Goal: Task Accomplishment & Management: Use online tool/utility

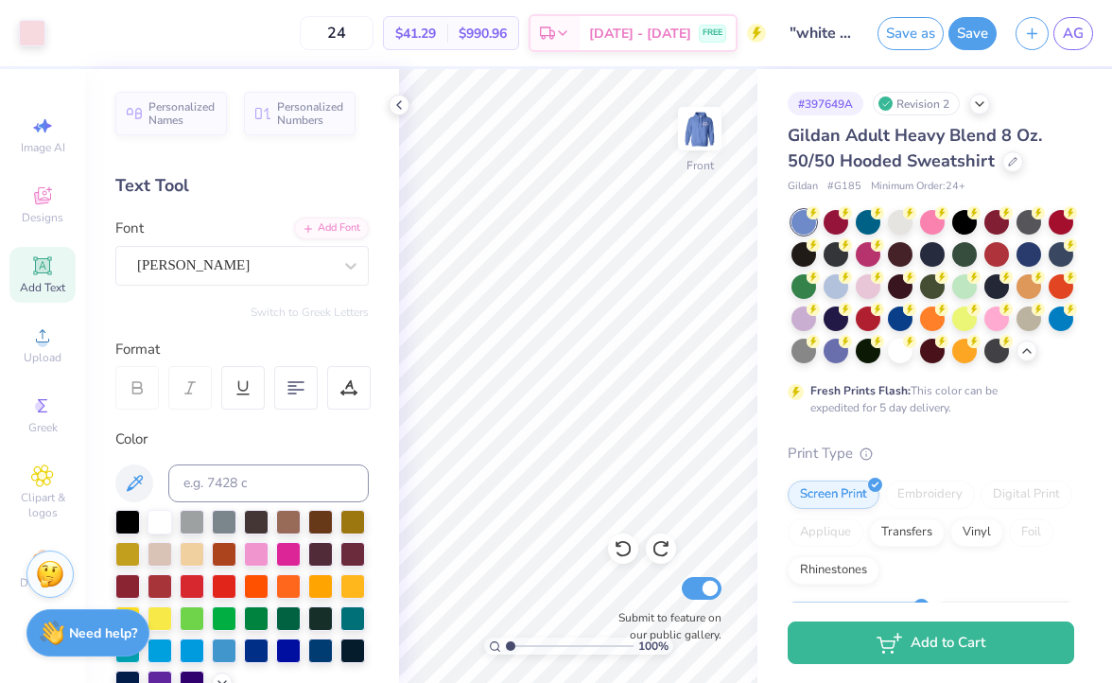
scroll to position [54, 0]
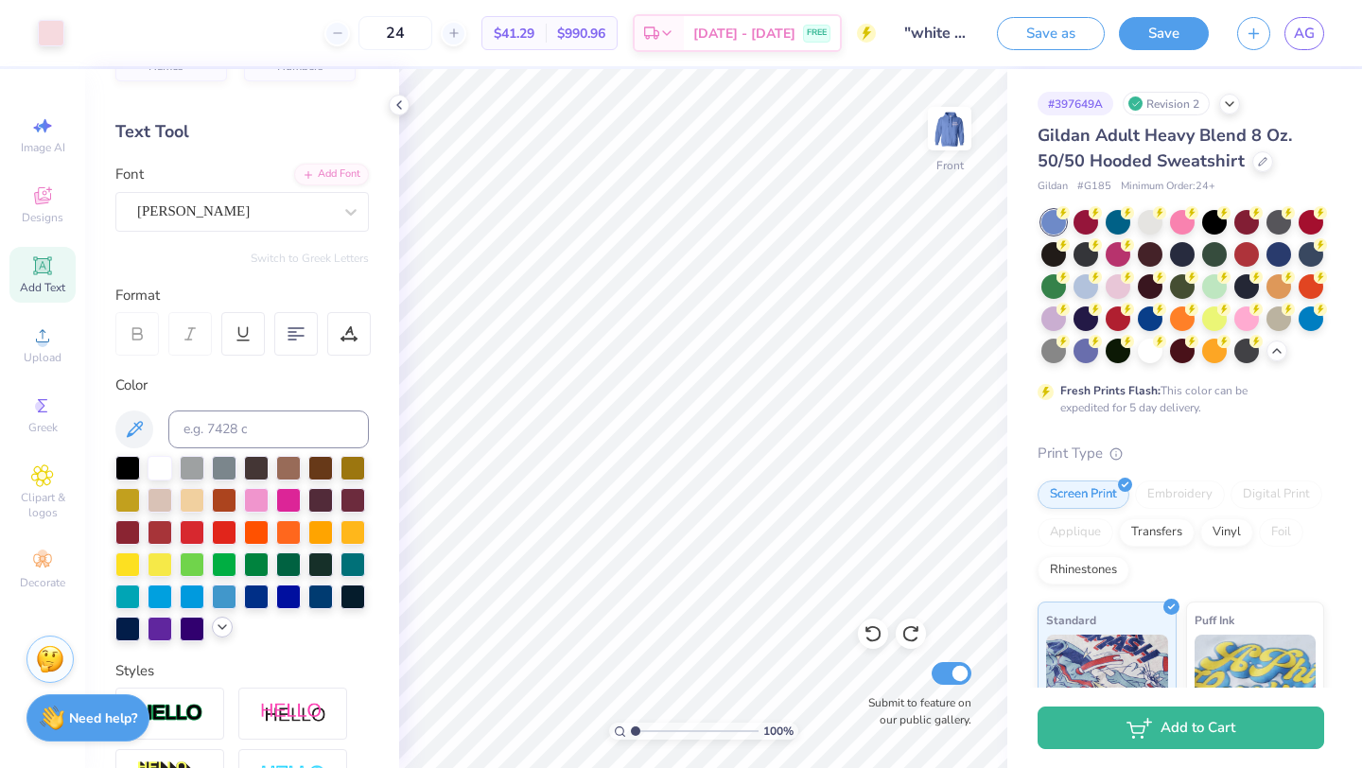
click at [225, 628] on icon at bounding box center [222, 626] width 15 height 15
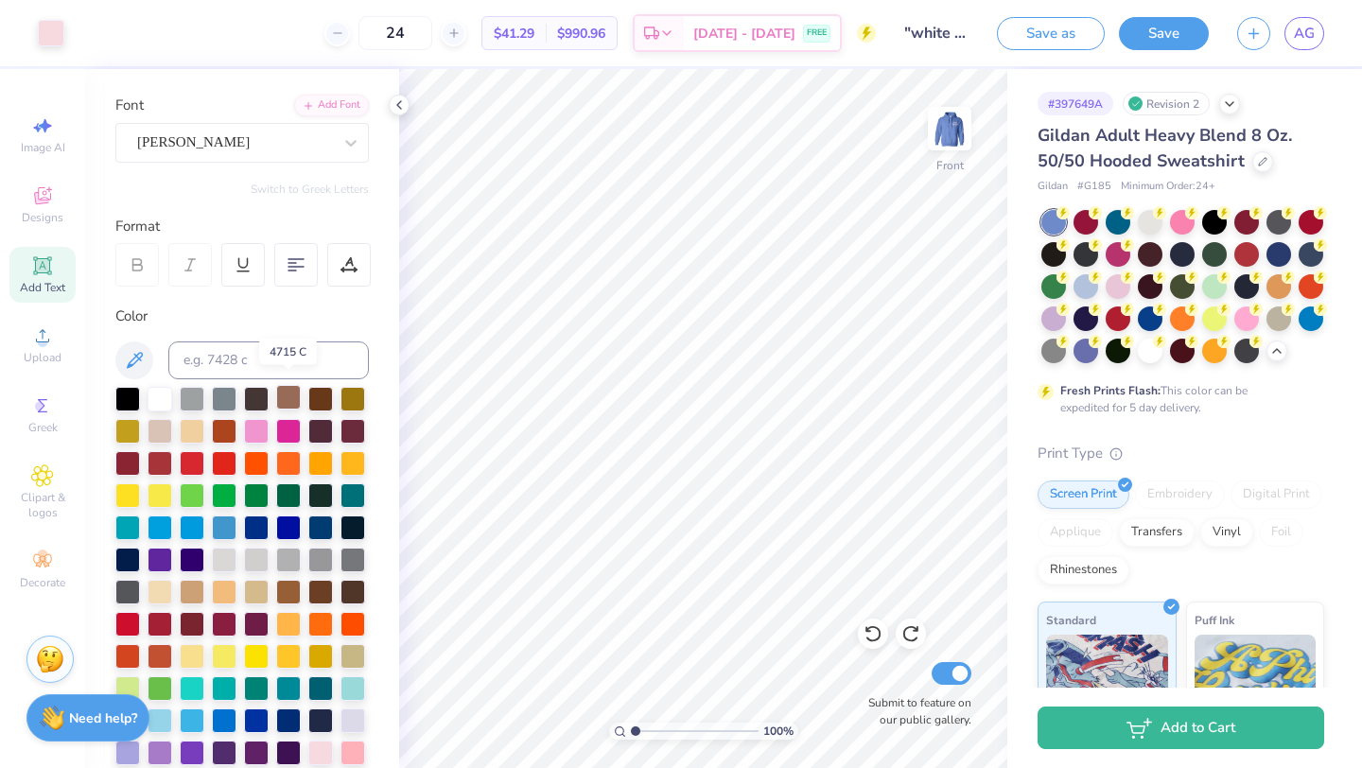
scroll to position [131, 0]
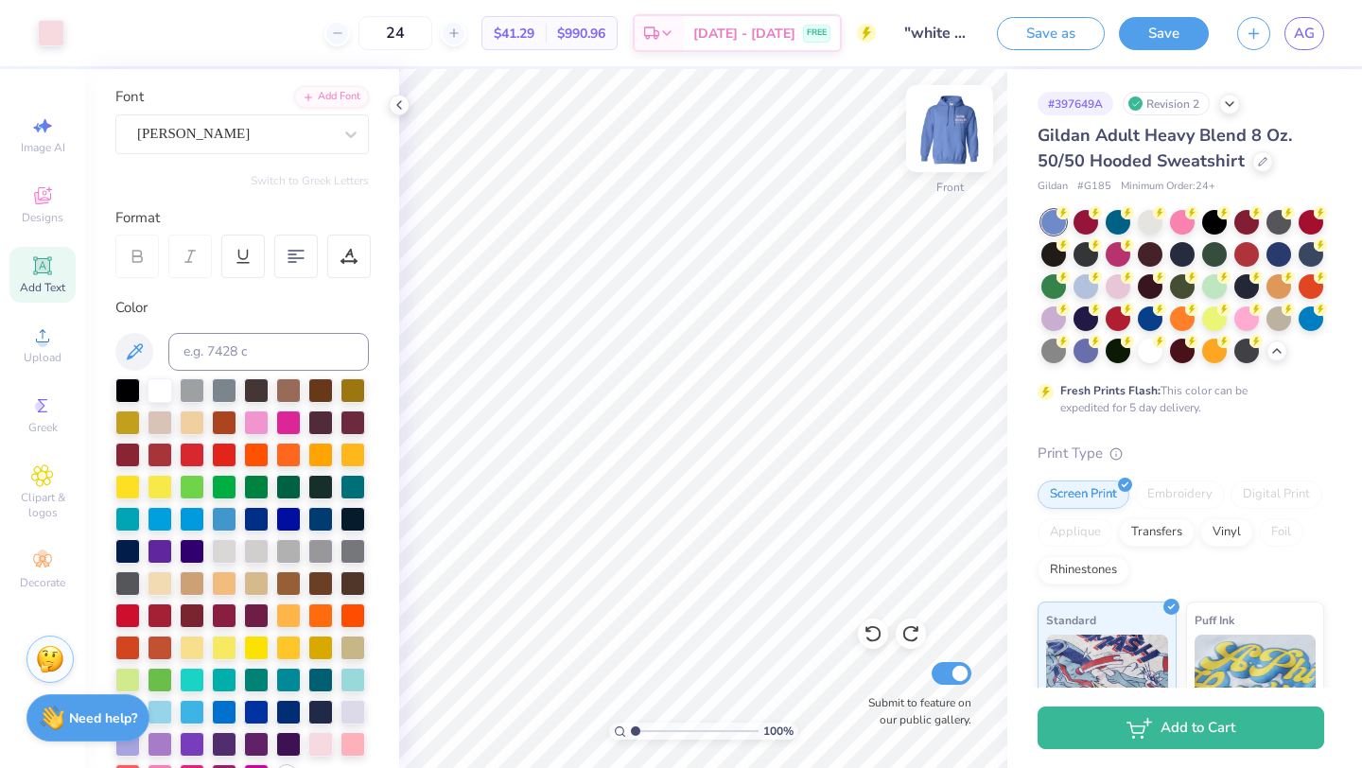
click at [966, 126] on img at bounding box center [950, 129] width 76 height 76
type input "6.31"
type input "3.36"
click at [354, 254] on icon at bounding box center [348, 256] width 17 height 17
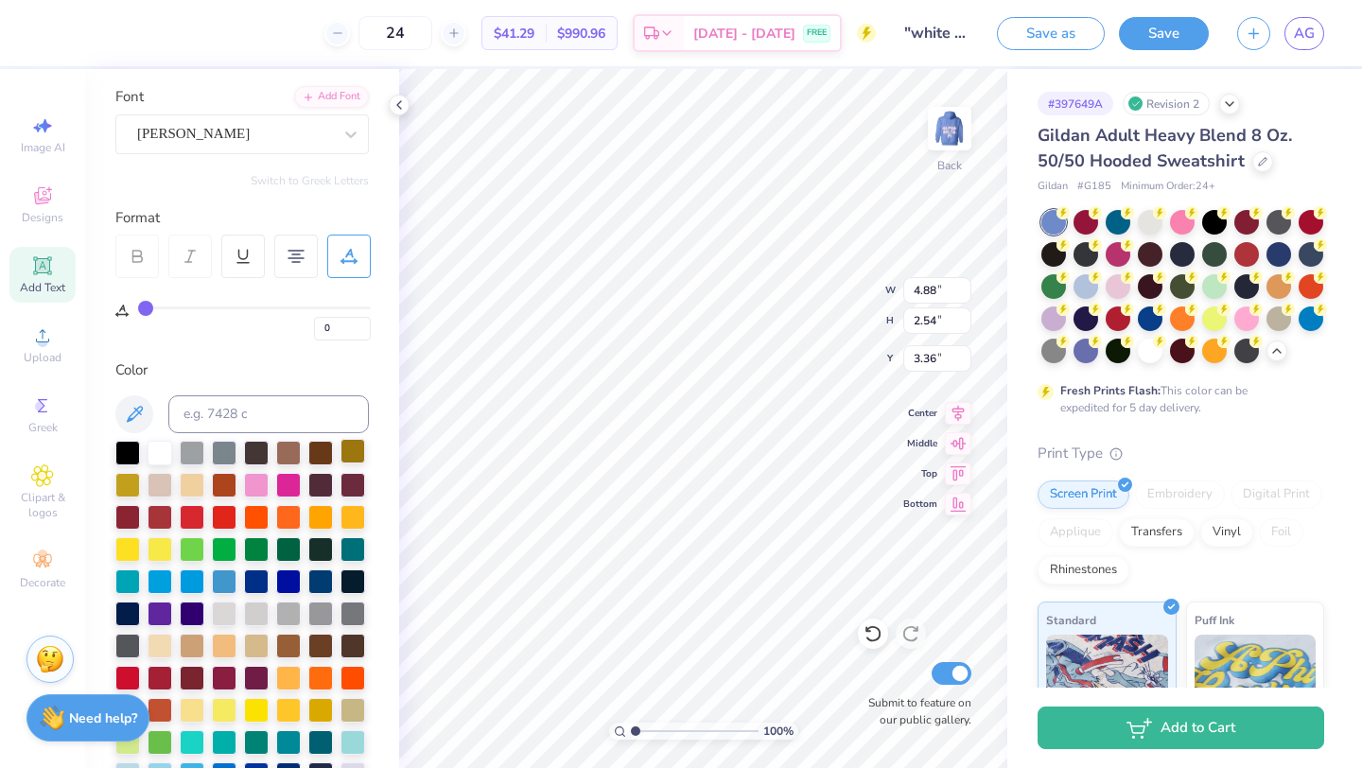
scroll to position [0, 0]
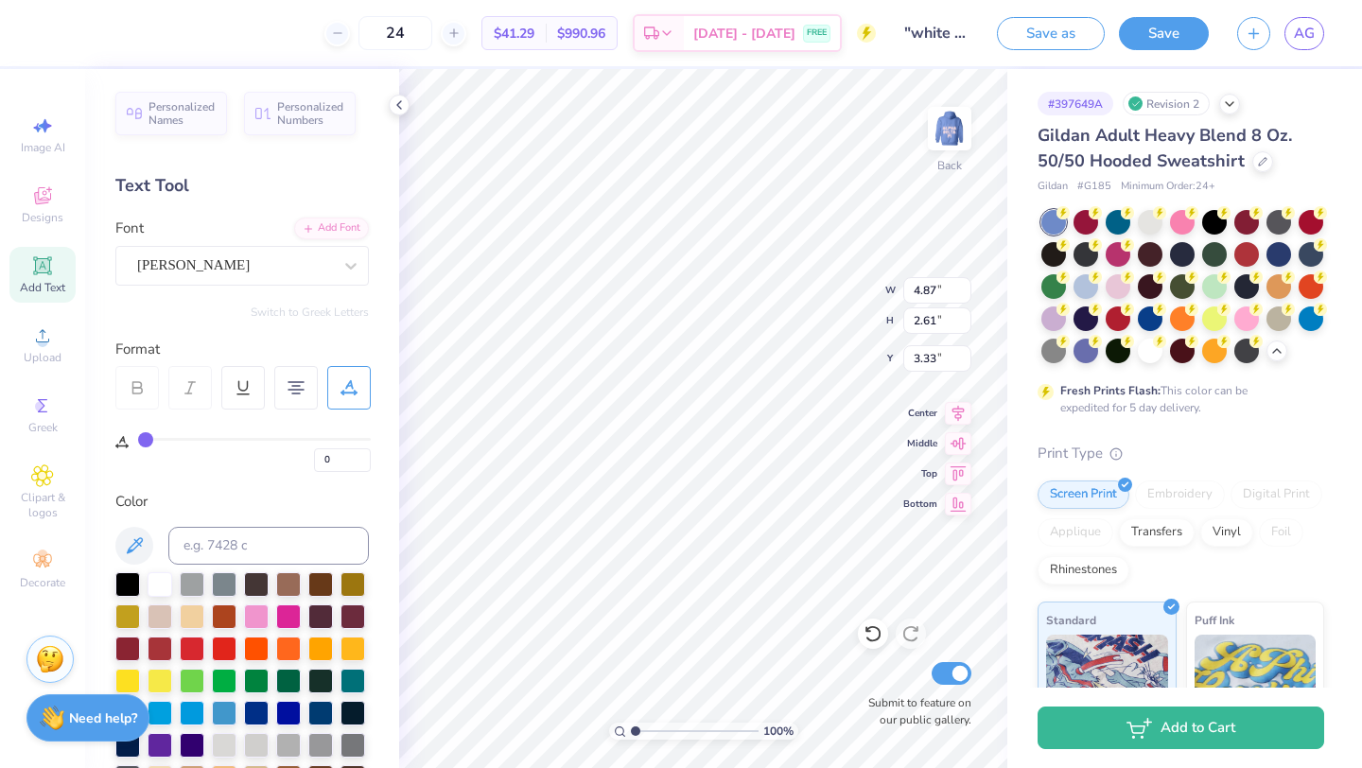
type input "4.87"
type input "2.61"
type input "3.33"
type input "4.88"
type input "2.54"
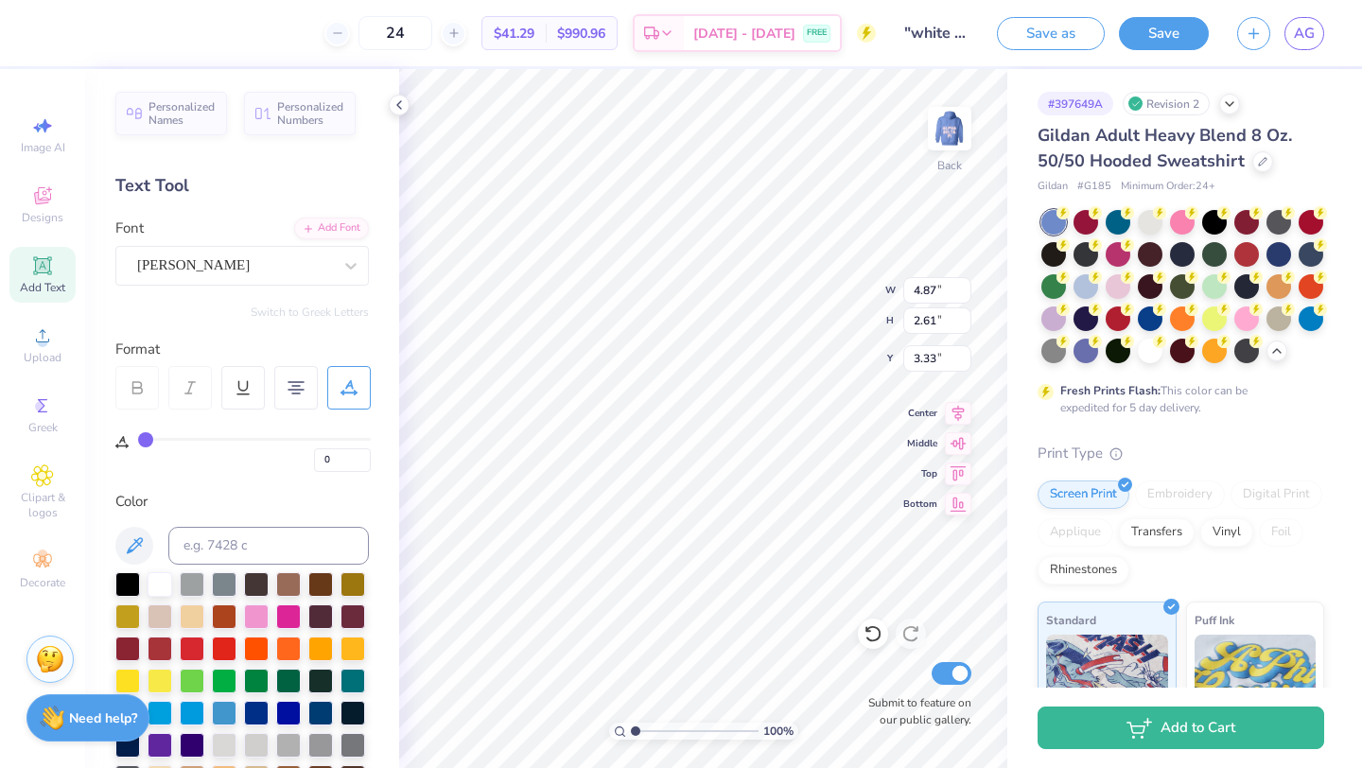
type input "3.36"
type input "13"
type input "6.34"
click at [947, 145] on img at bounding box center [950, 129] width 76 height 76
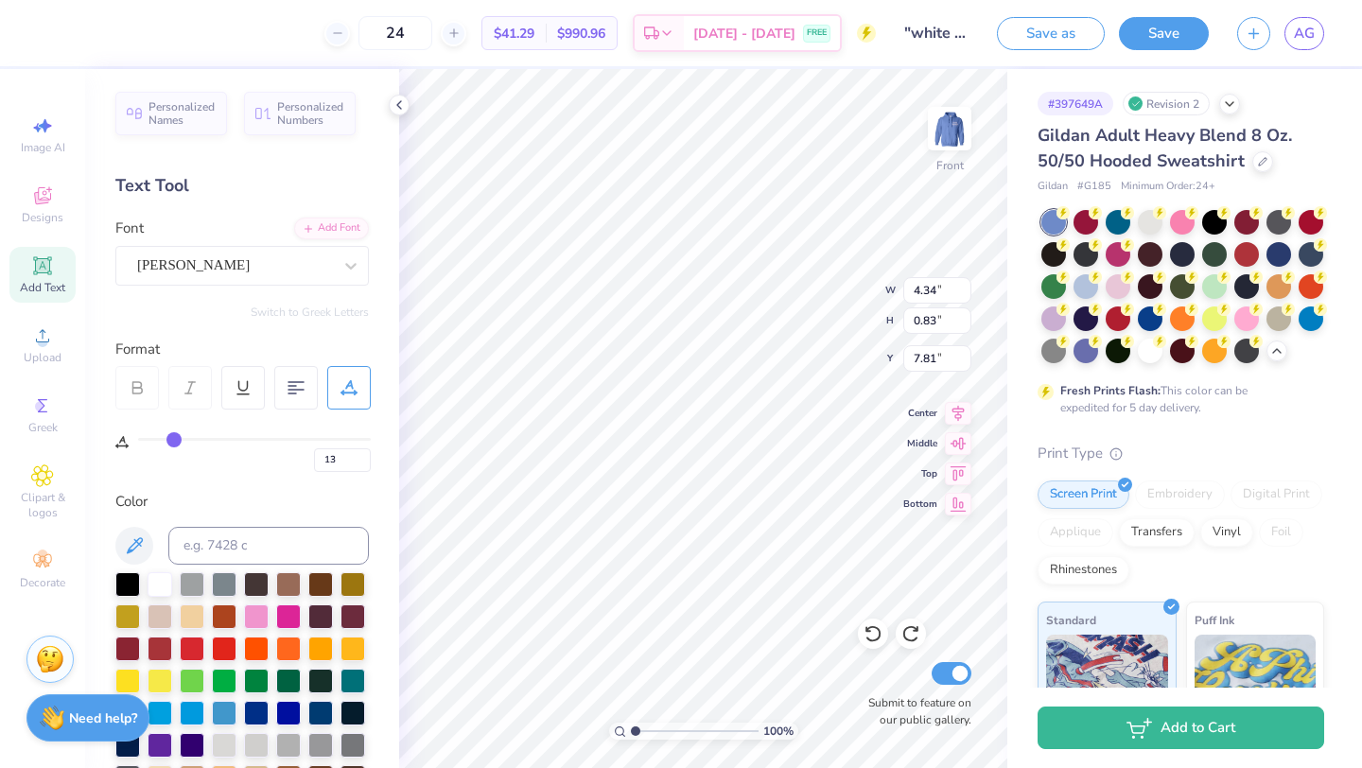
click at [146, 384] on div at bounding box center [137, 388] width 44 height 44
click at [151, 266] on div "Rondal" at bounding box center [234, 265] width 199 height 29
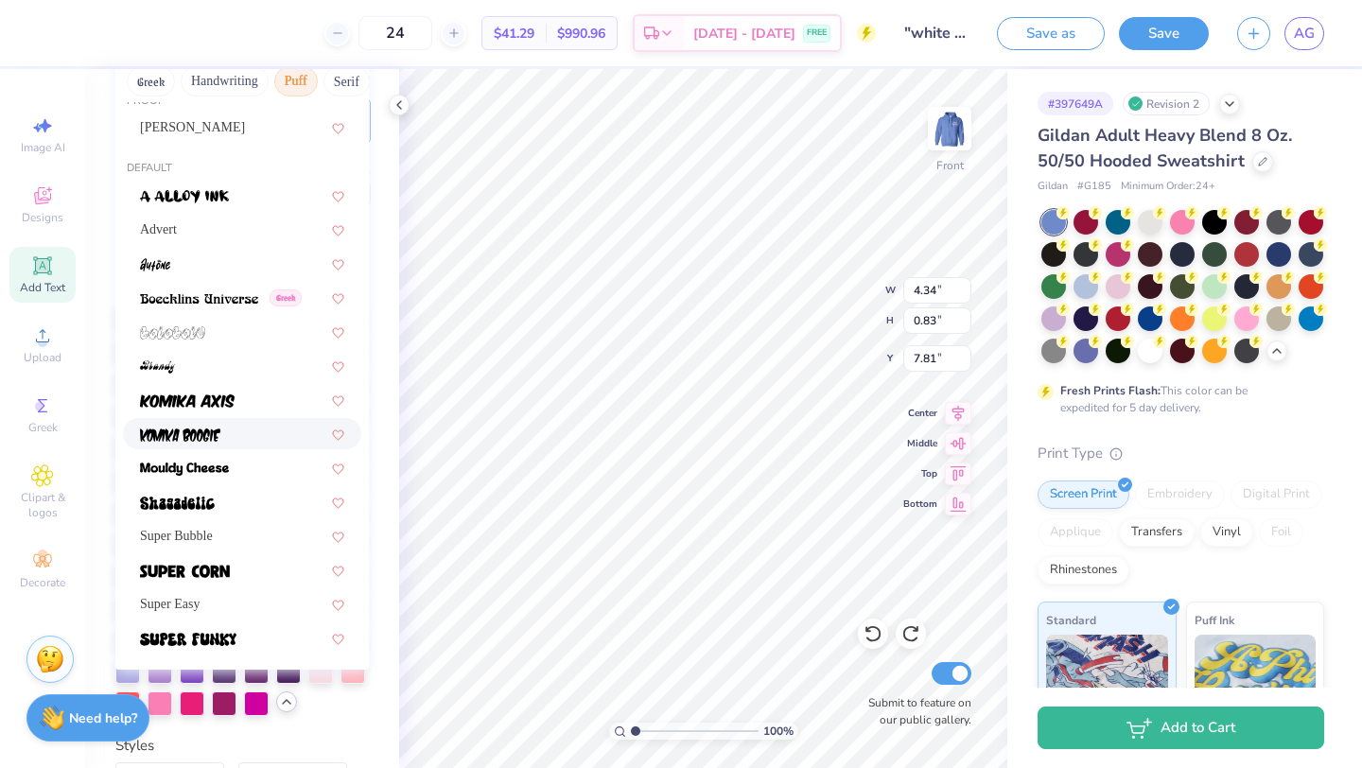
scroll to position [268, 0]
click at [230, 571] on div at bounding box center [242, 569] width 204 height 20
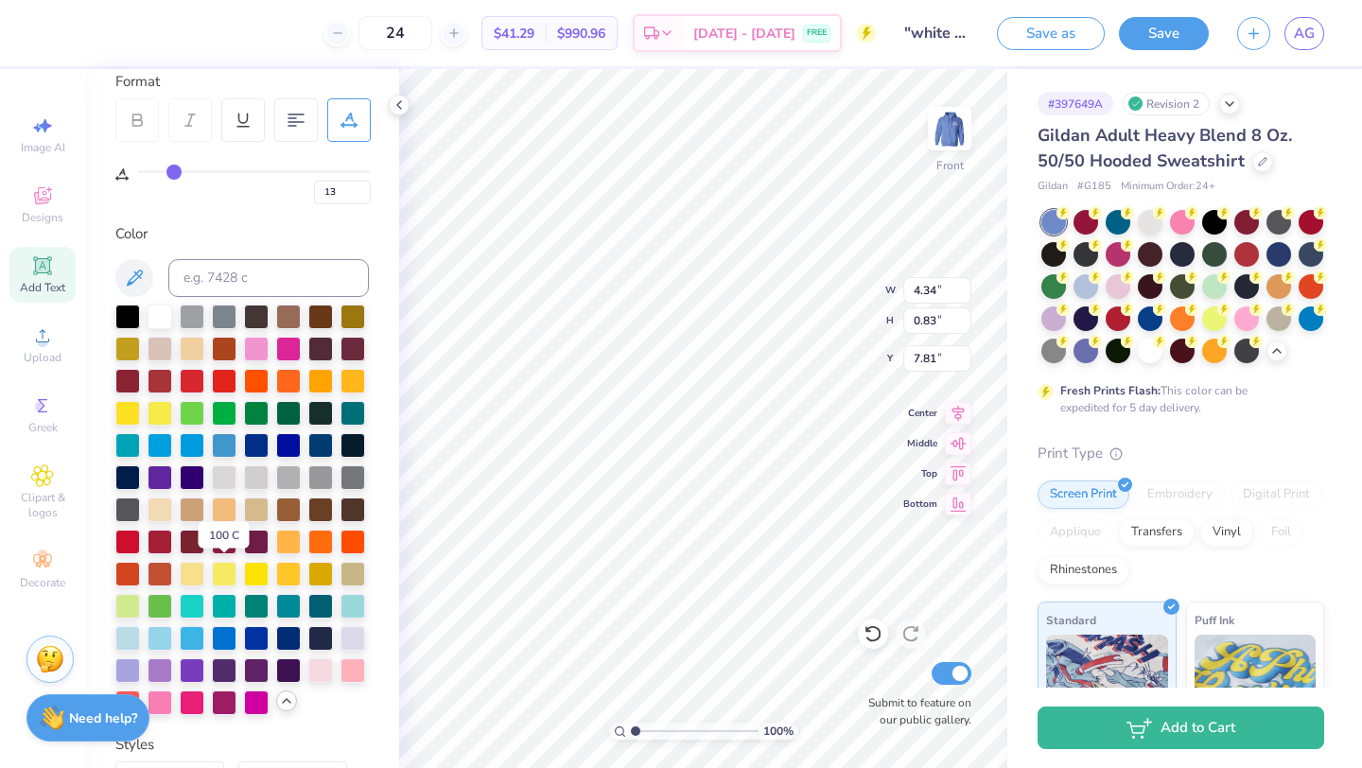
type input "4.59"
type input "0.71"
type input "7.94"
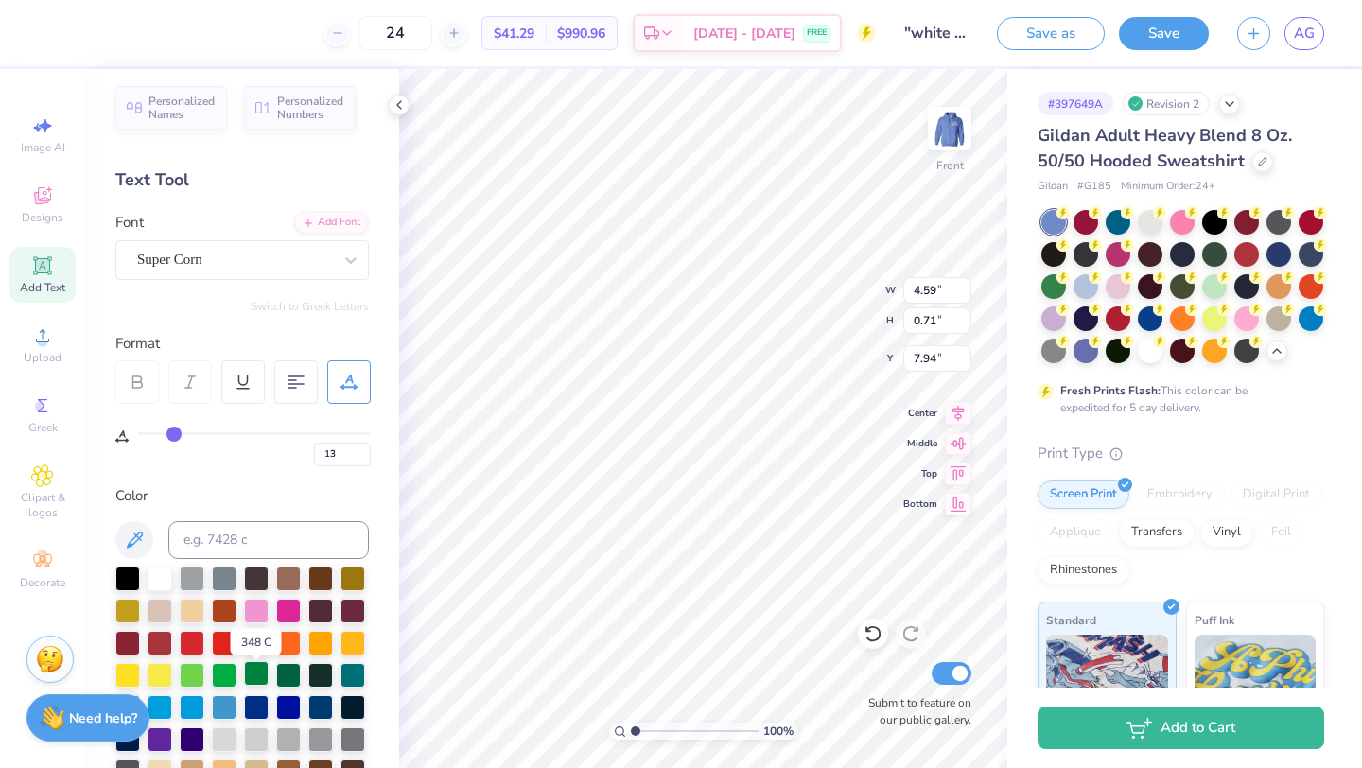
scroll to position [0, 0]
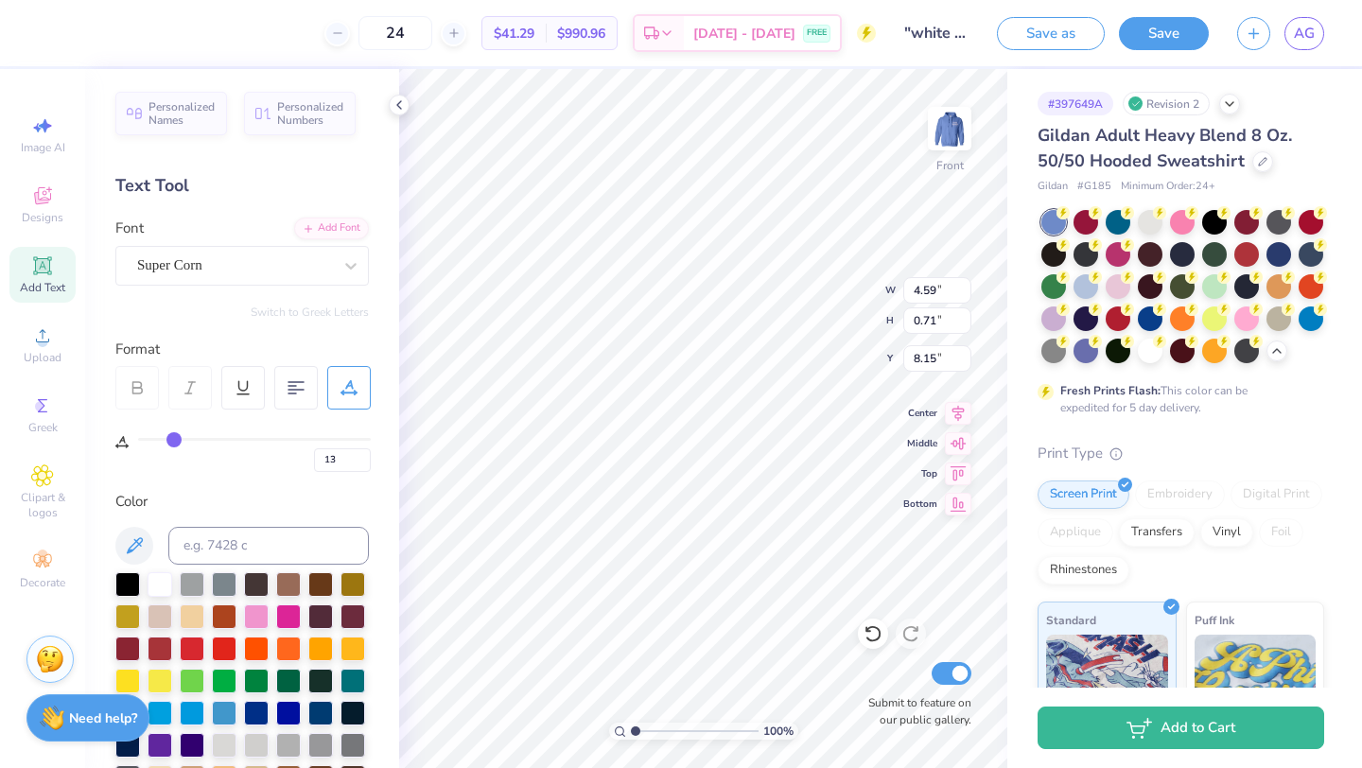
type input "8.17"
click at [937, 137] on img at bounding box center [950, 129] width 76 height 76
click at [937, 137] on img at bounding box center [950, 129] width 38 height 38
type input "0"
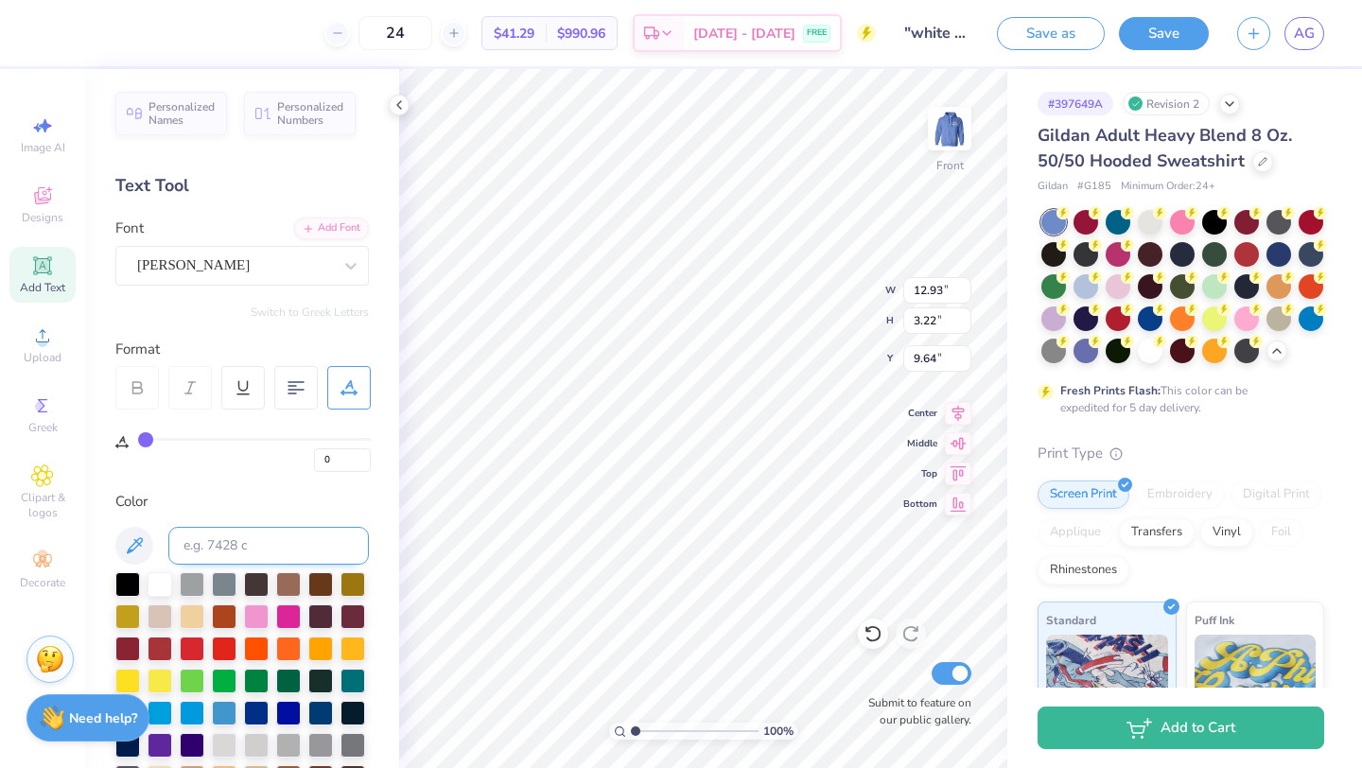
scroll to position [264, 0]
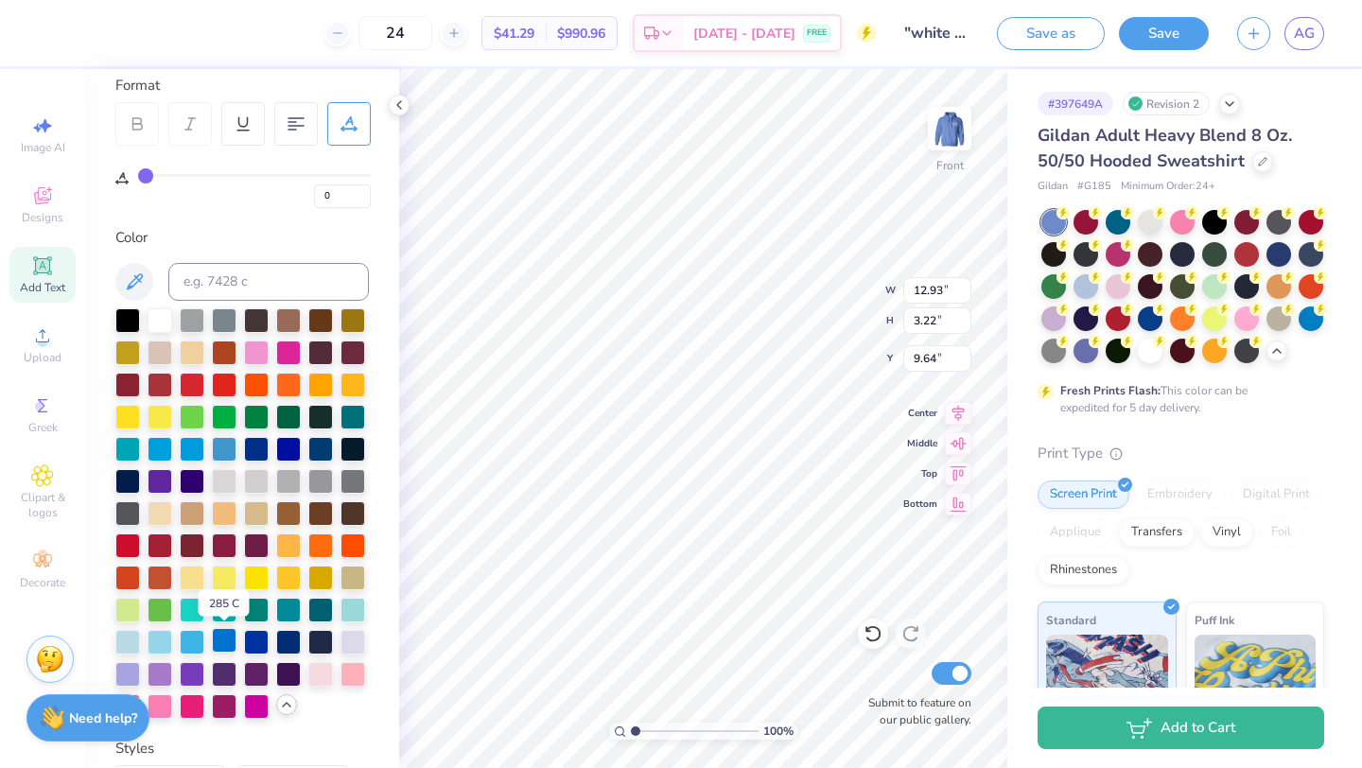
click at [217, 642] on div at bounding box center [224, 640] width 25 height 25
click at [226, 442] on div at bounding box center [224, 447] width 25 height 25
click at [201, 444] on div at bounding box center [192, 447] width 25 height 25
click at [351, 633] on div at bounding box center [352, 640] width 25 height 25
type input "11.87"
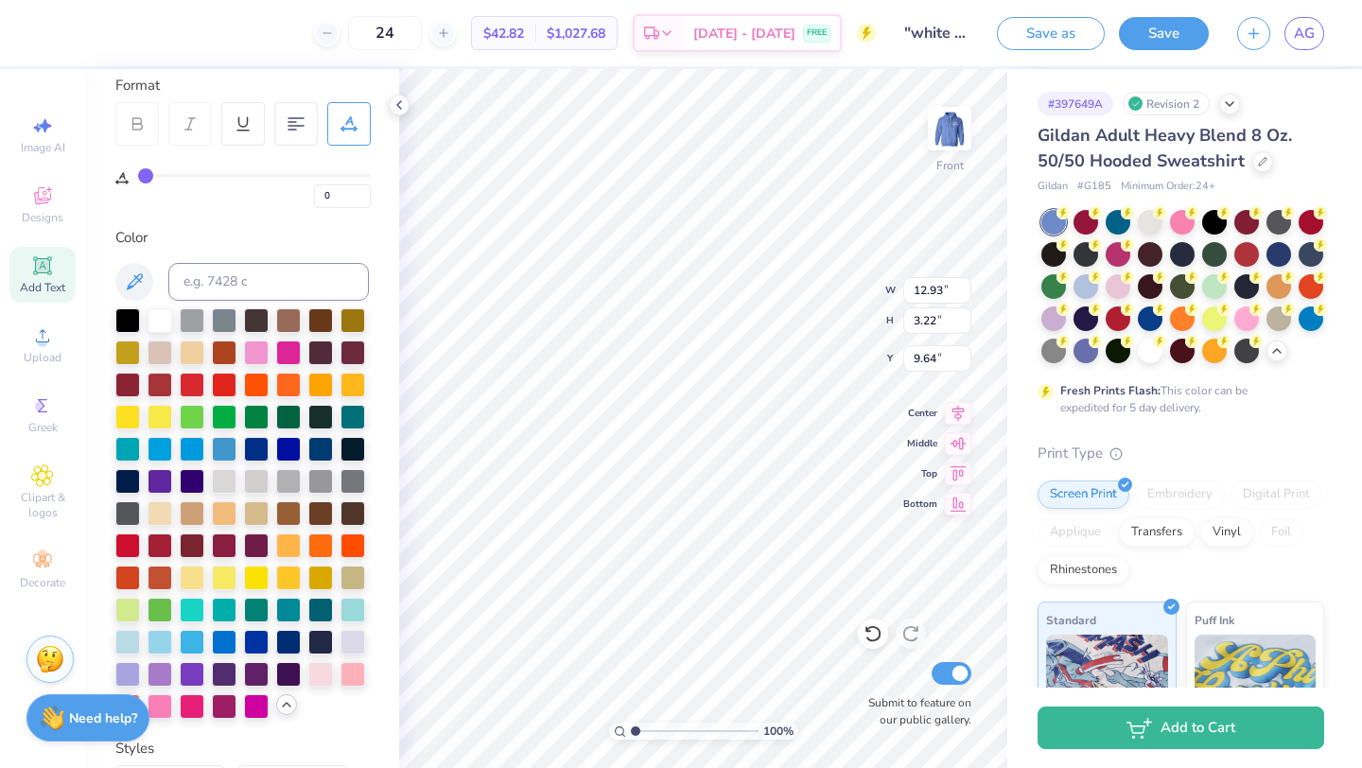
type input "3.24"
type input "13.36"
click at [348, 639] on div at bounding box center [352, 640] width 25 height 25
type input "3.78"
type input "3.38"
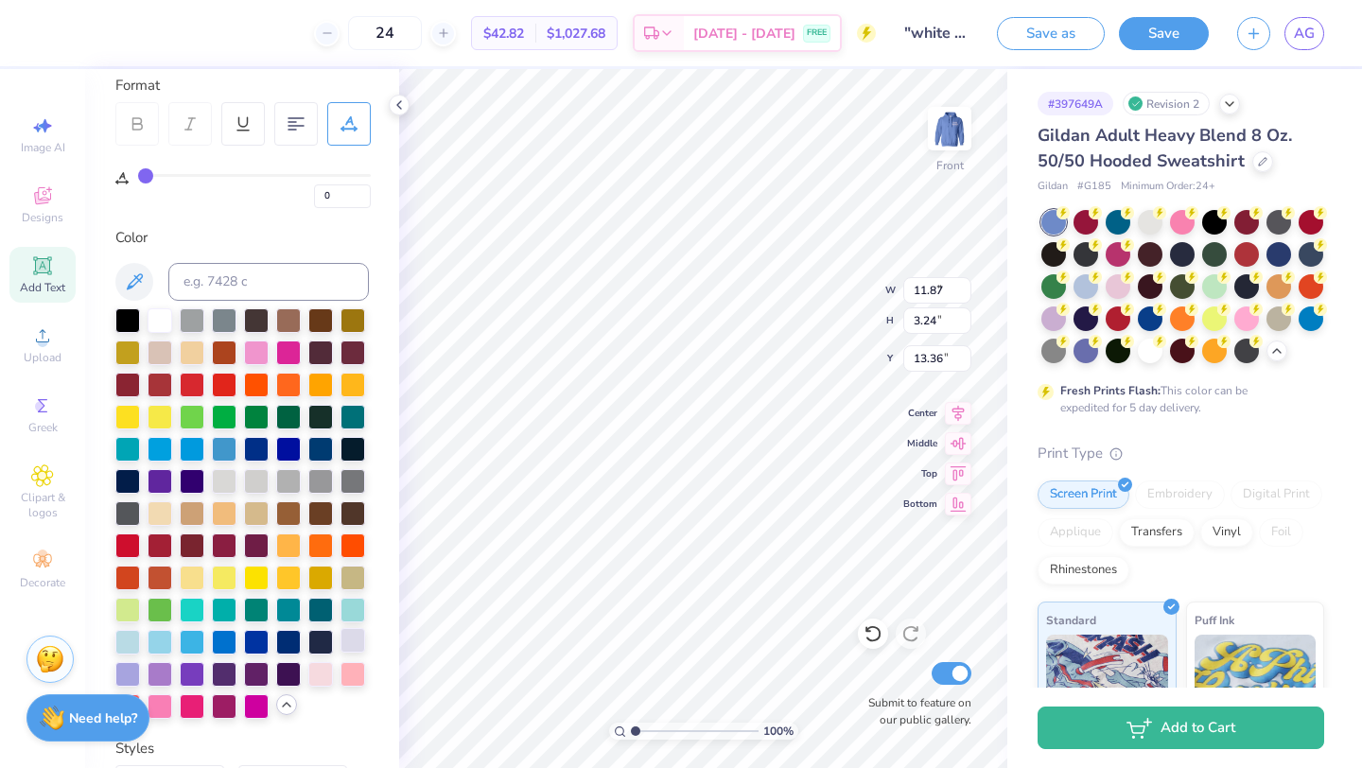
type input "17.05"
click at [346, 637] on div at bounding box center [352, 640] width 25 height 25
click at [953, 136] on img at bounding box center [950, 129] width 76 height 76
click at [1111, 36] on button "Save" at bounding box center [1164, 30] width 90 height 33
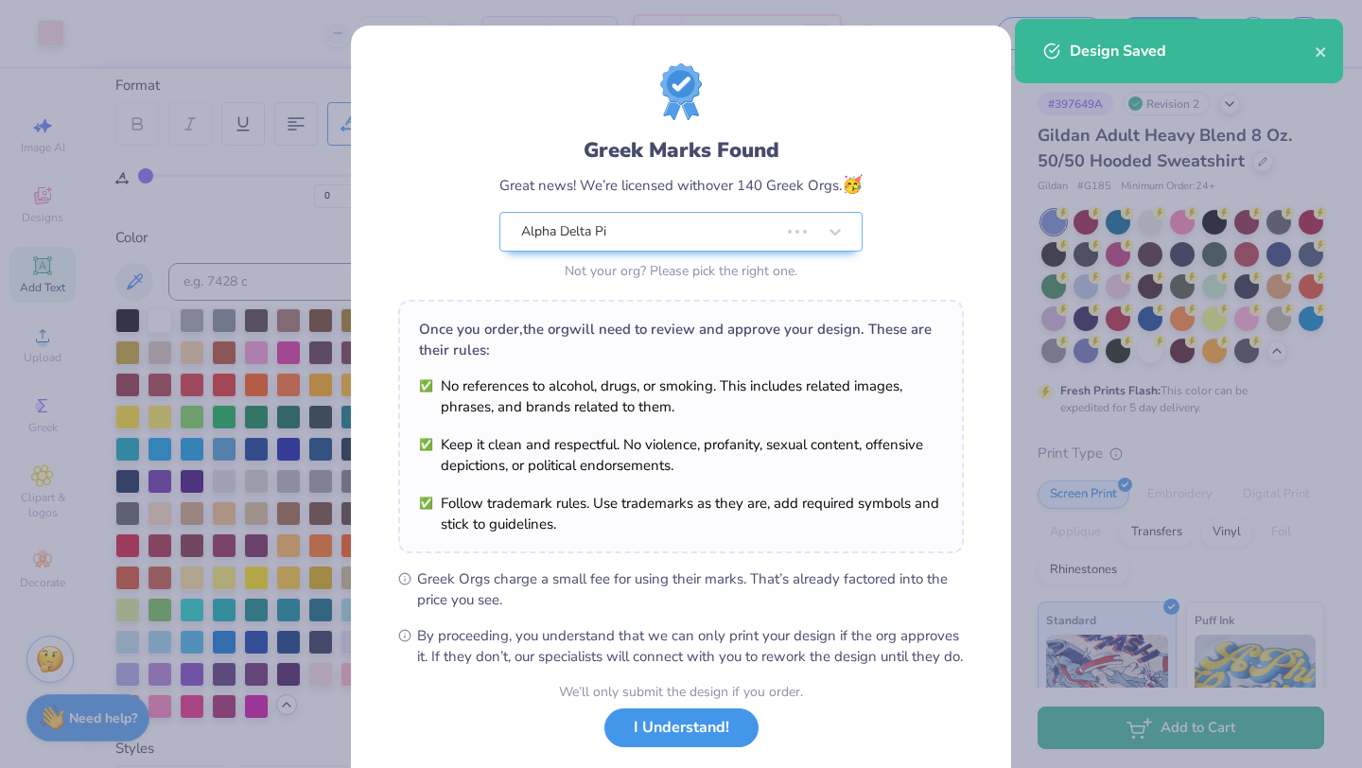
click at [659, 682] on button "I Understand!" at bounding box center [681, 727] width 154 height 39
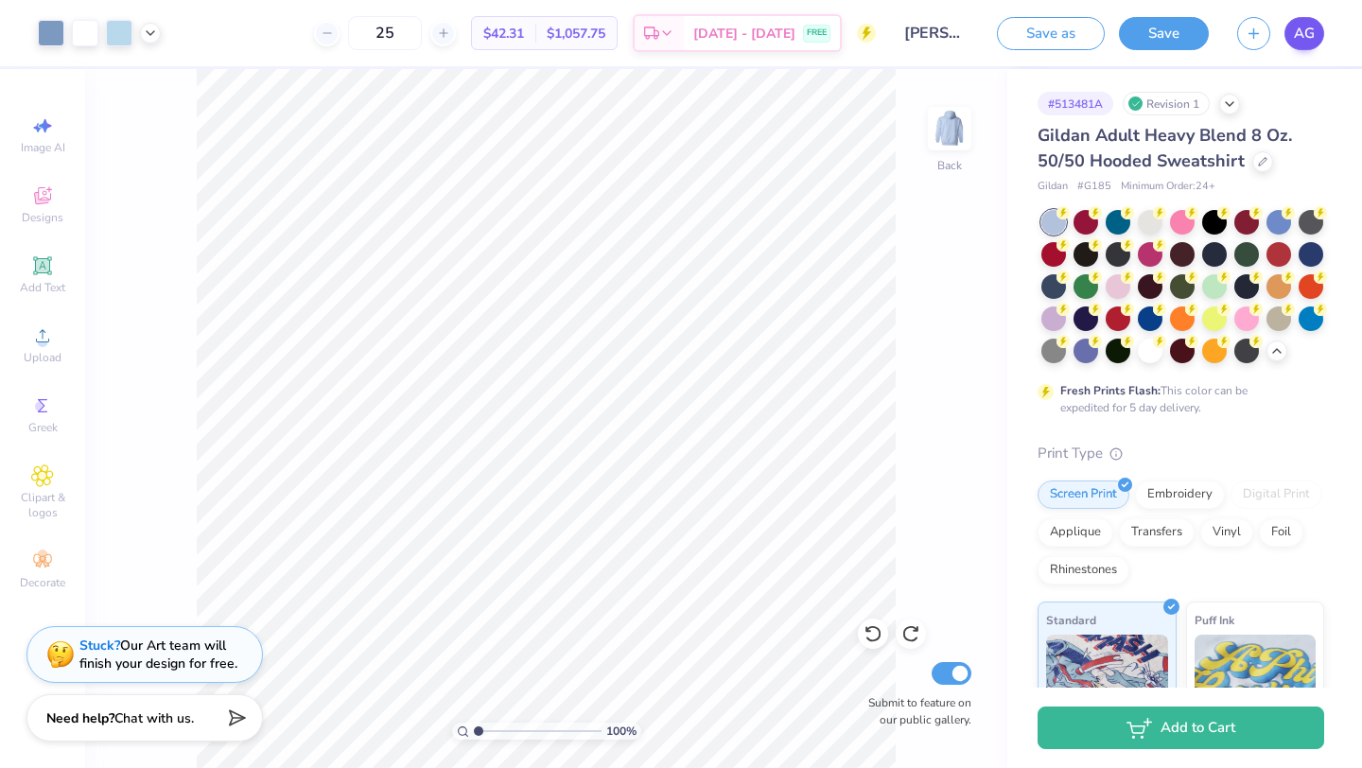
click at [1305, 28] on span "AG" at bounding box center [1304, 34] width 21 height 22
click at [1307, 26] on span "AG" at bounding box center [1304, 34] width 21 height 22
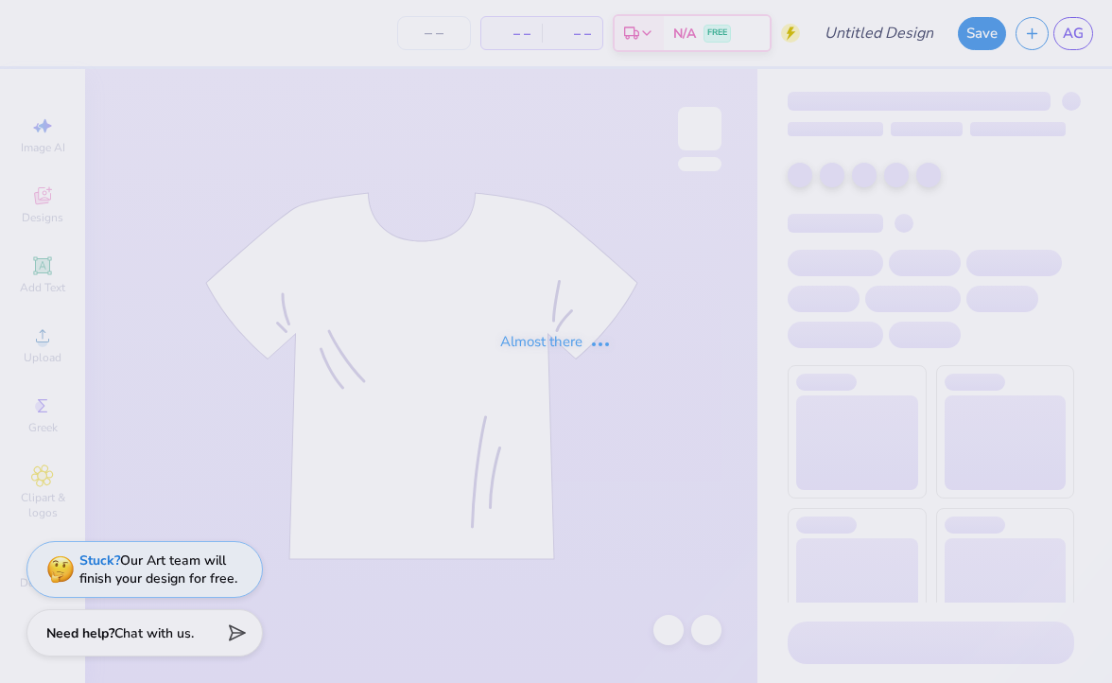
type input ""white fox" for diamond banquet"
type input "24"
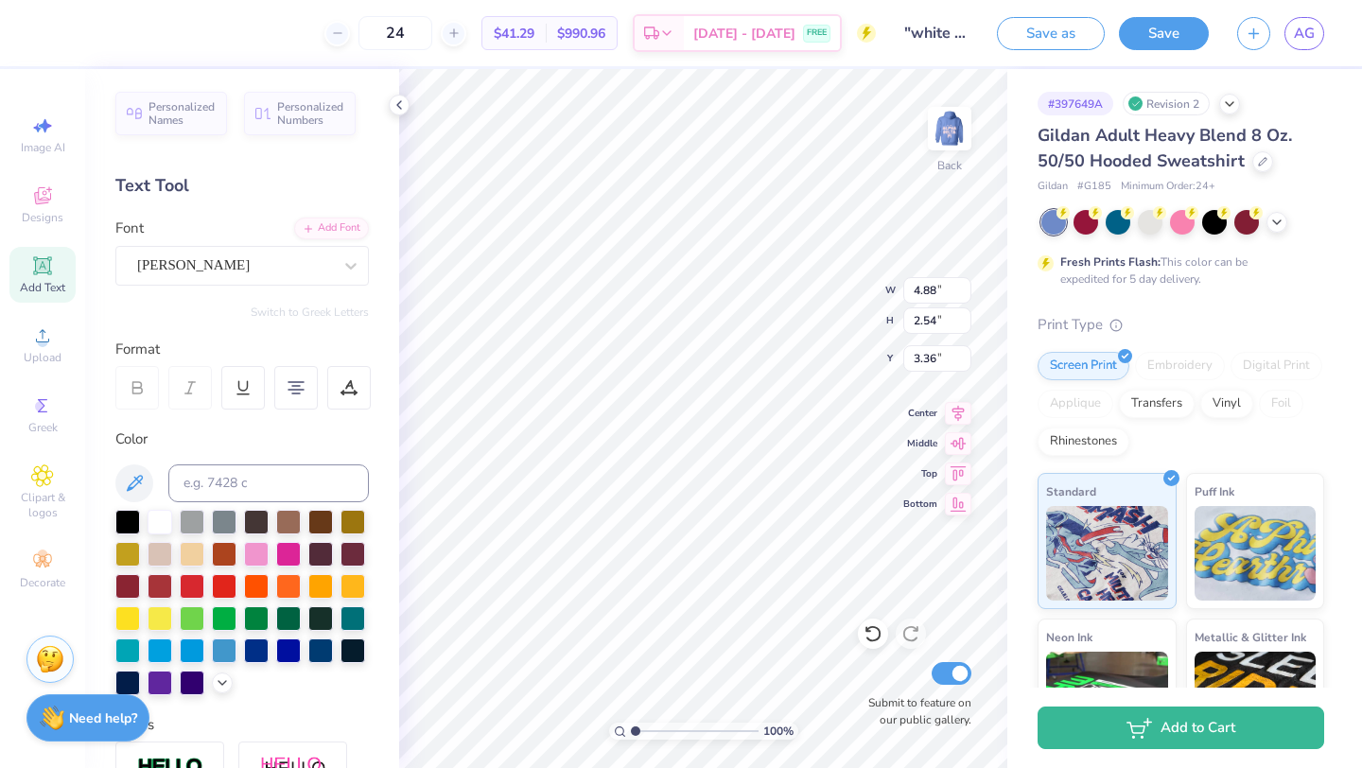
type textarea "ALPHA DELTA PI"
type input "3.33"
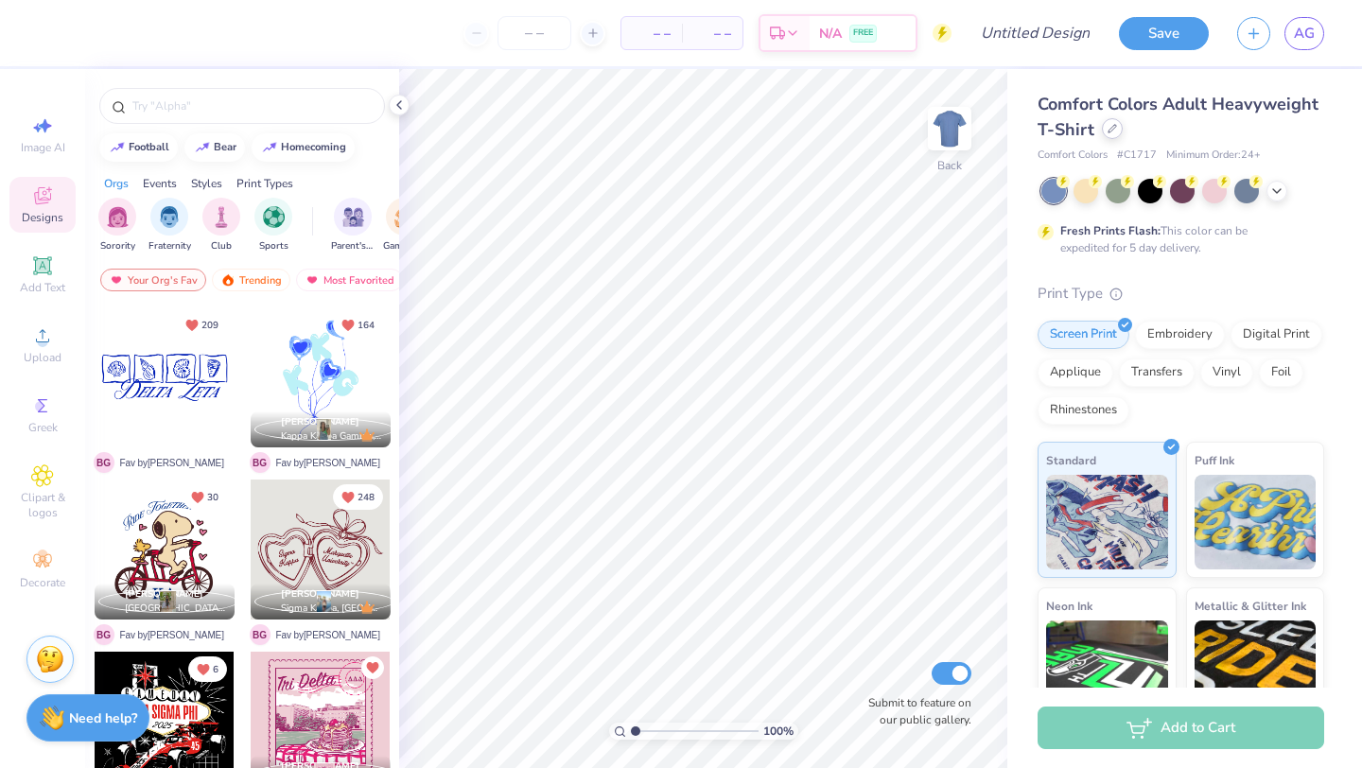
click at [1116, 135] on div at bounding box center [1112, 128] width 21 height 21
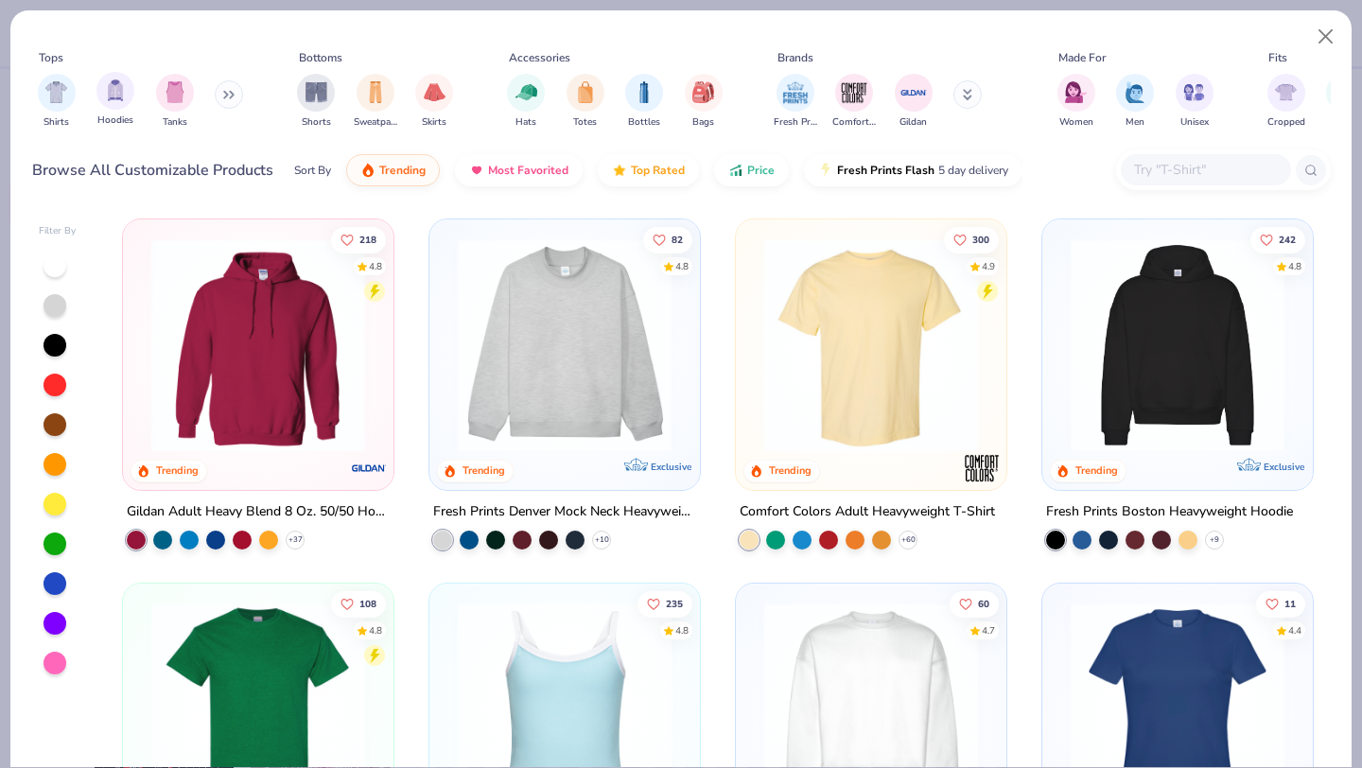
click at [102, 109] on div "Hoodies" at bounding box center [115, 100] width 38 height 56
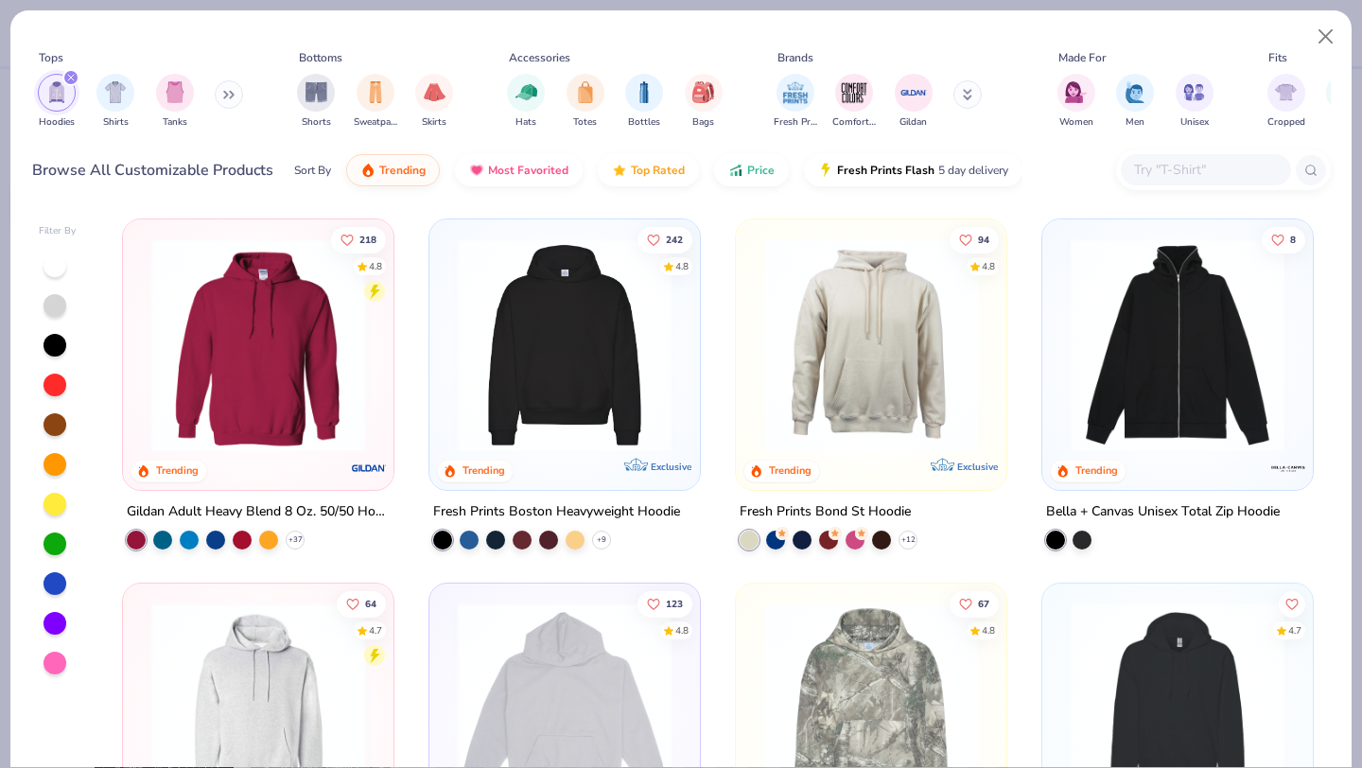
click at [248, 365] on img at bounding box center [258, 345] width 233 height 214
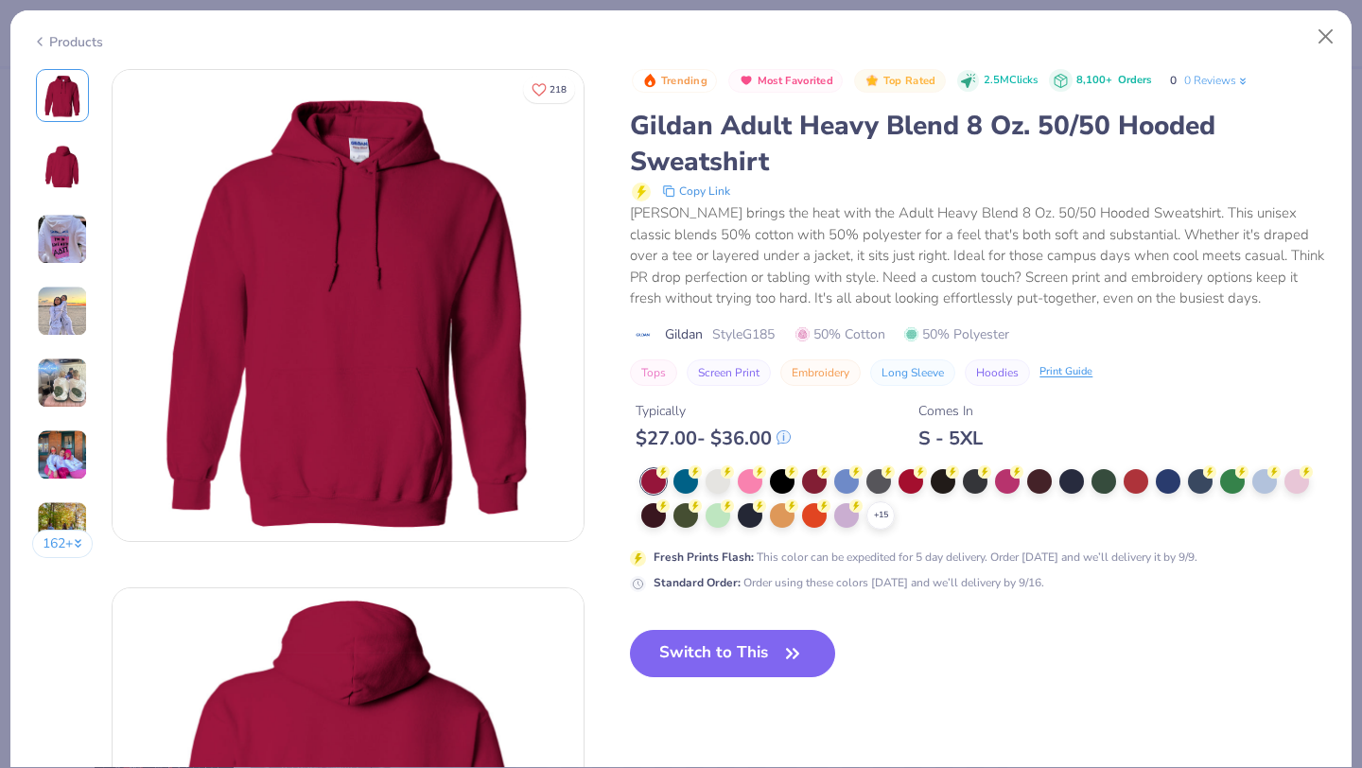
click at [725, 666] on button "Switch to This" at bounding box center [732, 653] width 205 height 47
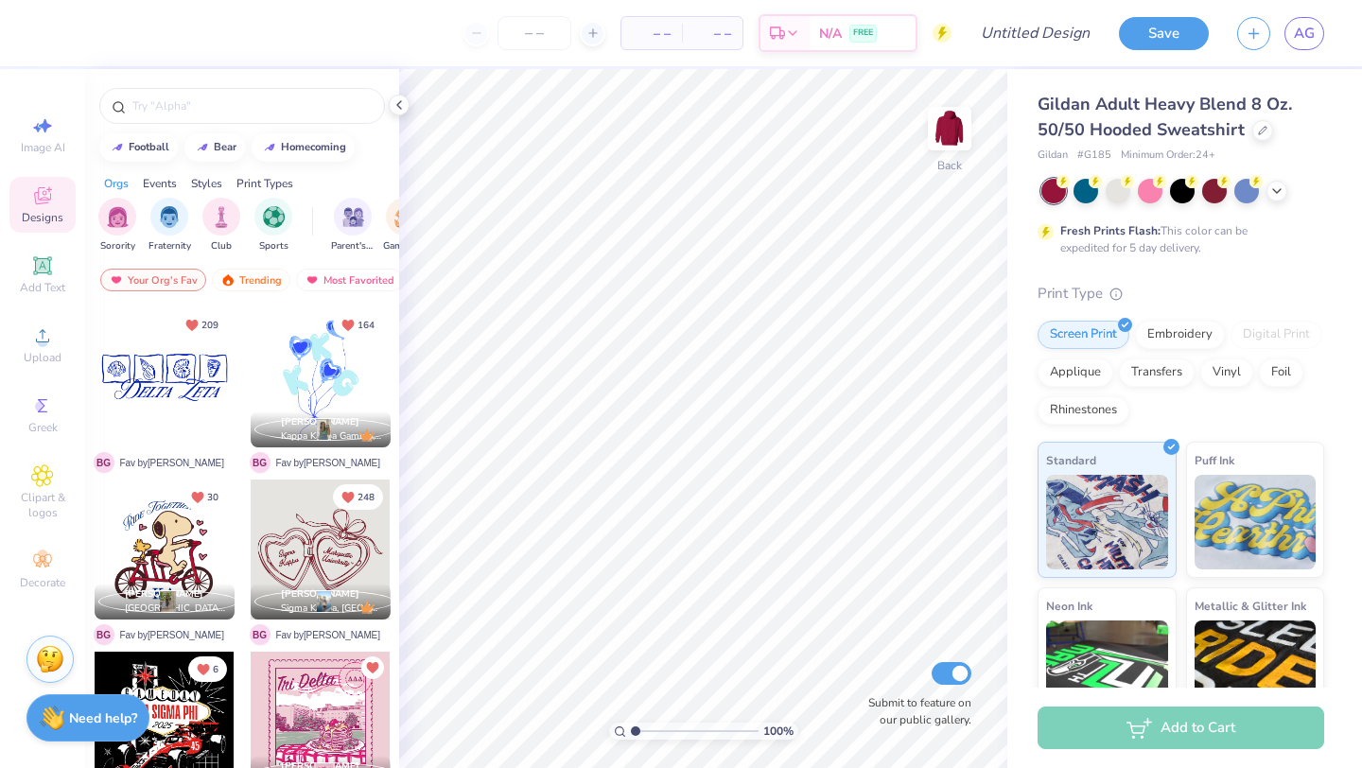
click at [1288, 186] on div at bounding box center [1182, 191] width 283 height 25
click at [1276, 190] on polyline at bounding box center [1277, 189] width 8 height 4
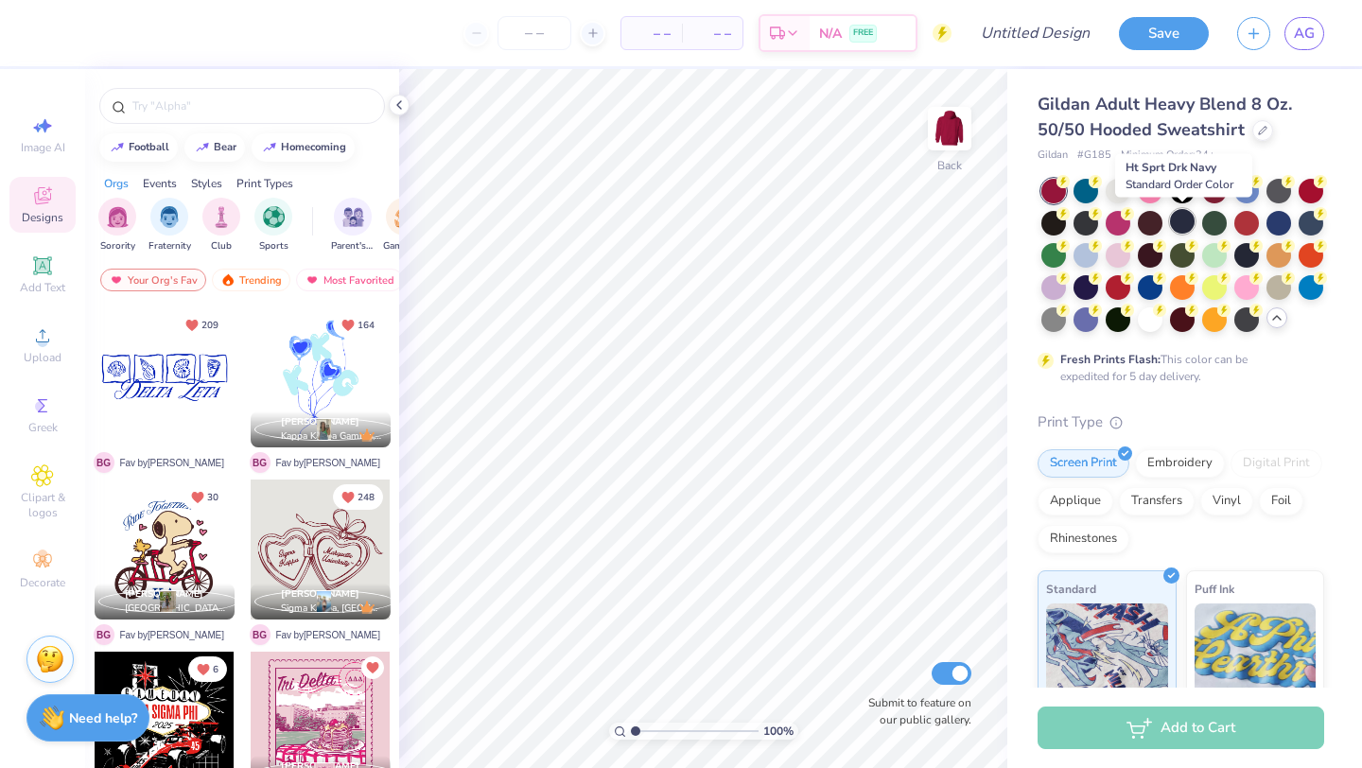
click at [1195, 222] on div at bounding box center [1182, 221] width 25 height 25
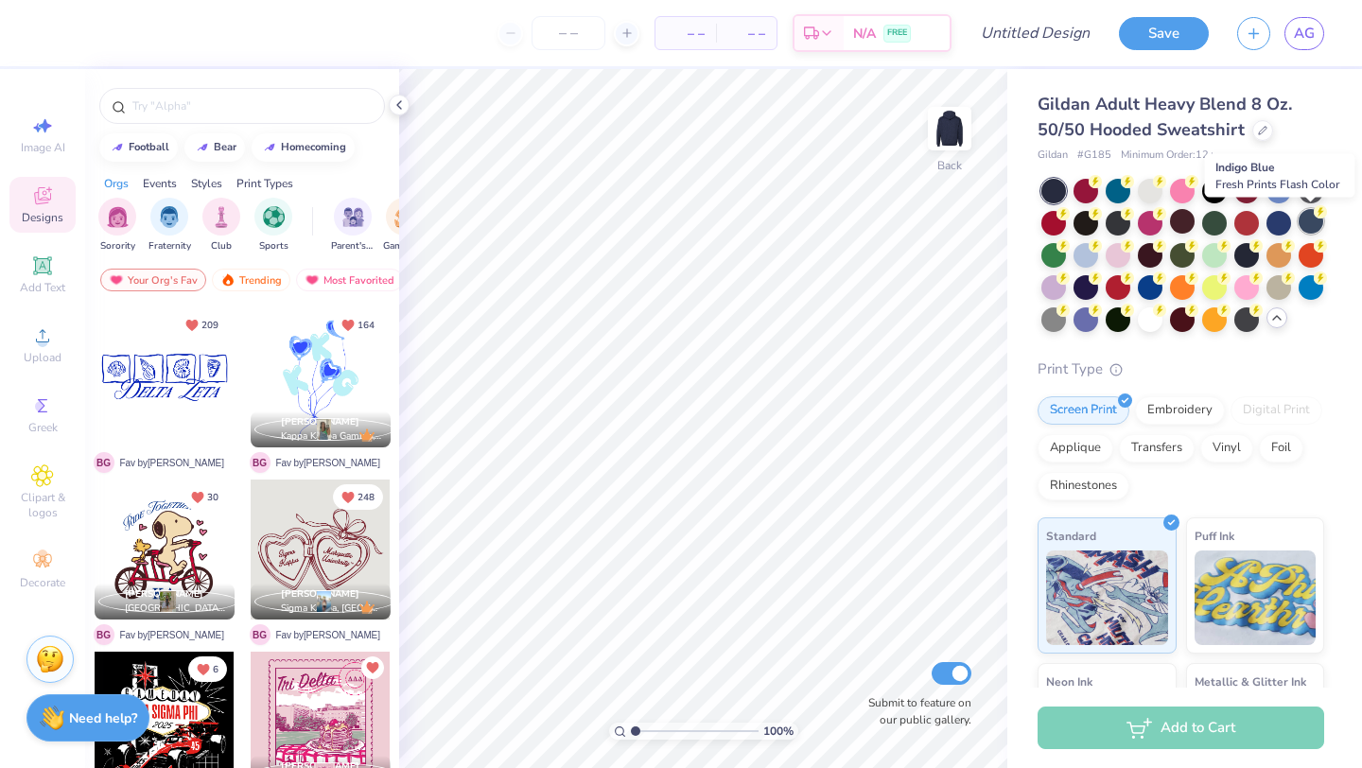
click at [1314, 225] on div at bounding box center [1311, 221] width 25 height 25
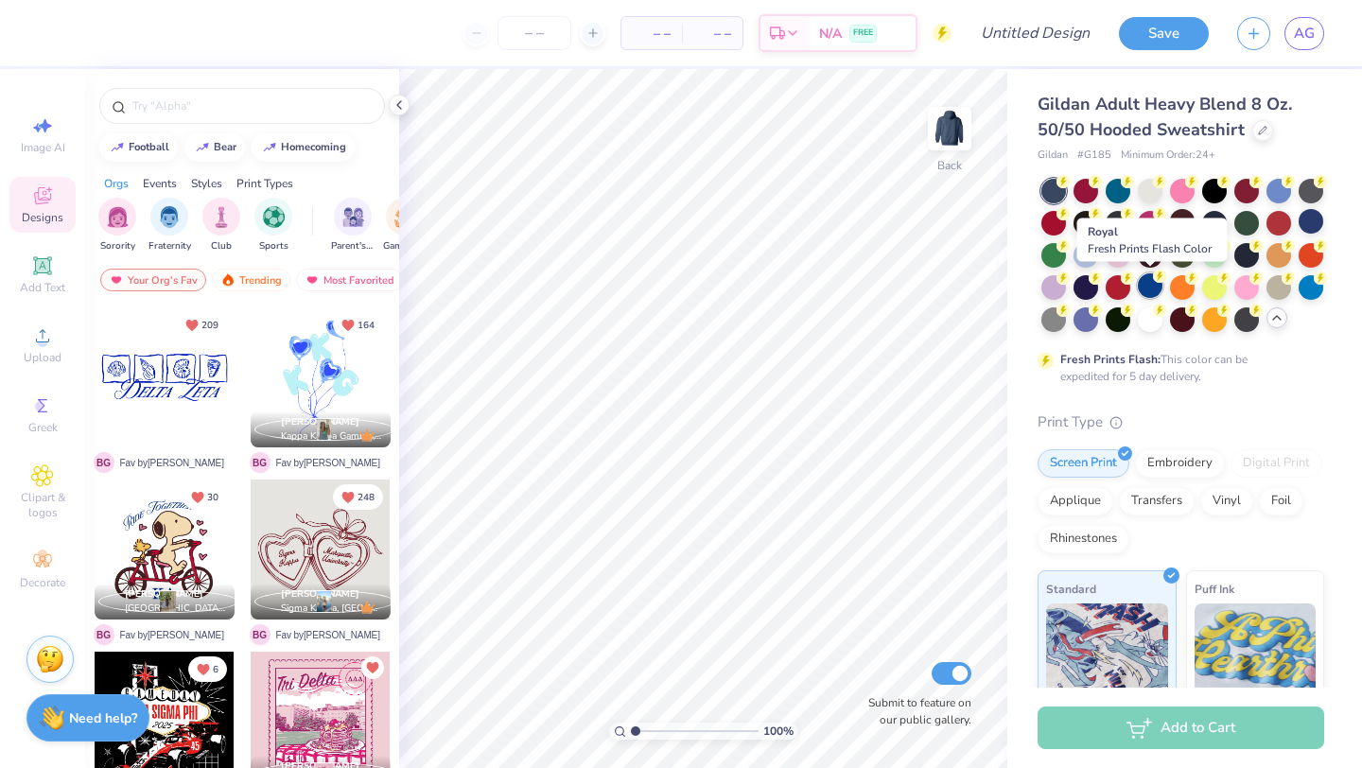
click at [1147, 291] on div at bounding box center [1150, 285] width 25 height 25
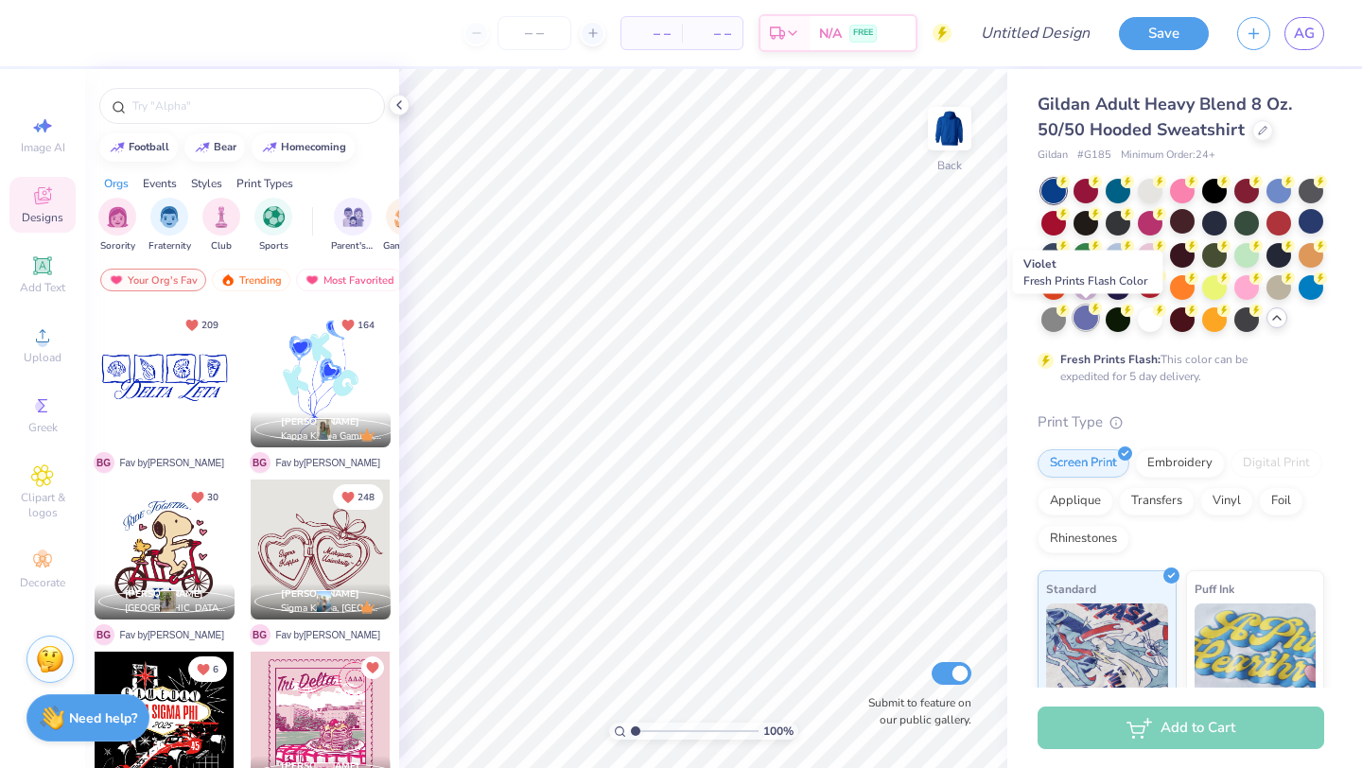
click at [1086, 318] on div at bounding box center [1085, 317] width 25 height 25
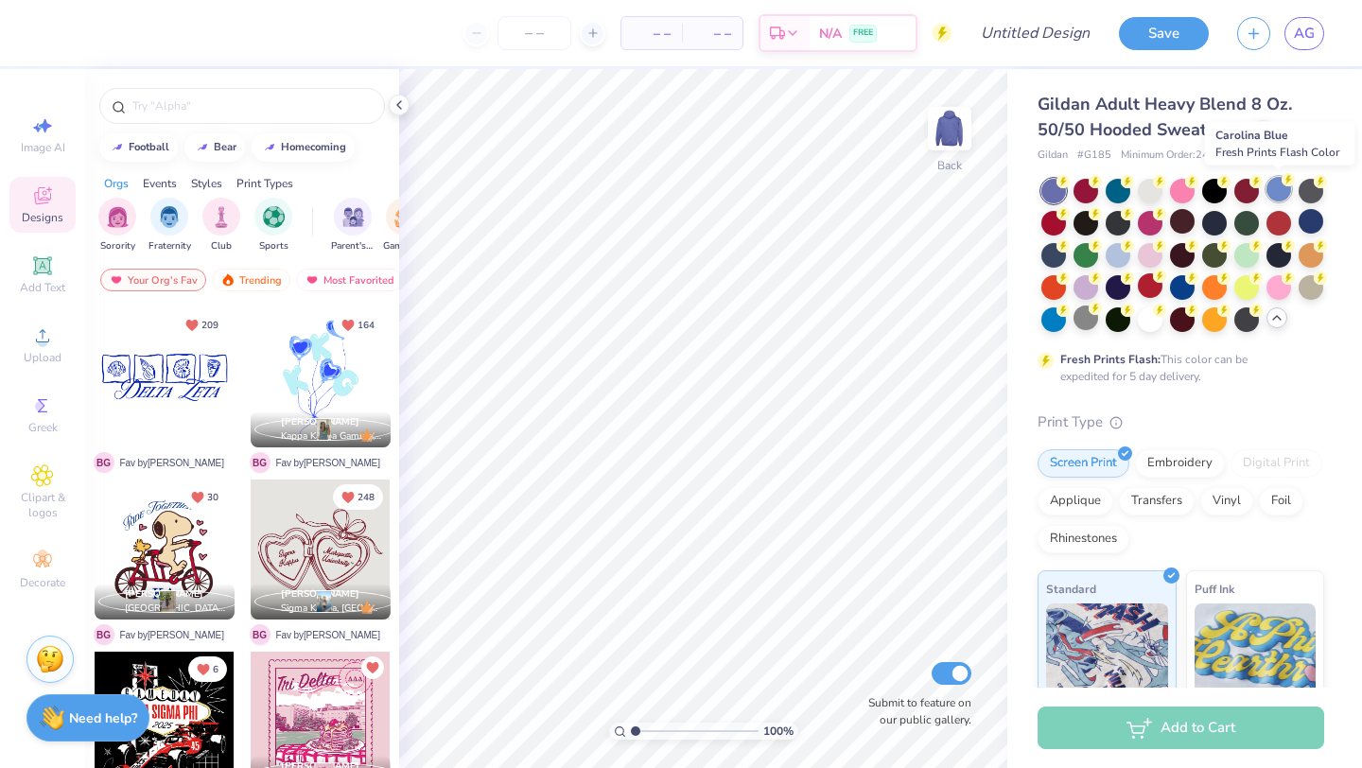
click at [1273, 197] on div at bounding box center [1278, 189] width 25 height 25
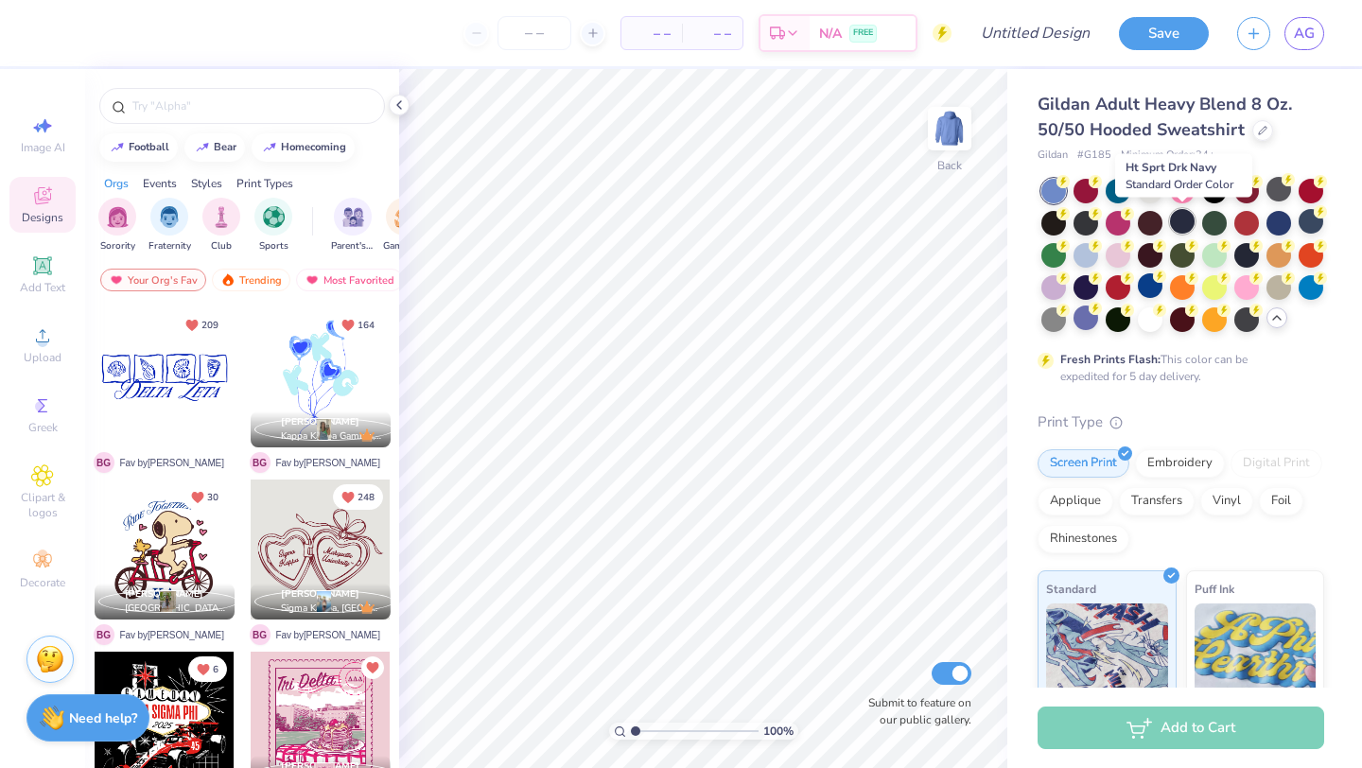
click at [1178, 218] on div at bounding box center [1182, 221] width 25 height 25
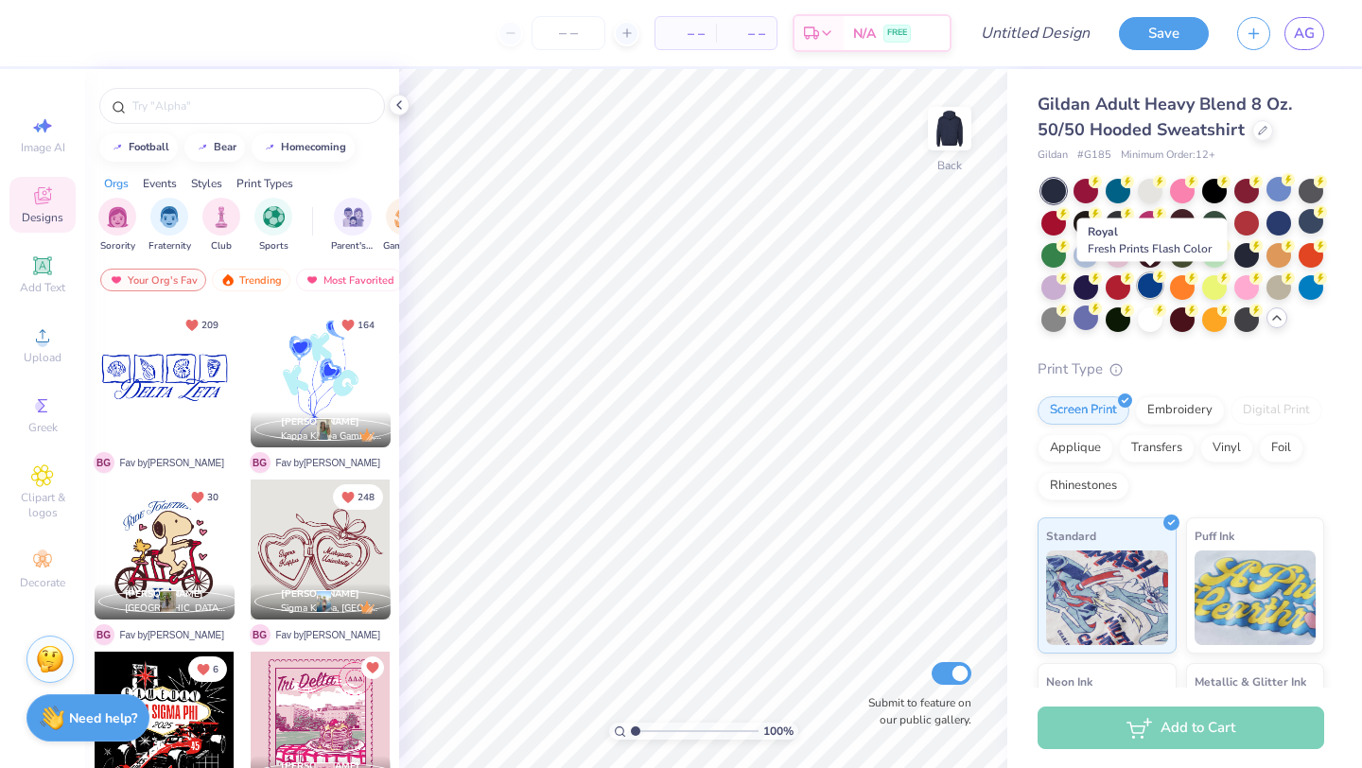
click at [1143, 290] on div at bounding box center [1150, 285] width 25 height 25
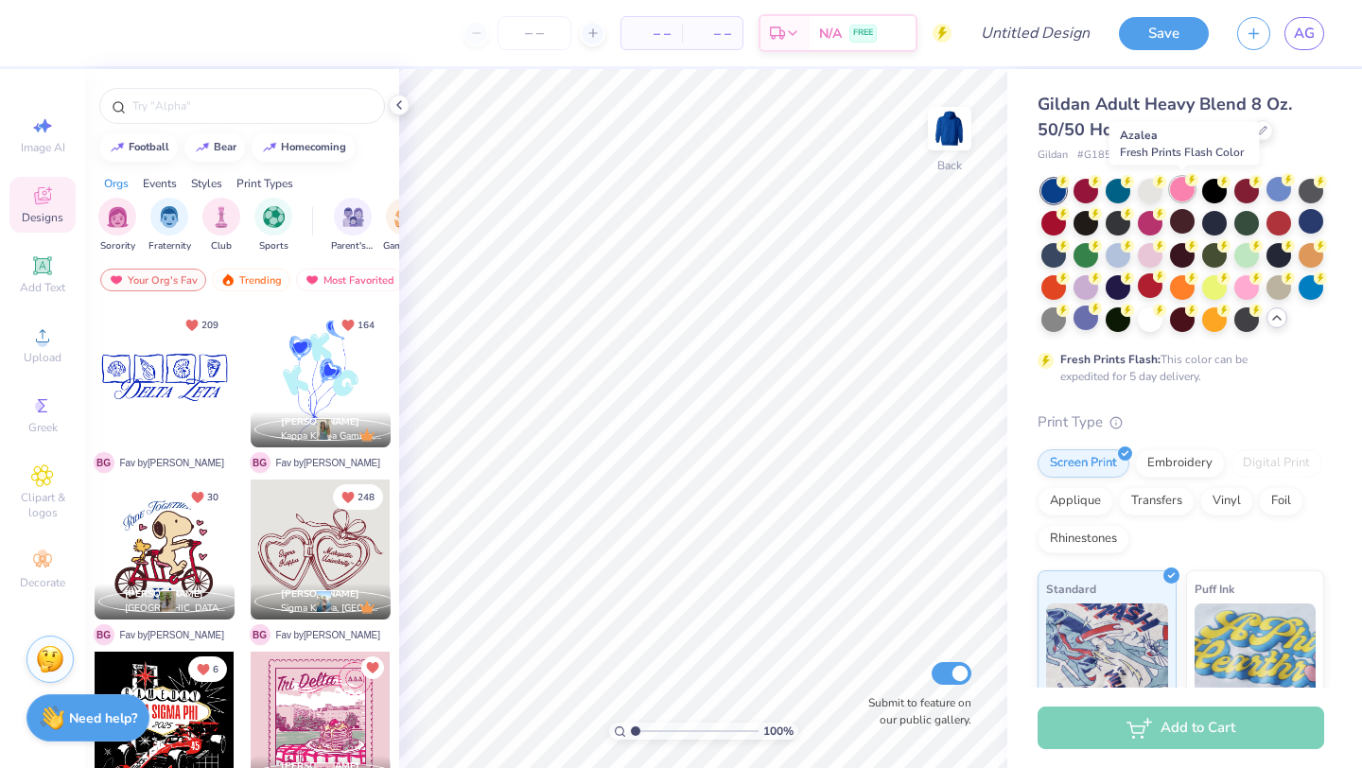
click at [1182, 195] on div at bounding box center [1182, 189] width 25 height 25
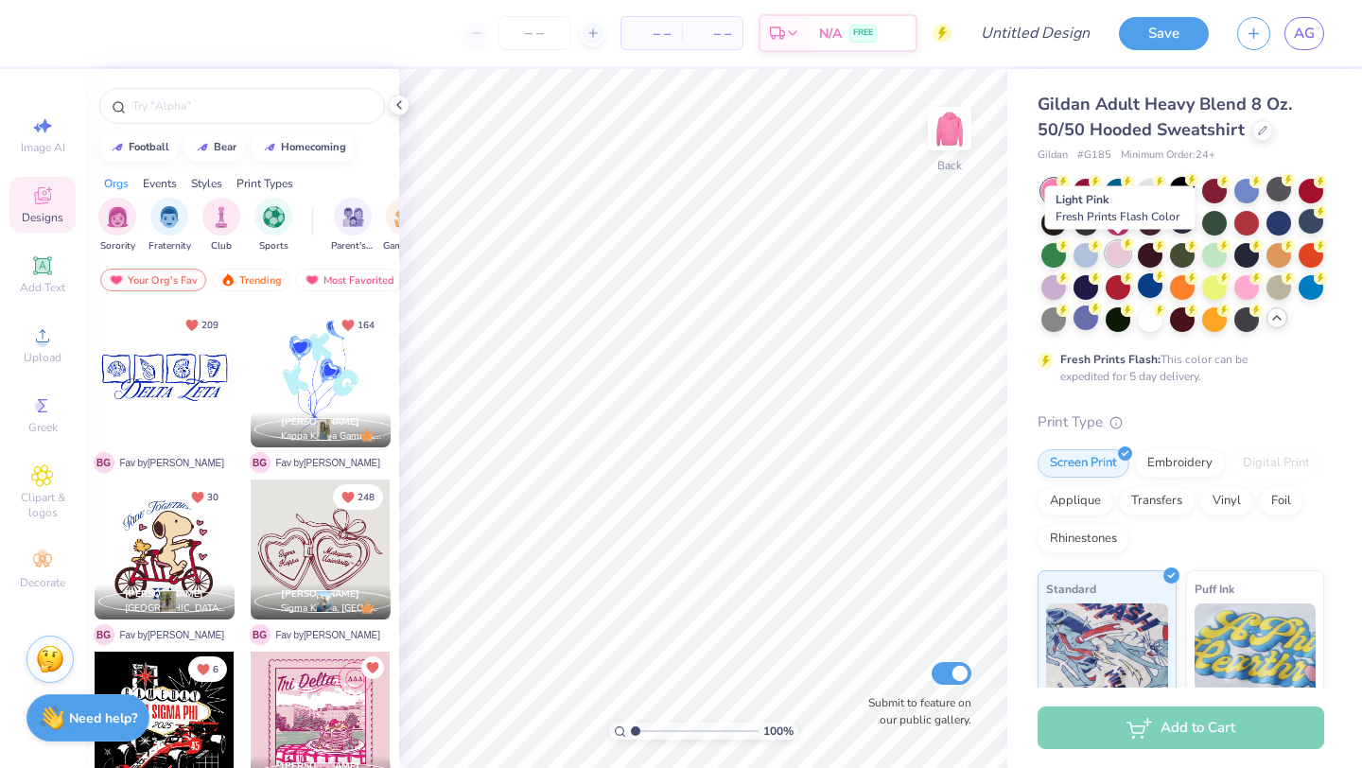
click at [1118, 257] on div at bounding box center [1118, 253] width 25 height 25
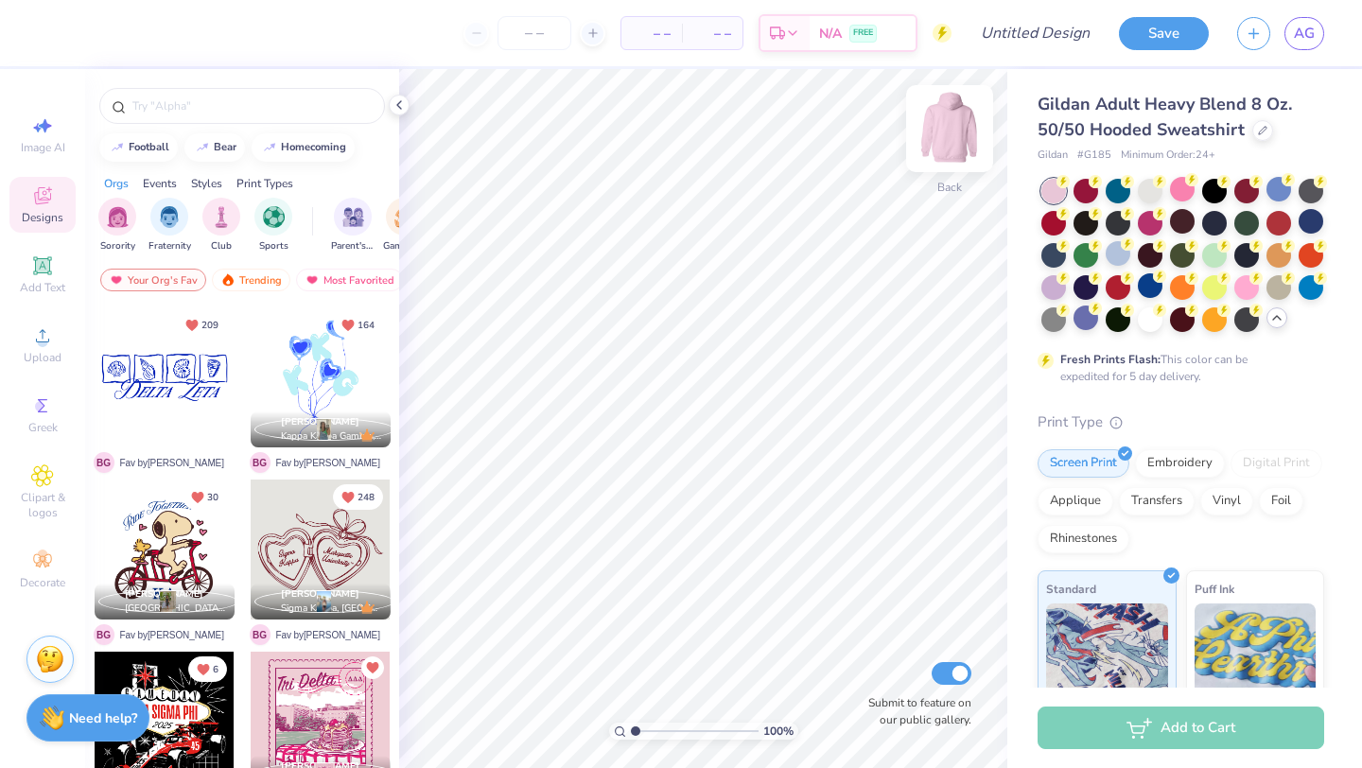
click at [935, 123] on img at bounding box center [950, 129] width 76 height 76
click at [1052, 287] on div at bounding box center [1053, 285] width 25 height 25
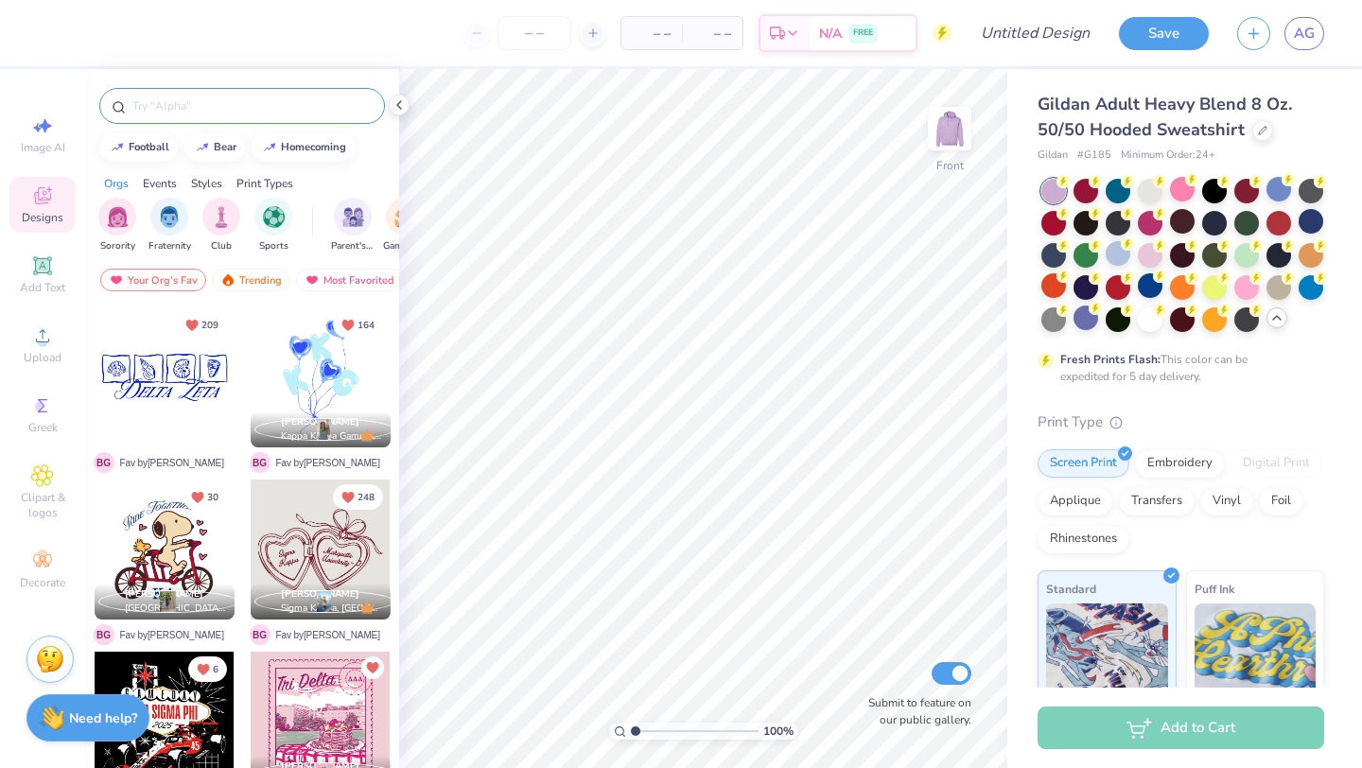
click at [230, 111] on input "text" at bounding box center [252, 105] width 242 height 19
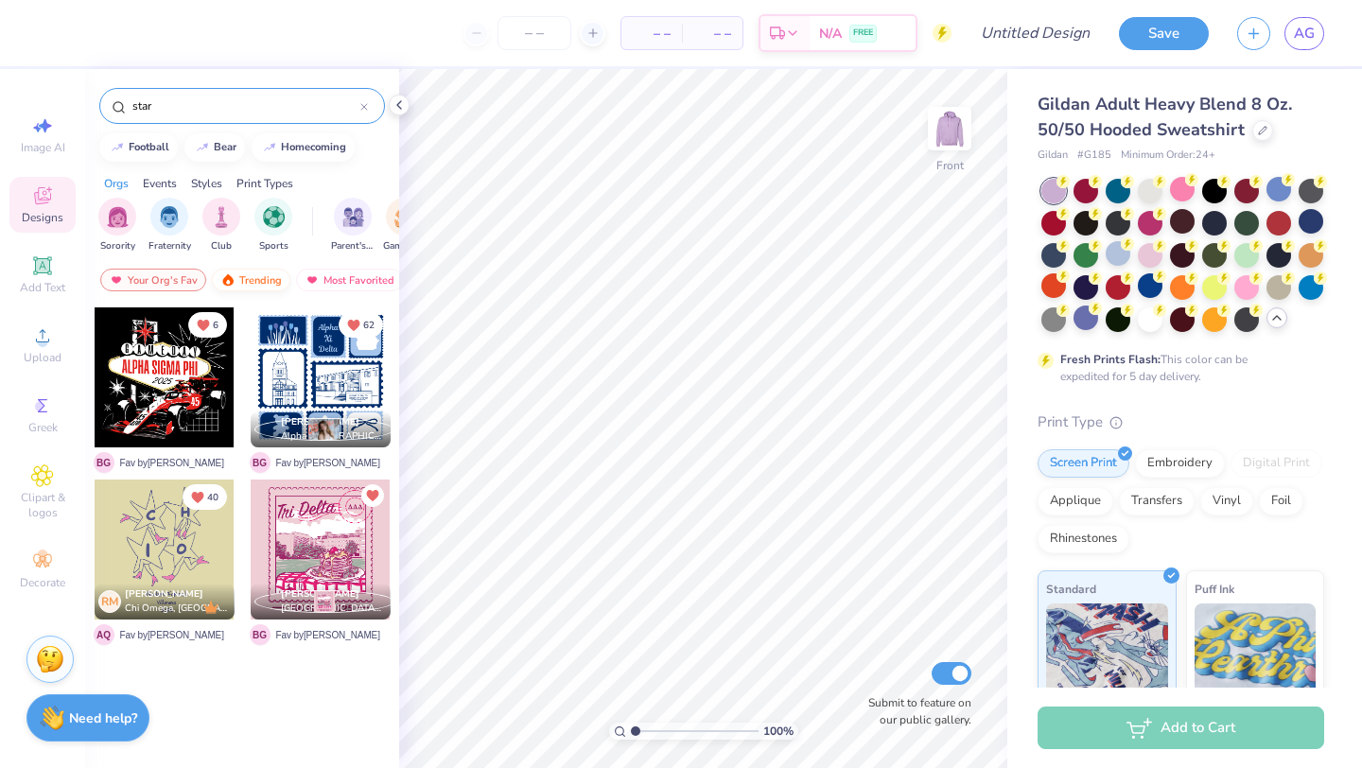
click at [252, 285] on div "Trending" at bounding box center [251, 280] width 79 height 23
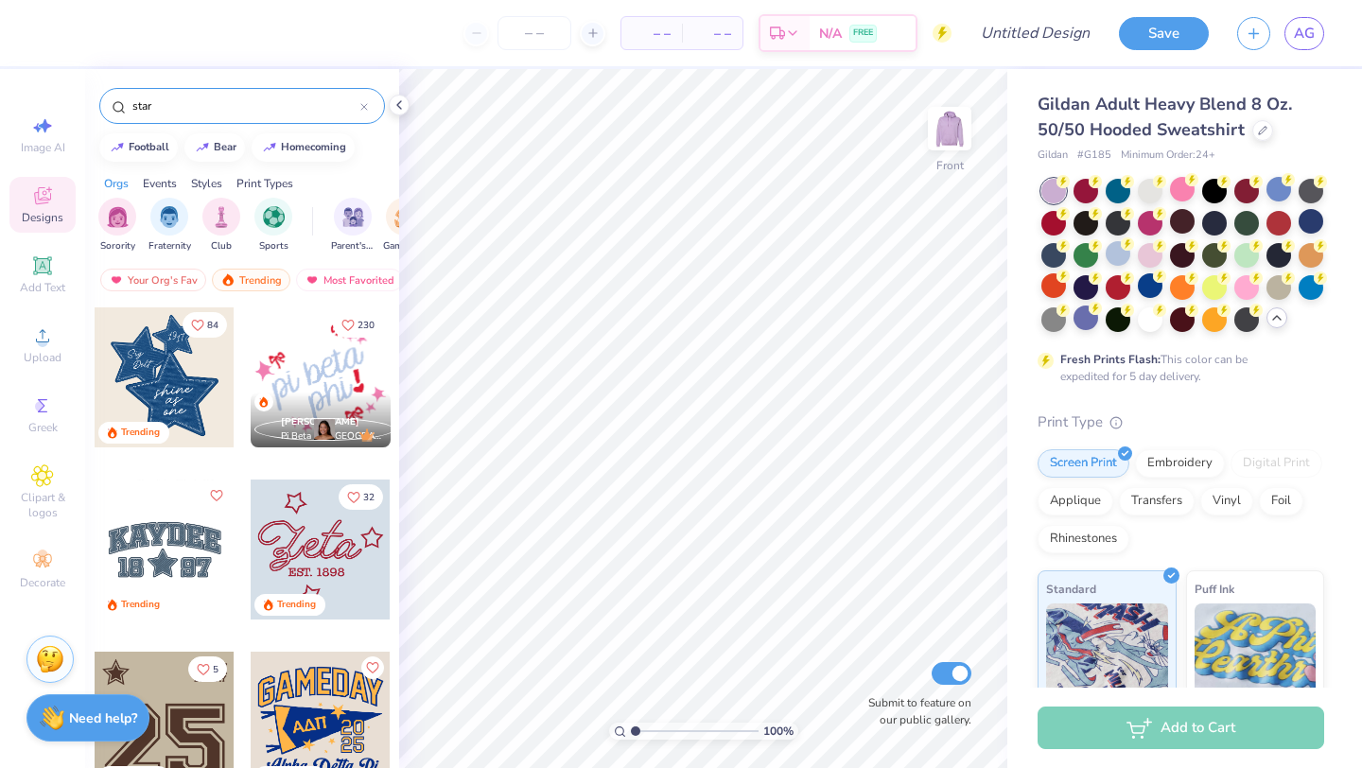
click at [170, 96] on input "star" at bounding box center [246, 105] width 230 height 19
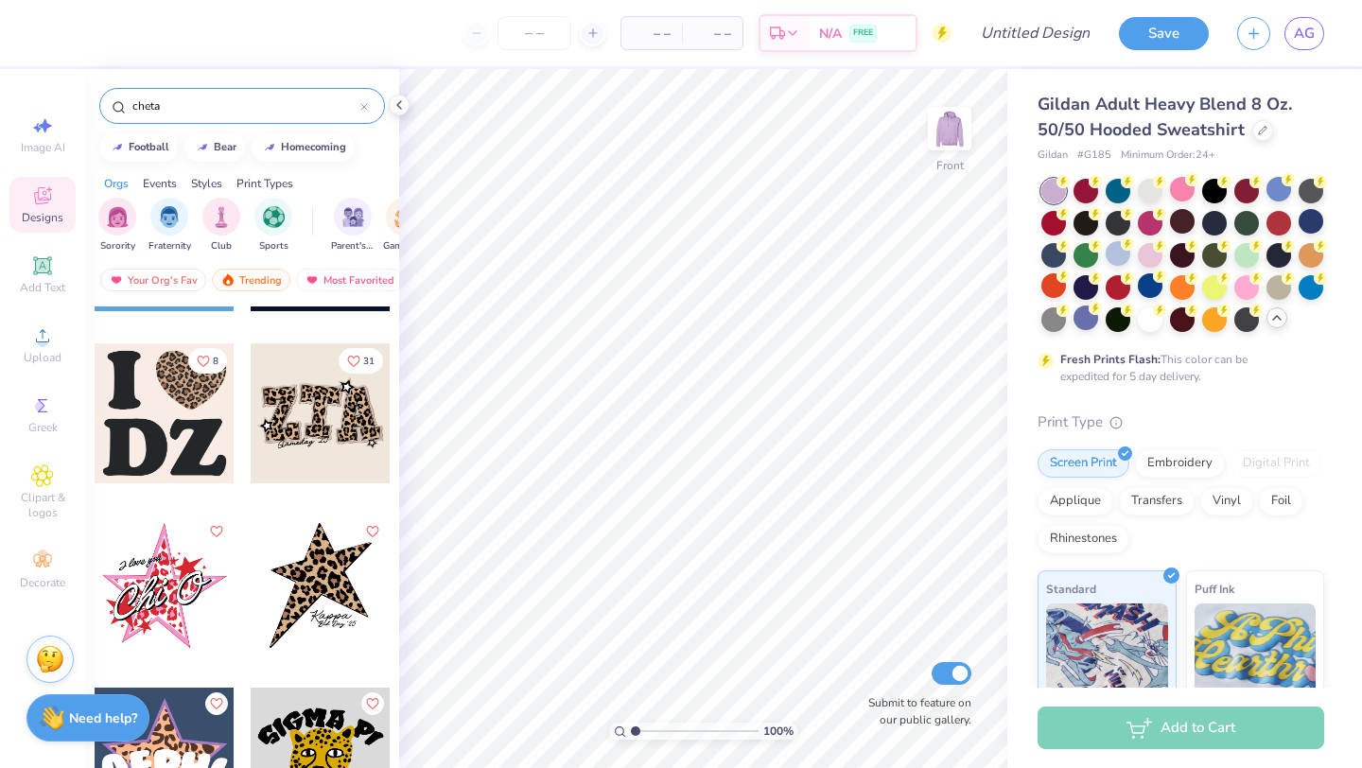
scroll to position [1017, 0]
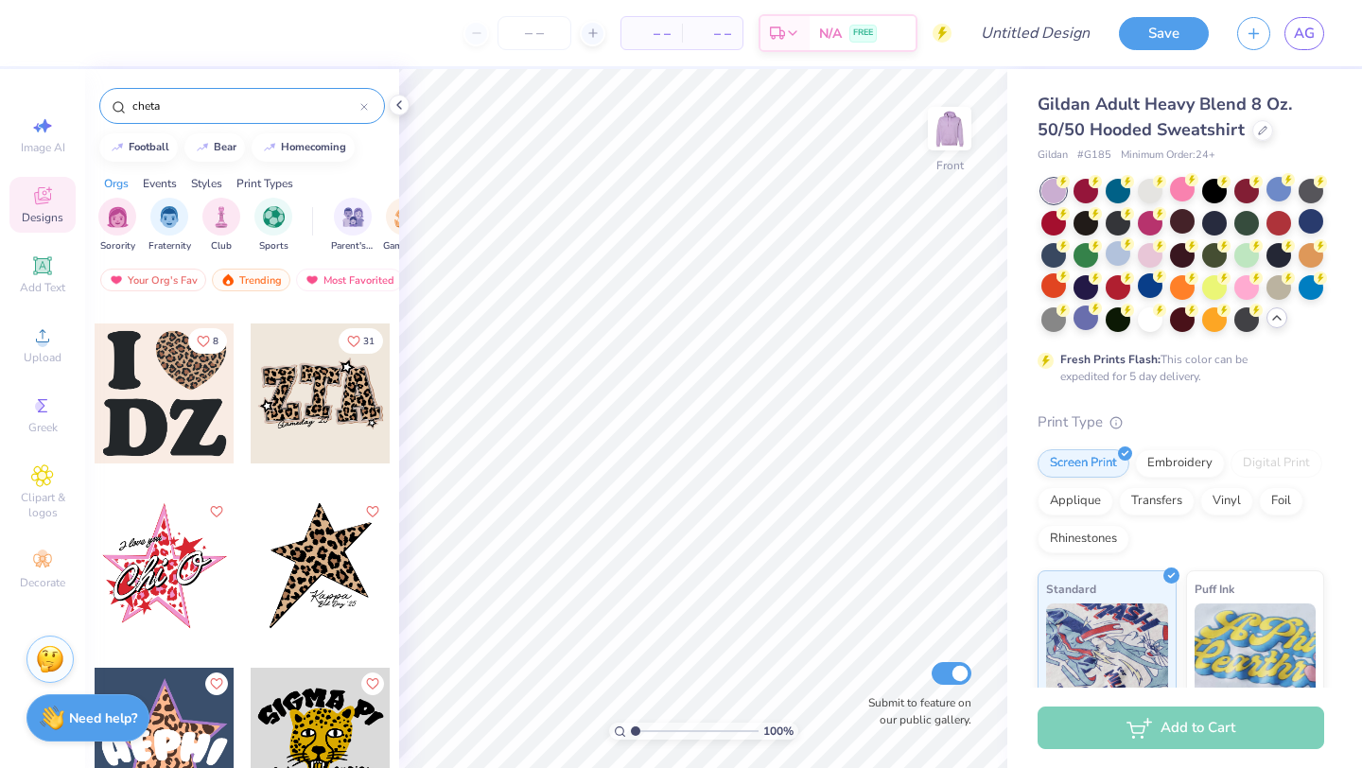
type input "cheta"
click at [340, 587] on div at bounding box center [321, 566] width 140 height 140
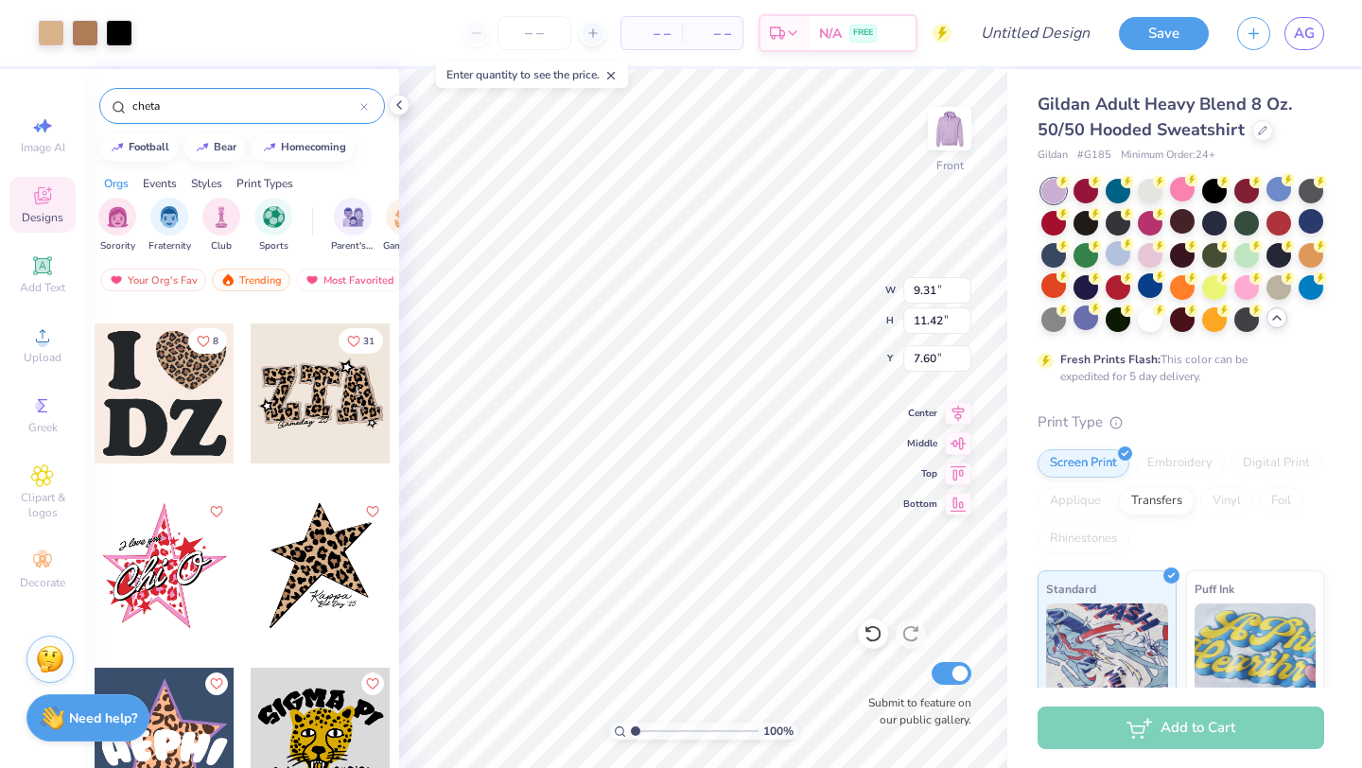
type input "7.60"
type input "11.57"
type input "14.19"
type input "12.62"
type input "15.48"
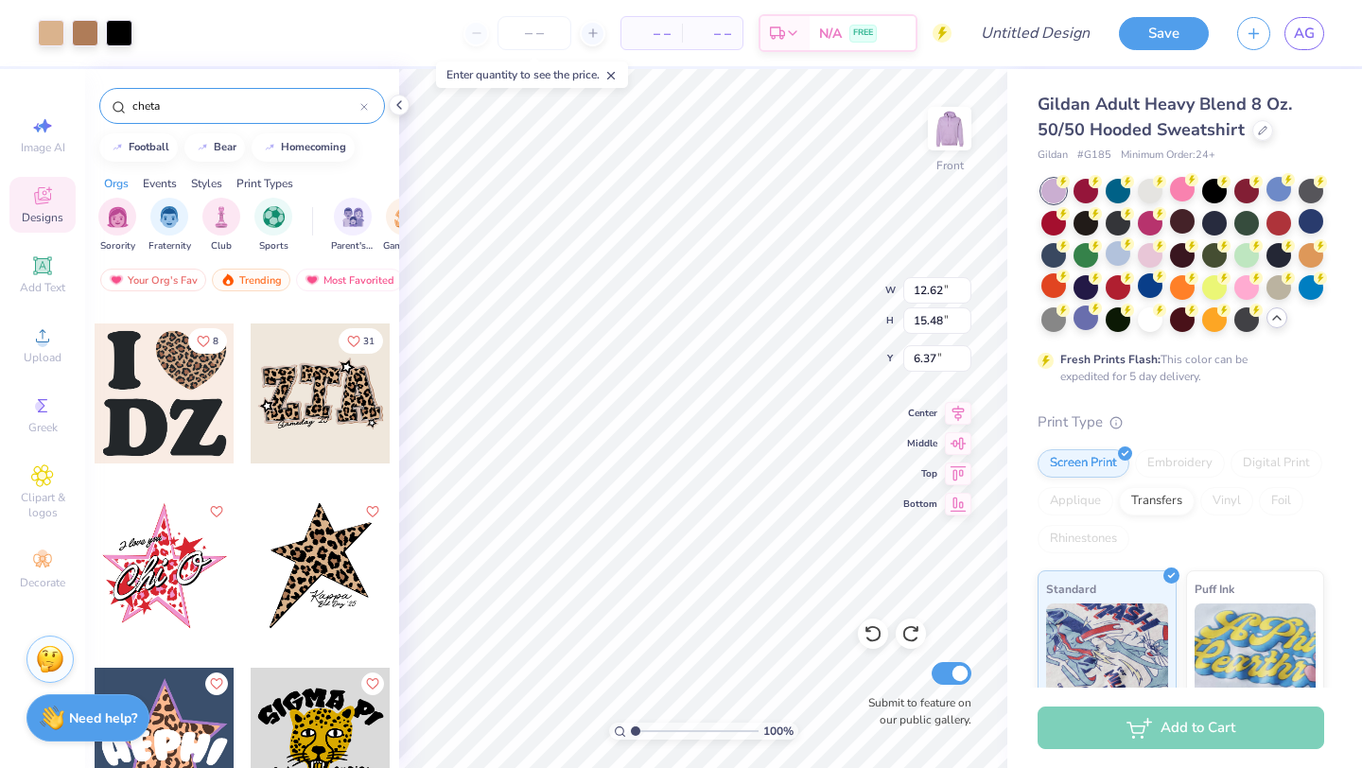
type input "6.31"
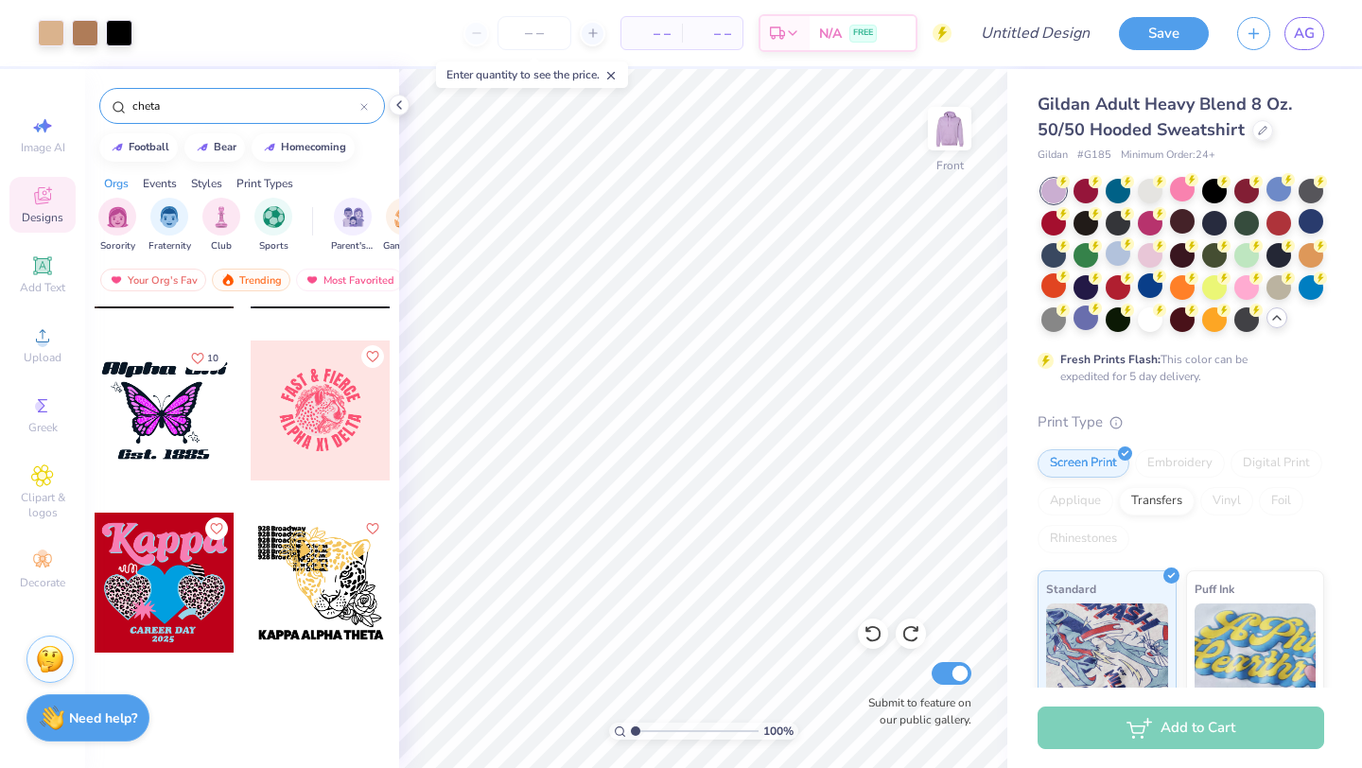
scroll to position [1673, 0]
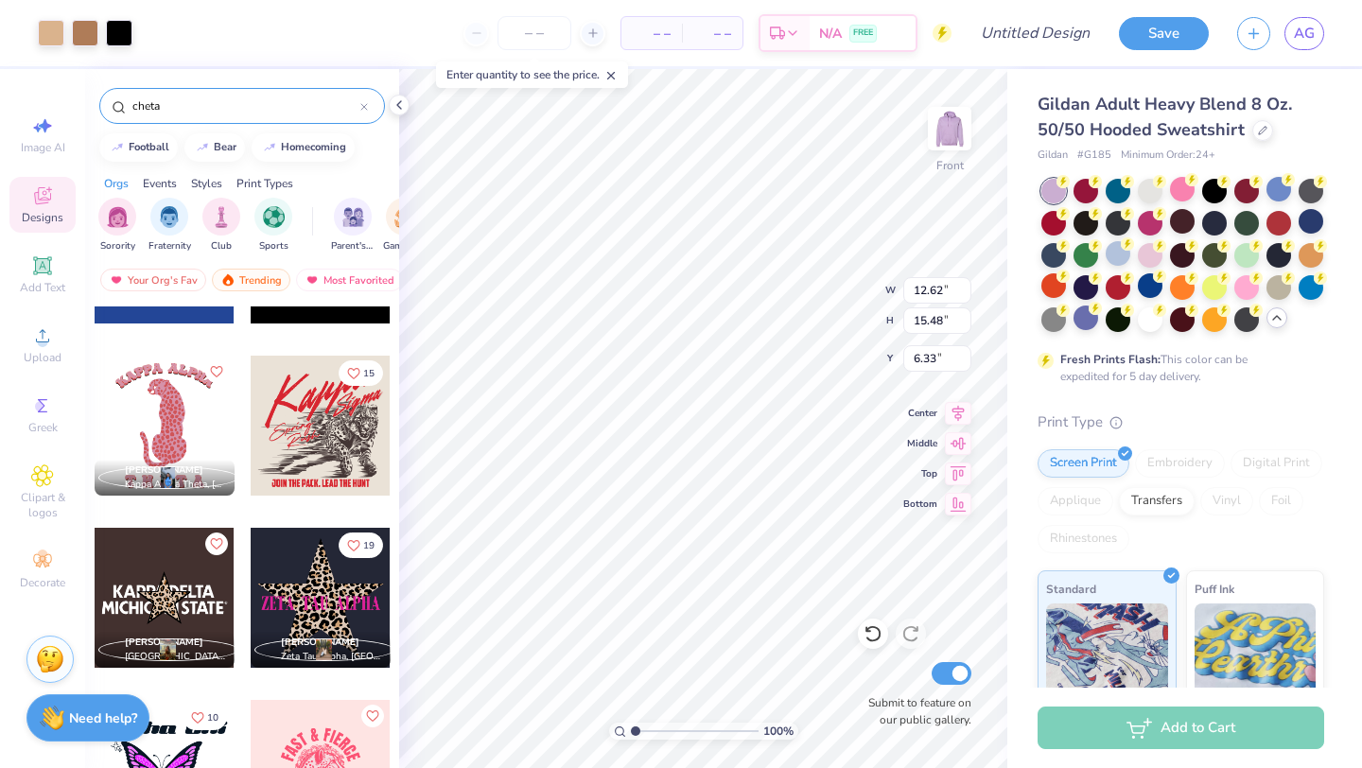
type input "6.33"
type input "10.56"
type input "12.95"
type input "11.81"
type input "14.48"
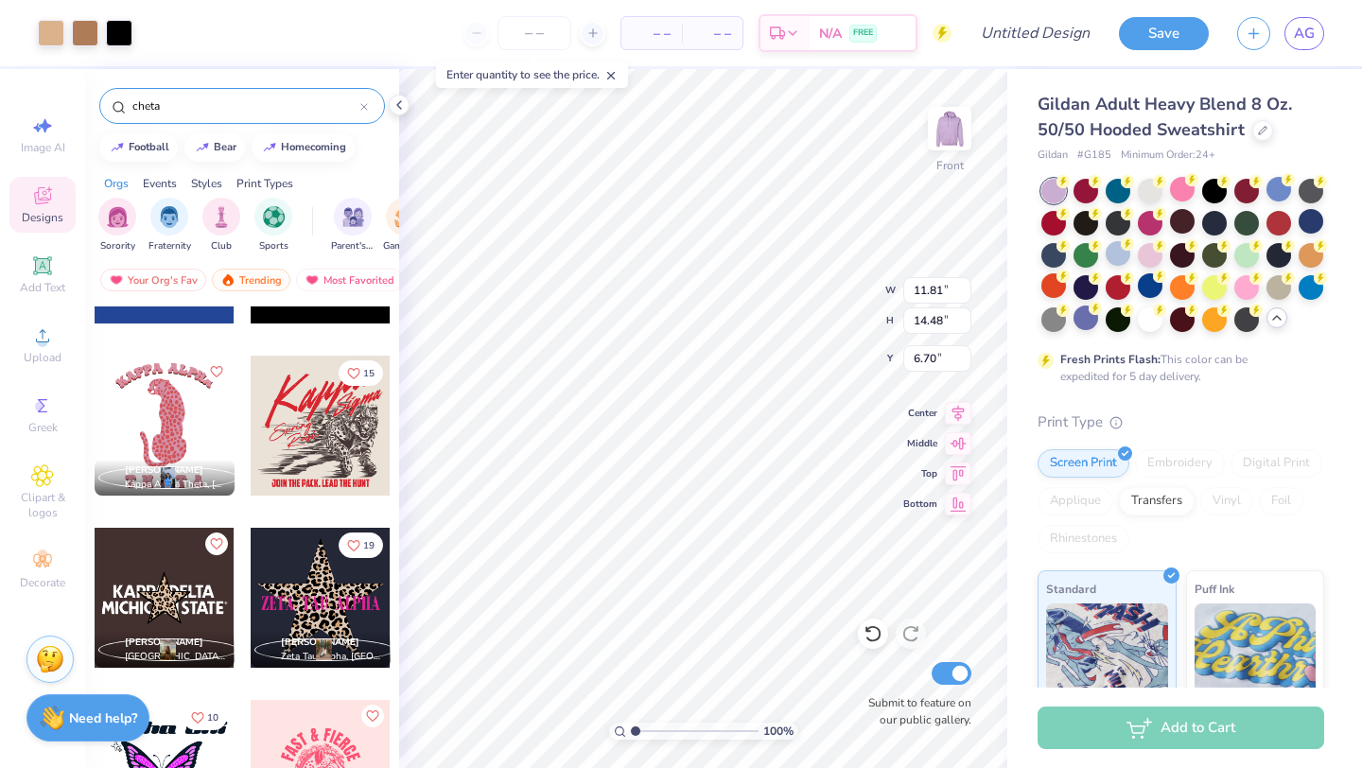
type input "6.70"
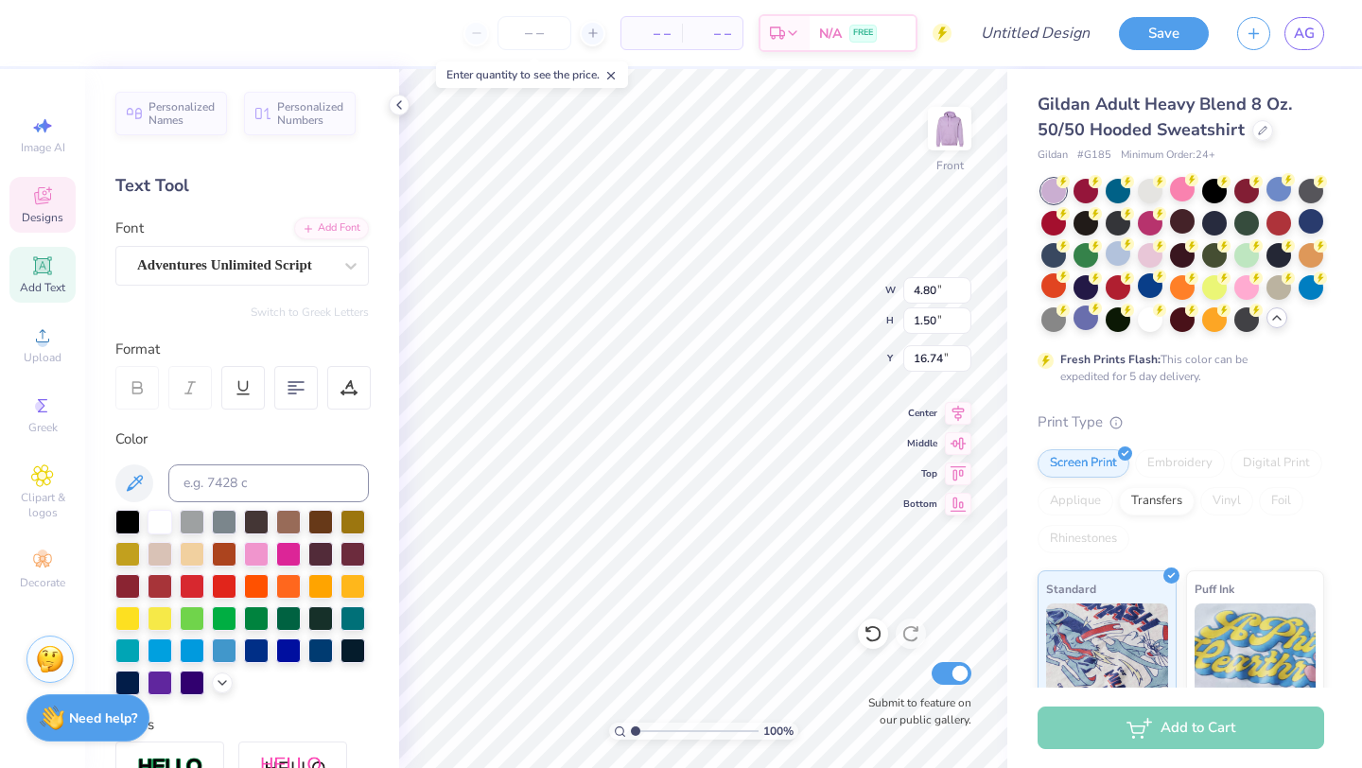
type textarea "adpi"
type input "11.81"
type input "14.48"
type input "6.70"
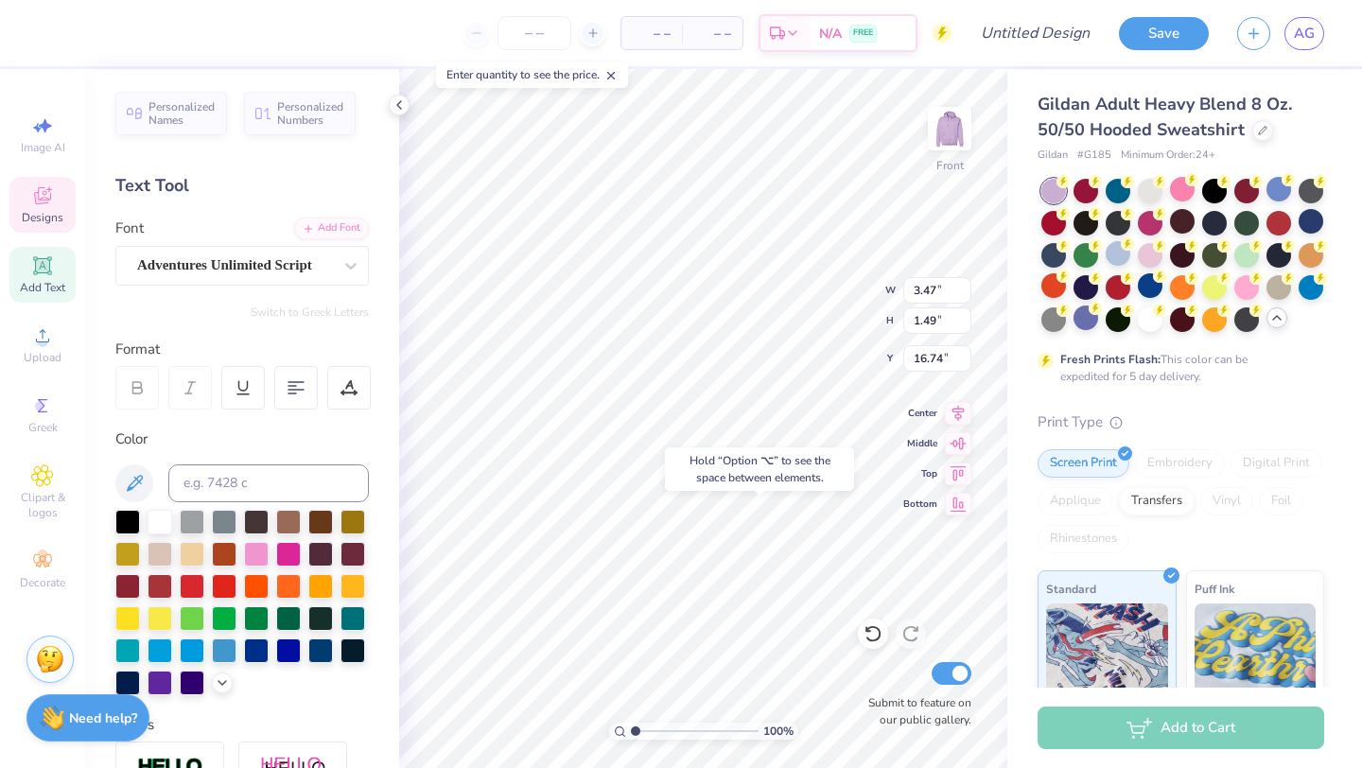
type input "16.52"
type textarea "adpi"
type input "16.94"
type textarea "ADPi"
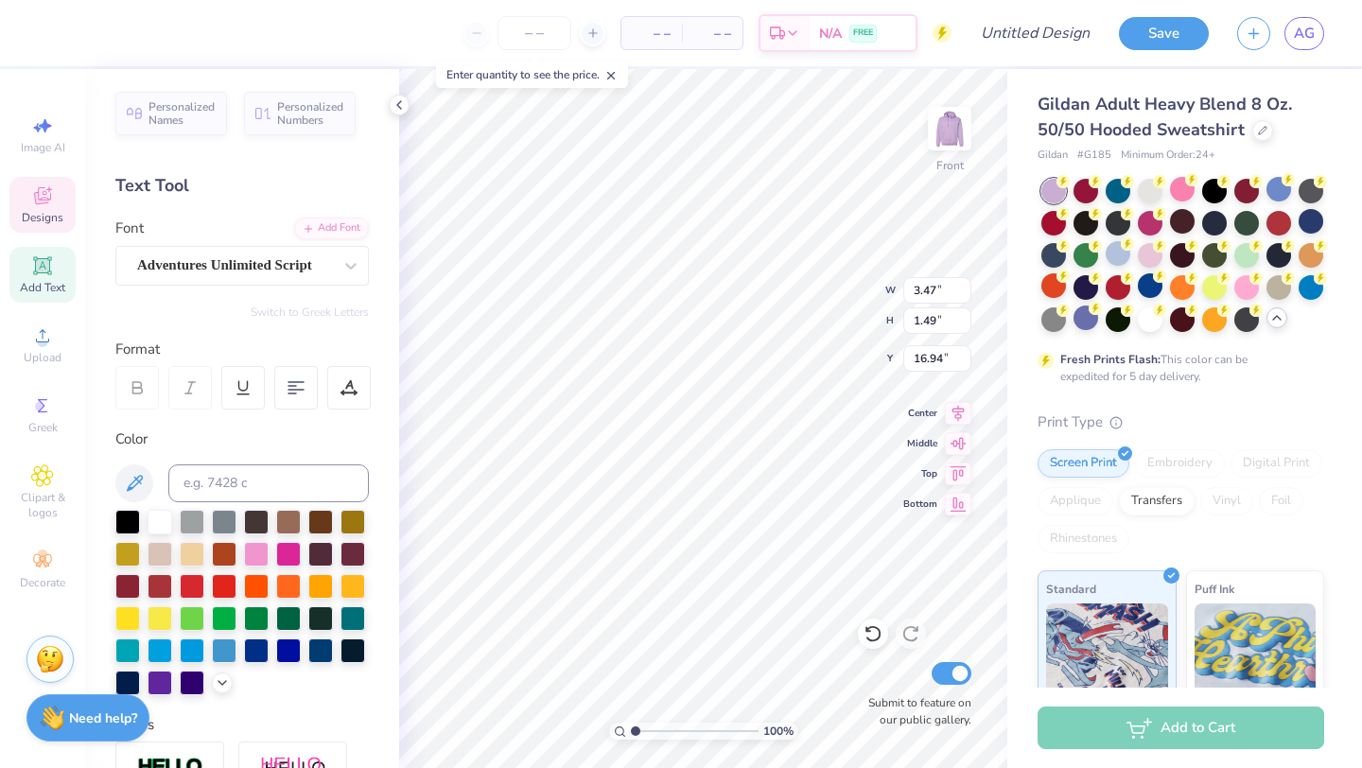
scroll to position [0, 0]
type textarea "a"
type textarea "ADPI"
type input "18.38"
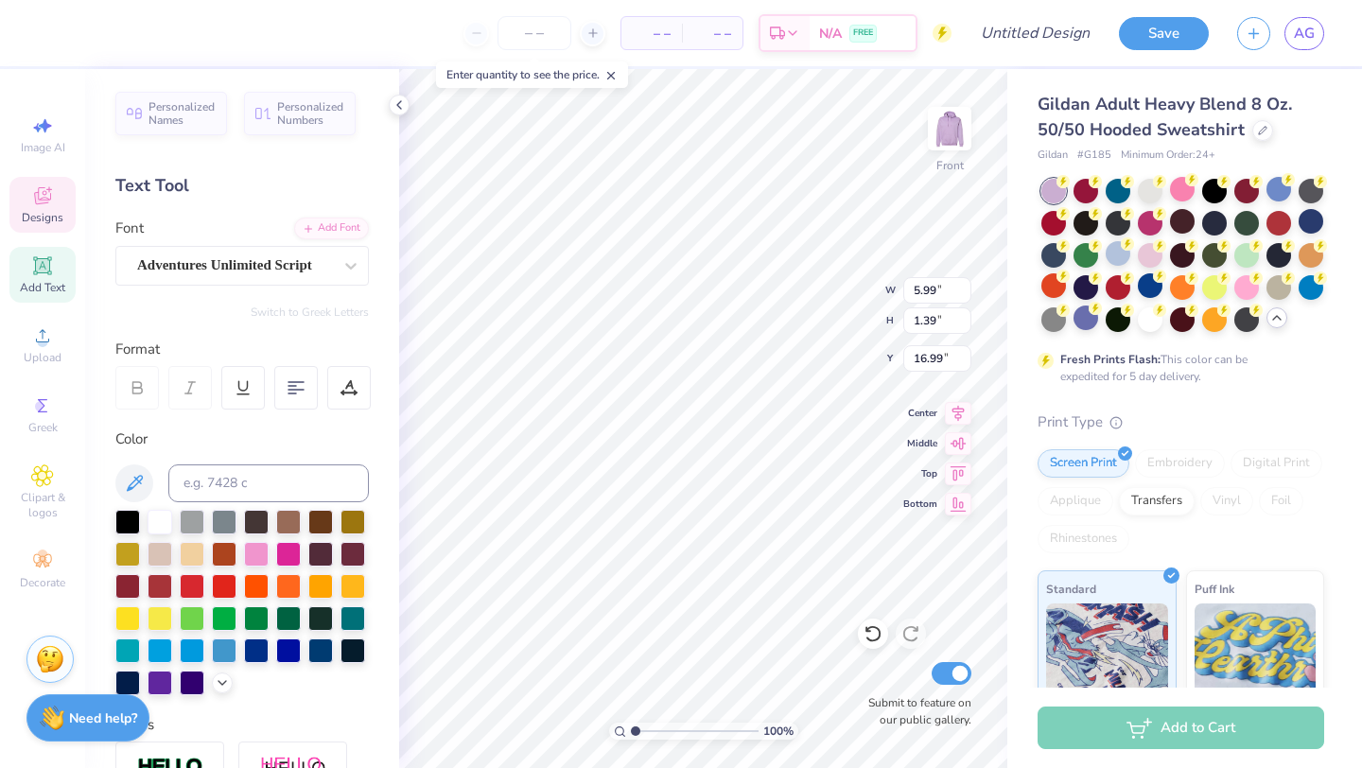
type input "5.65"
type input "3.25"
type input "15.54"
type input "5.87"
type input "2.79"
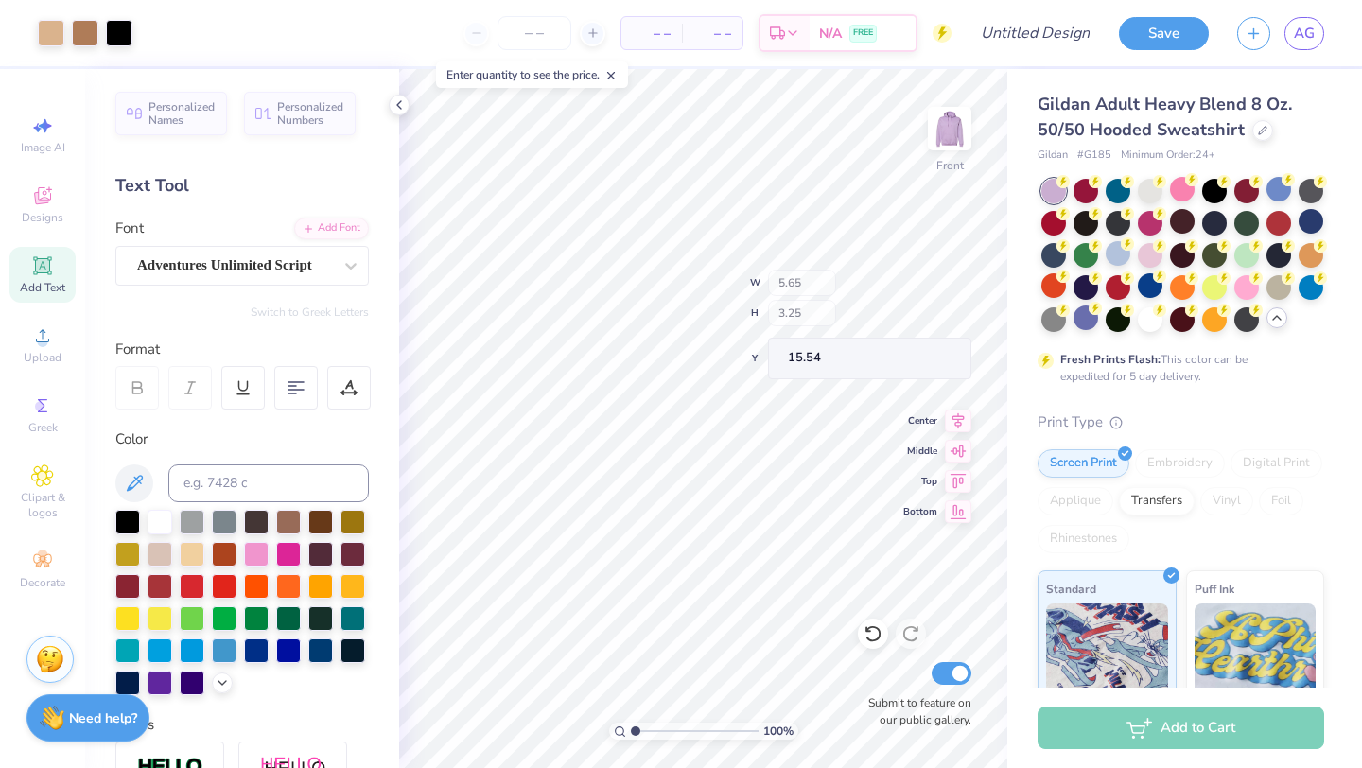
type input "15.81"
type input "4.07"
type input "2.47"
type input "17.46"
type textarea "VIOLET BALL"
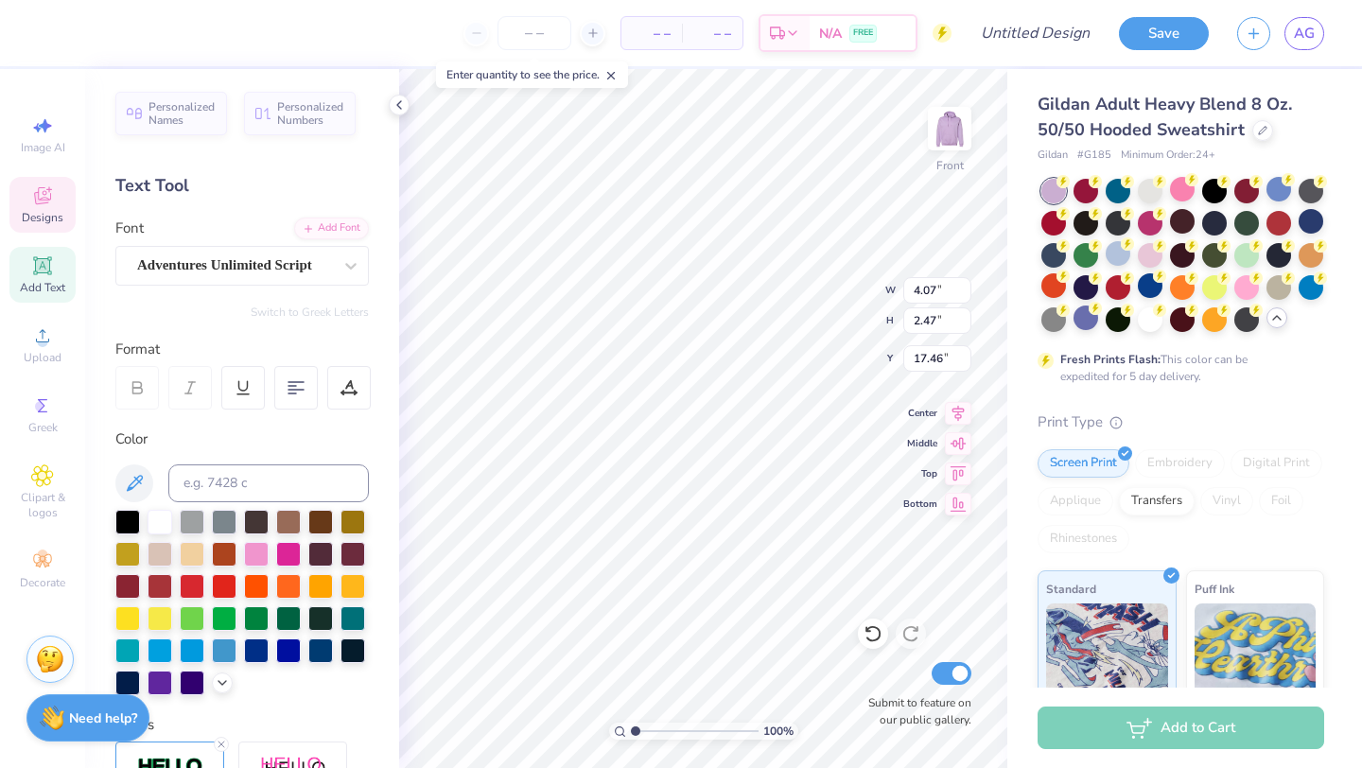
type textarea "violet ball"
click at [813, 319] on div "100 % Front W 4.07 4.07 " H 2.47 2.47 " Y 17.46 17.46 " Center Middle Top Botto…" at bounding box center [703, 418] width 608 height 699
type input "17.21"
type input "3.36"
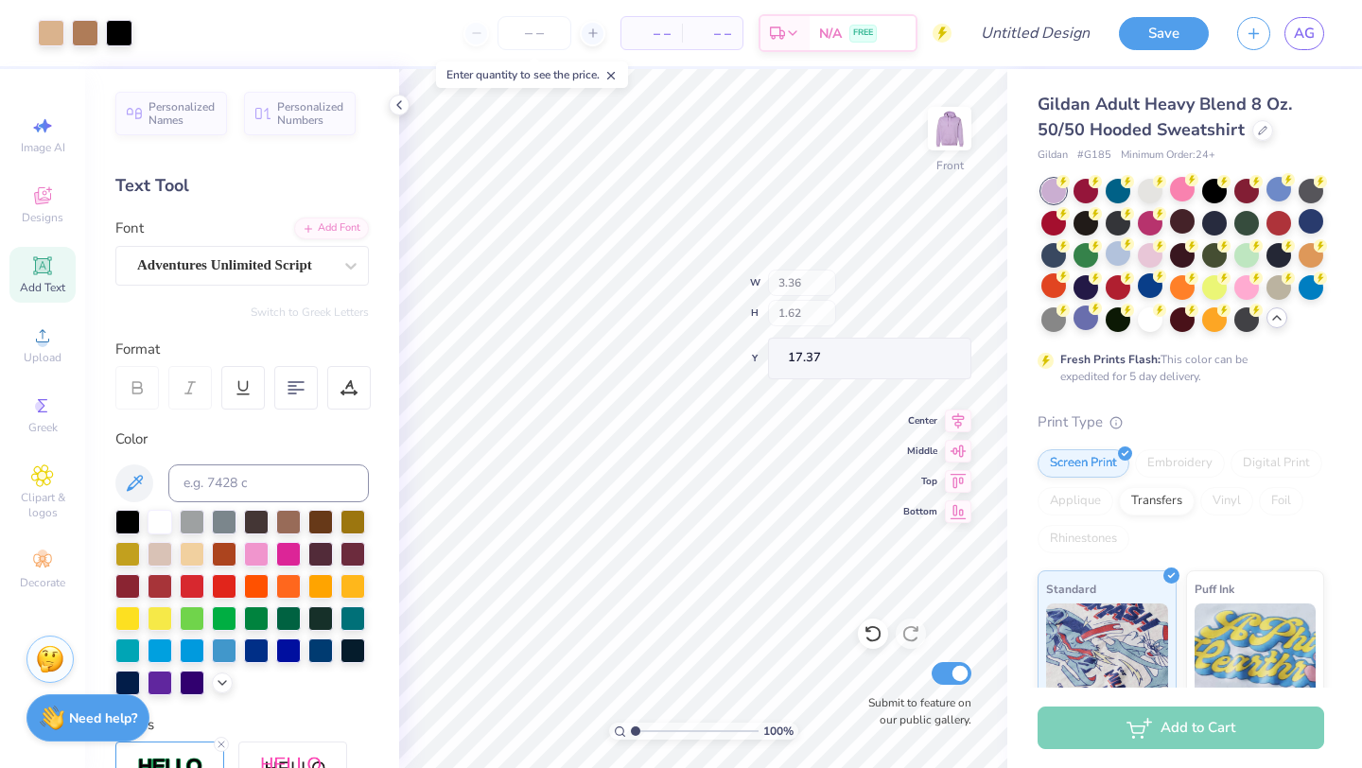
type input "1.62"
type input "17.37"
type input "16.99"
click at [946, 117] on img at bounding box center [950, 129] width 76 height 76
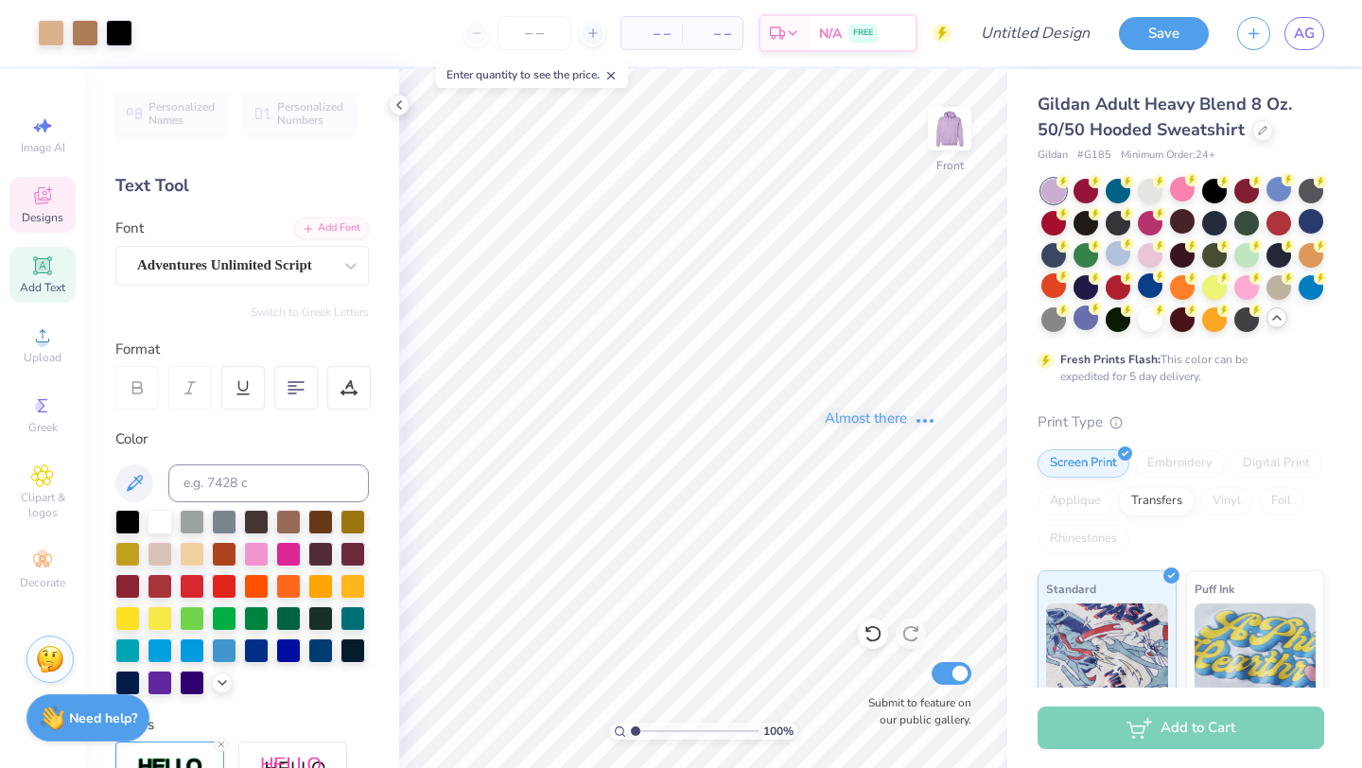
click at [30, 201] on div "Designs" at bounding box center [42, 205] width 66 height 56
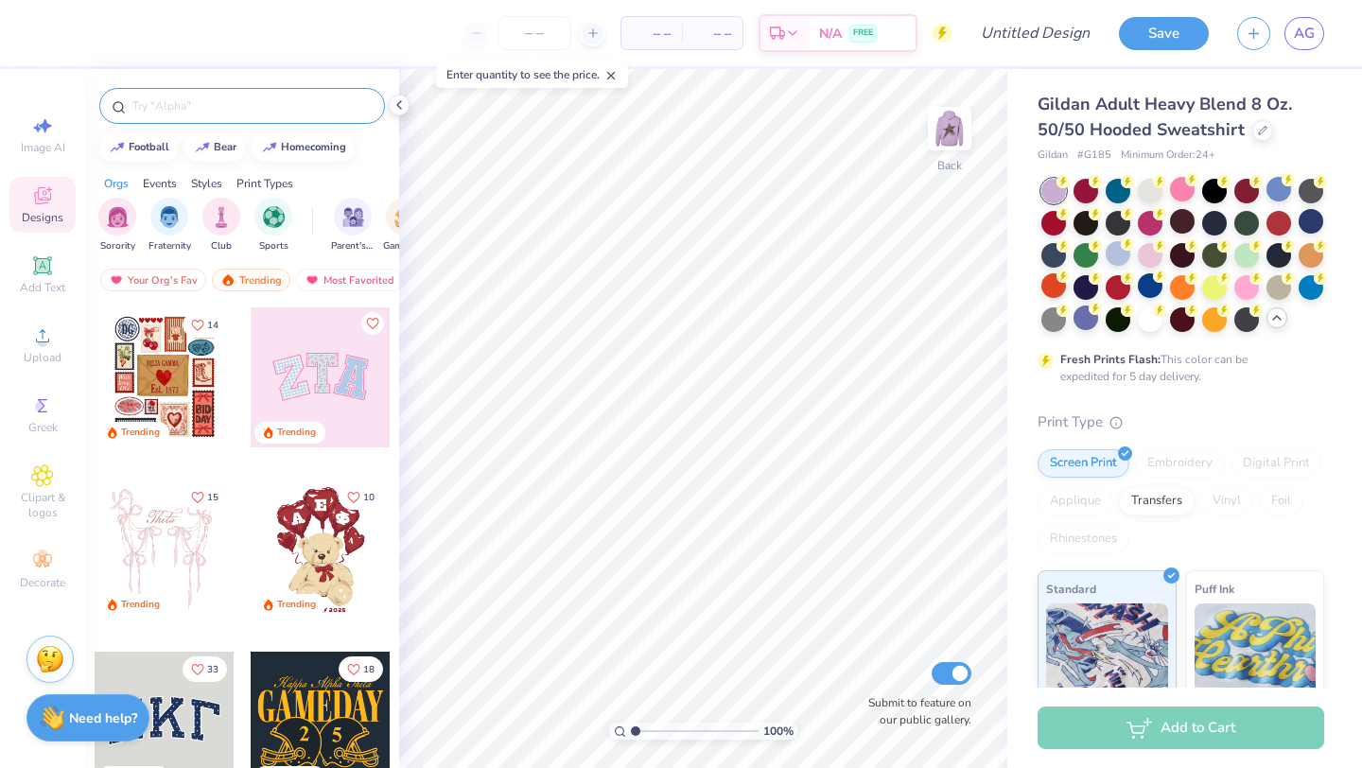
click at [254, 113] on input "text" at bounding box center [252, 105] width 242 height 19
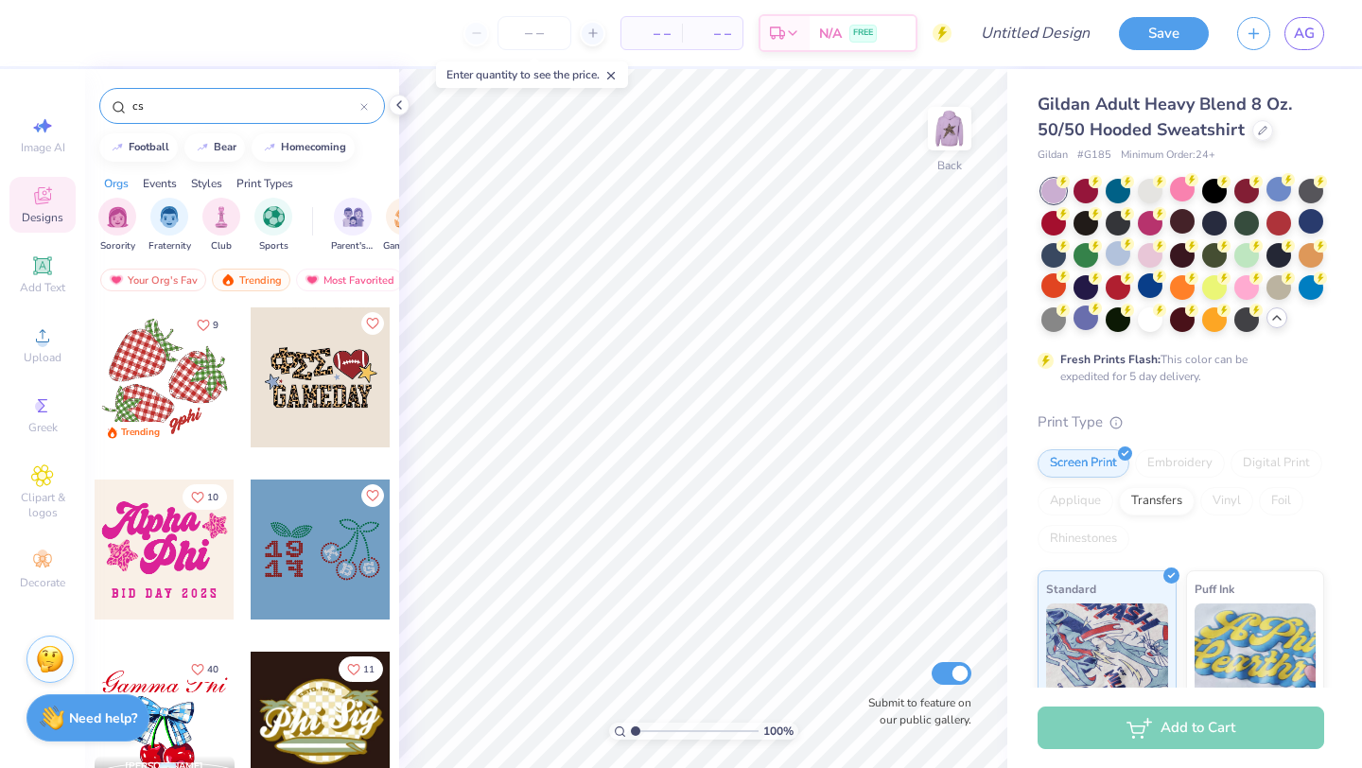
type input "c"
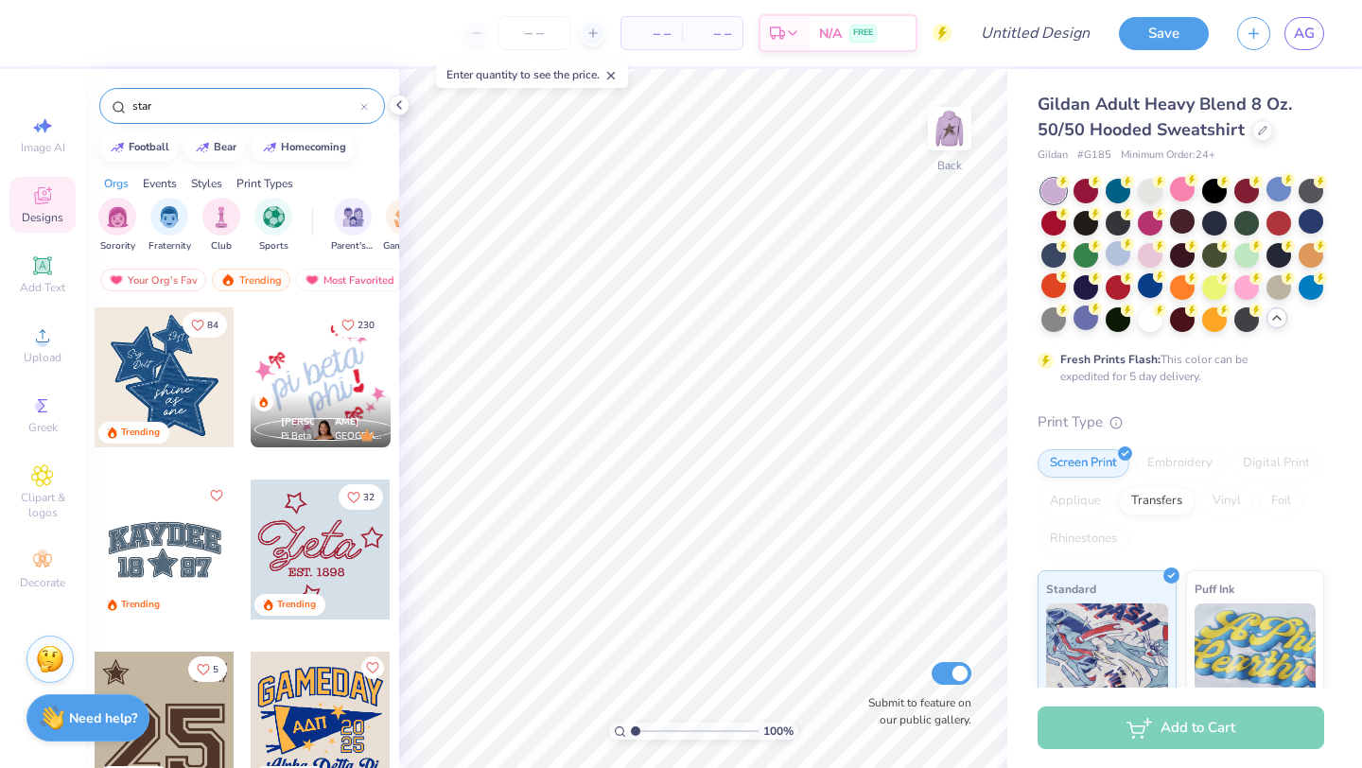
type input "star"
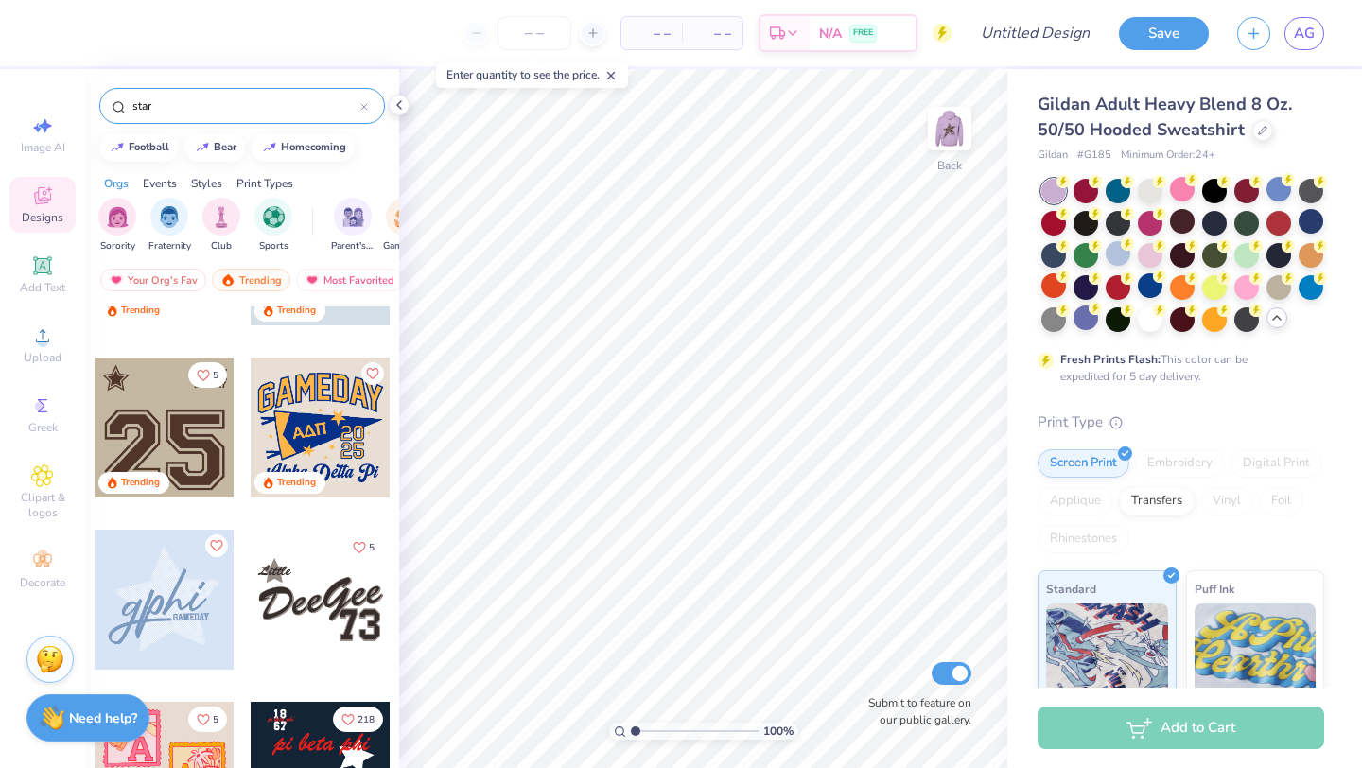
scroll to position [585, 0]
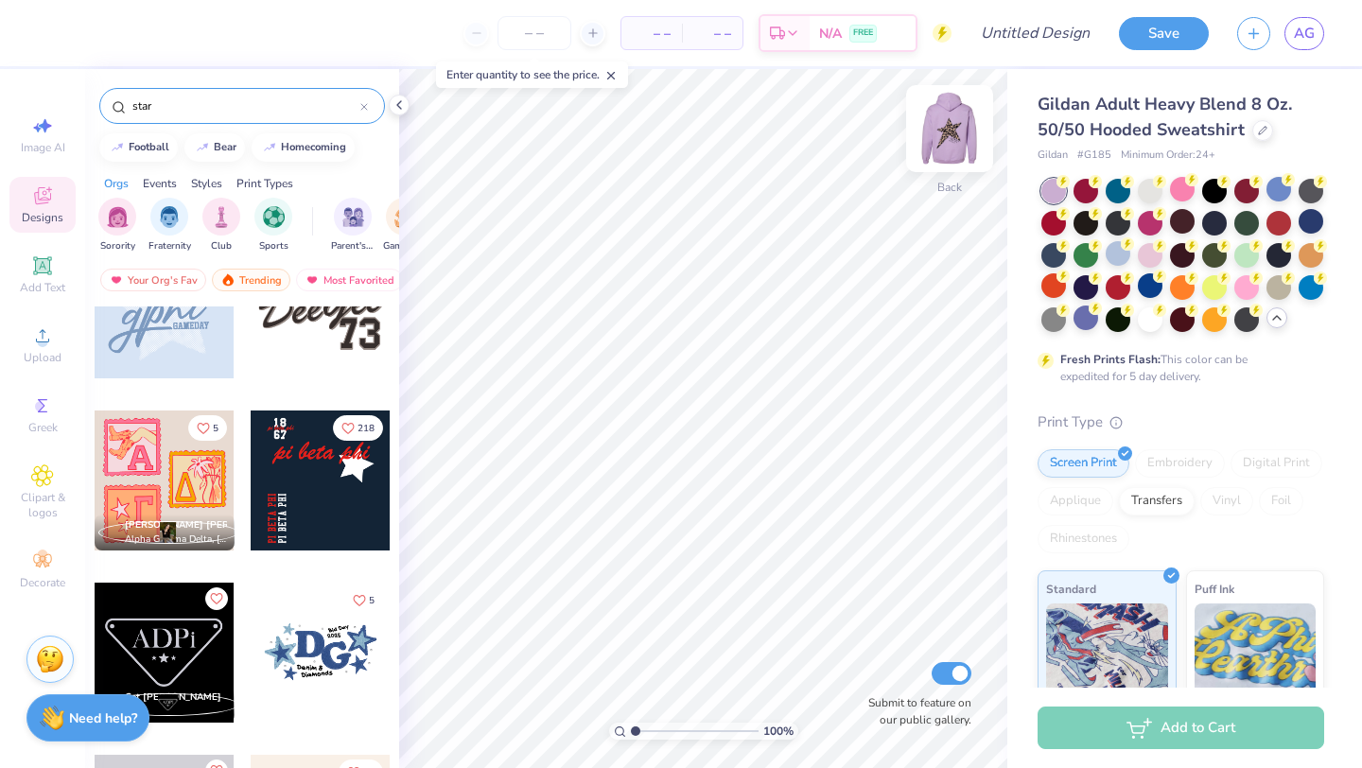
click at [946, 121] on img at bounding box center [950, 129] width 76 height 76
click at [945, 123] on img at bounding box center [950, 129] width 76 height 76
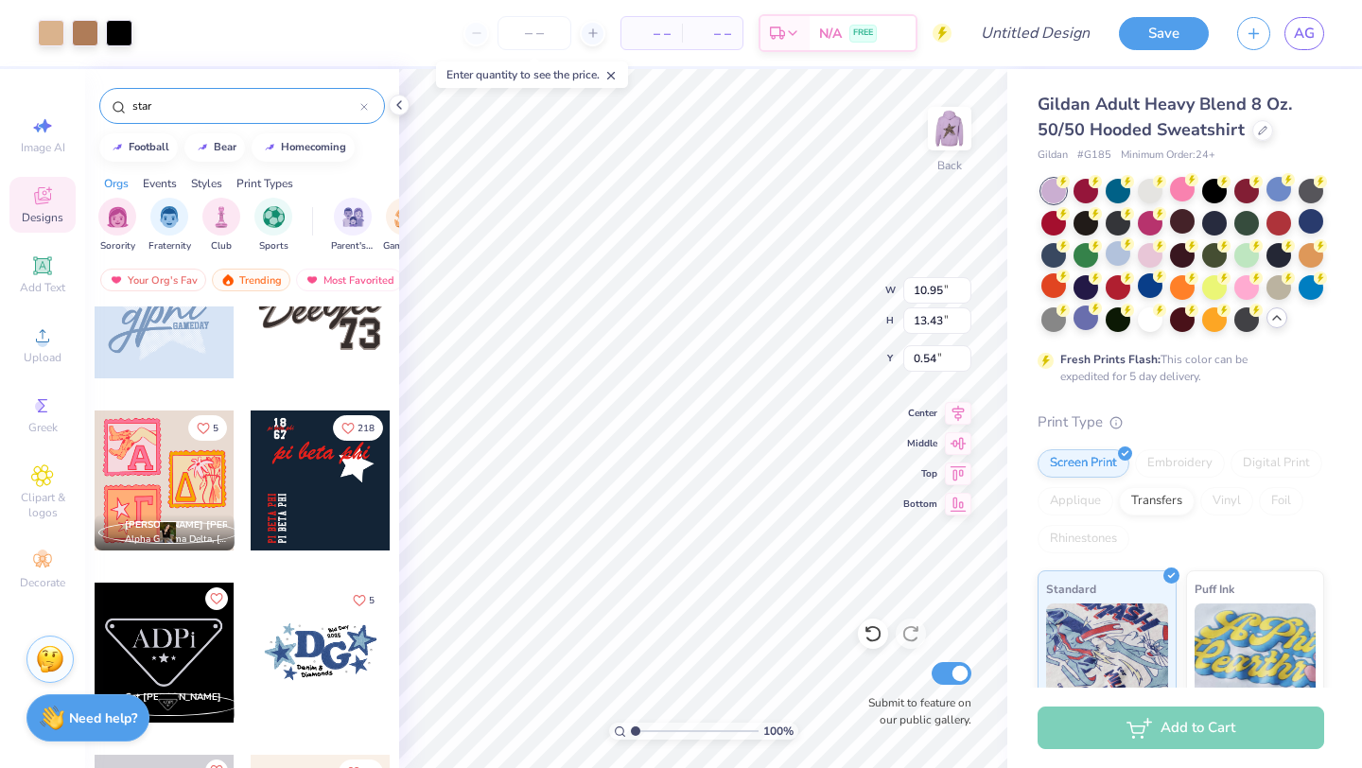
type input "10.95"
type input "13.43"
type input "0.54"
type input "3.73"
type input "4.58"
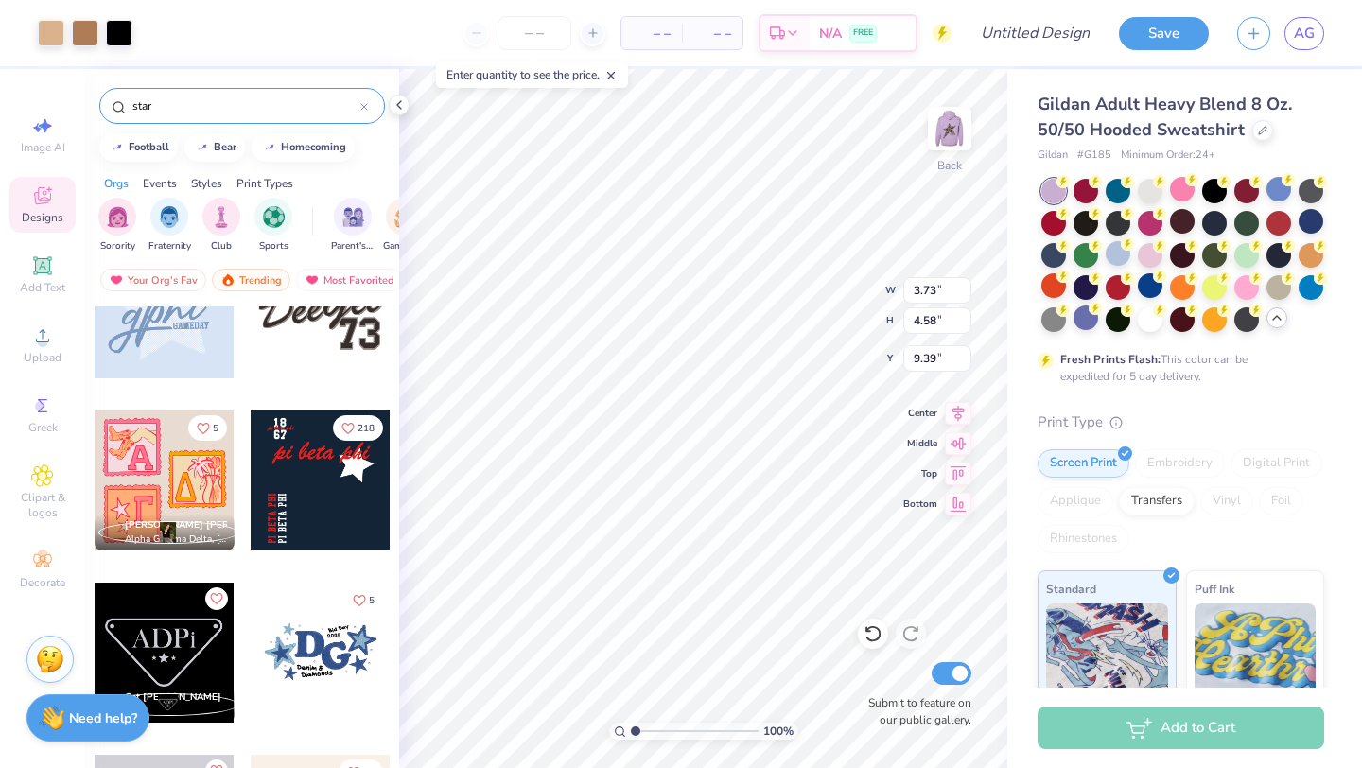
type input "3.00"
type input "2.65"
type input "3.25"
type input "2.75"
type input "3.47"
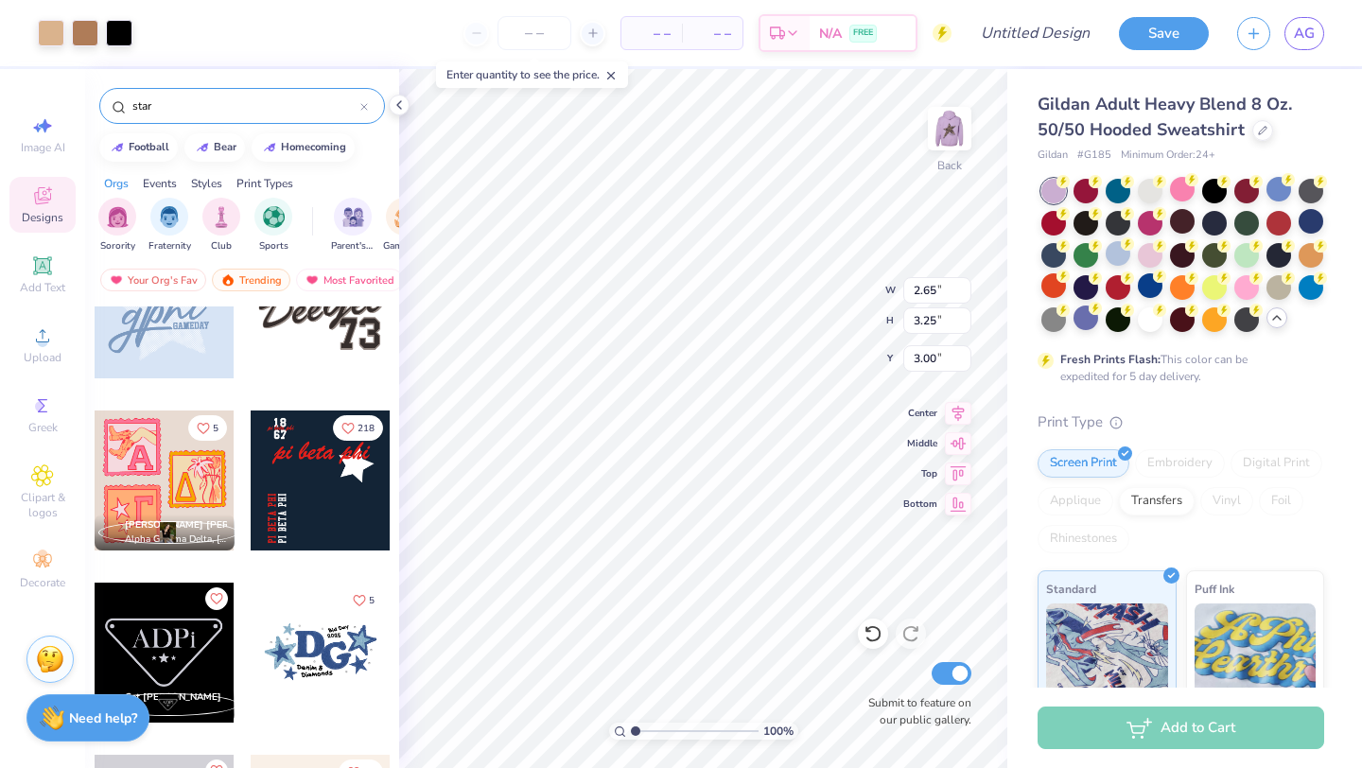
type input "3.06"
type input "5.93"
type input "3.30"
type input "2.67"
type input "3.25"
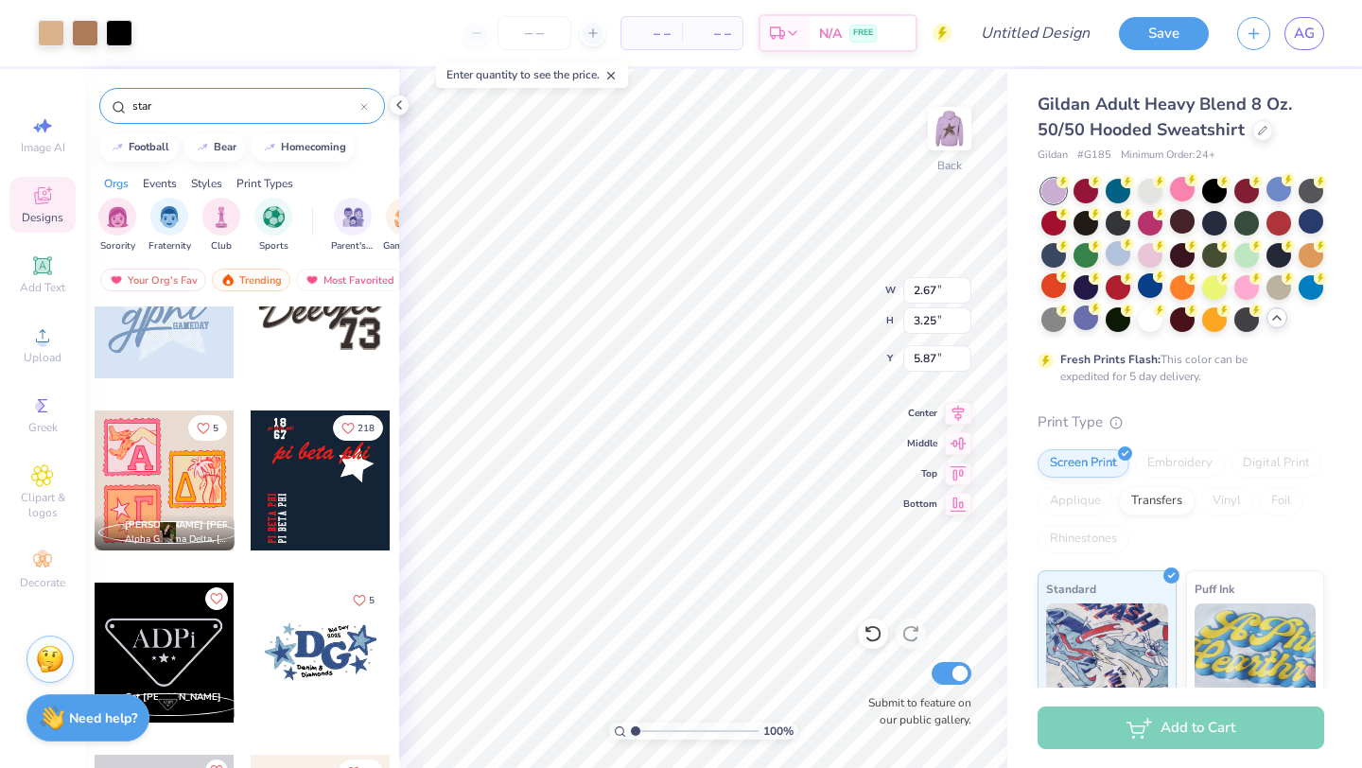
type input "5.87"
type input "2.61"
type input "3.27"
type input "3.00"
type input "5.63"
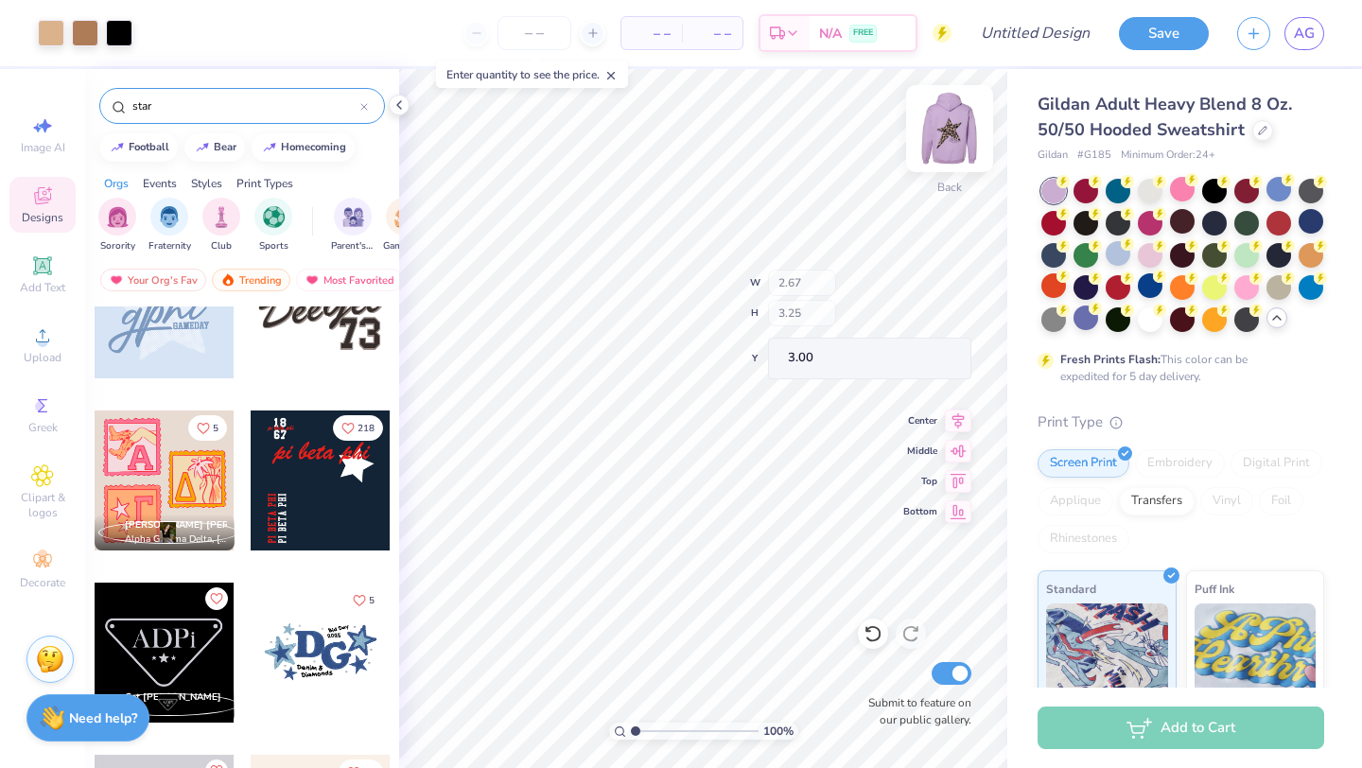
type input "3.00"
type input "3.64"
type input "5.81"
type input "6.60"
type input "4.84"
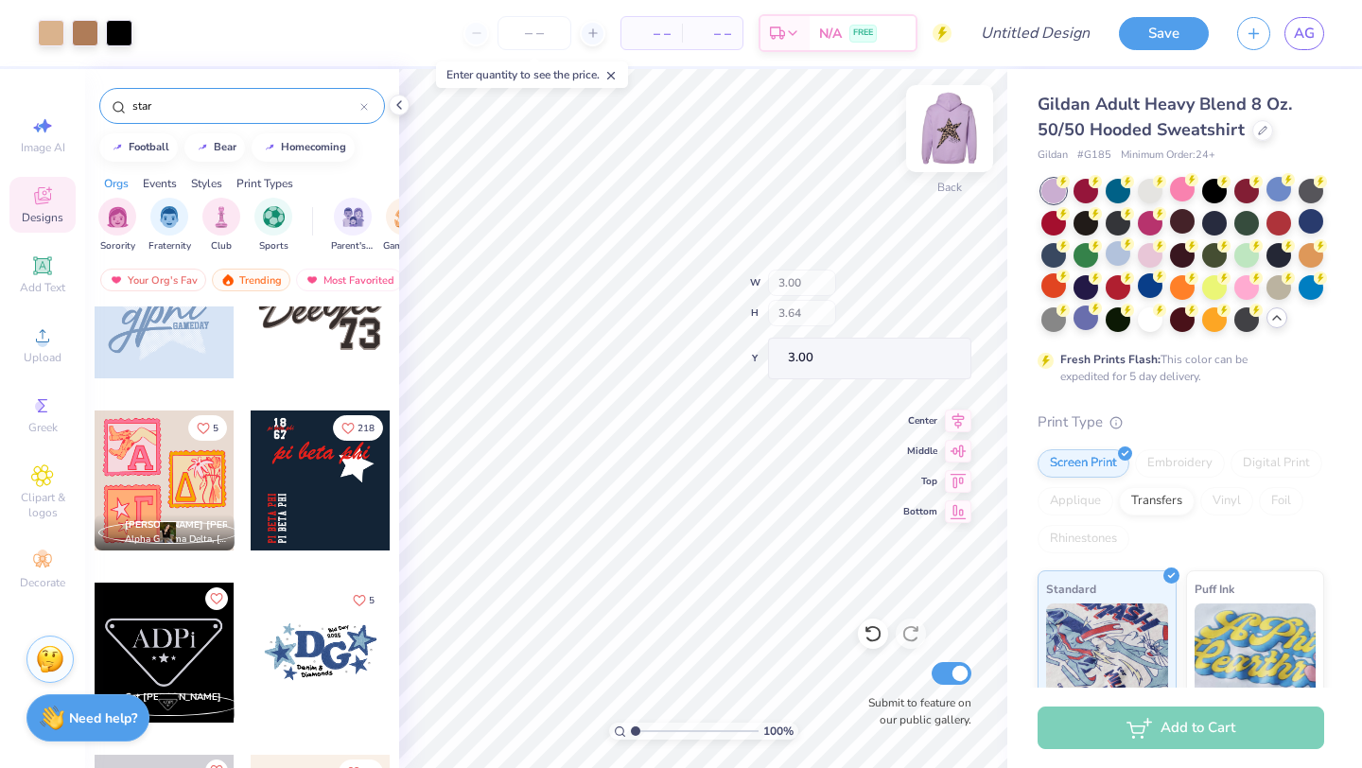
type input "3.00"
type input "3.18"
type input "3.55"
type input "3.01"
type input "3.83"
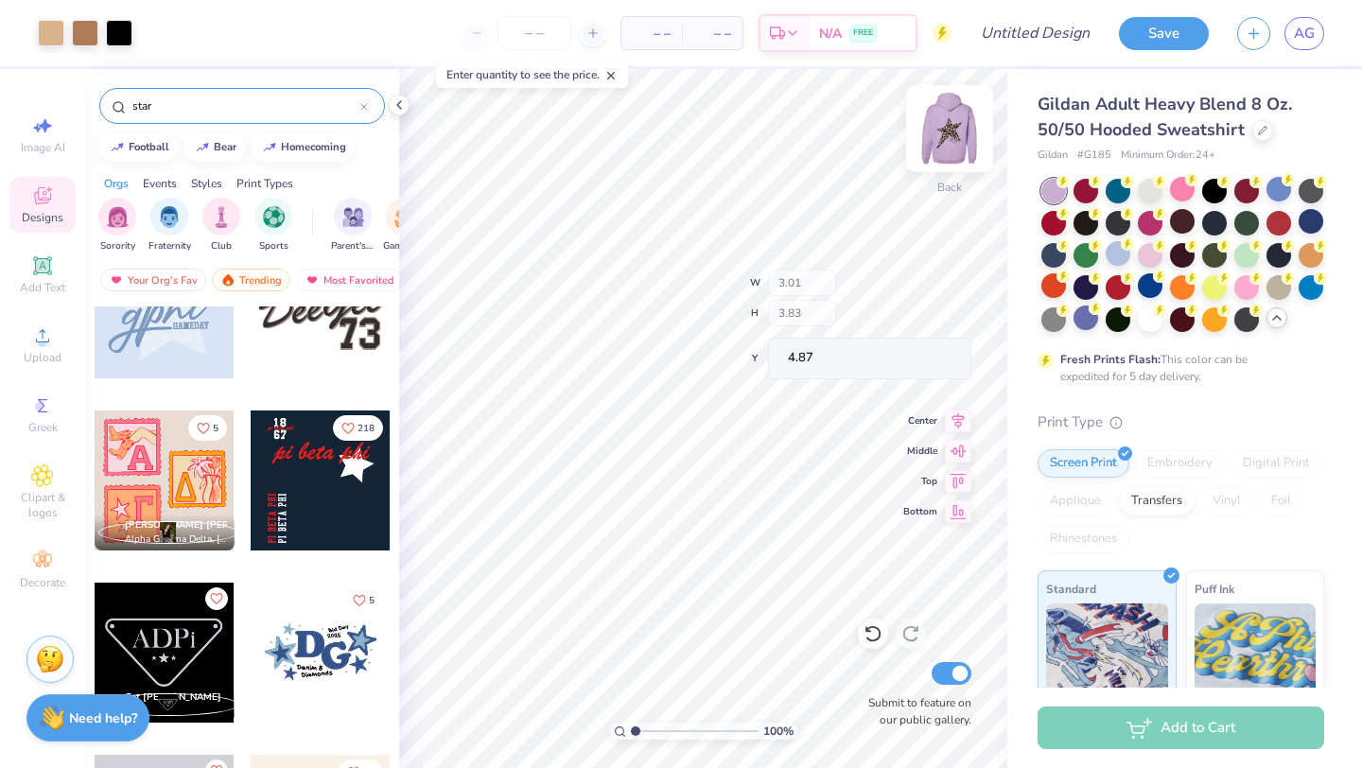
type input "4.87"
type input "3.09"
type input "3.90"
type input "2.98"
type input "4.48"
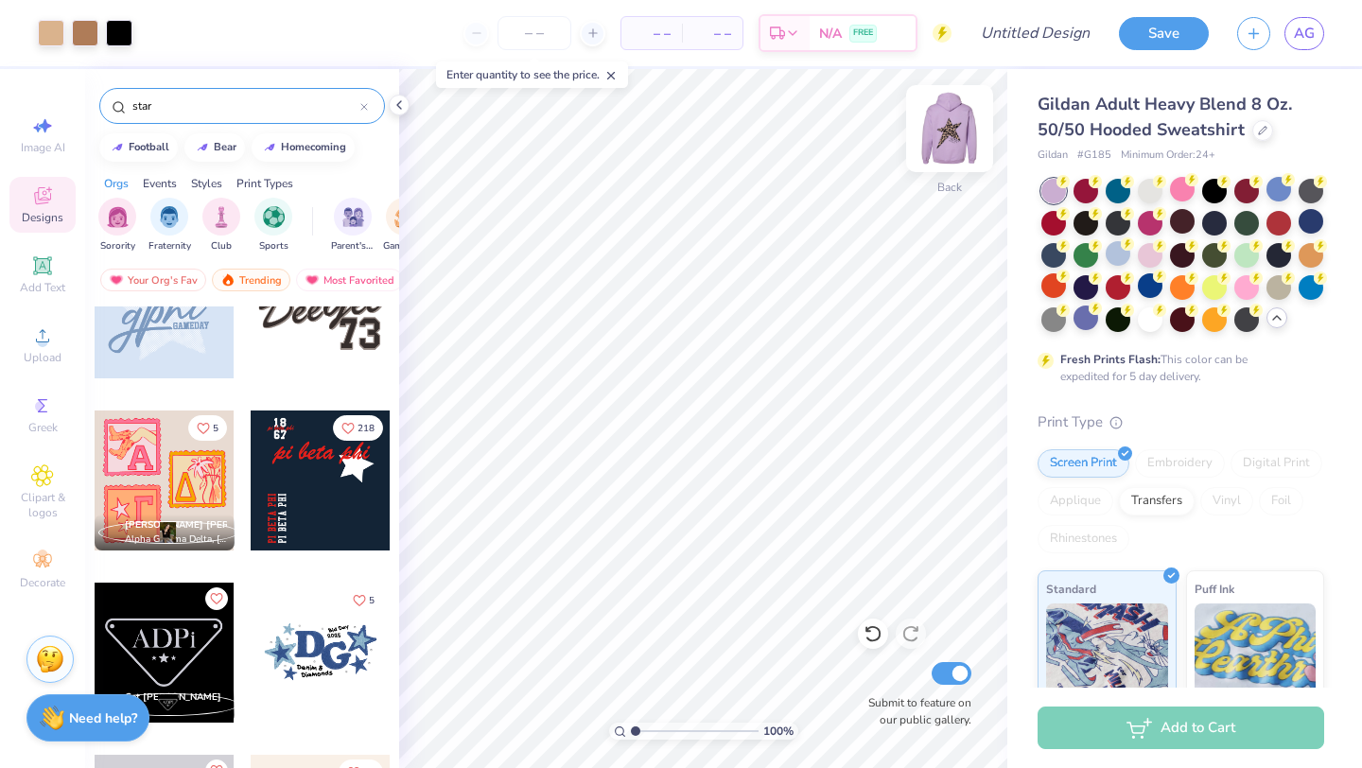
click at [950, 114] on img at bounding box center [950, 129] width 76 height 76
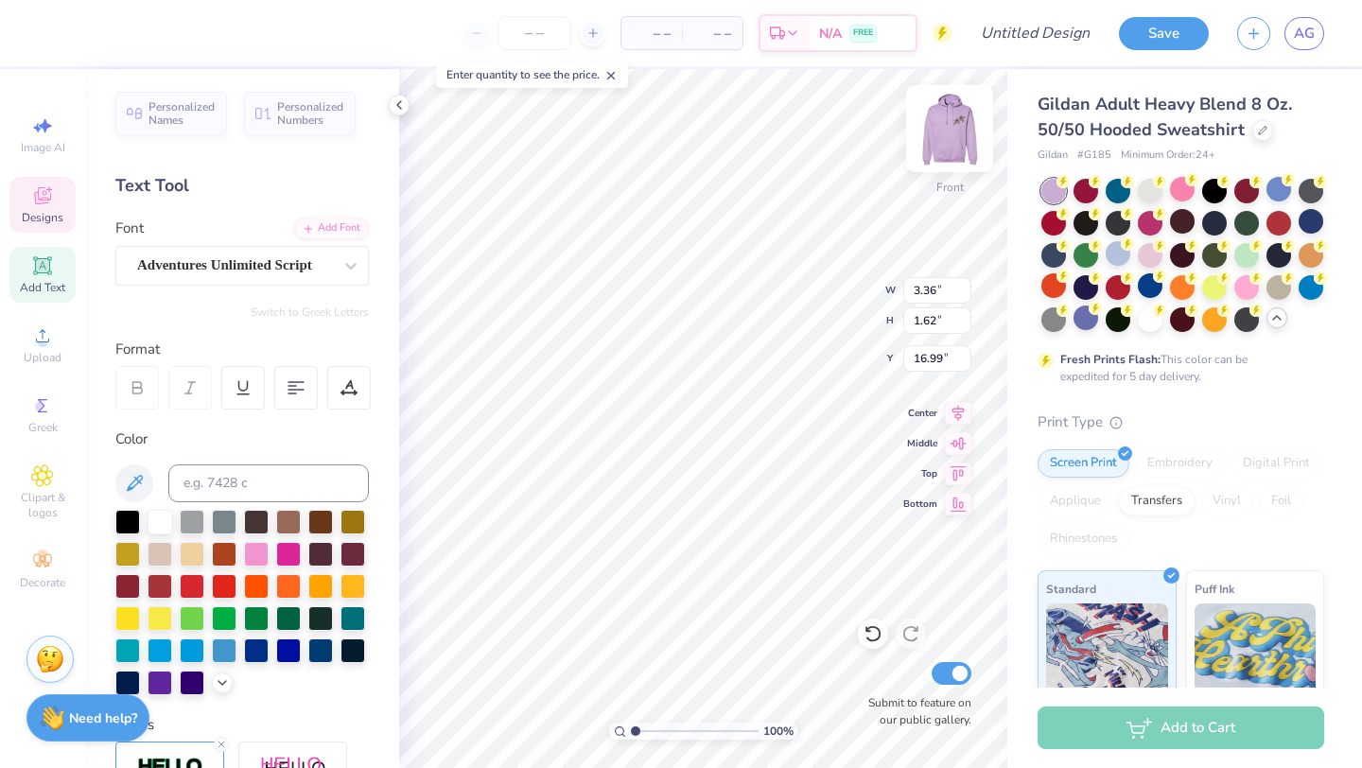
click at [967, 144] on img at bounding box center [950, 129] width 76 height 76
type input "9.50"
type input "3.53"
type input "0.66"
type input "9.90"
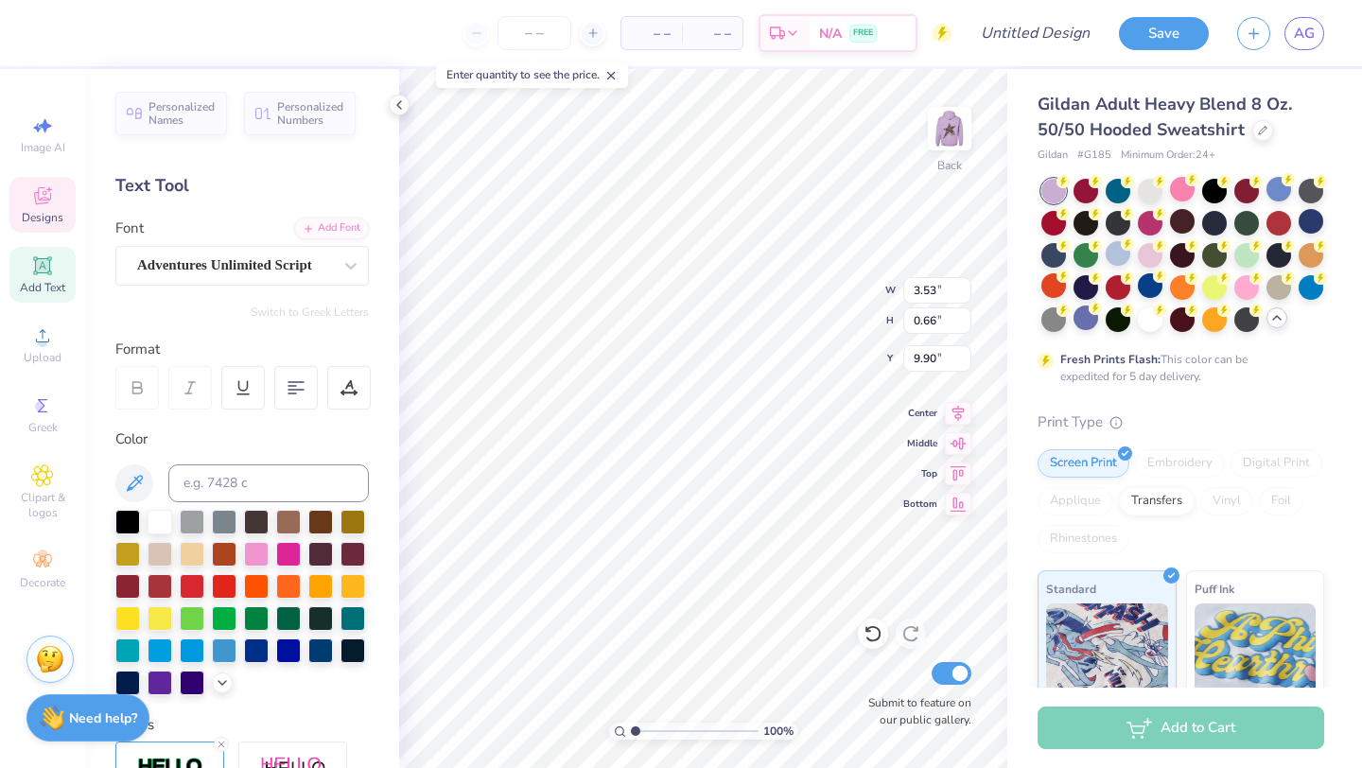
type input "3.52"
type input "0.67"
type textarea "adpi"
type input "5.94"
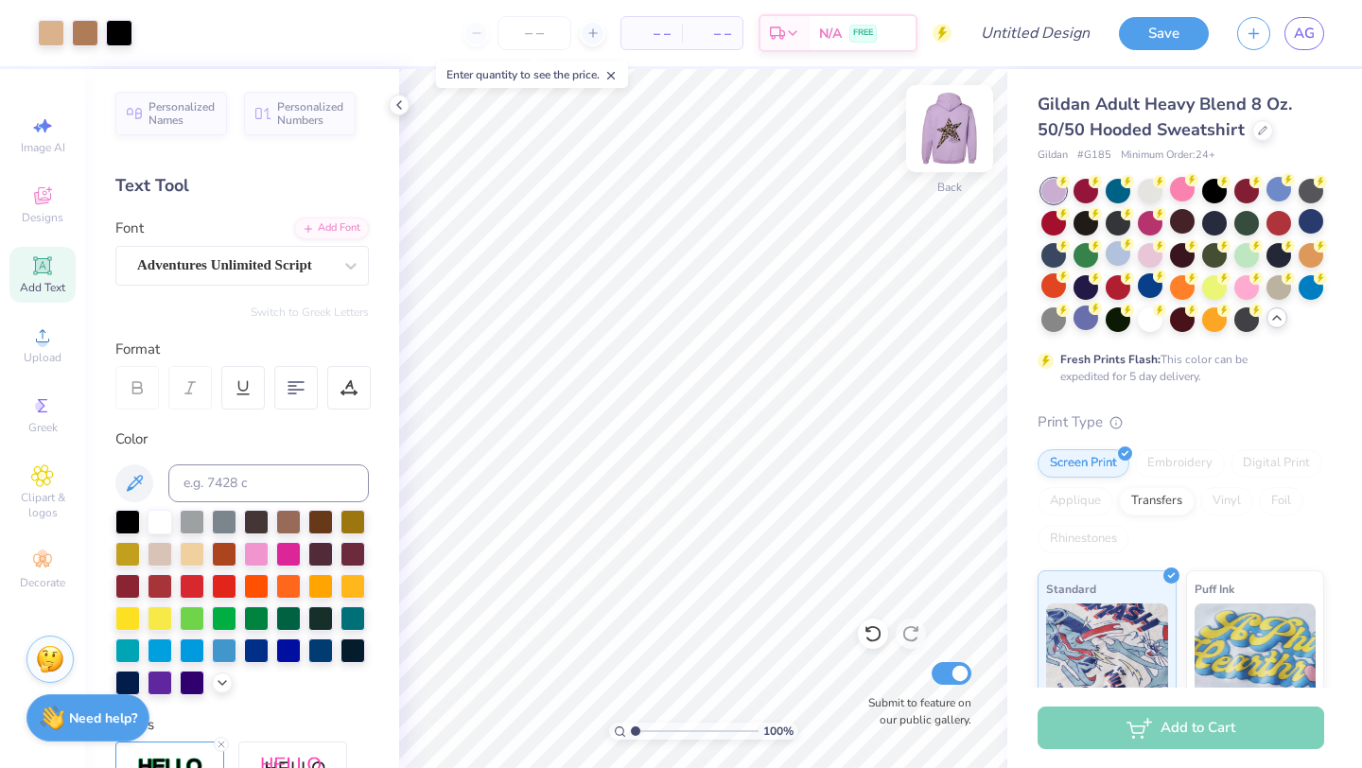
click at [939, 149] on img at bounding box center [950, 129] width 76 height 76
click at [534, 44] on input "number" at bounding box center [534, 33] width 74 height 34
click at [539, 22] on input "number" at bounding box center [534, 33] width 74 height 34
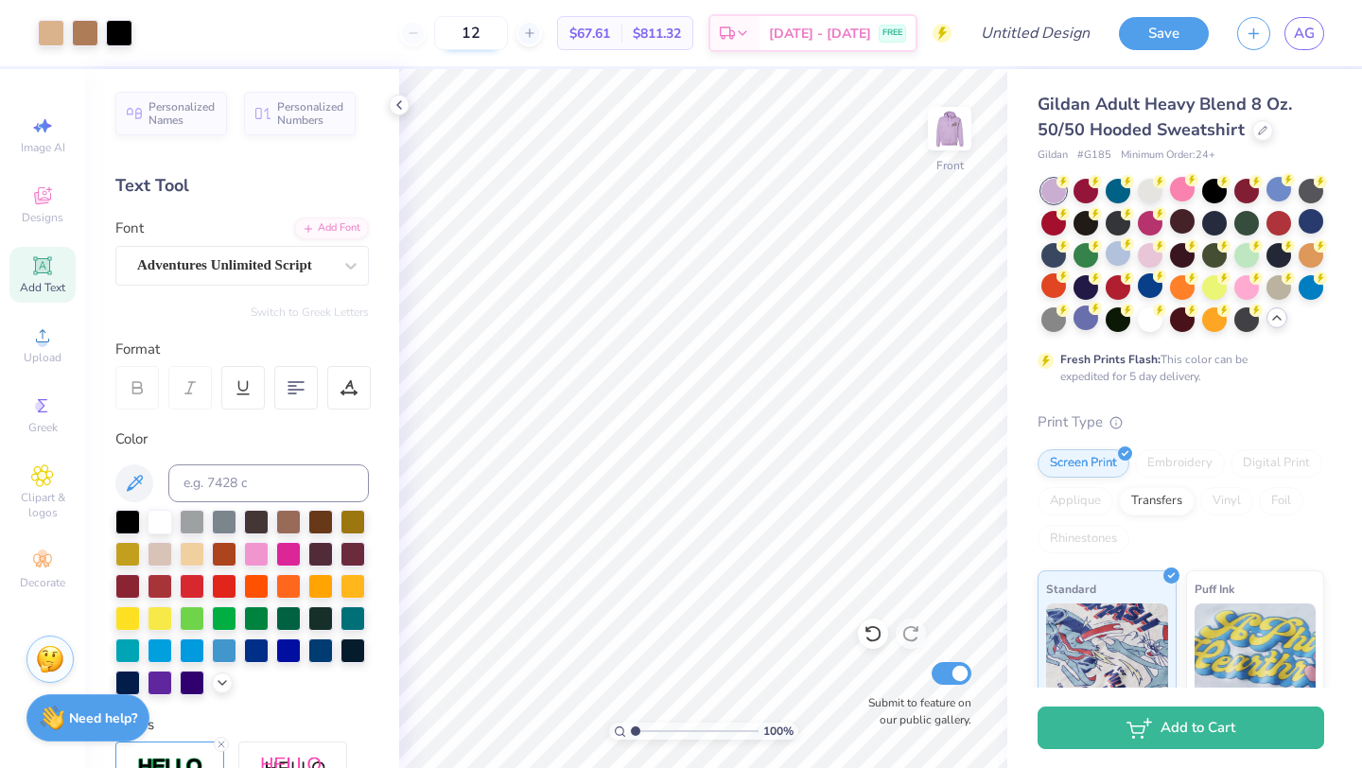
drag, startPoint x: 516, startPoint y: 40, endPoint x: 459, endPoint y: 40, distance: 57.7
click at [459, 40] on input "12" at bounding box center [471, 33] width 74 height 34
type input "20"
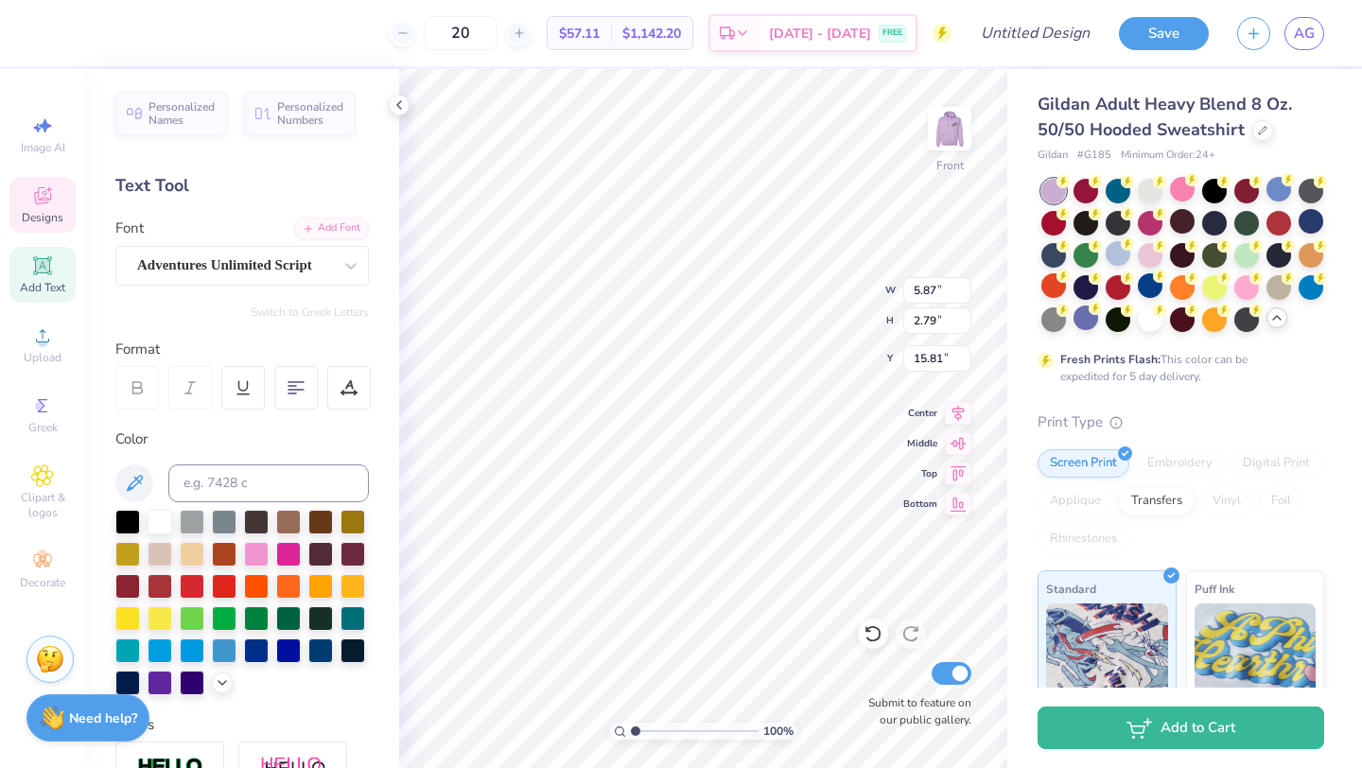
type textarea "adpi"
type input "3.22"
type input "1.66"
type input "17.13"
type input "3.47"
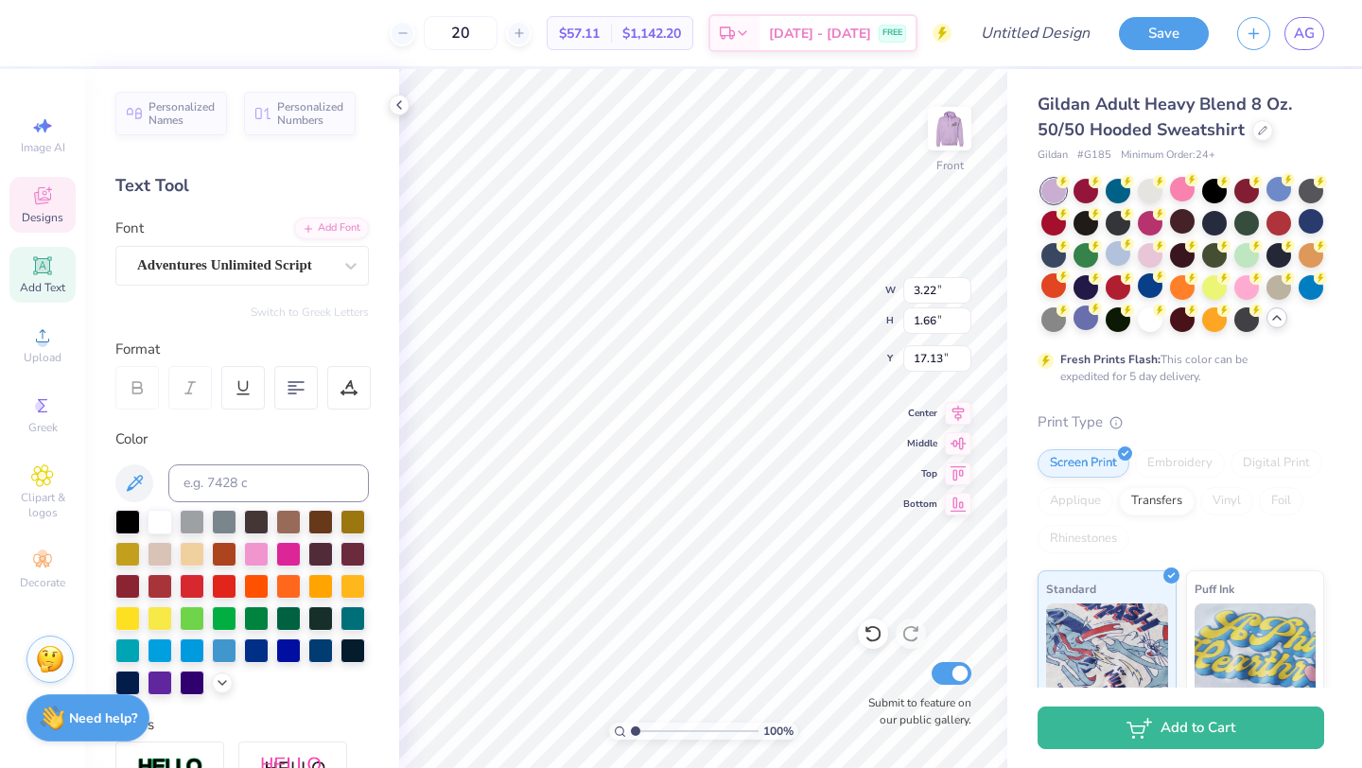
type input "1.49"
type input "17.21"
type input "16.92"
type input "4.08"
type input "1.76"
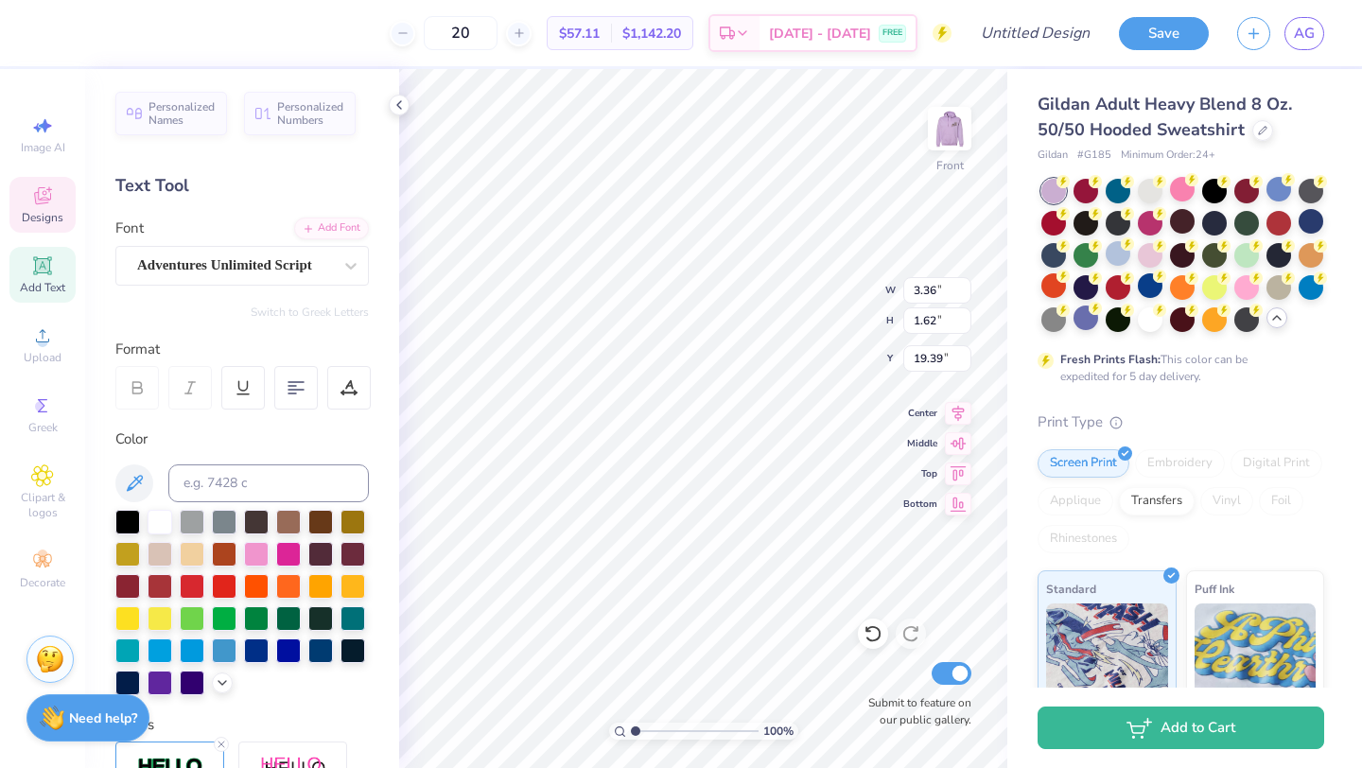
type input "3.36"
type input "1.62"
type input "19.39"
type input "3.58"
type input "0.67"
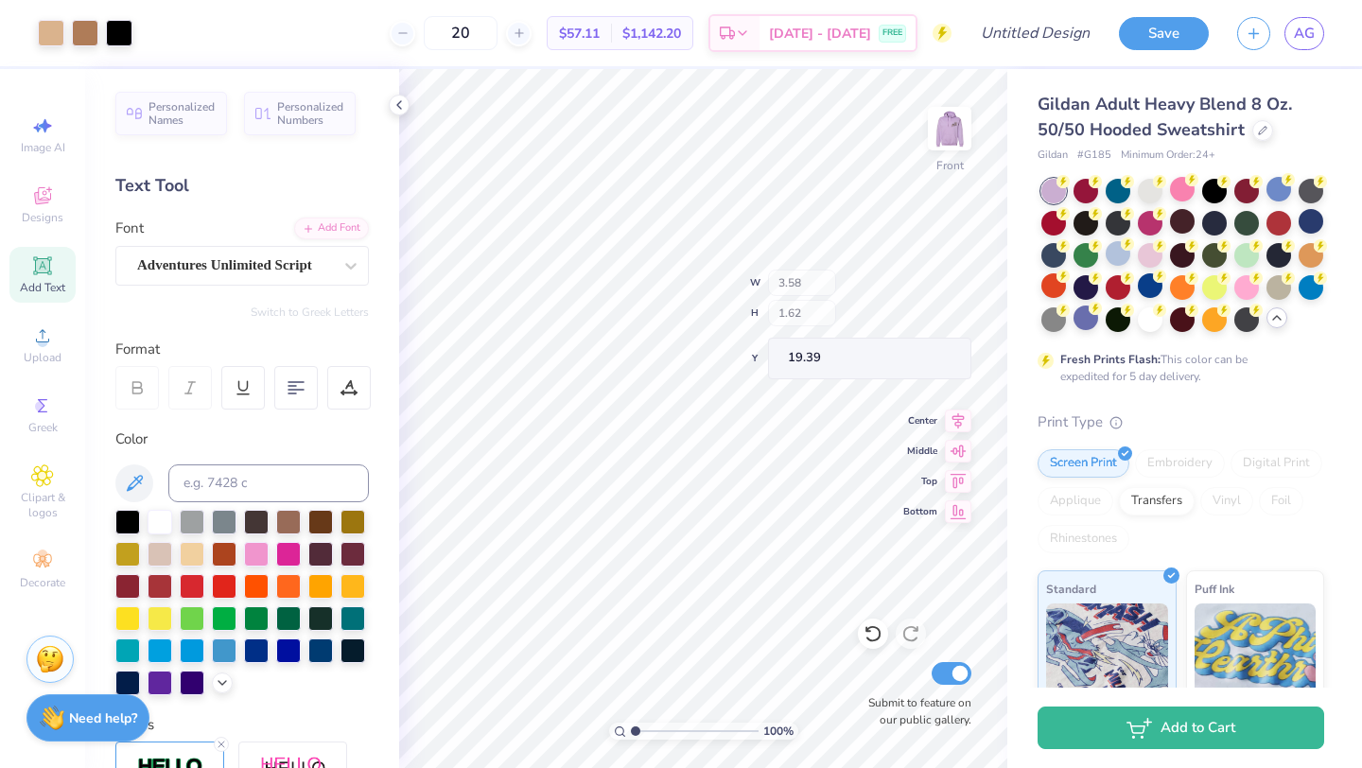
type input "19.79"
type input "11.81"
type input "14.48"
type input "6.70"
type input "18.68"
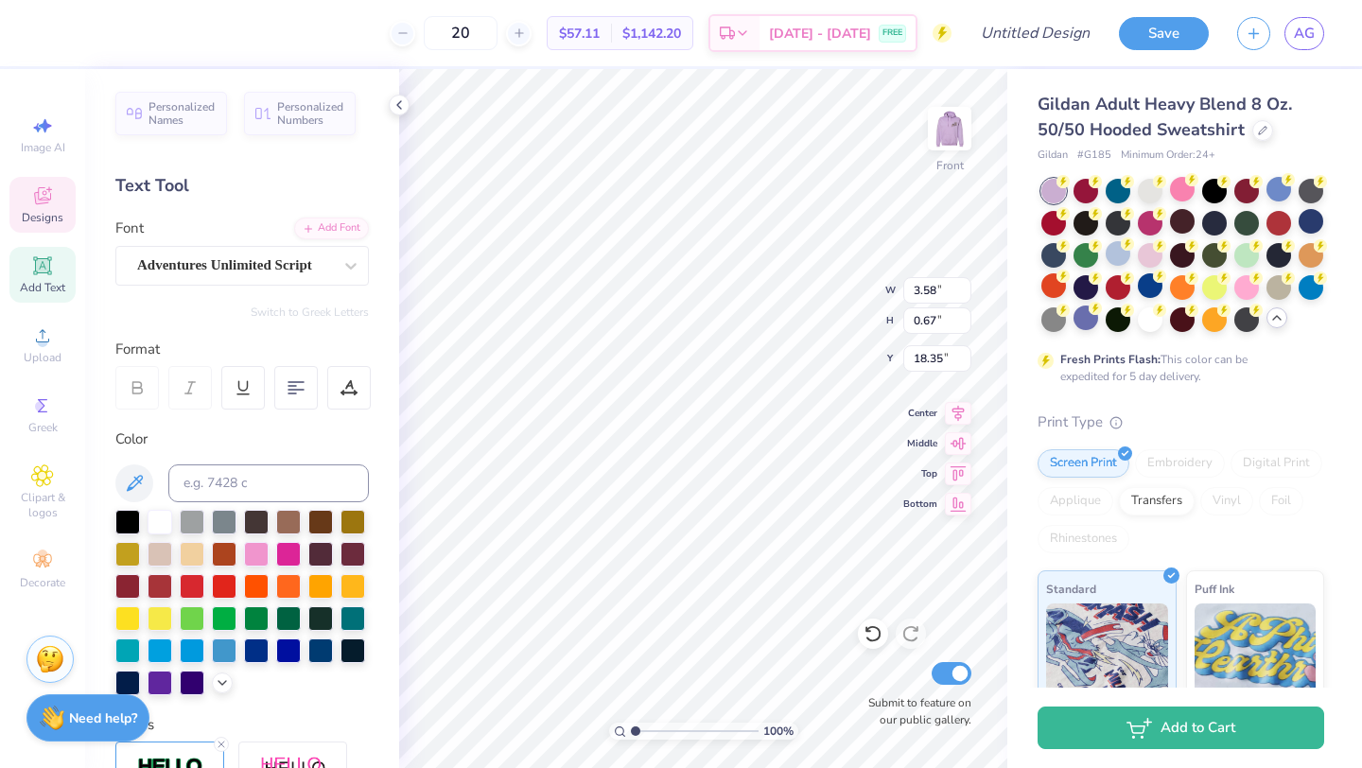
type input "18.35"
type input "3.57"
type input "0.68"
type input "18.54"
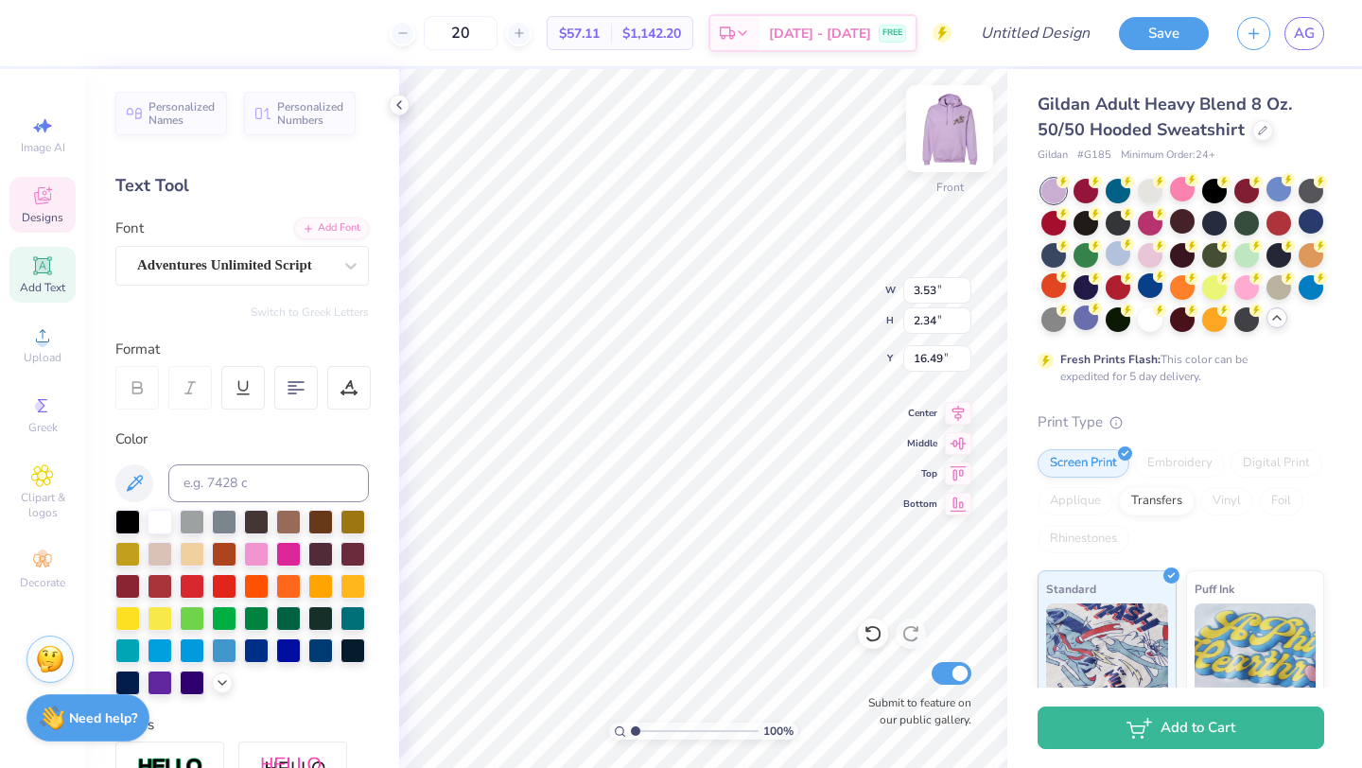
type input "3.53"
type input "2.34"
type input "16.49"
type input "3.70"
type input "2.10"
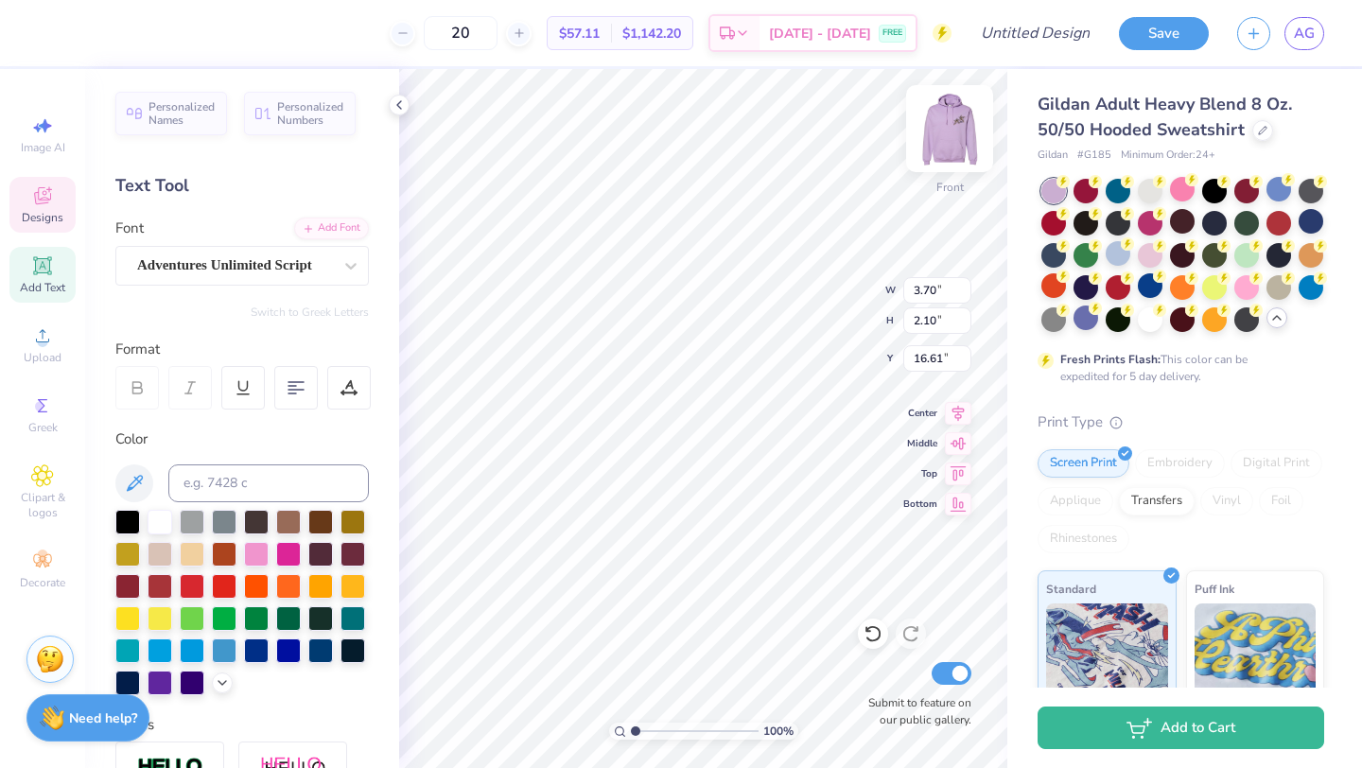
type input "16.00"
type input "3.24"
type input "1.89"
type input "17.16"
type input "17.05"
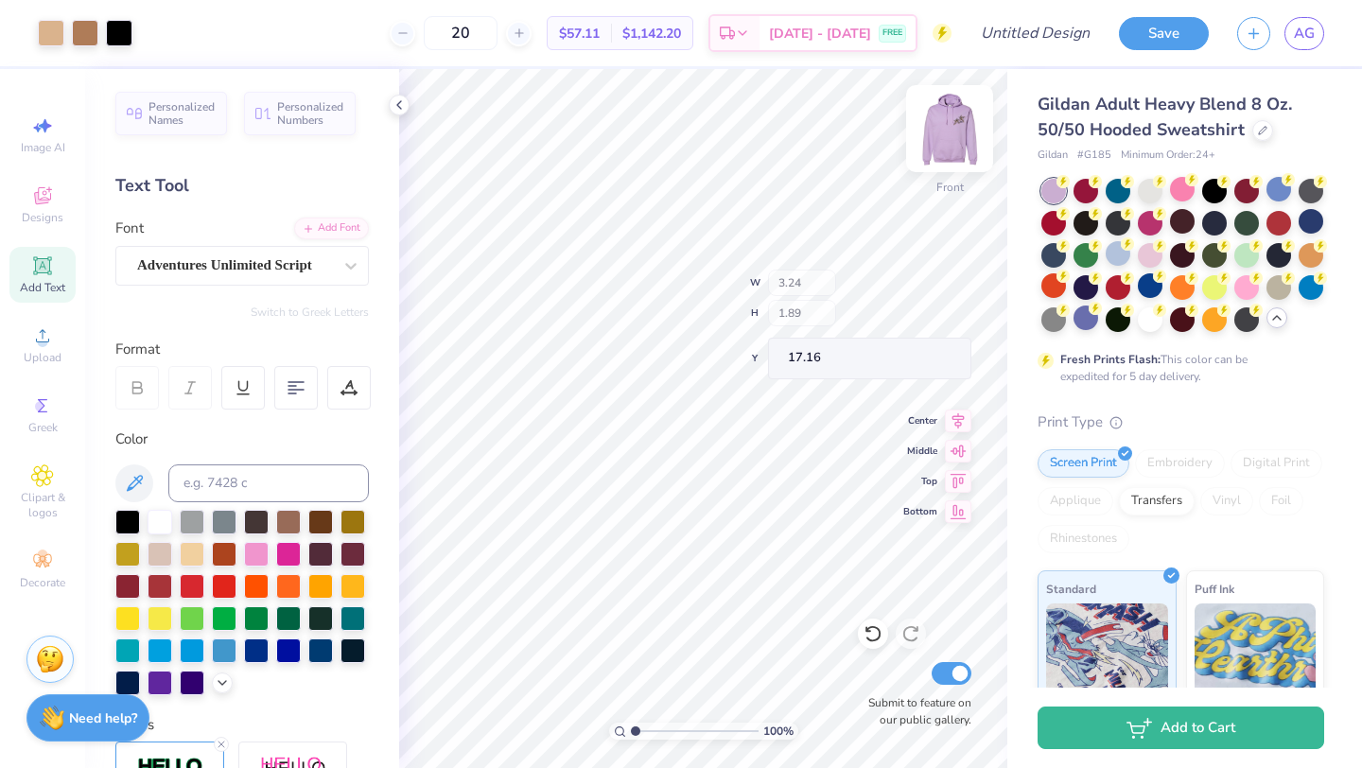
type input "17.16"
click at [950, 142] on img at bounding box center [950, 129] width 38 height 38
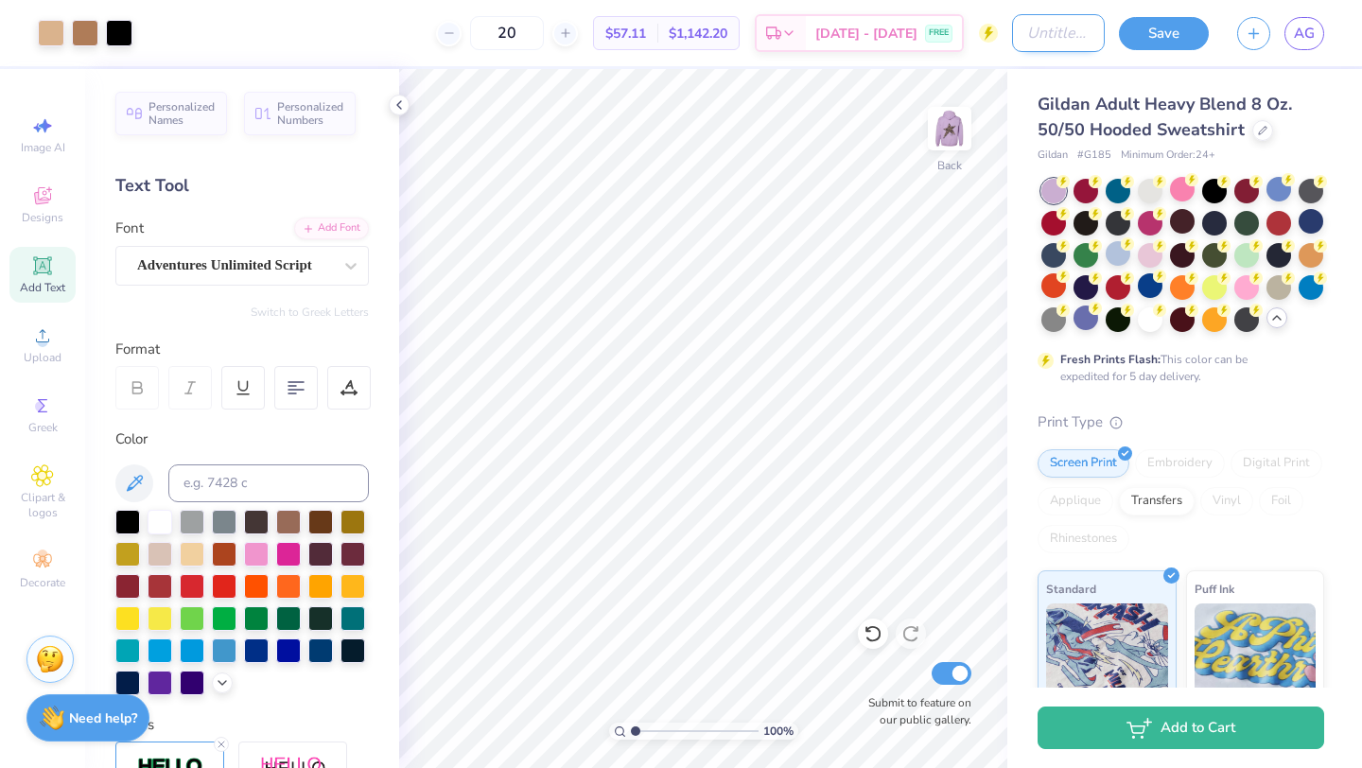
click at [1039, 34] on input "Design Title" at bounding box center [1058, 33] width 93 height 38
type input "violet ball 5"
click at [1192, 45] on button "Save" at bounding box center [1164, 30] width 90 height 33
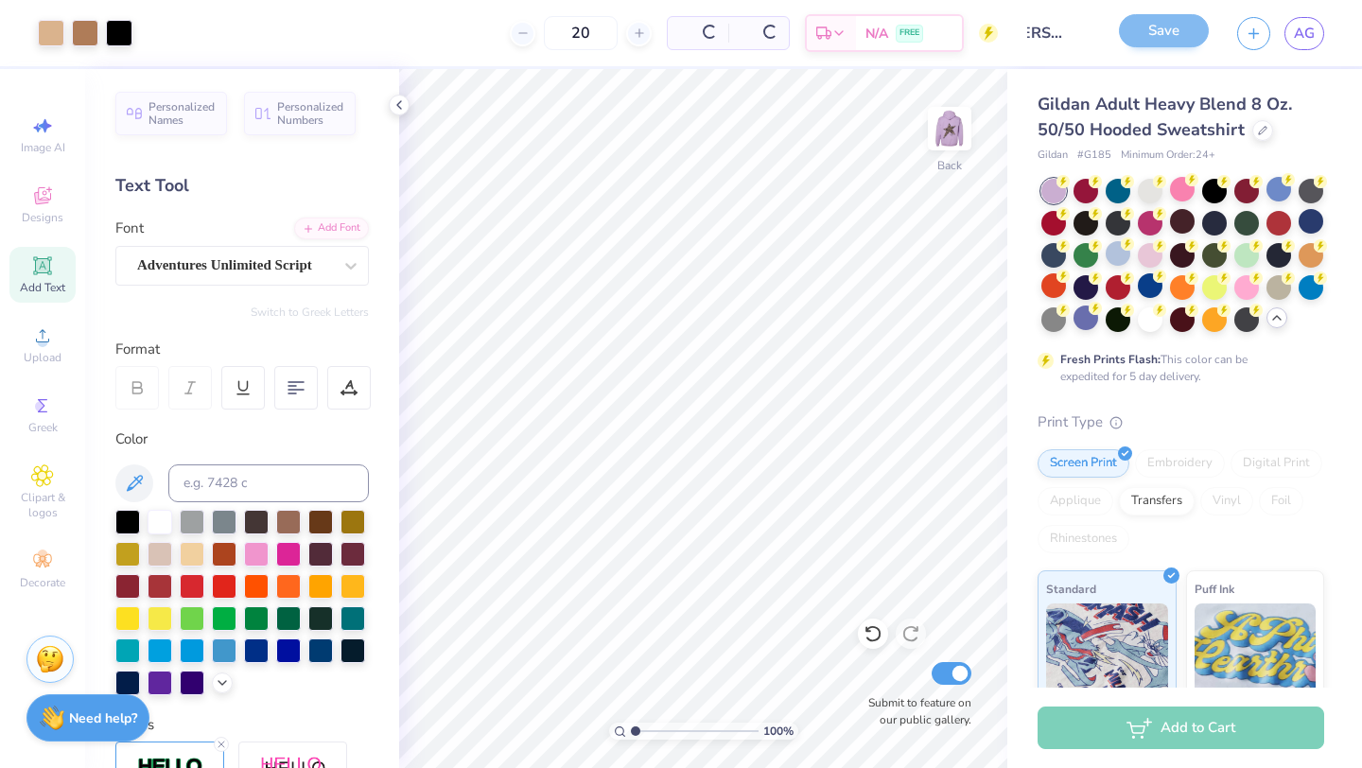
scroll to position [0, 0]
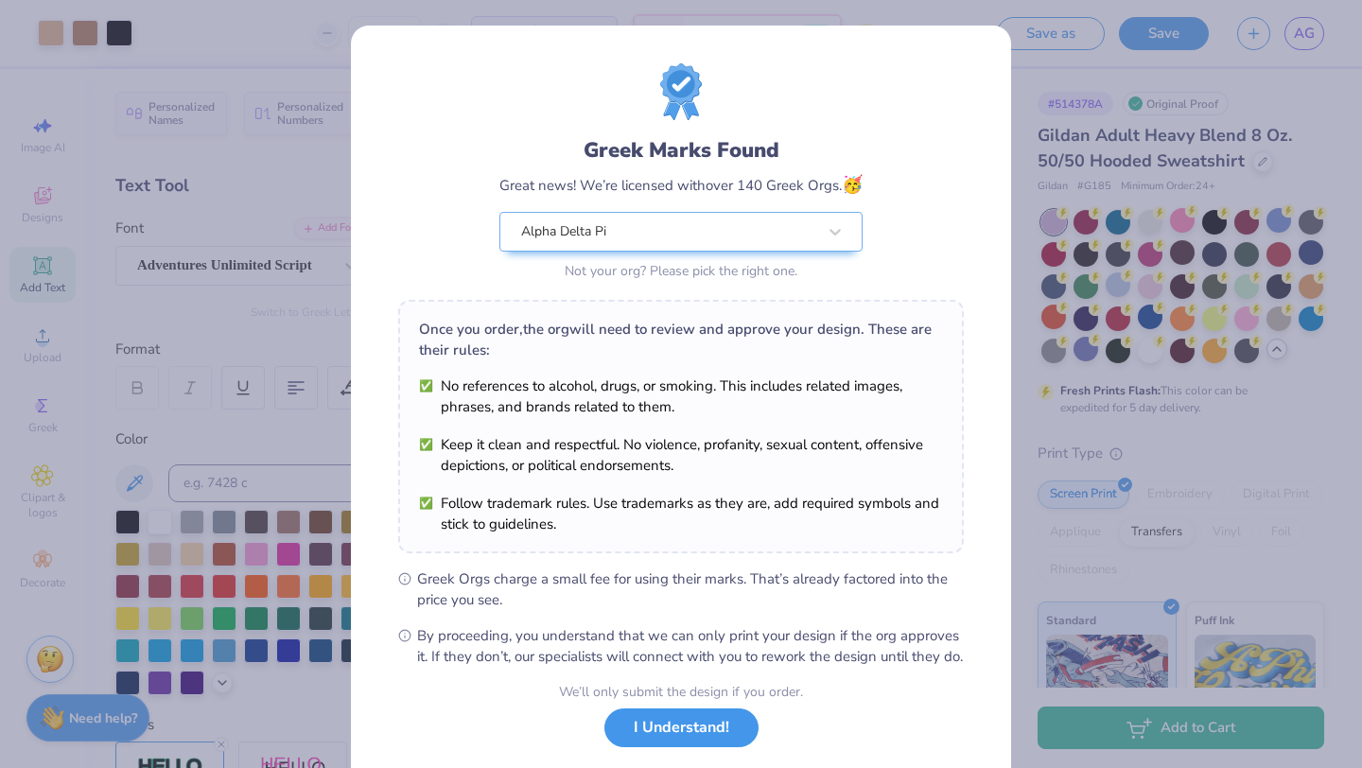
click at [704, 747] on button "I Understand!" at bounding box center [681, 727] width 154 height 39
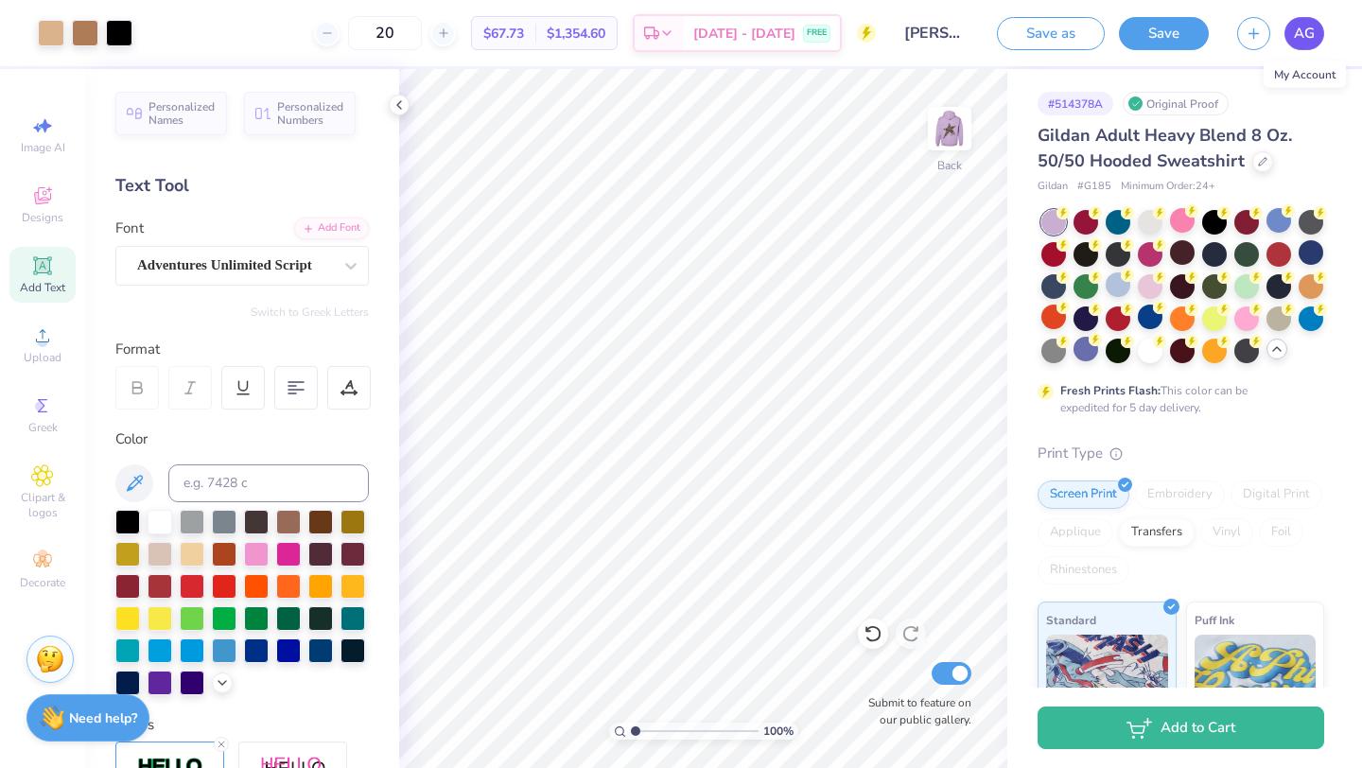
click at [1308, 31] on span "AG" at bounding box center [1304, 34] width 21 height 22
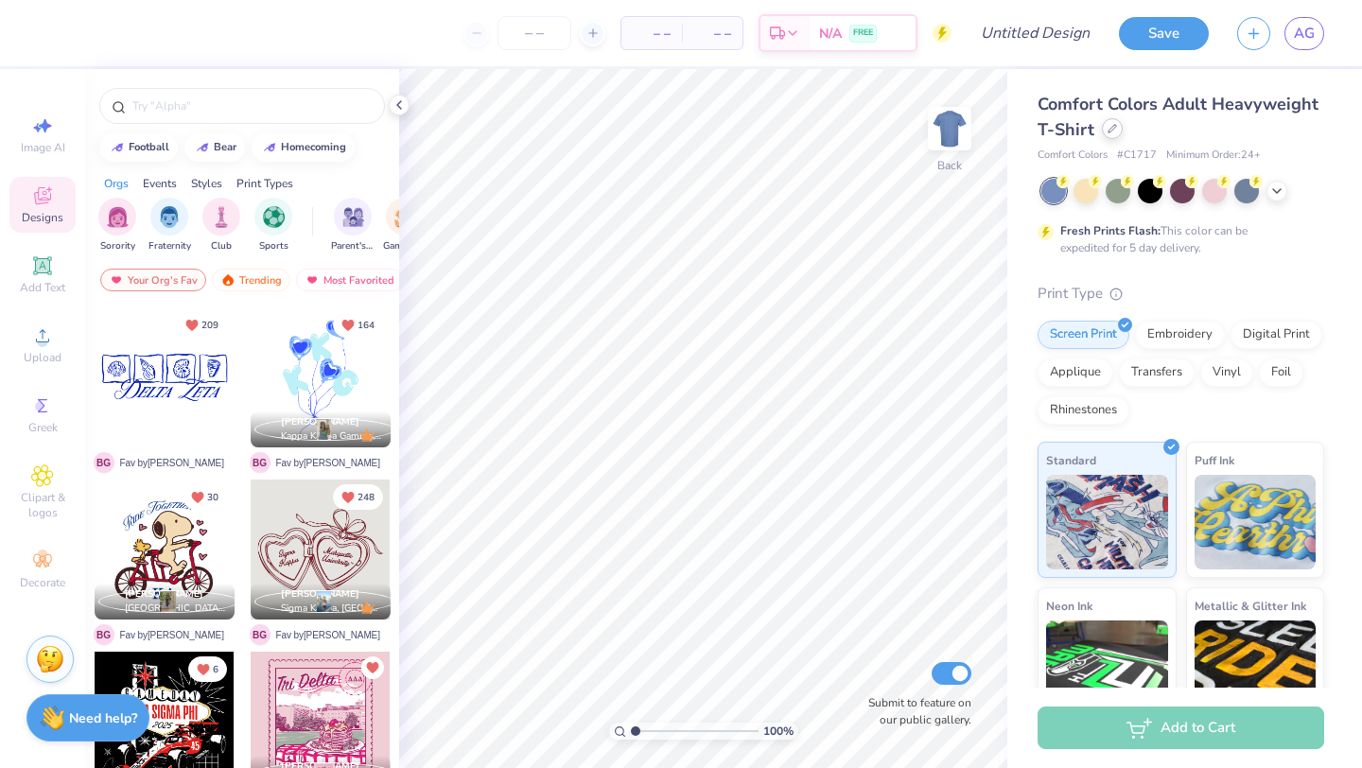
click at [1114, 129] on icon at bounding box center [1112, 128] width 9 height 9
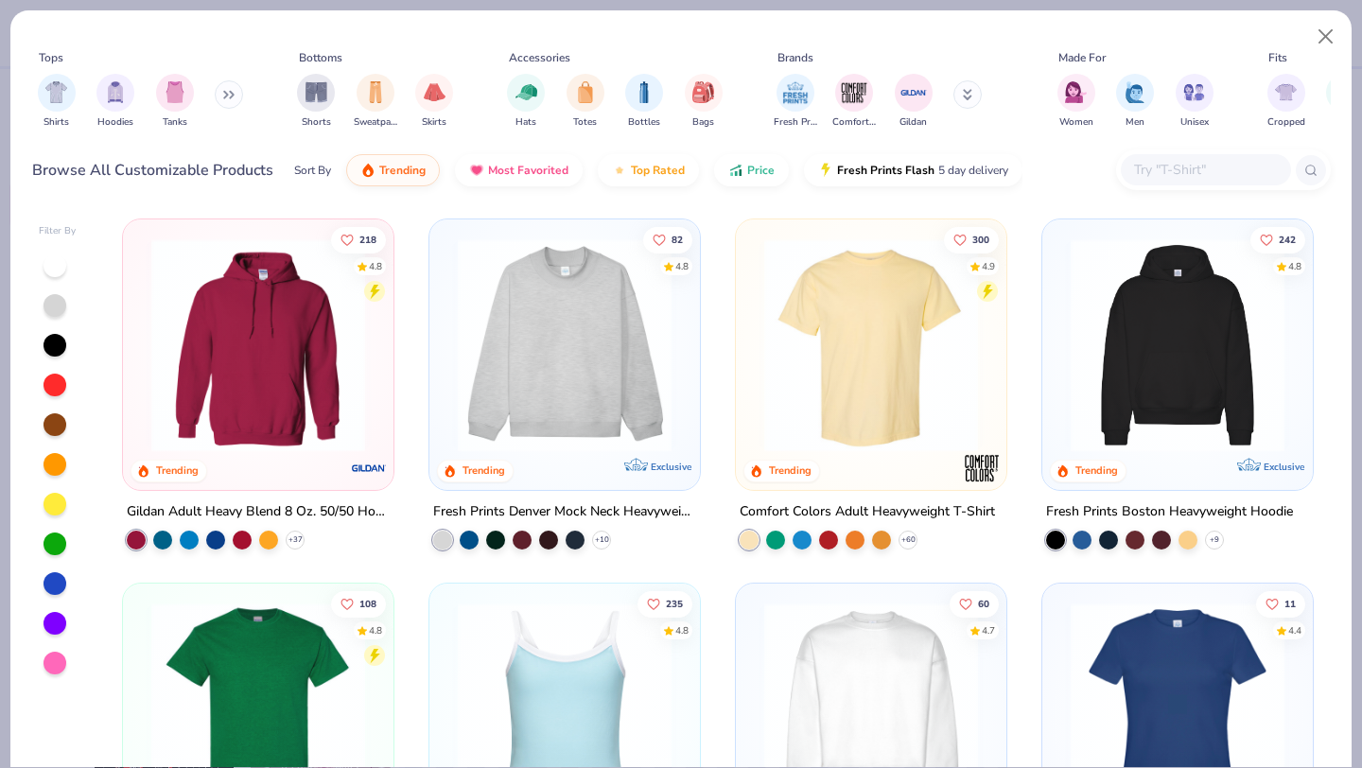
click at [311, 371] on img at bounding box center [258, 345] width 233 height 214
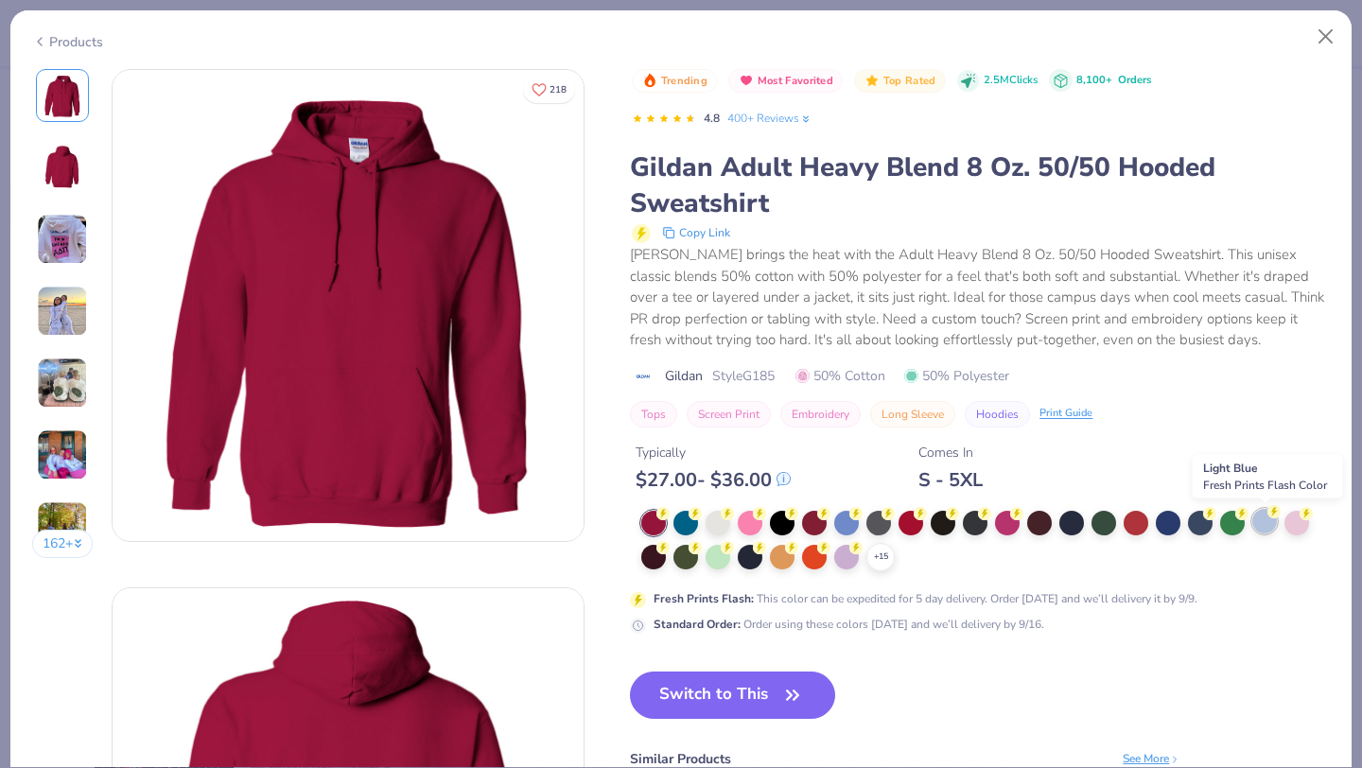
click at [1261, 527] on div at bounding box center [1264, 521] width 25 height 25
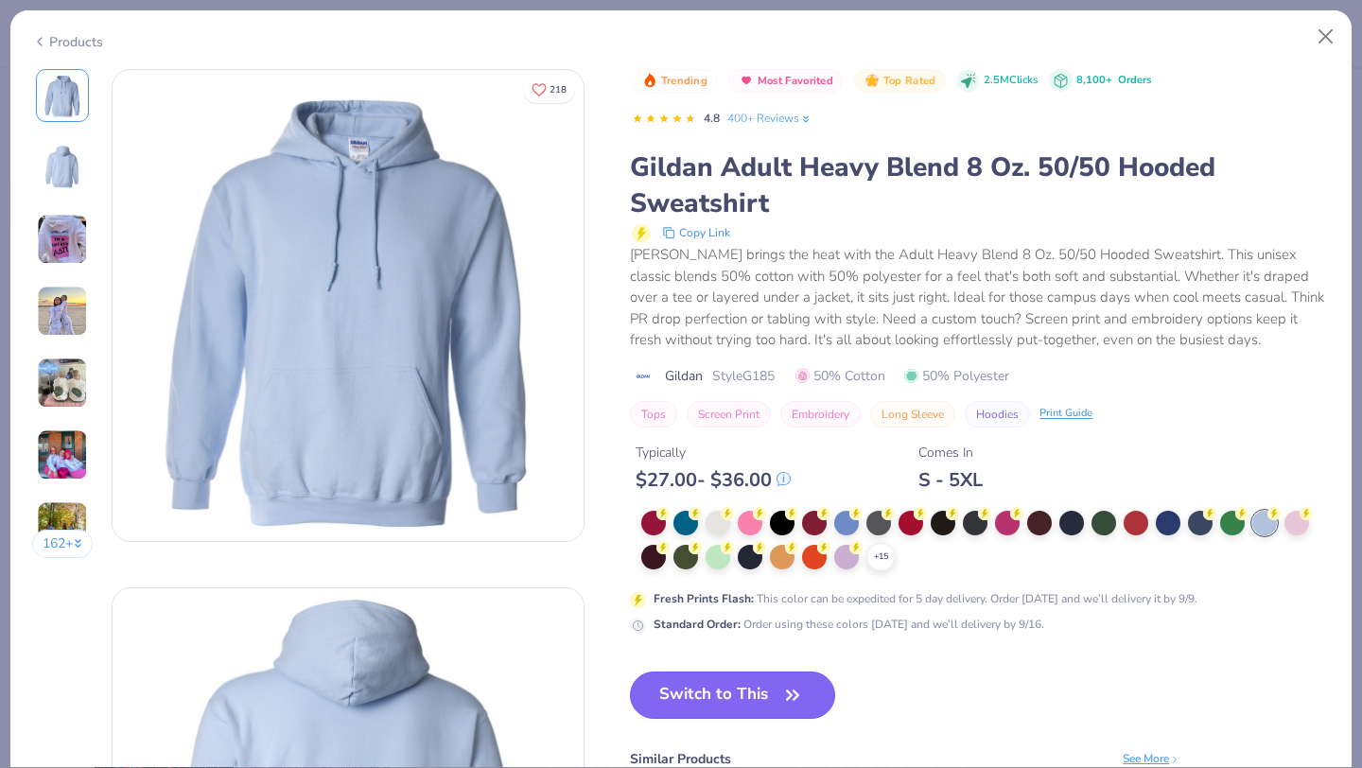
click at [713, 704] on button "Switch to This" at bounding box center [732, 695] width 205 height 47
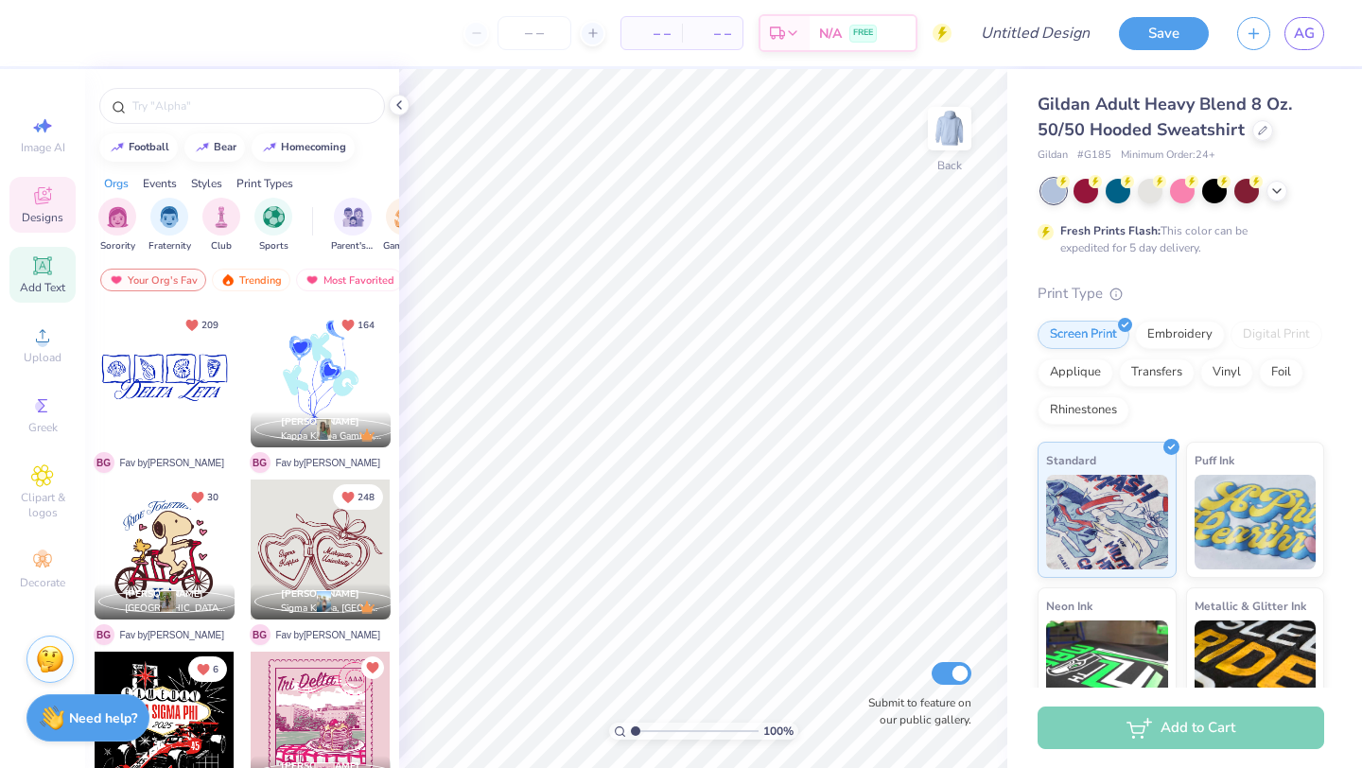
click at [32, 272] on icon at bounding box center [42, 265] width 23 height 23
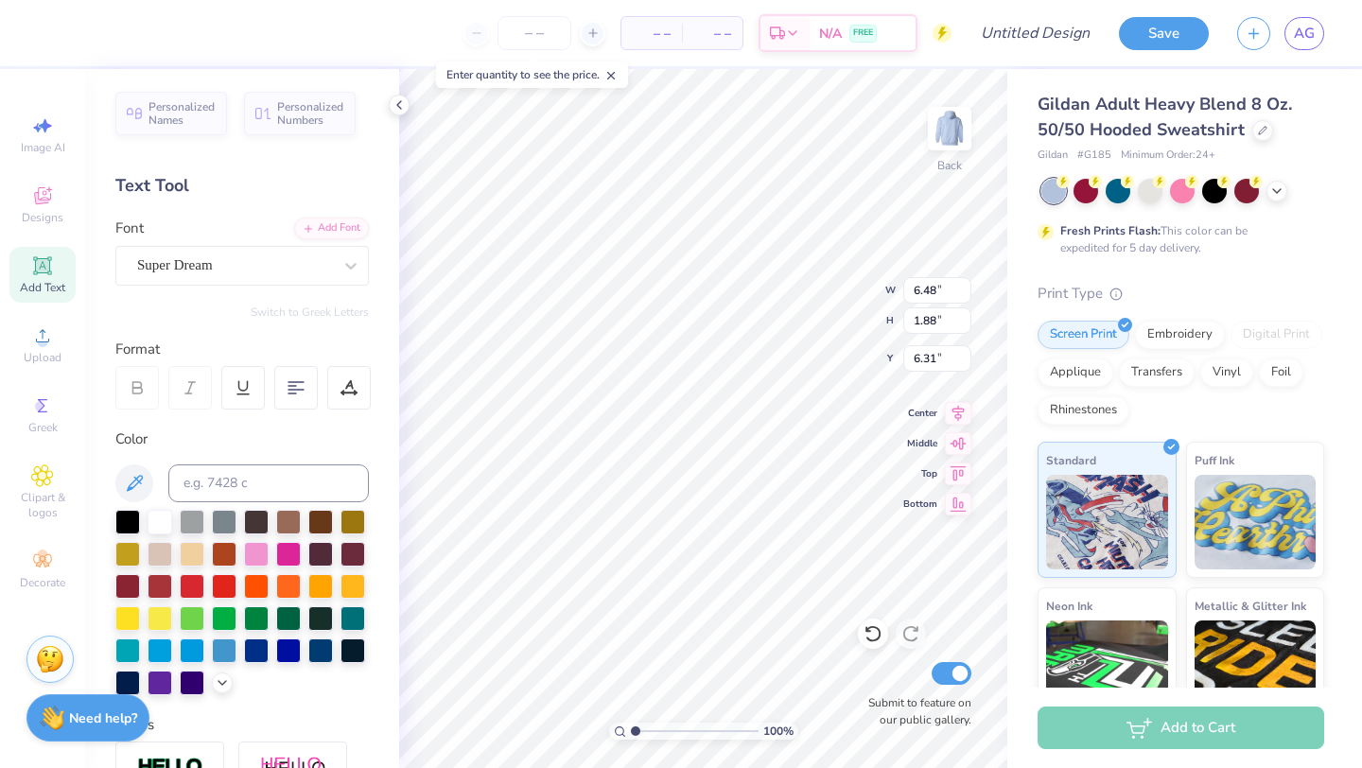
type textarea "adpi"
click at [352, 393] on icon at bounding box center [348, 393] width 14 height 0
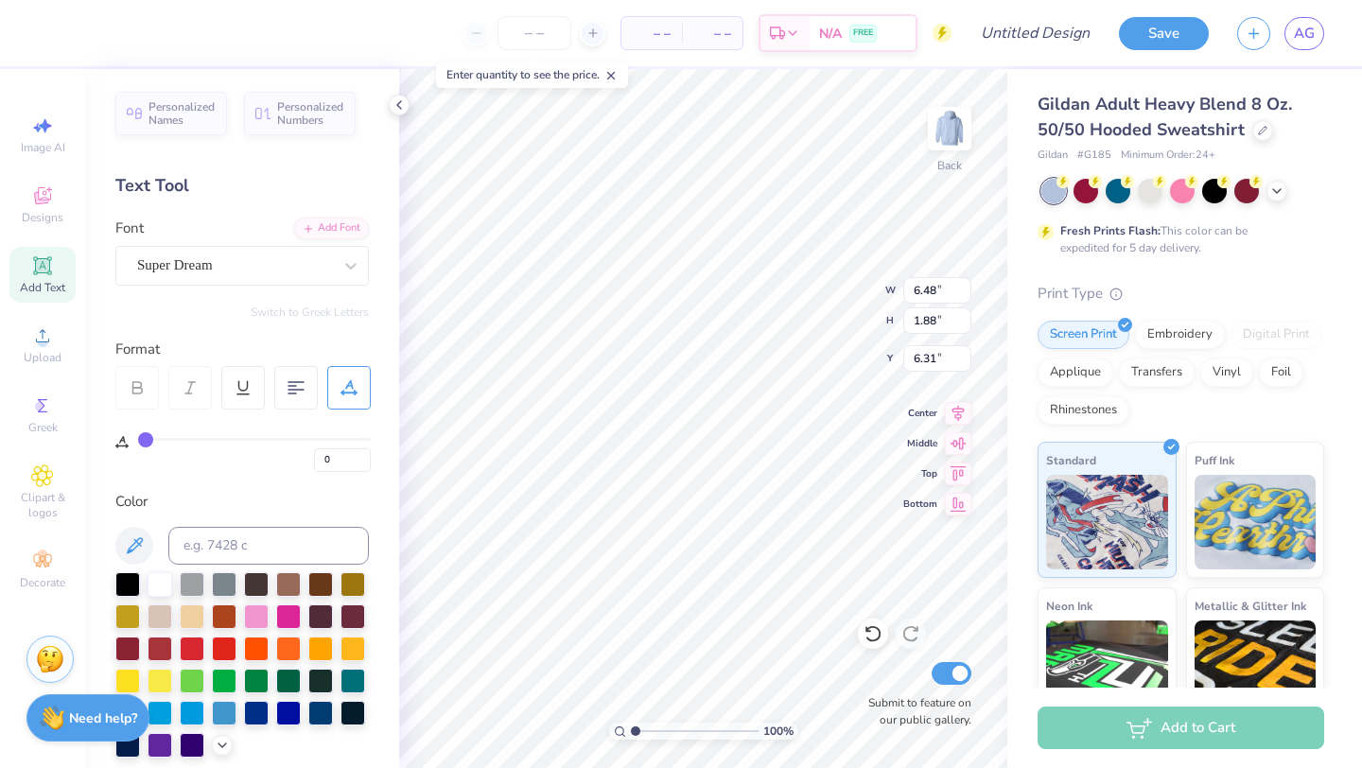
click at [185, 442] on div "0" at bounding box center [254, 455] width 233 height 34
type input "6"
type input "10"
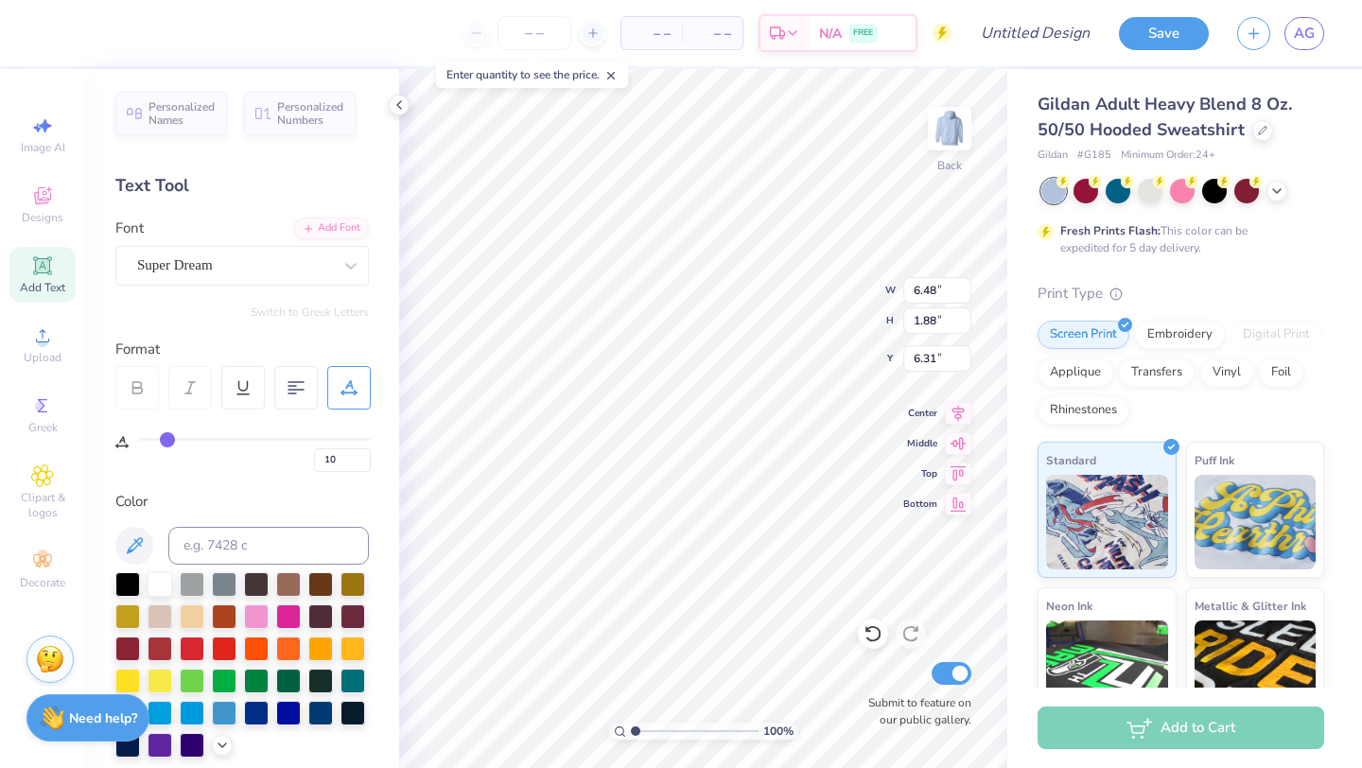
type input "12"
type input "13"
type input "12"
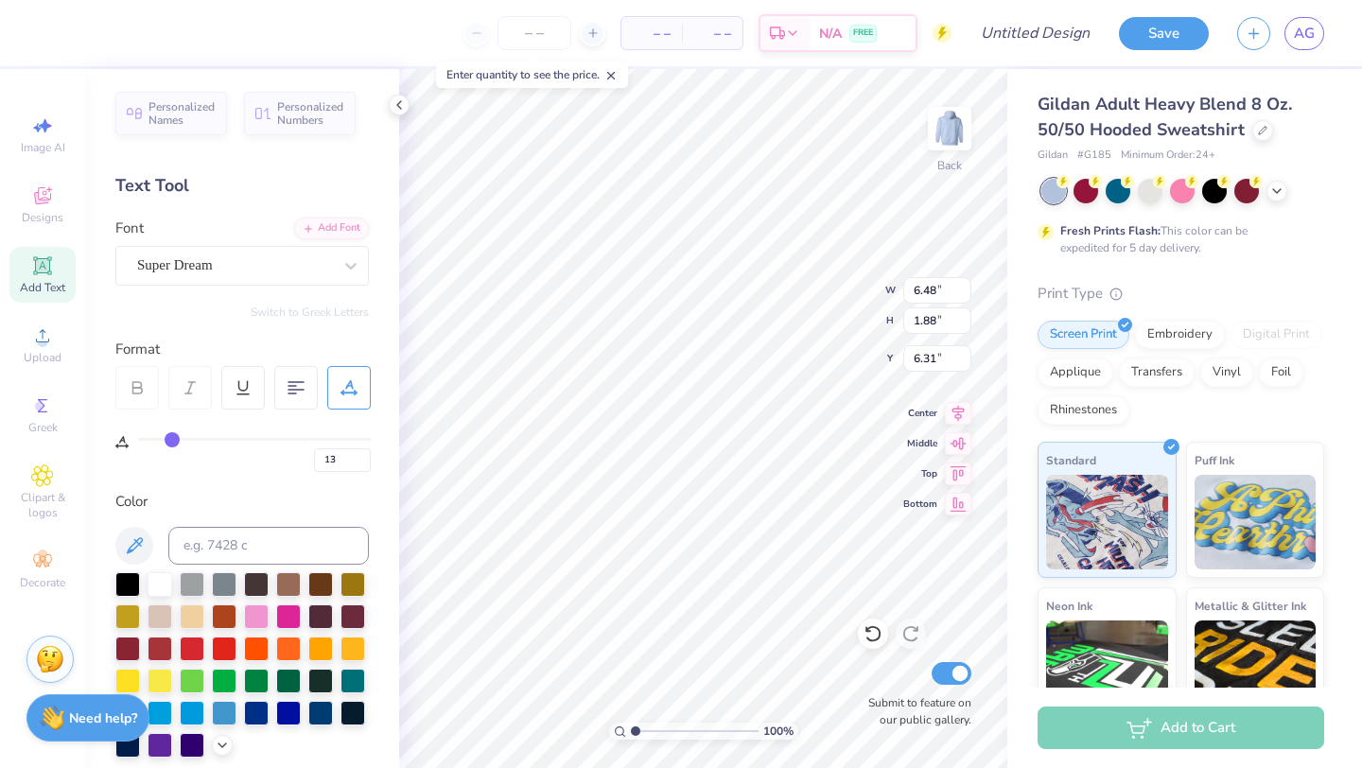
type input "12"
drag, startPoint x: 151, startPoint y: 442, endPoint x: 171, endPoint y: 442, distance: 19.9
click at [172, 441] on input "range" at bounding box center [254, 439] width 233 height 3
click at [208, 265] on div "Super Dream" at bounding box center [234, 265] width 199 height 29
click at [955, 133] on img at bounding box center [950, 129] width 76 height 76
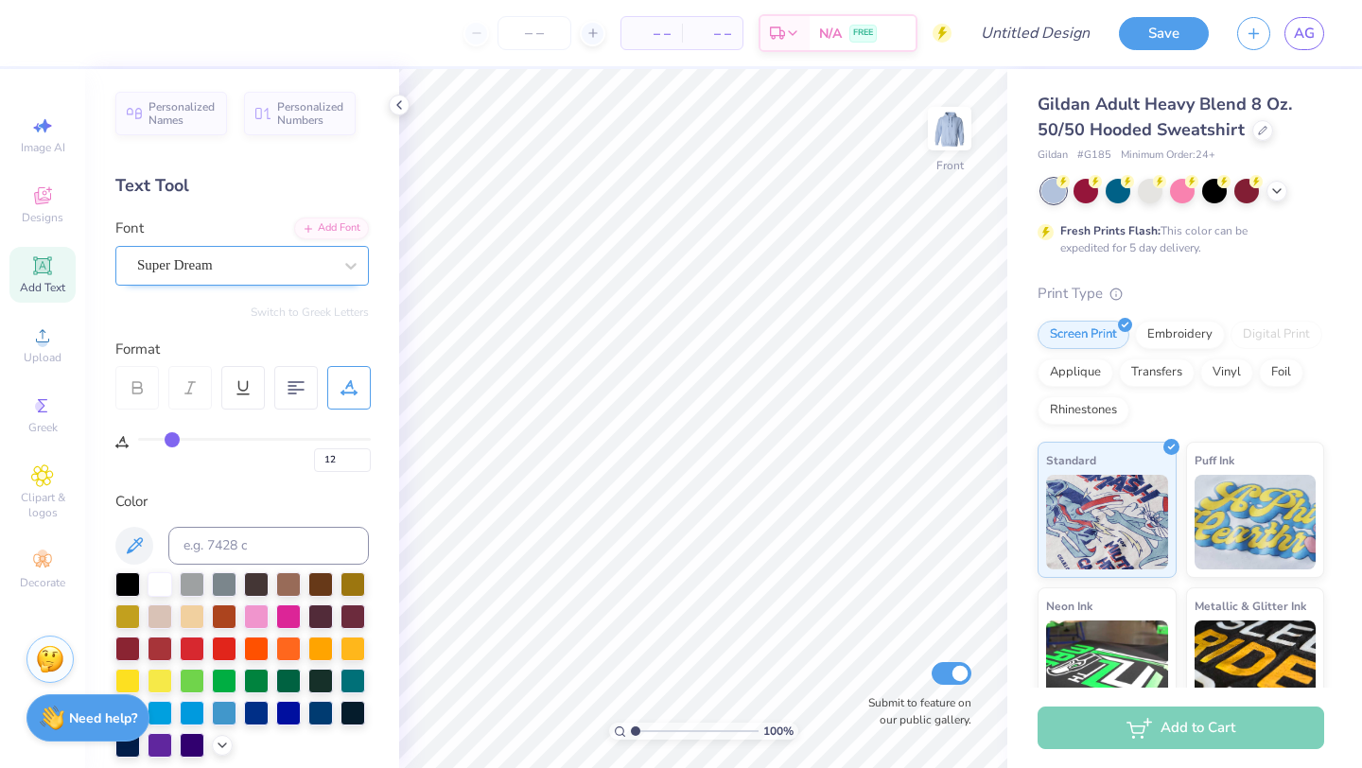
click at [281, 264] on div "Super Dream" at bounding box center [234, 265] width 199 height 29
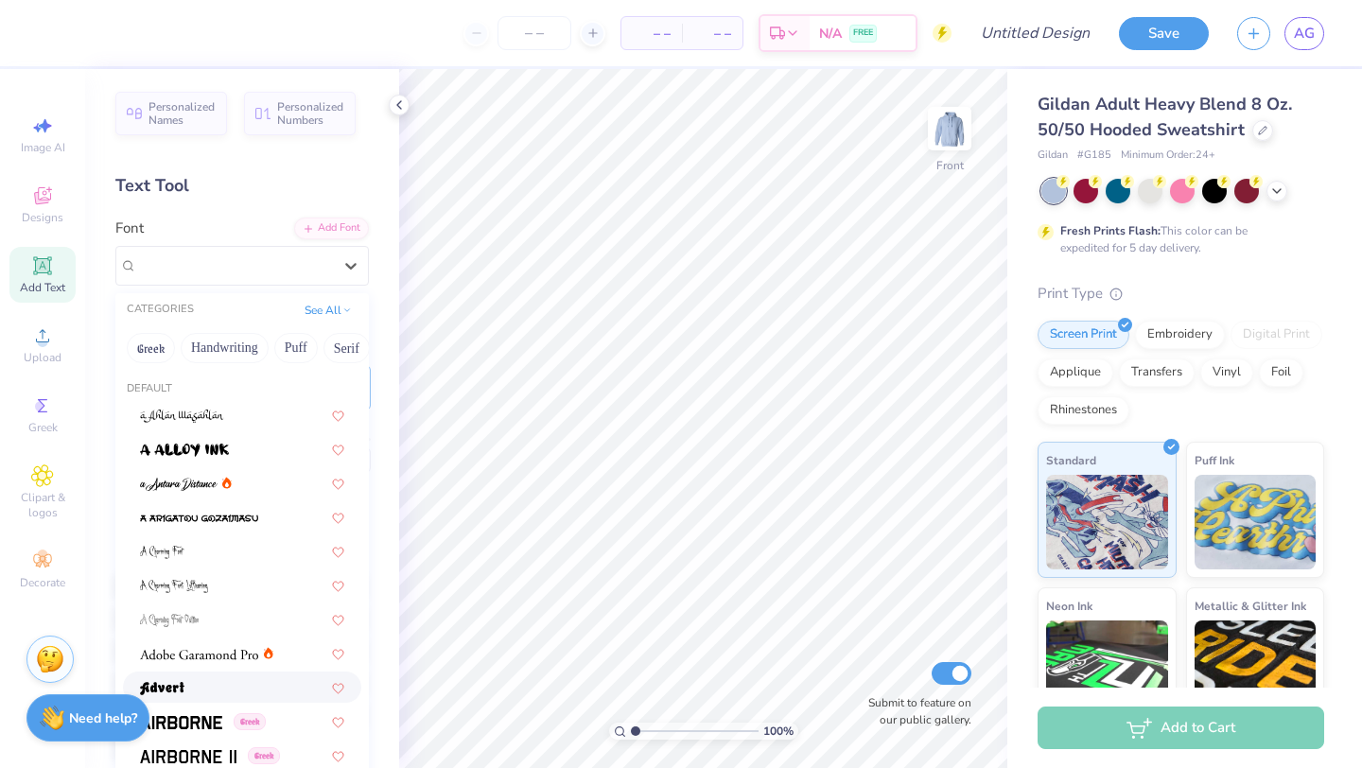
click at [201, 689] on div at bounding box center [242, 687] width 204 height 20
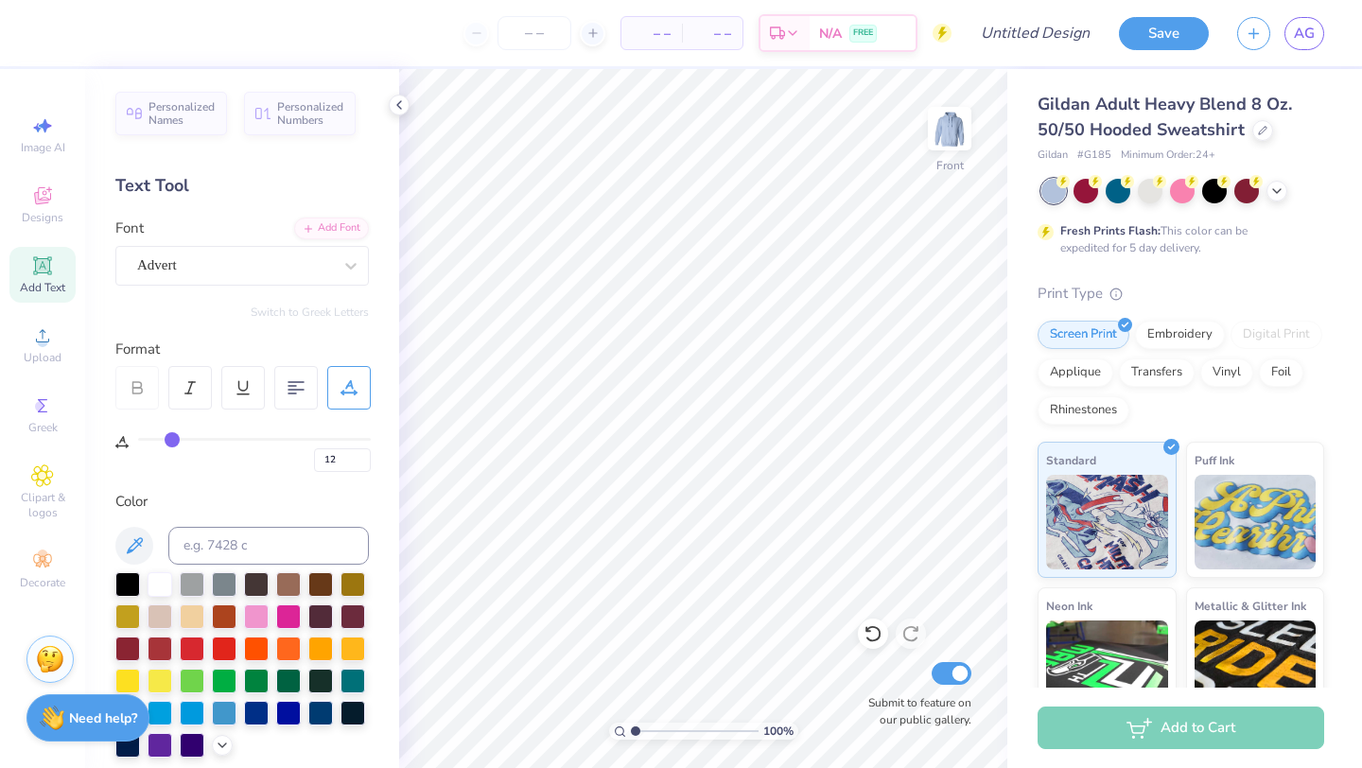
click at [62, 282] on span "Add Text" at bounding box center [42, 287] width 45 height 15
type input "0"
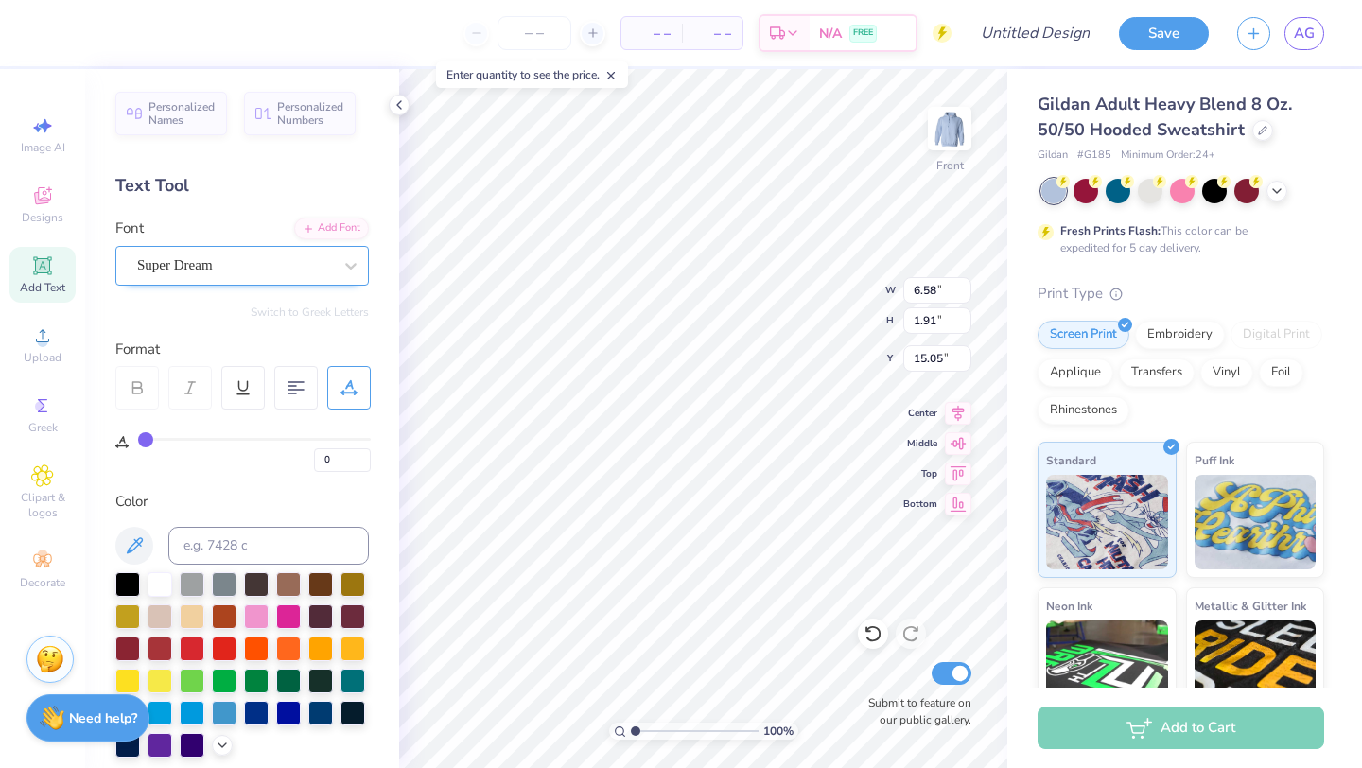
click at [224, 270] on div "Super Dream" at bounding box center [234, 265] width 199 height 29
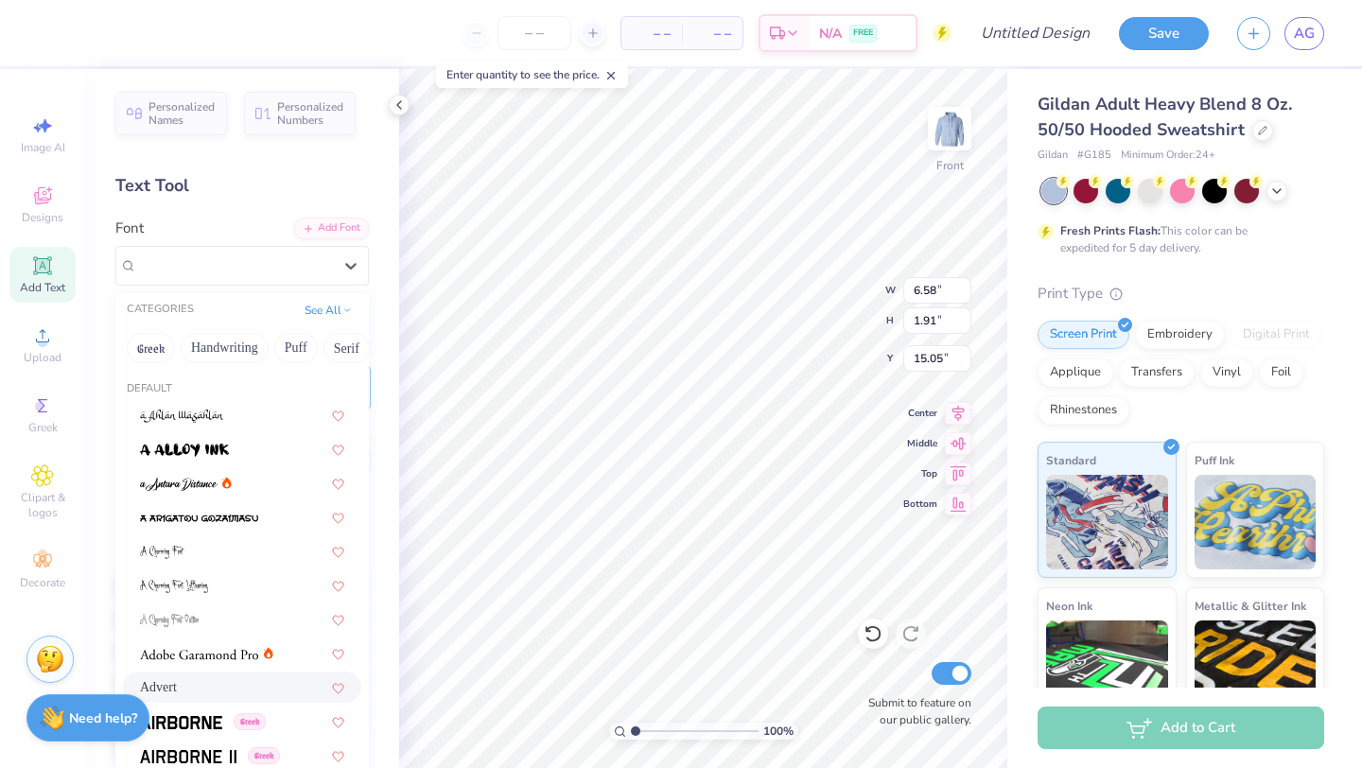
click at [177, 685] on span "Advert" at bounding box center [158, 687] width 37 height 20
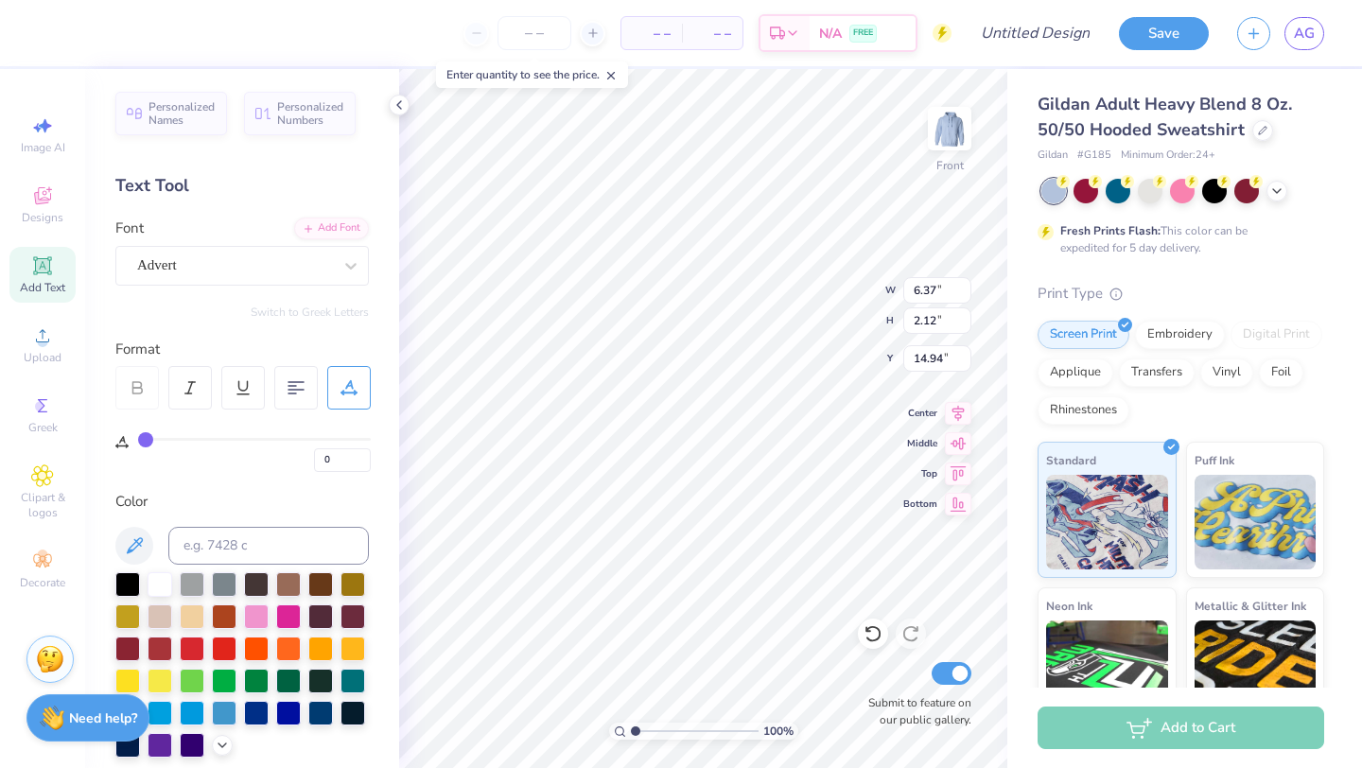
type input "6.37"
type input "2.12"
type input "14.94"
type textarea "adpi"
type input "9.99"
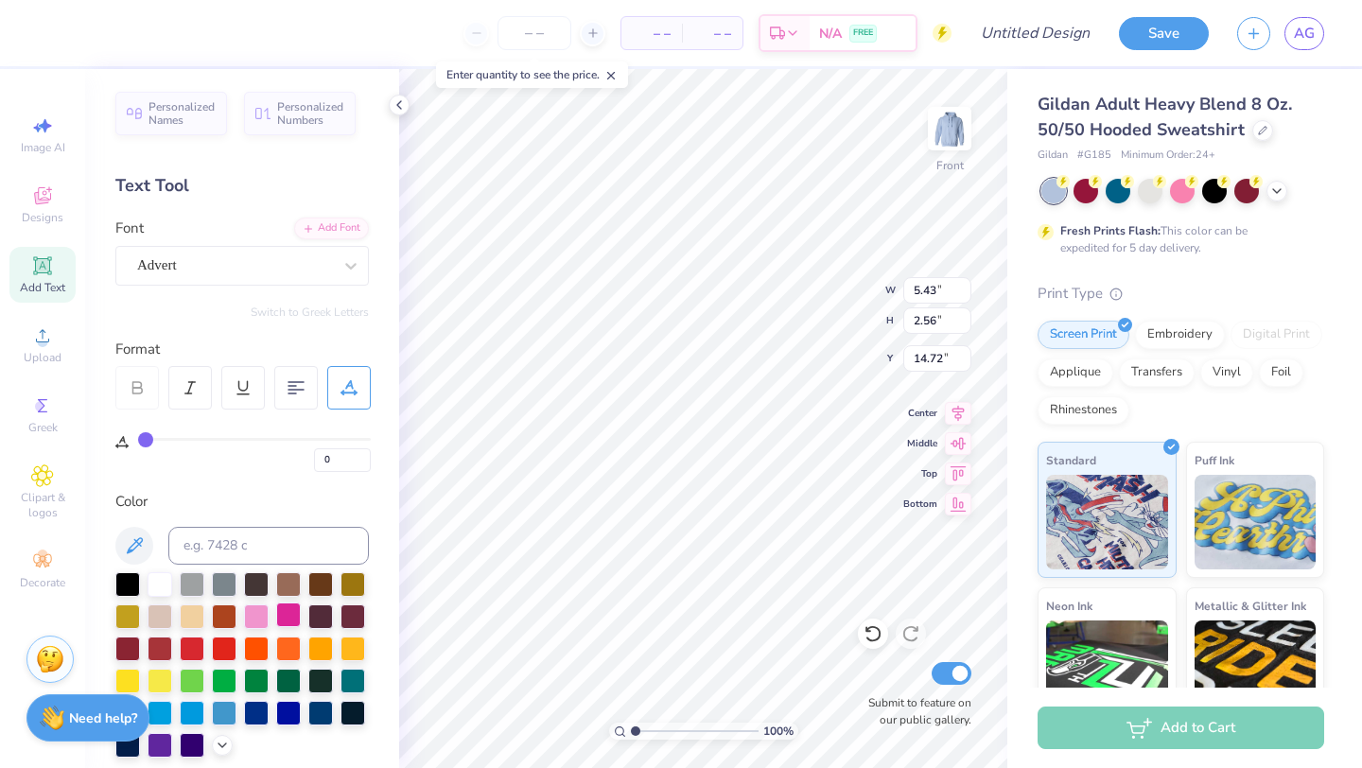
type input "4.71"
type input "14.59"
type input "11.28"
type input "5.32"
type input "7.13"
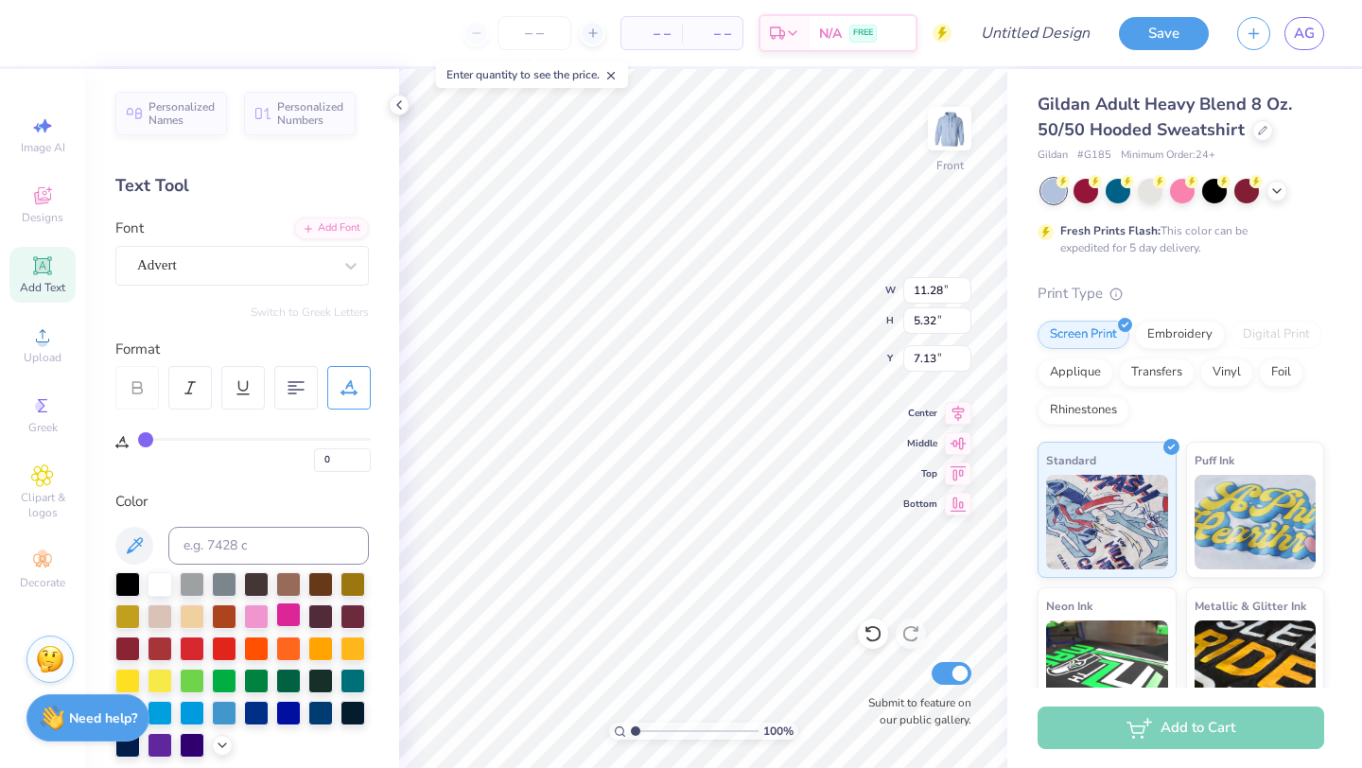
scroll to position [1, 0]
type textarea "adpi"
type input "11.70"
type textarea "adpi"
type input "13.05"
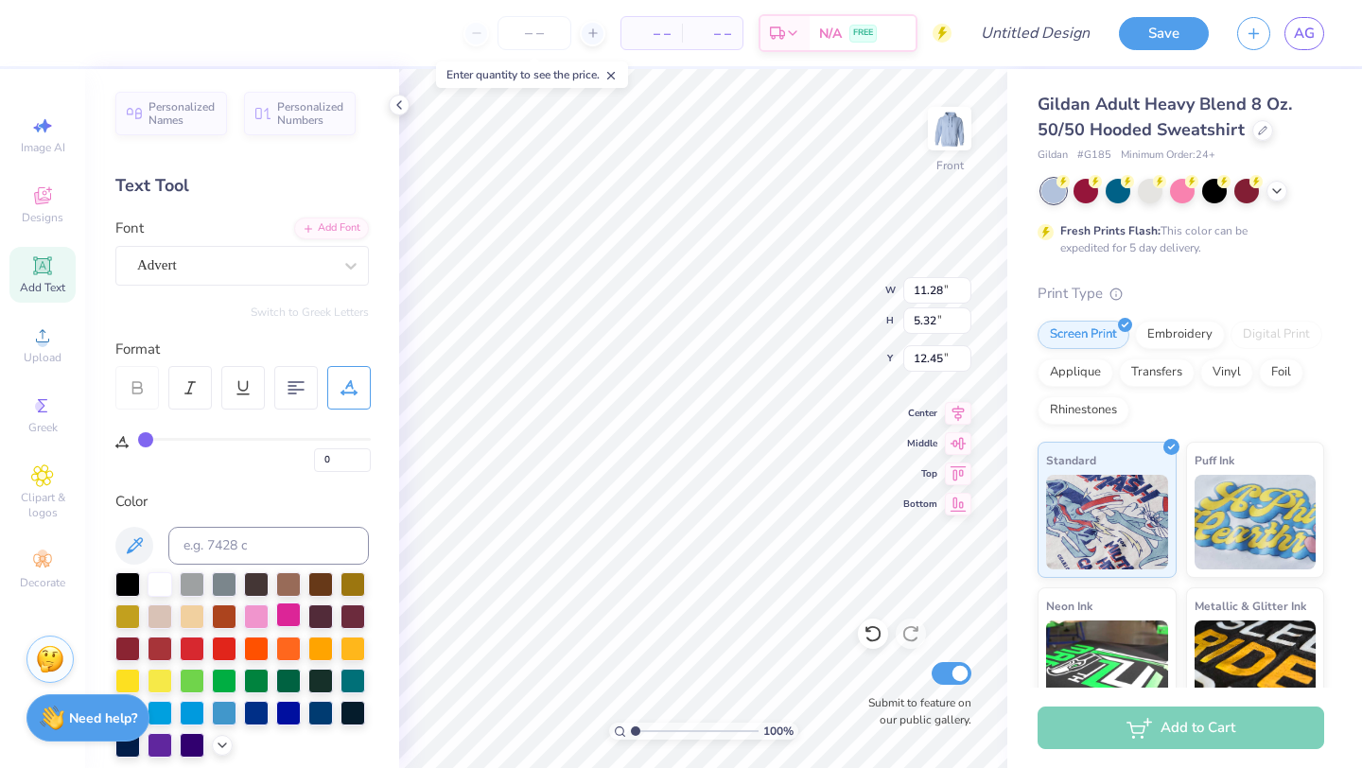
type input "12.98"
type input "18.01"
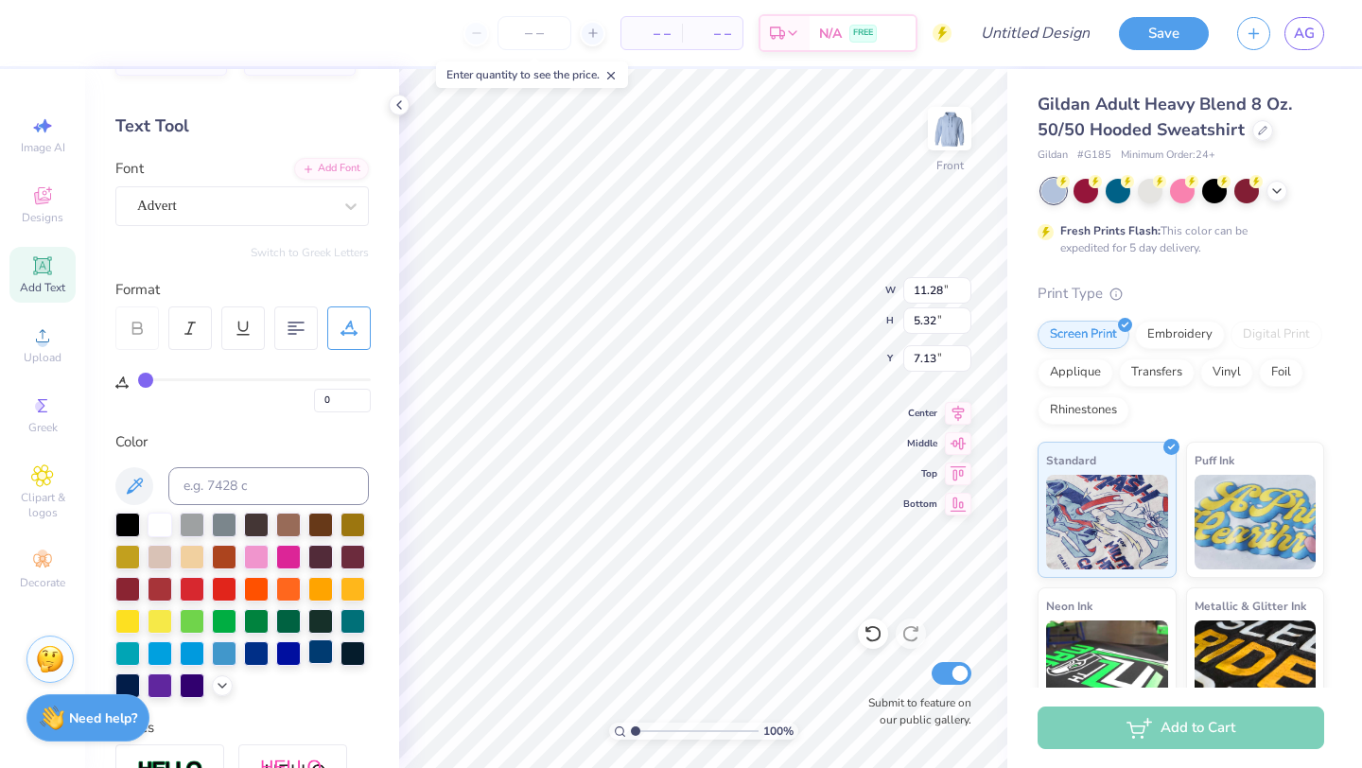
click at [317, 658] on div at bounding box center [320, 651] width 25 height 25
click at [315, 660] on div at bounding box center [320, 651] width 25 height 25
click at [325, 657] on div at bounding box center [320, 651] width 25 height 25
type input "17.43"
type input "7.13"
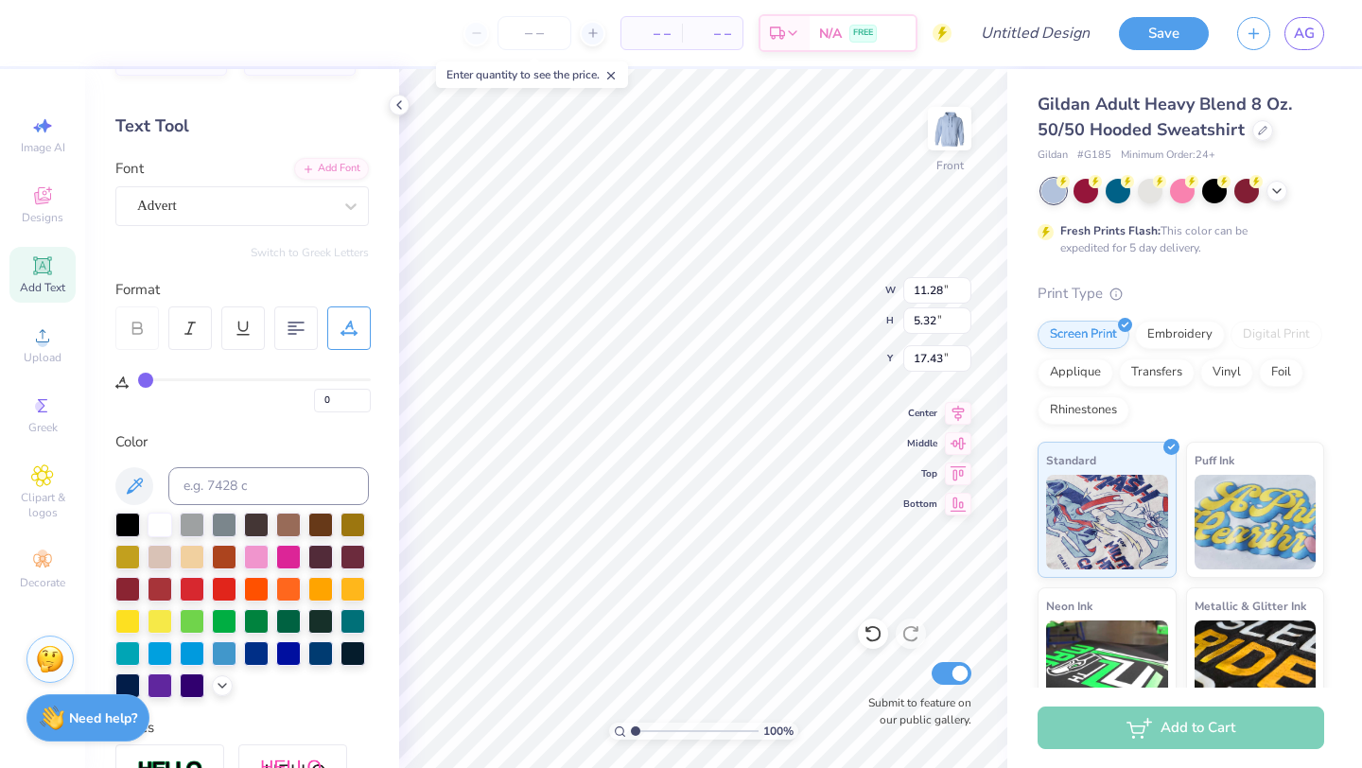
type input "17.15"
click at [226, 220] on div "Advert" at bounding box center [241, 206] width 253 height 40
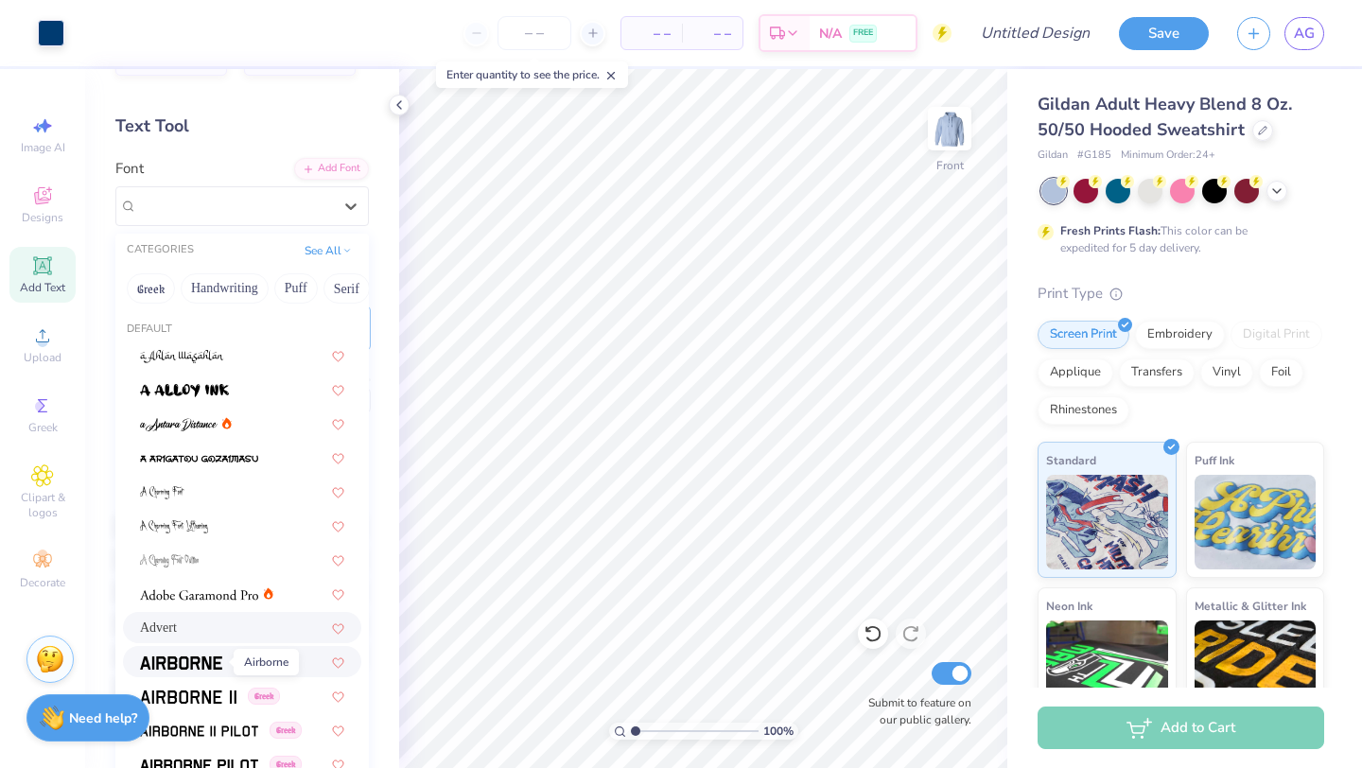
click at [191, 660] on img at bounding box center [181, 662] width 82 height 13
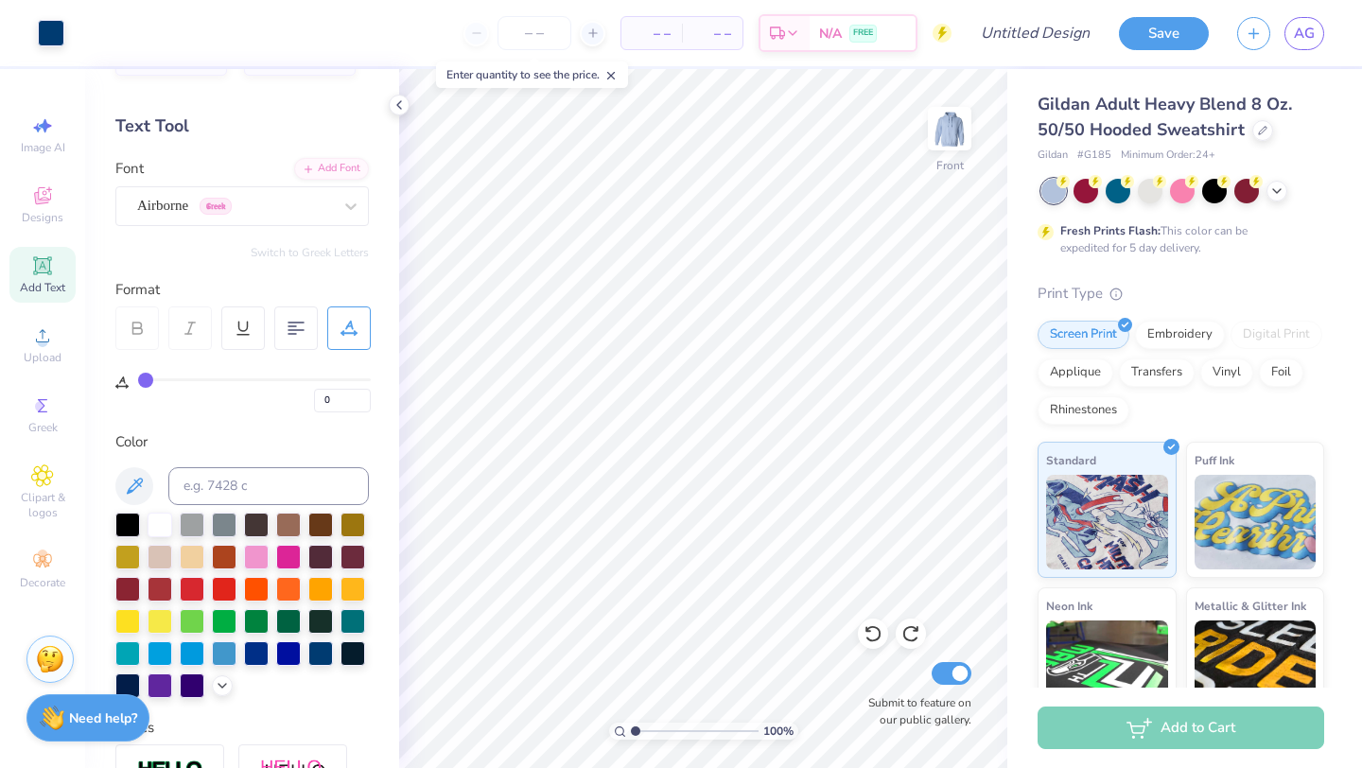
click at [38, 273] on icon at bounding box center [42, 265] width 23 height 23
type input "6.00"
type textarea "e"
type textarea "EST 1851"
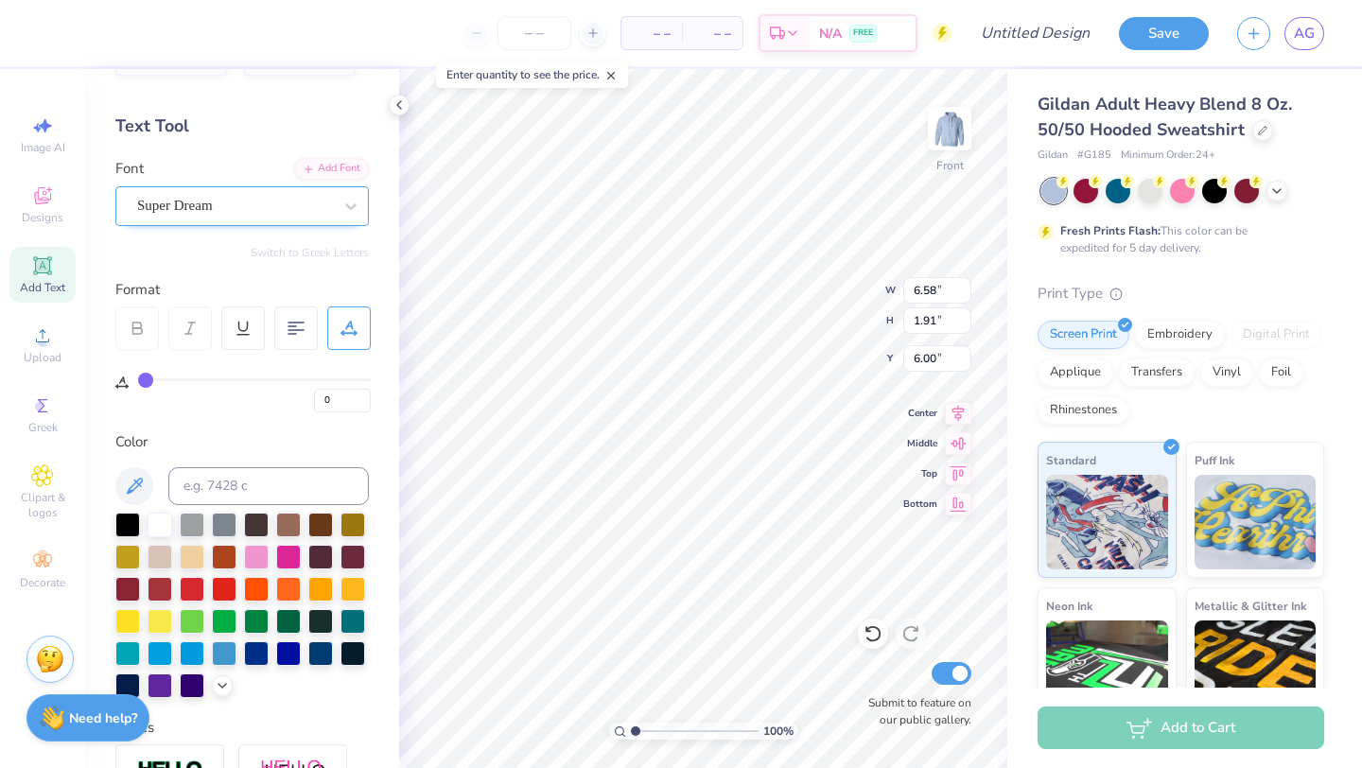
click at [195, 219] on div "Super Dream" at bounding box center [234, 205] width 199 height 29
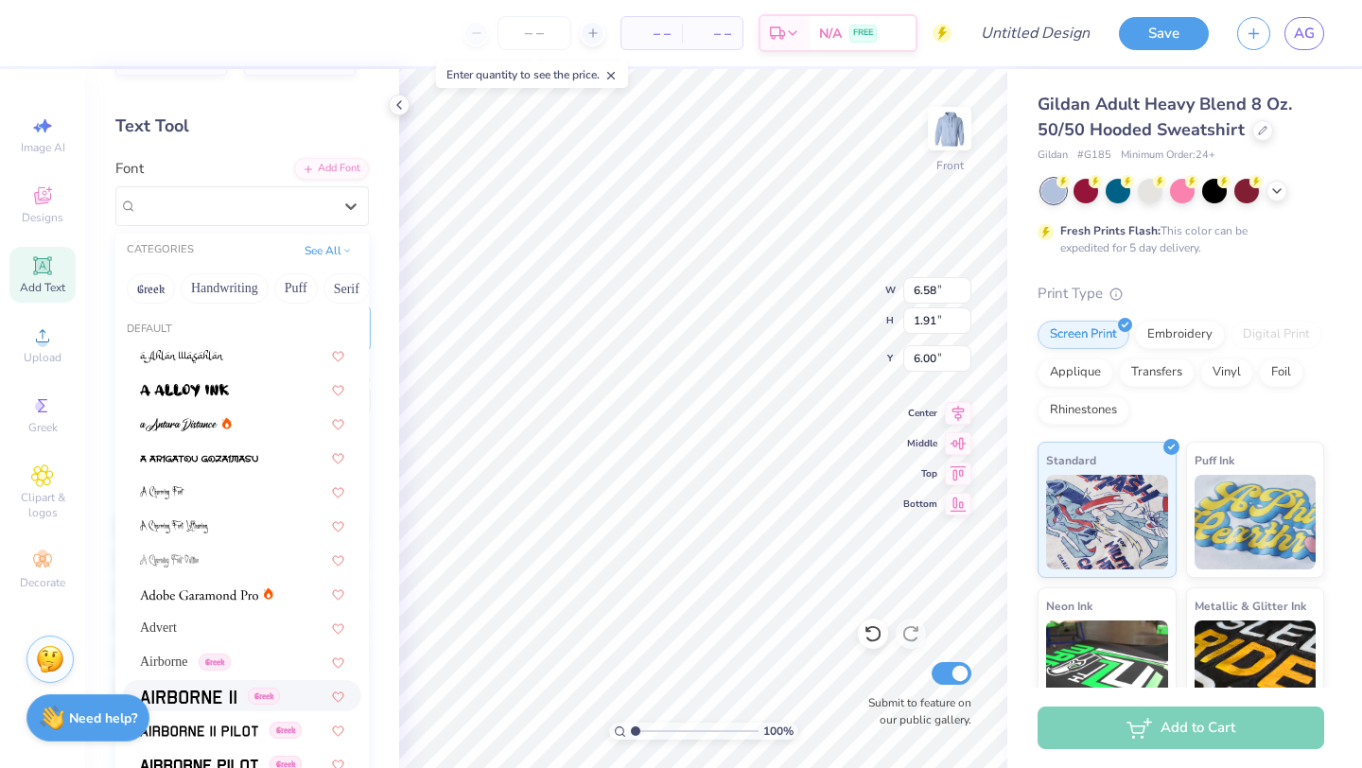
click at [173, 692] on img at bounding box center [188, 696] width 96 height 13
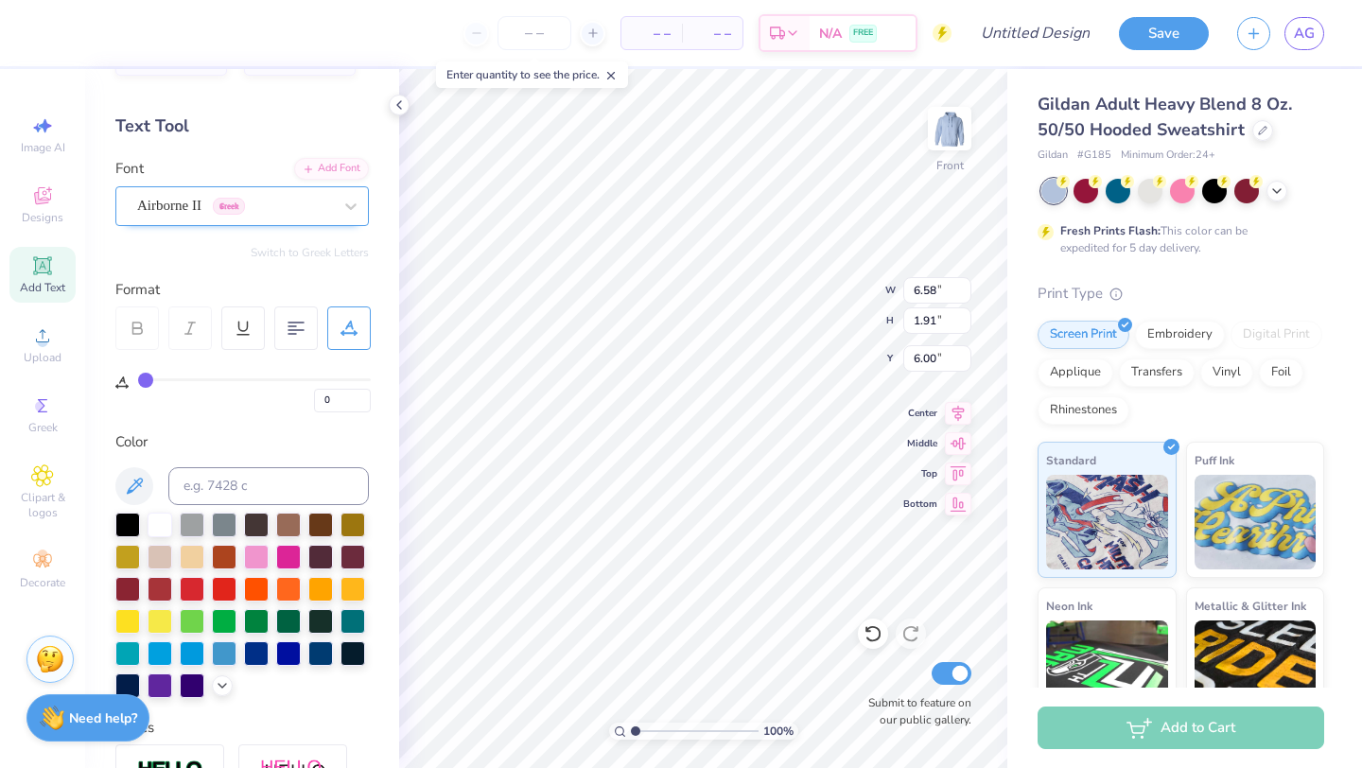
click at [199, 218] on div "Airborne II Greek" at bounding box center [234, 205] width 199 height 29
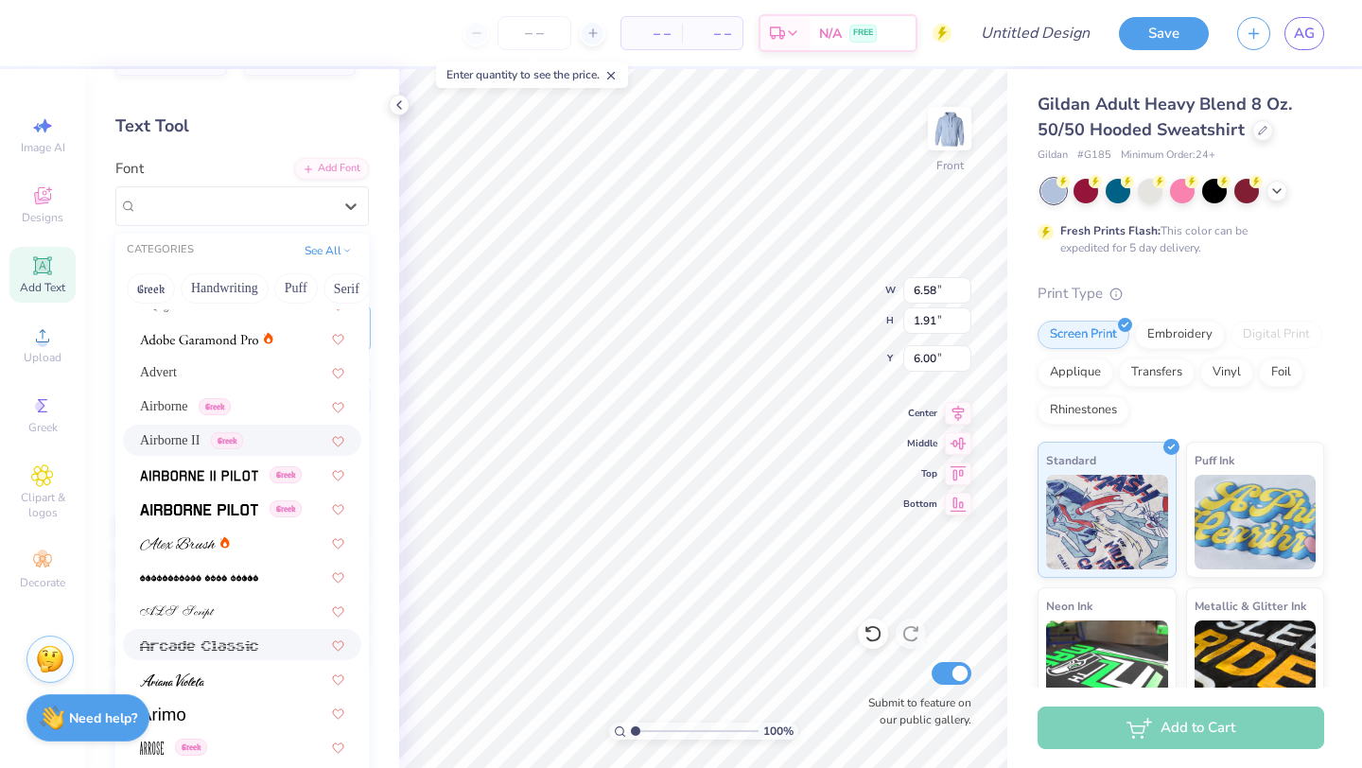
scroll to position [358, 0]
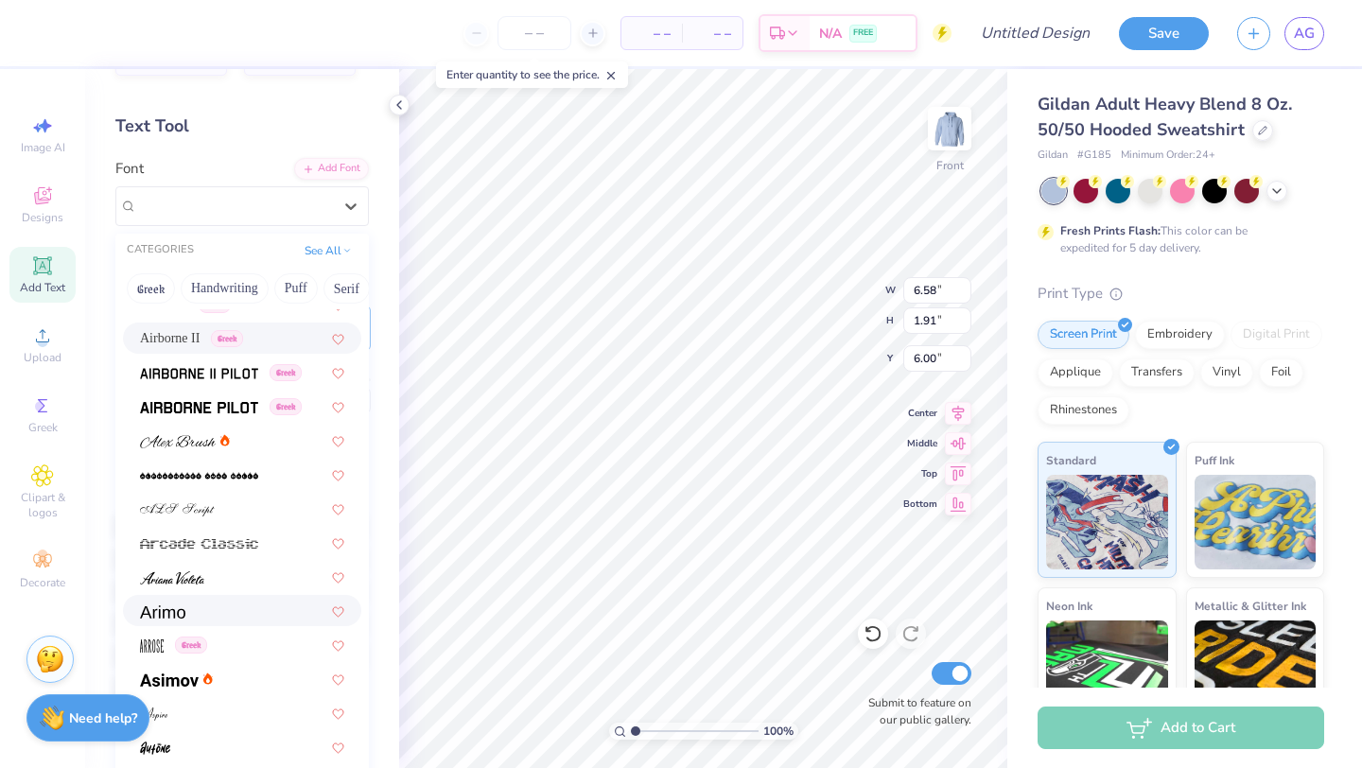
click at [173, 603] on span at bounding box center [162, 611] width 45 height 20
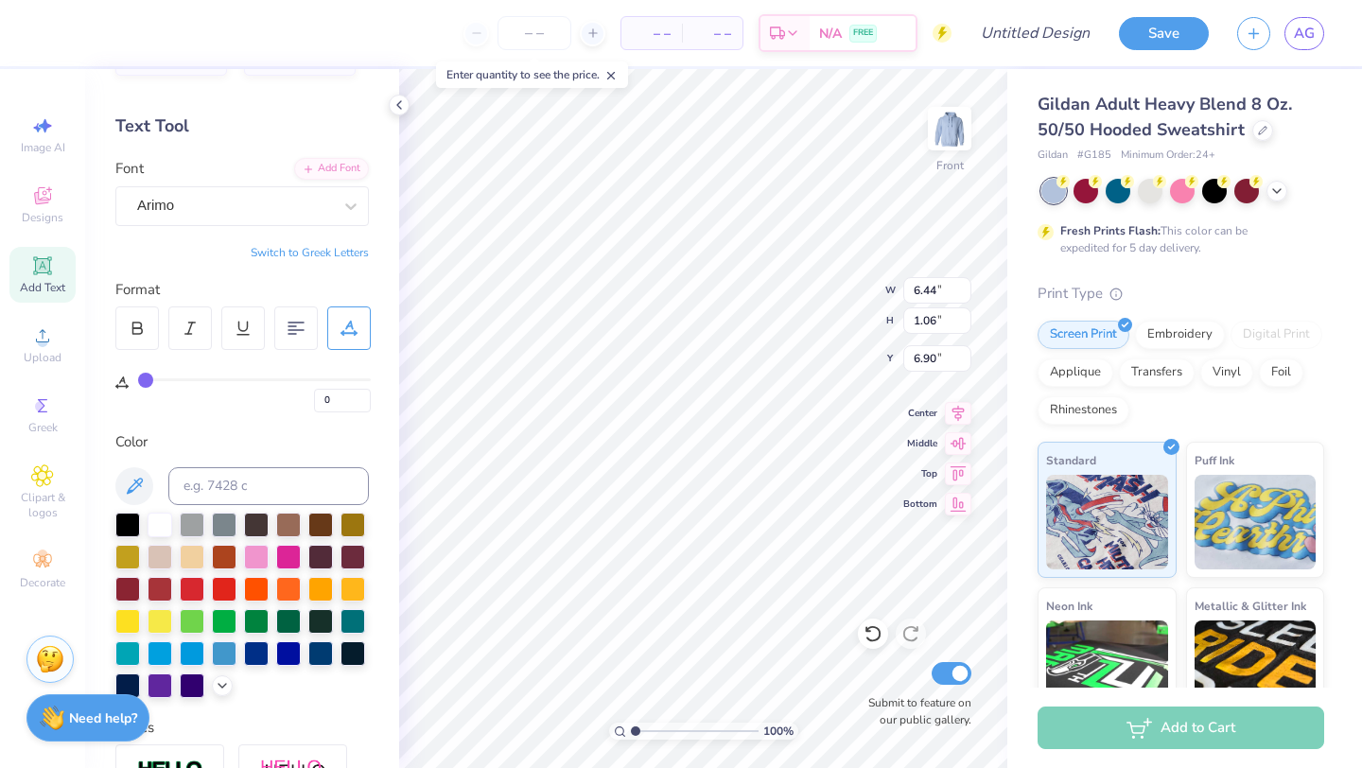
type input "6.44"
type input "1.06"
type input "7.13"
type input "4.93"
type input "0.81"
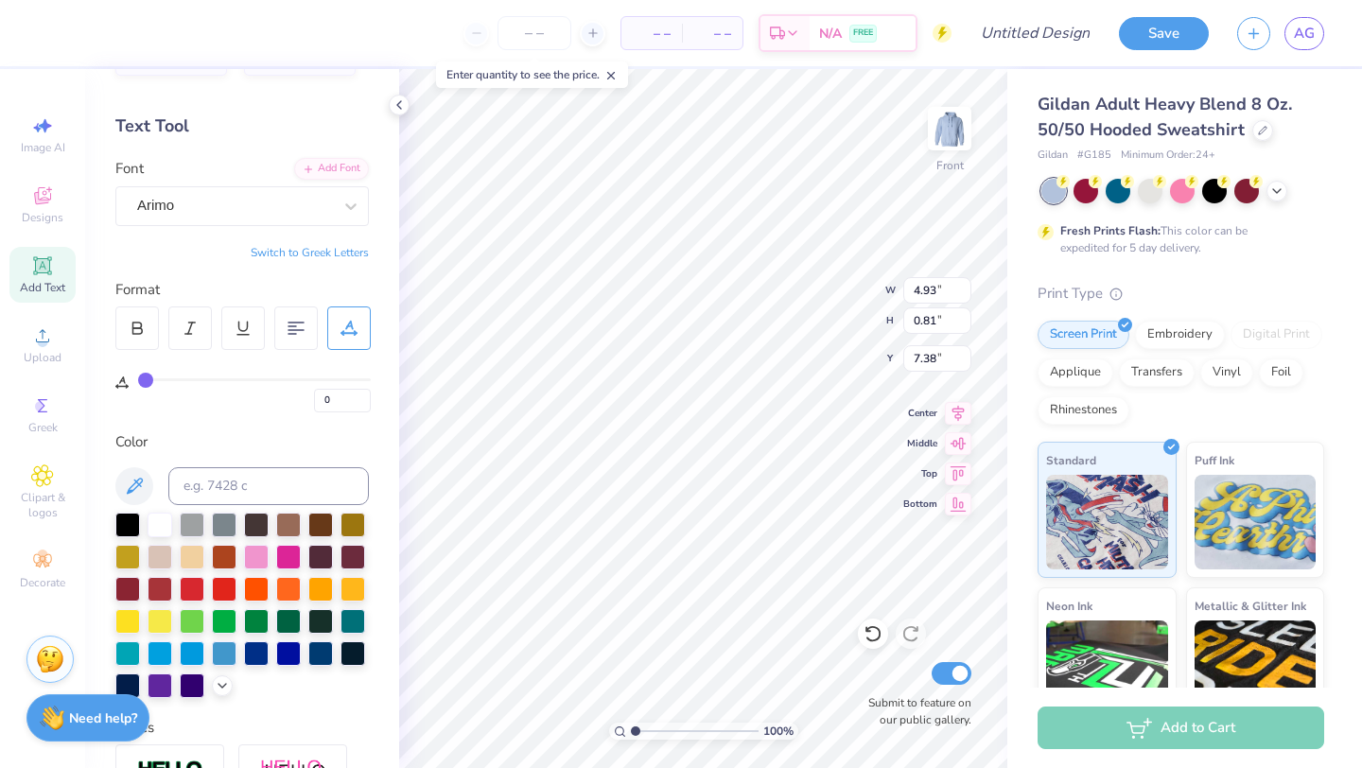
type input "7.13"
type input "3.71"
type input "0.61"
type input "7.34"
type input "2"
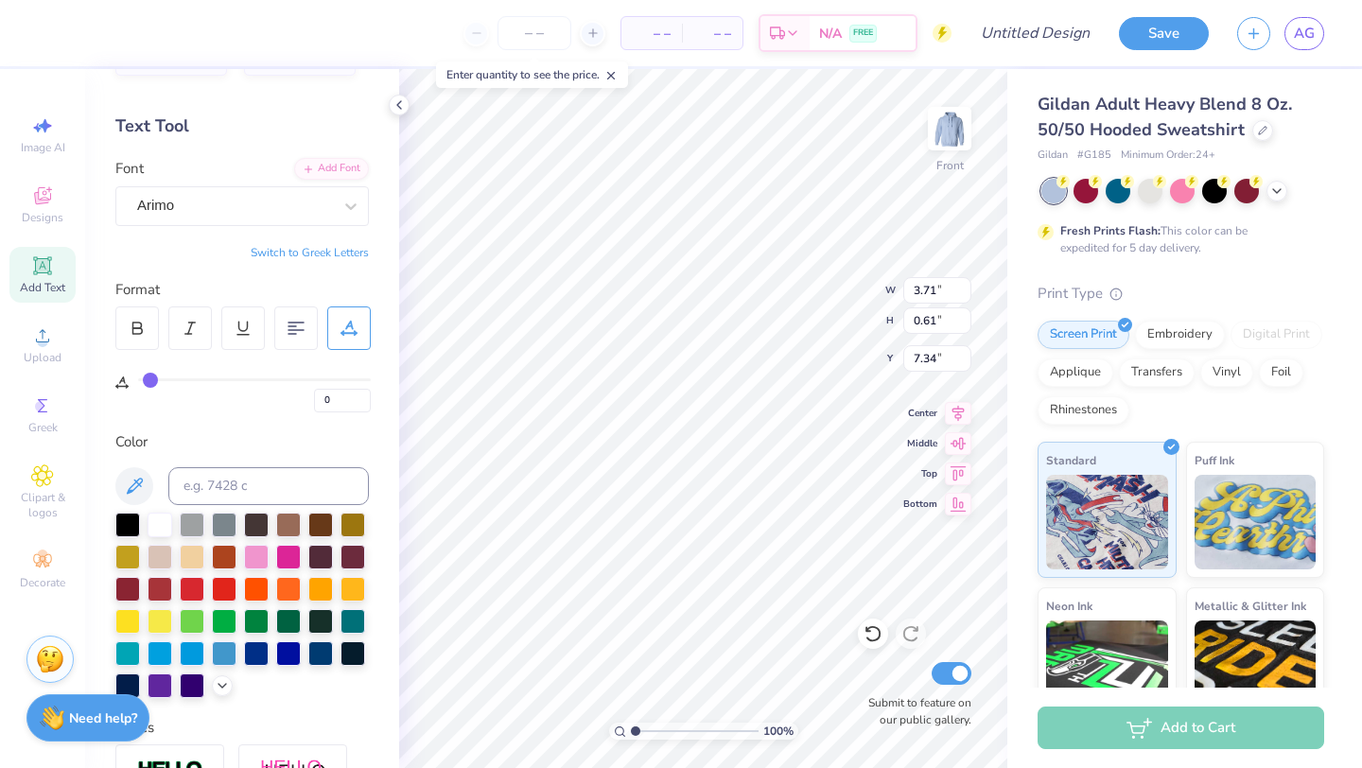
type input "2"
type input "3"
click at [151, 379] on input "range" at bounding box center [254, 379] width 233 height 3
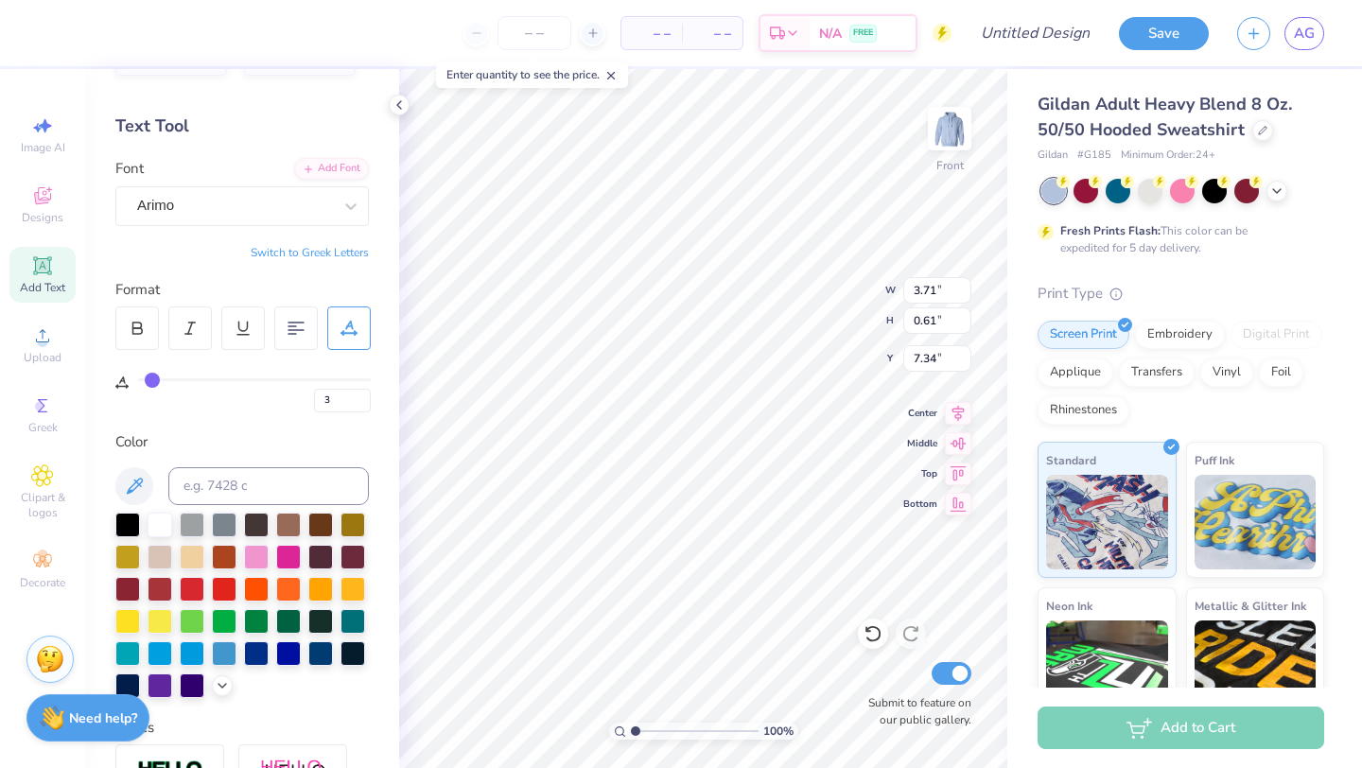
type input "3.89"
type input "7.44"
type input "7.13"
type input "0"
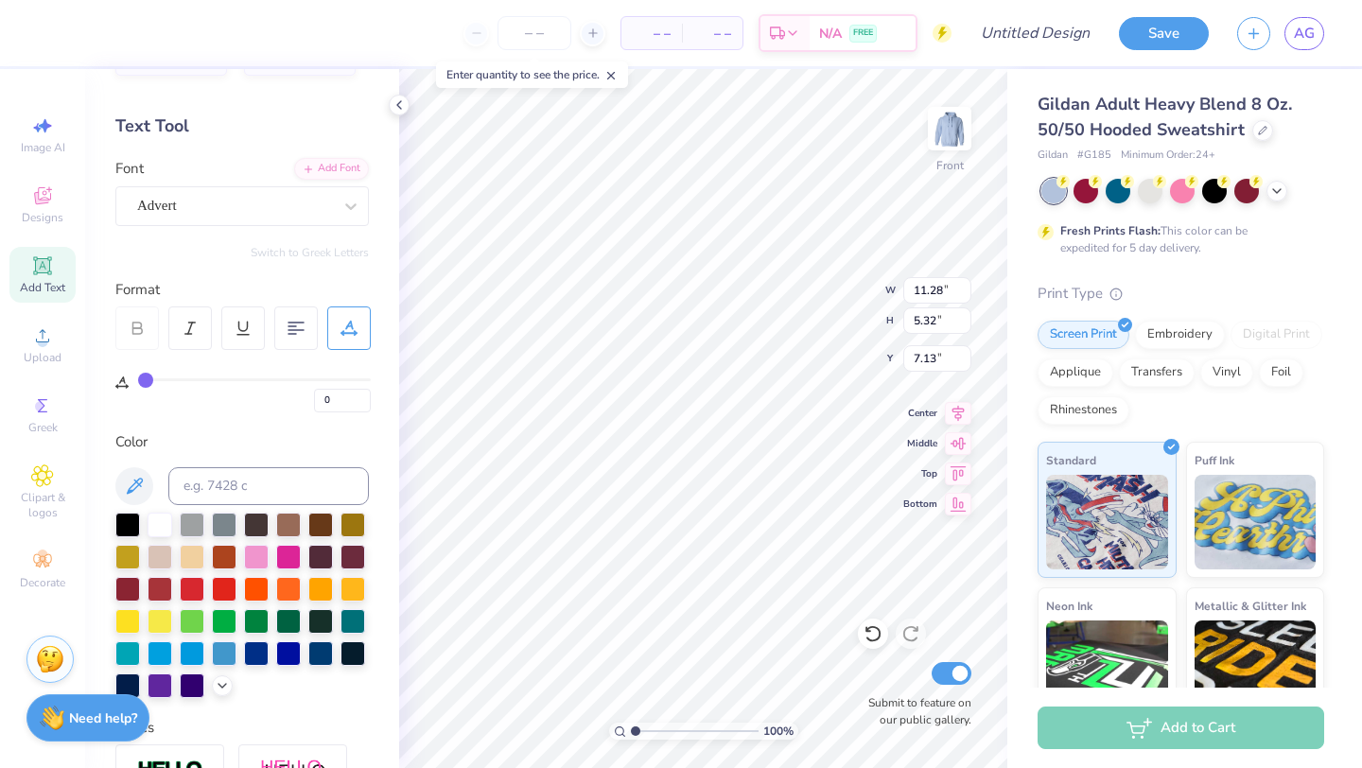
type input "3"
type input "3.89"
type input "0.61"
type input "7.33"
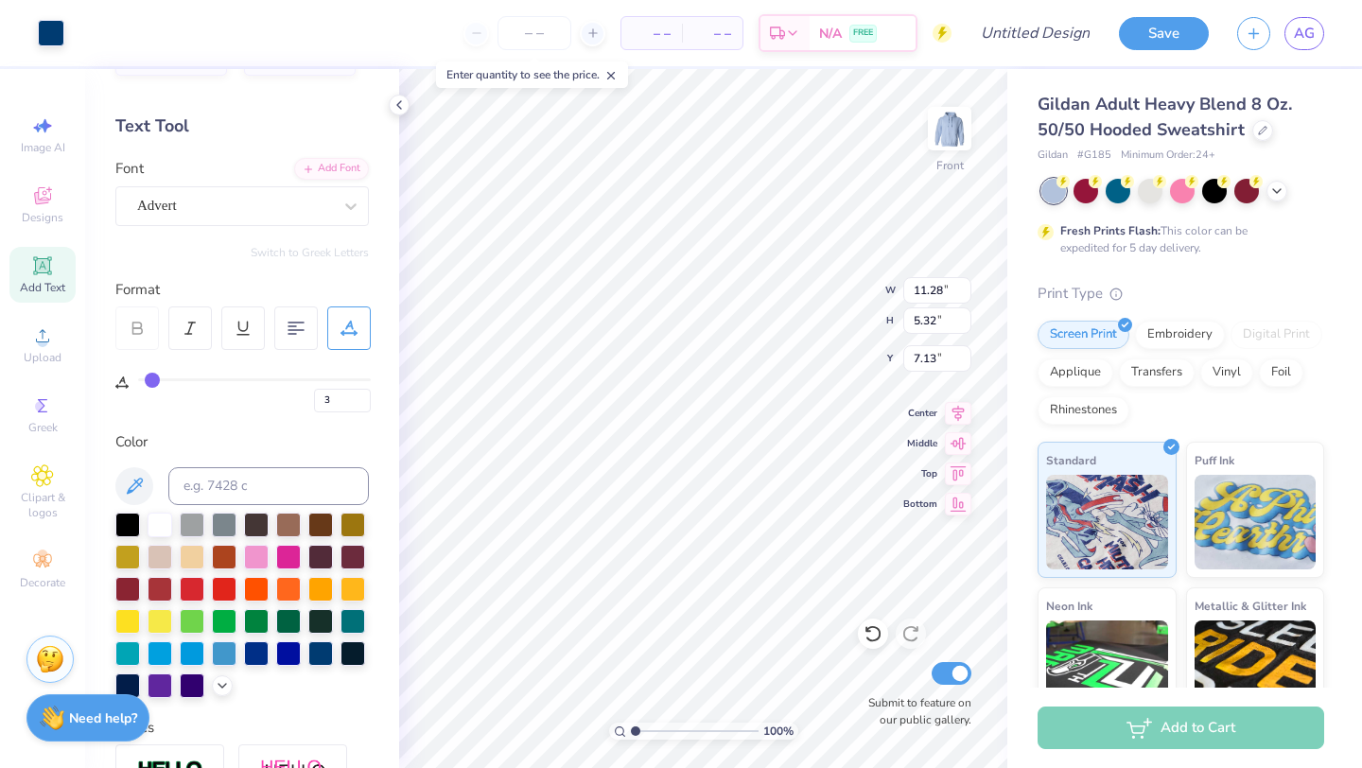
type input "0"
type input "3"
type input "3.89"
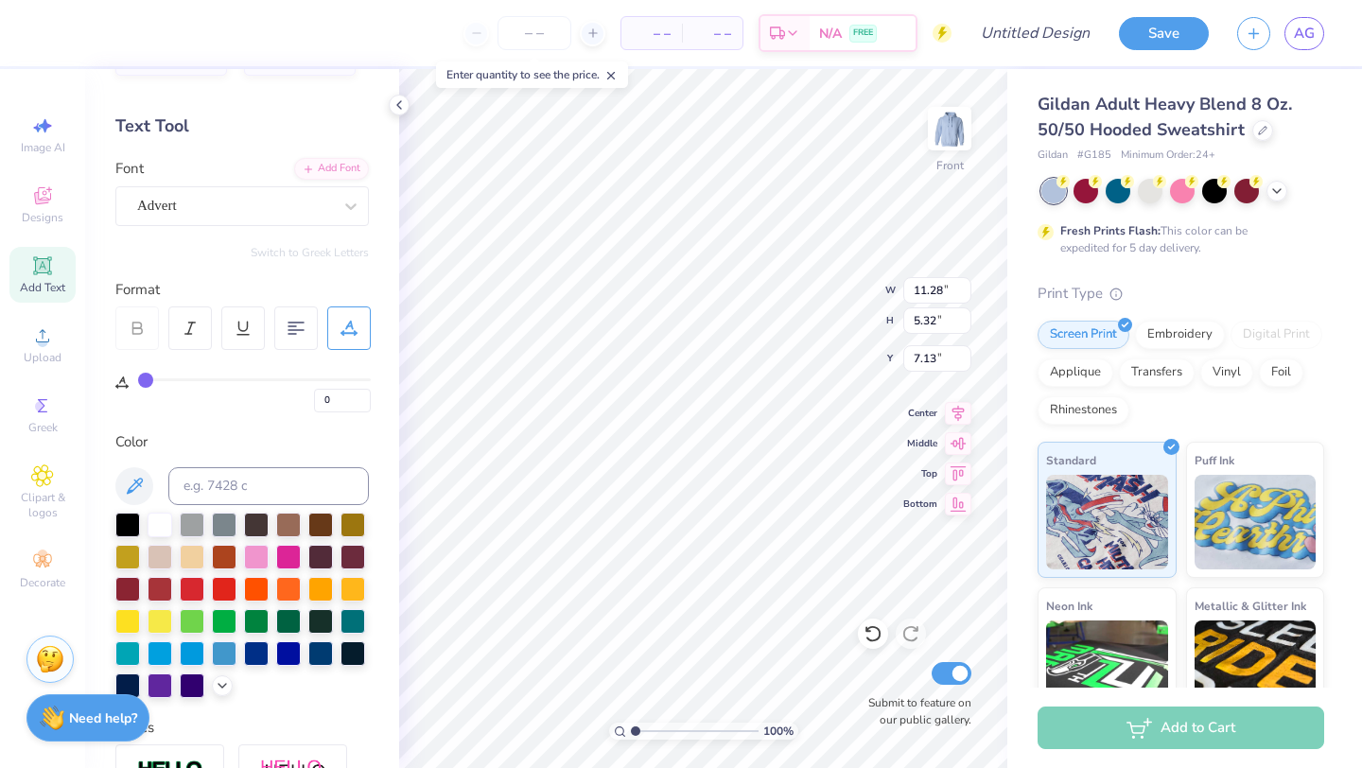
type input "0.61"
type input "7.13"
type input "3.12"
type input "0.49"
type input "7.25"
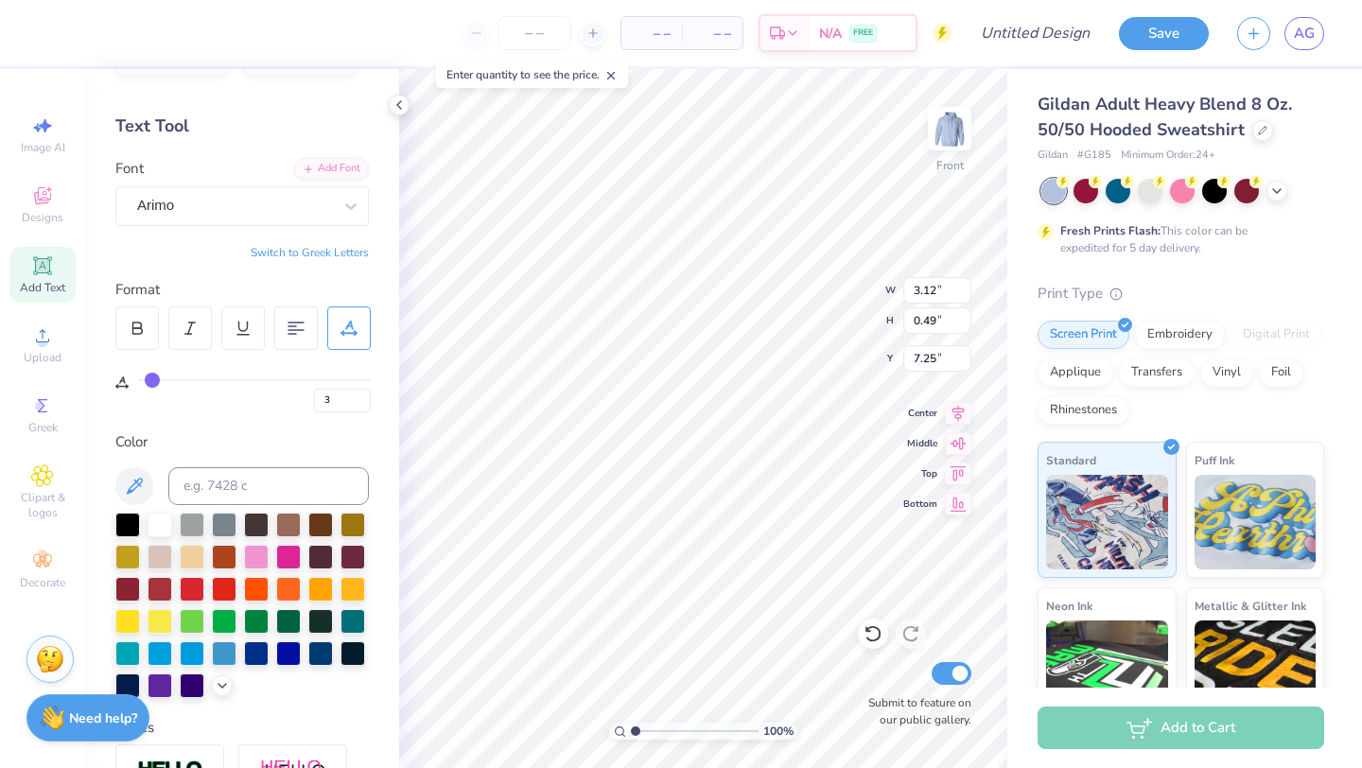
type input "7.42"
type input "6"
type input "7"
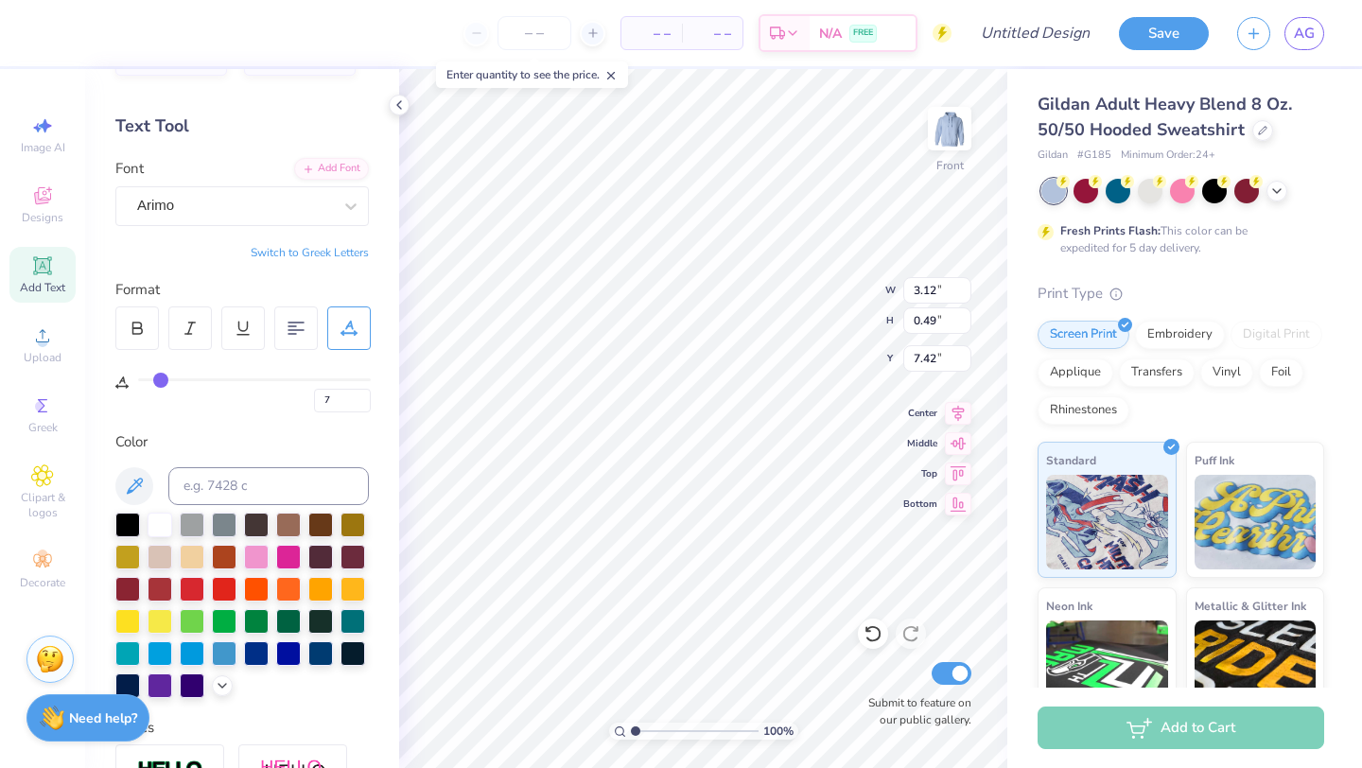
type input "8"
type input "9"
type input "10"
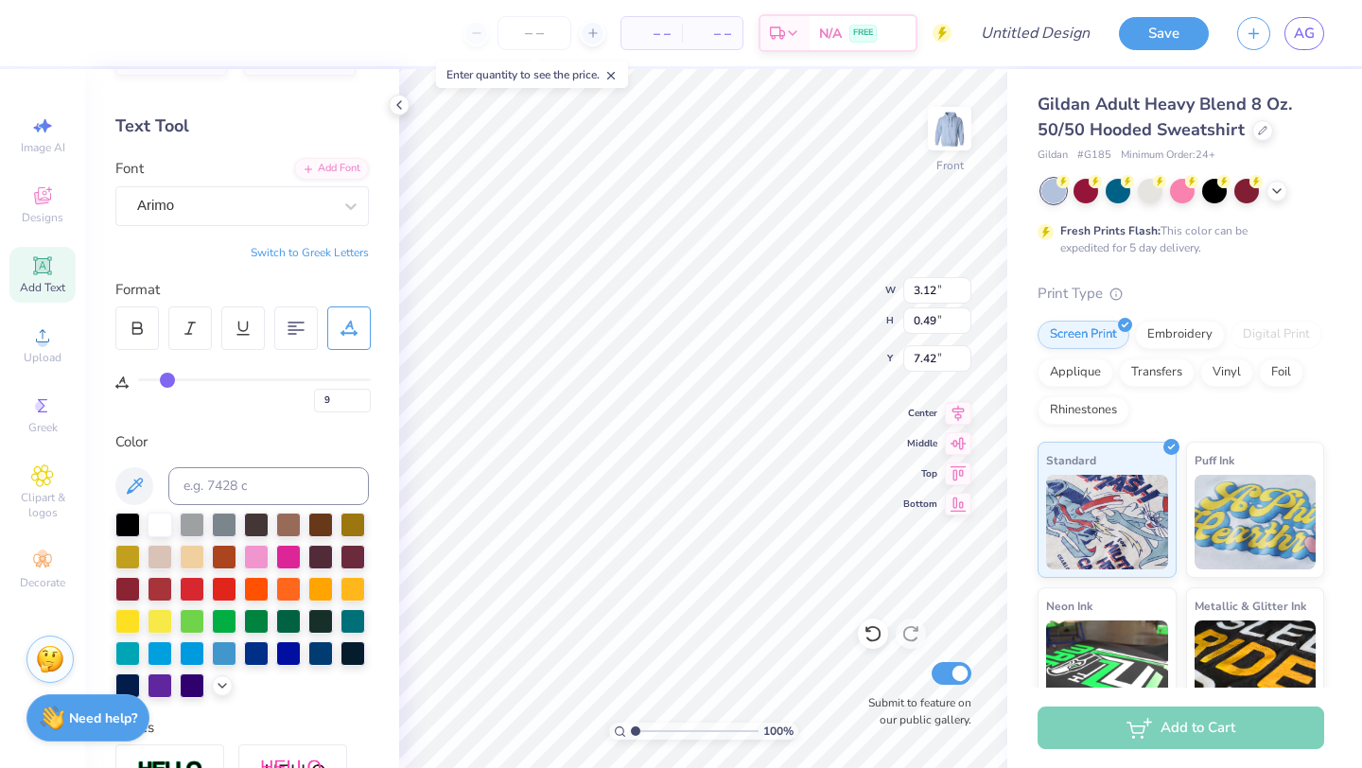
type input "10"
drag, startPoint x: 155, startPoint y: 375, endPoint x: 167, endPoint y: 375, distance: 12.3
type input "10"
click at [167, 378] on input "range" at bounding box center [254, 379] width 233 height 3
type input "3.46"
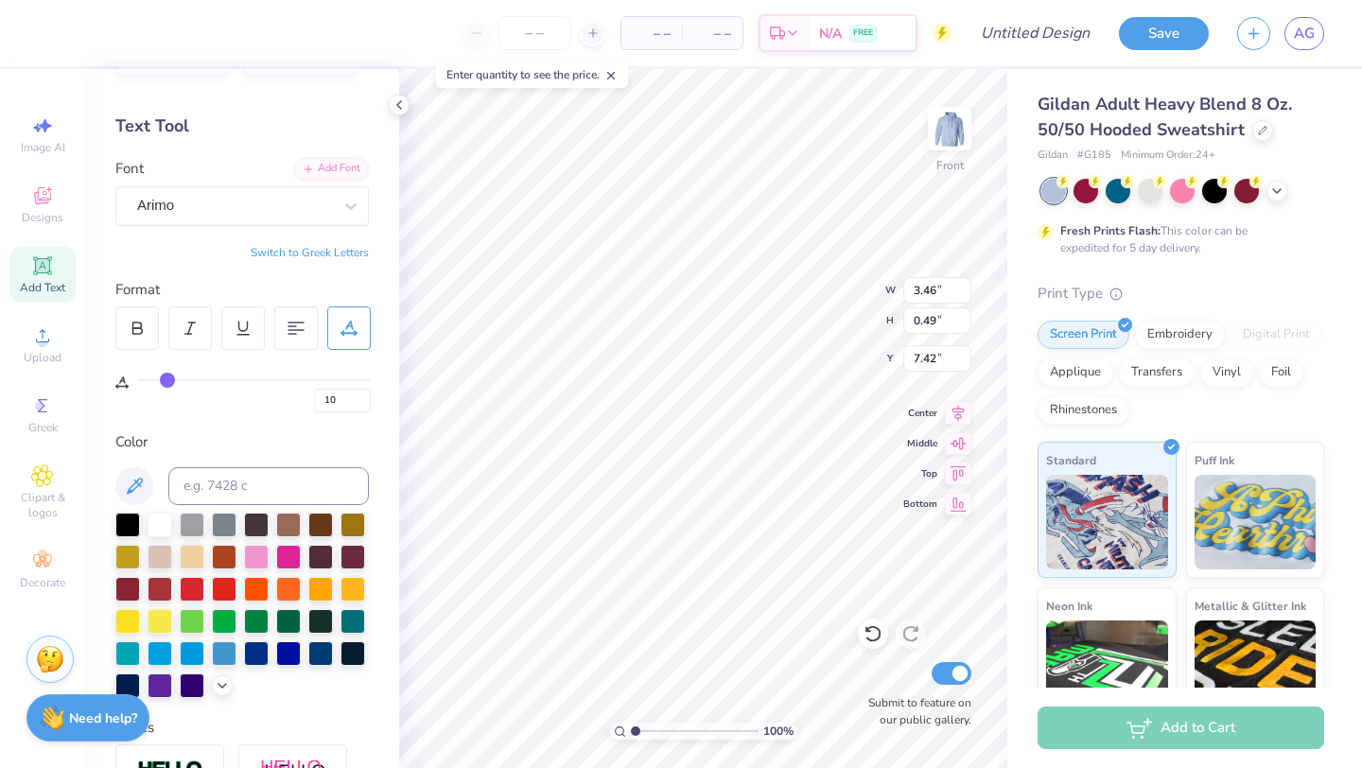
scroll to position [0, 0]
type textarea "EST. 1851"
click at [219, 677] on icon at bounding box center [222, 683] width 15 height 15
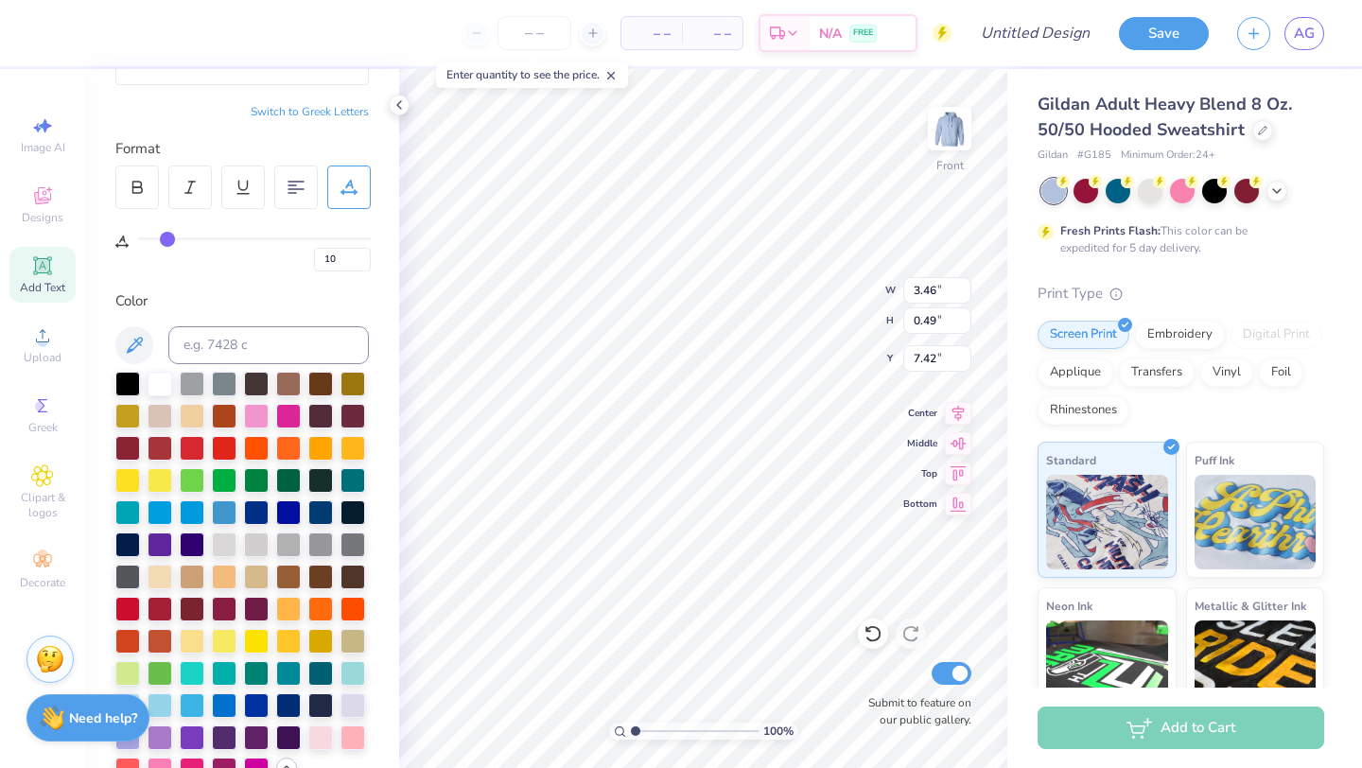
scroll to position [217, 0]
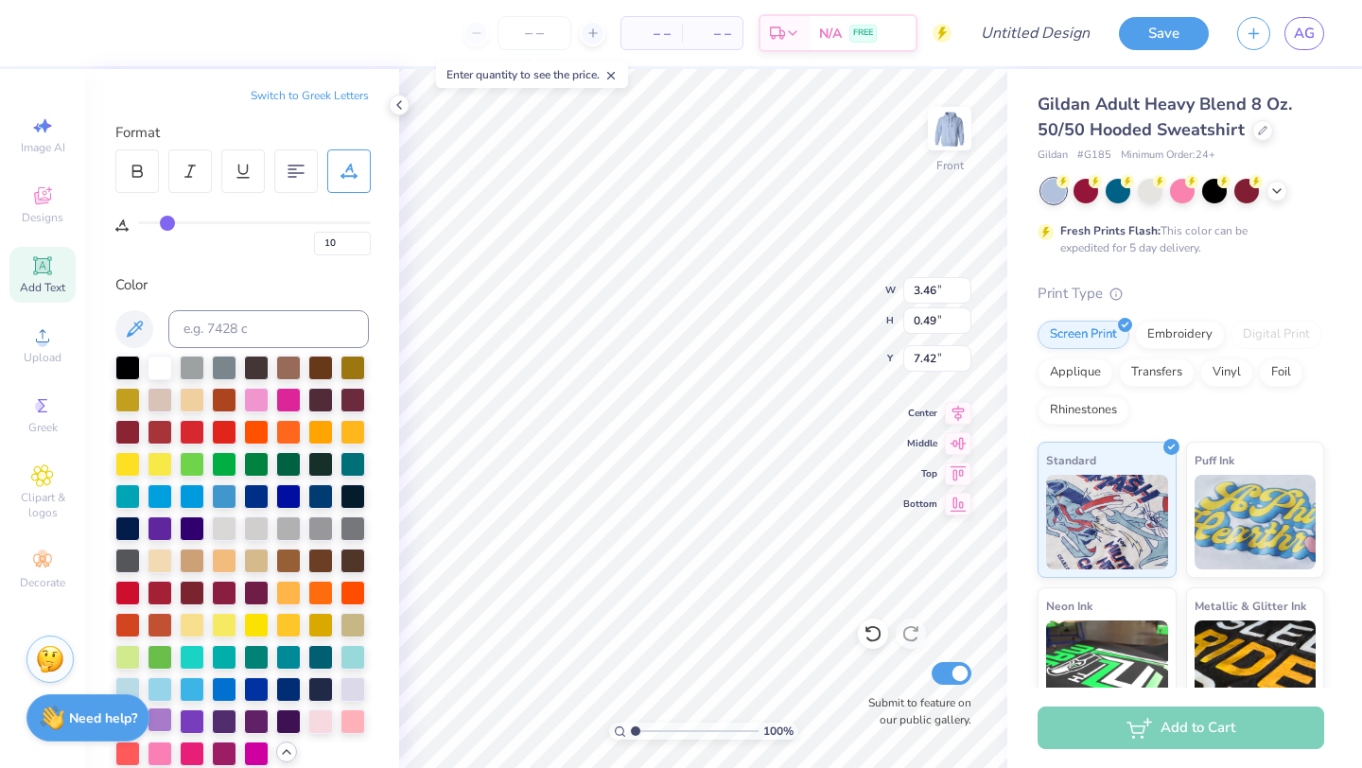
click at [162, 724] on div at bounding box center [160, 719] width 25 height 25
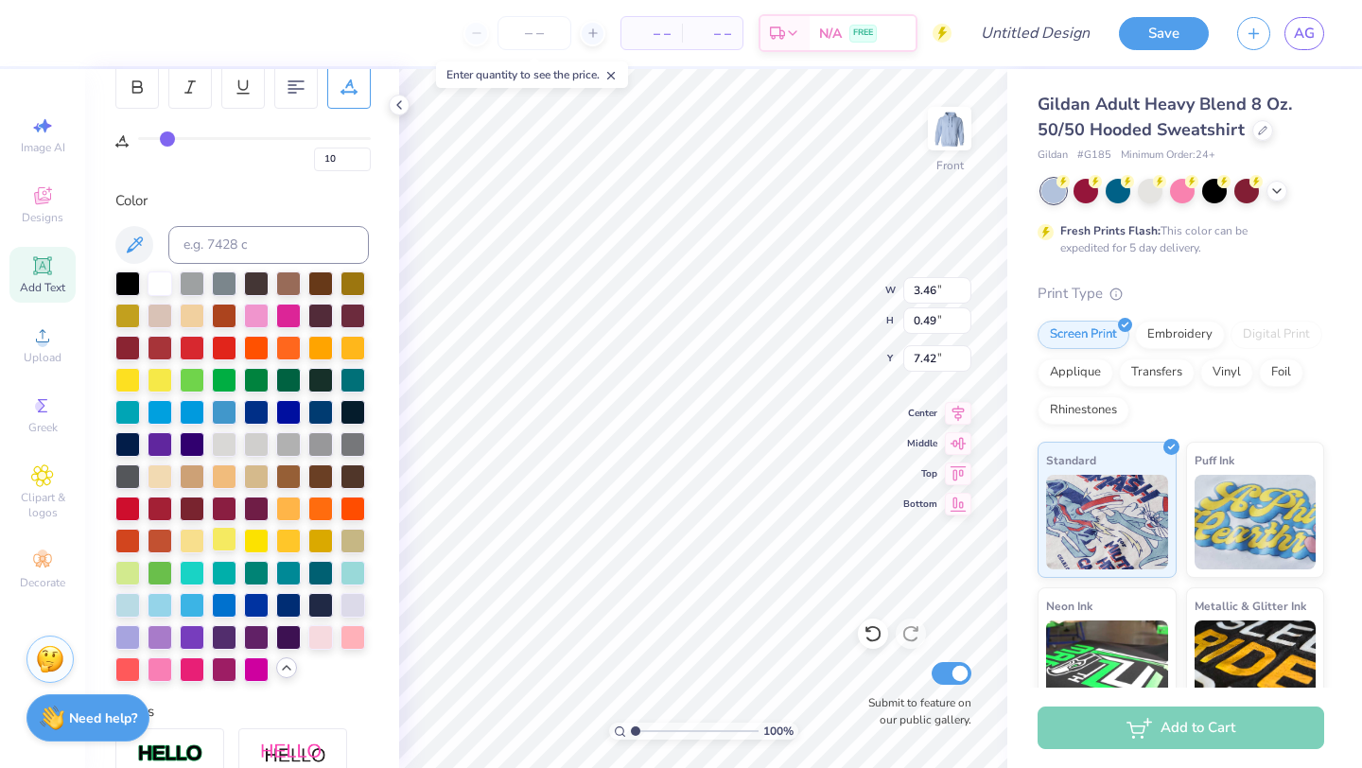
scroll to position [304, 0]
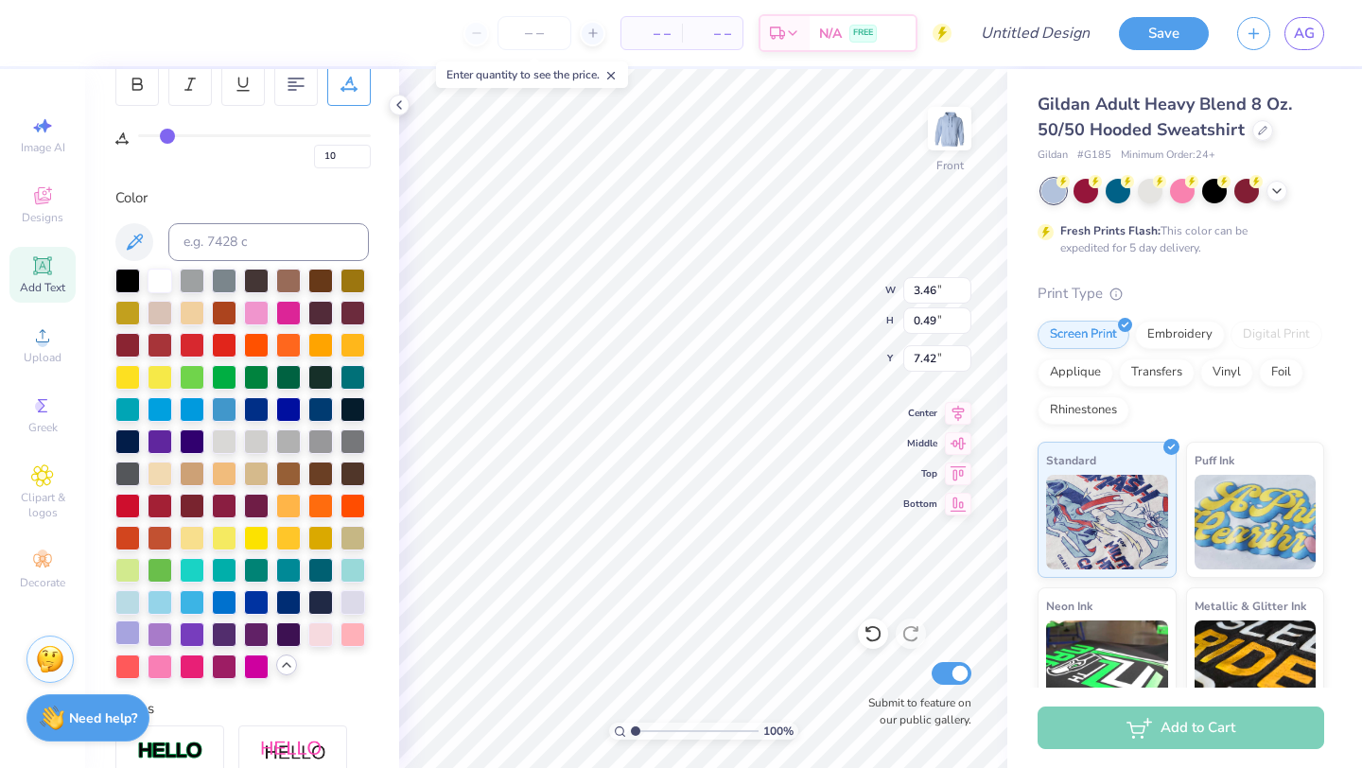
click at [126, 633] on div at bounding box center [127, 632] width 25 height 25
click at [161, 634] on div at bounding box center [160, 632] width 25 height 25
click at [349, 592] on div at bounding box center [352, 600] width 25 height 25
click at [157, 634] on div at bounding box center [160, 632] width 25 height 25
type input "7.51"
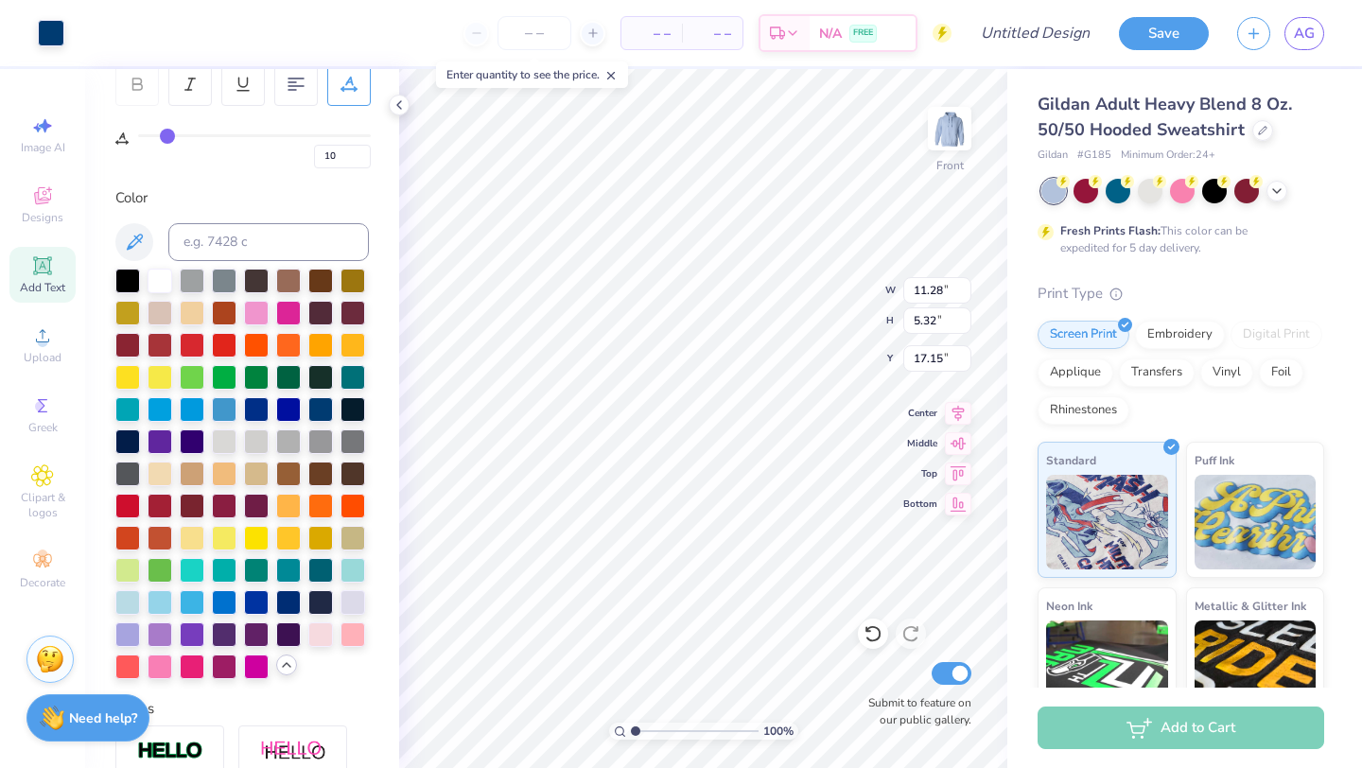
type input "0"
type input "16.96"
type input "7.51"
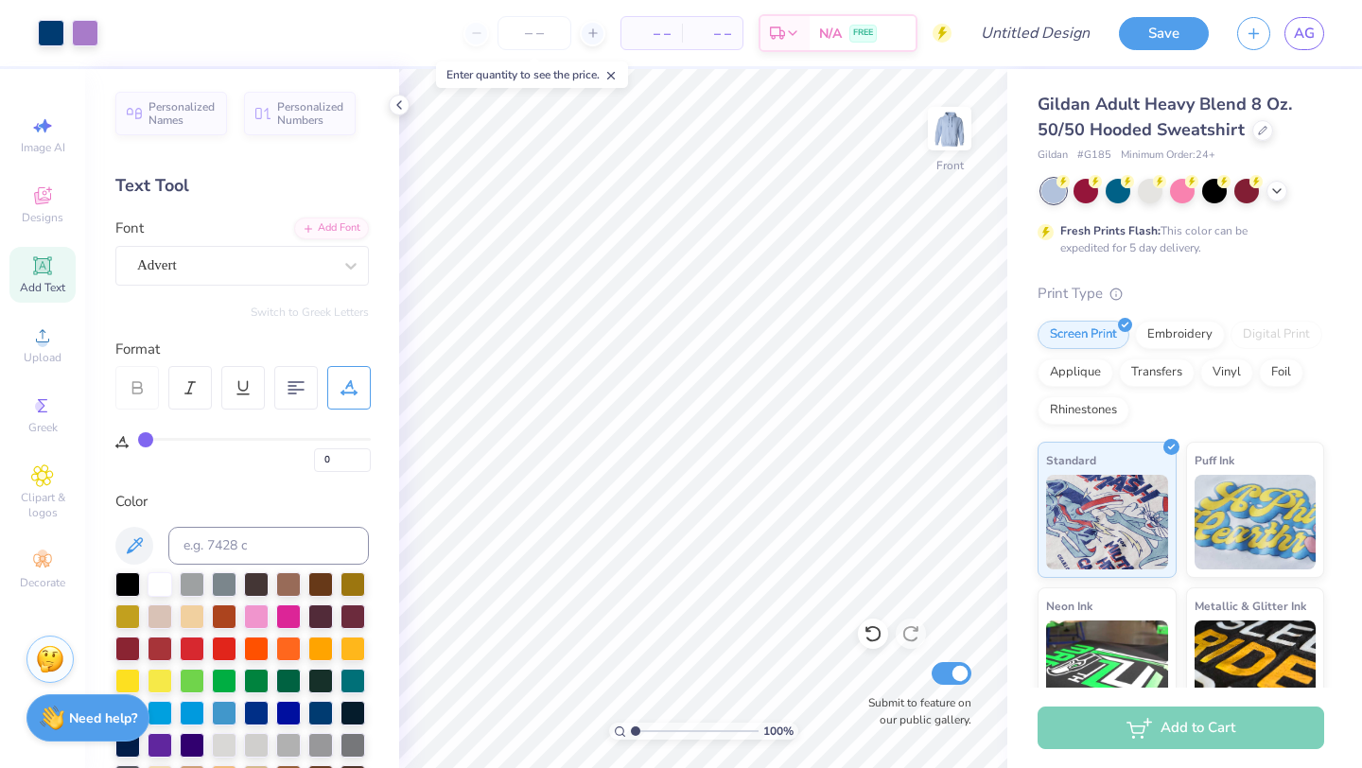
type input "10"
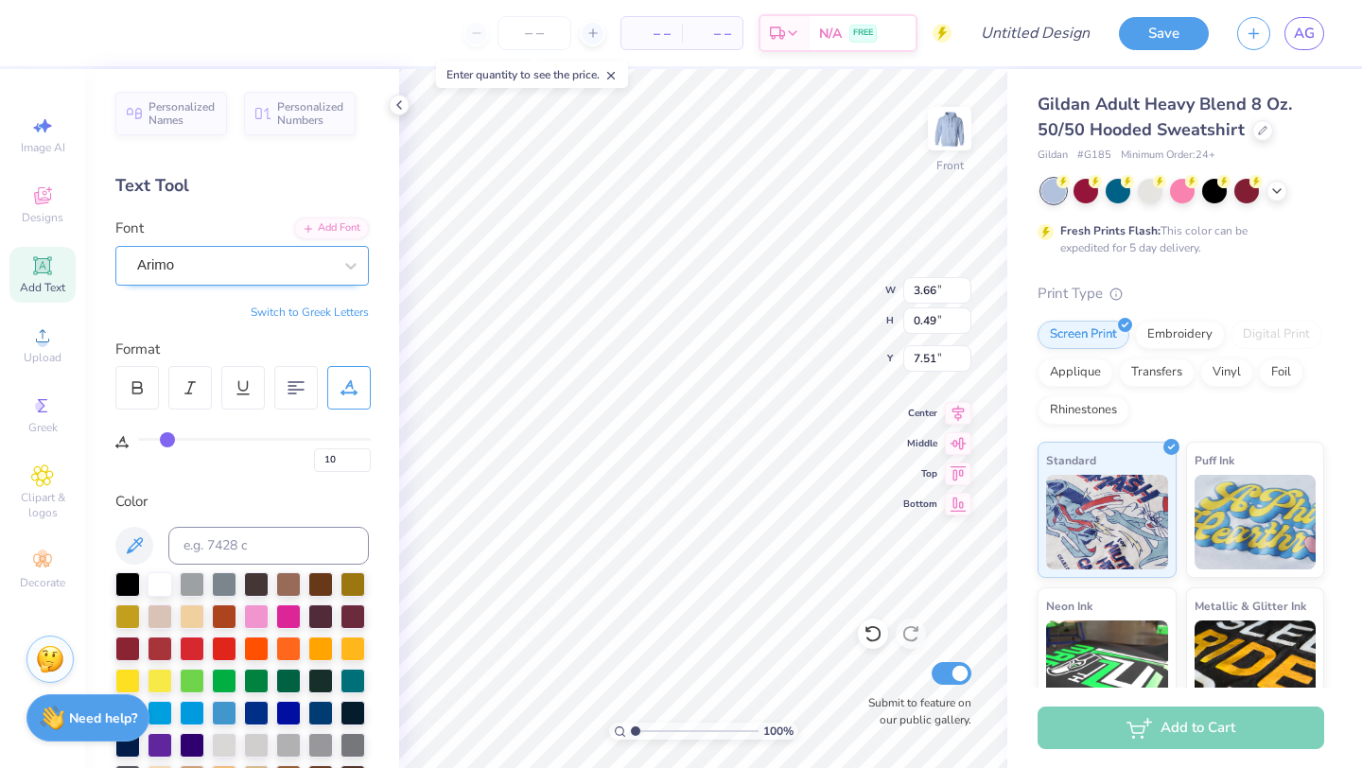
click at [198, 262] on div "Arimo" at bounding box center [234, 265] width 199 height 29
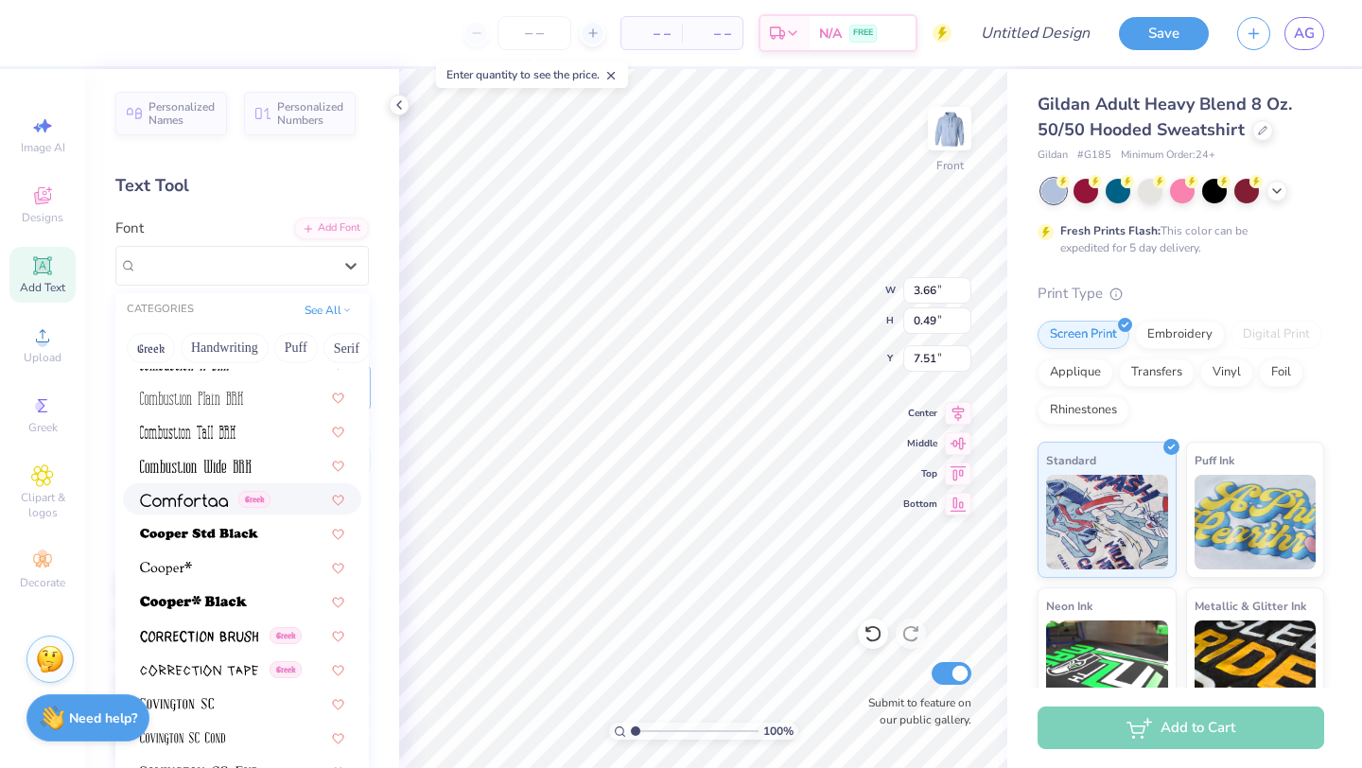
scroll to position [2734, 0]
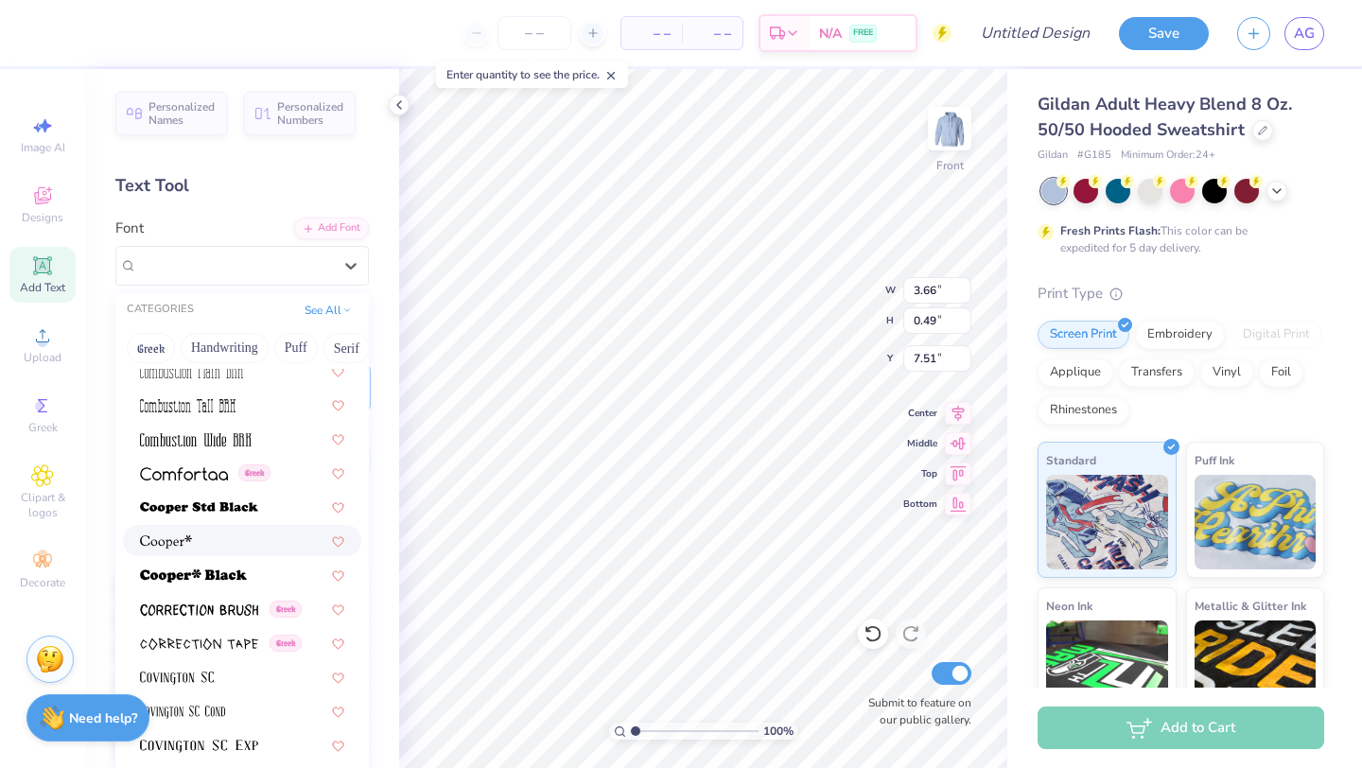
click at [219, 548] on div at bounding box center [242, 541] width 204 height 20
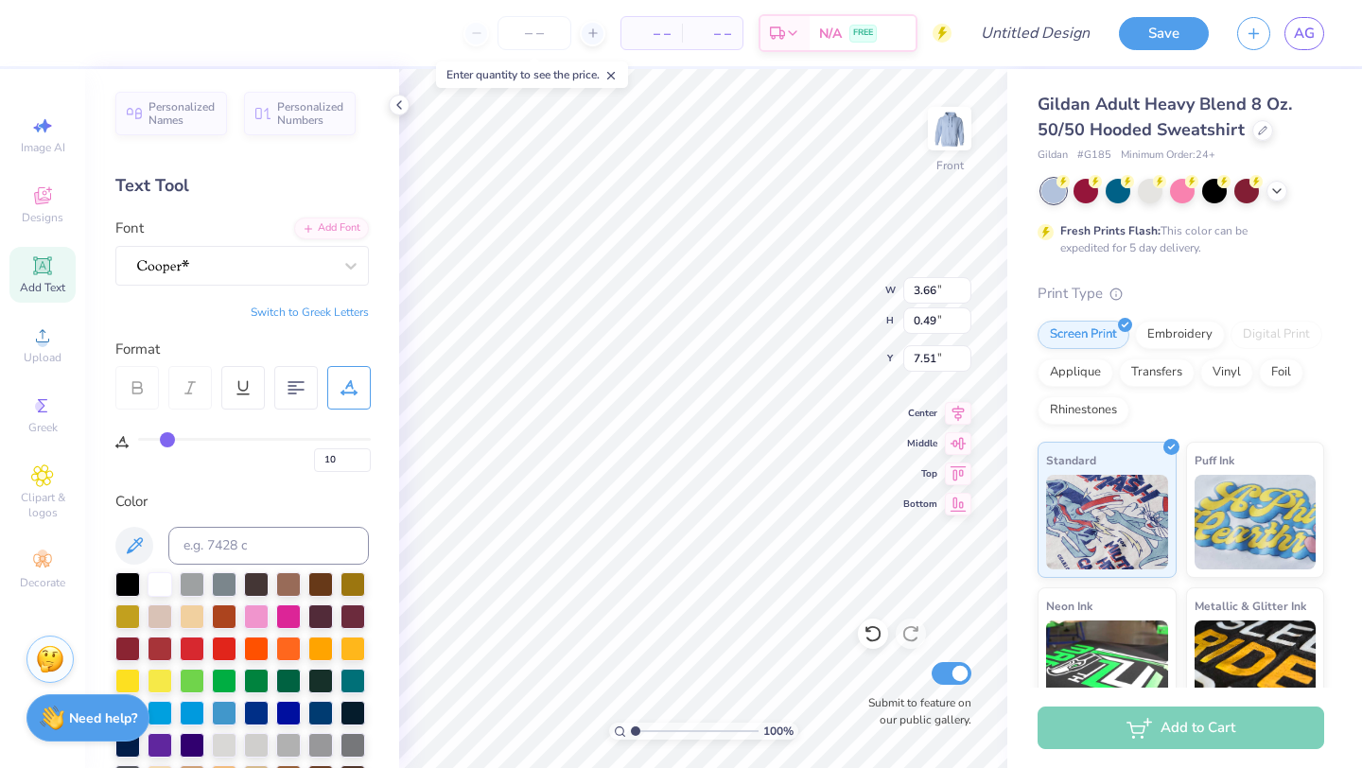
scroll to position [0, 2]
click at [253, 262] on div at bounding box center [234, 265] width 199 height 29
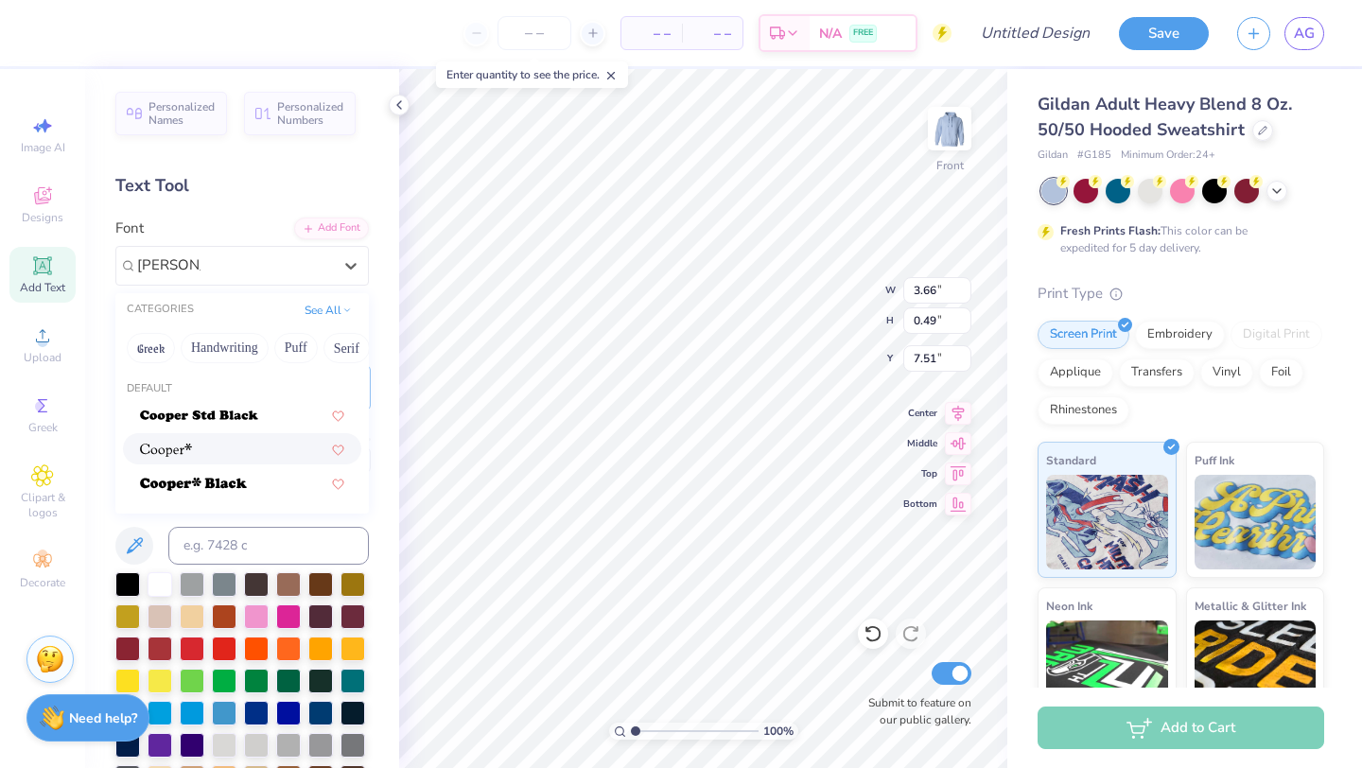
click at [185, 456] on img at bounding box center [166, 450] width 52 height 13
type input "COOPER"
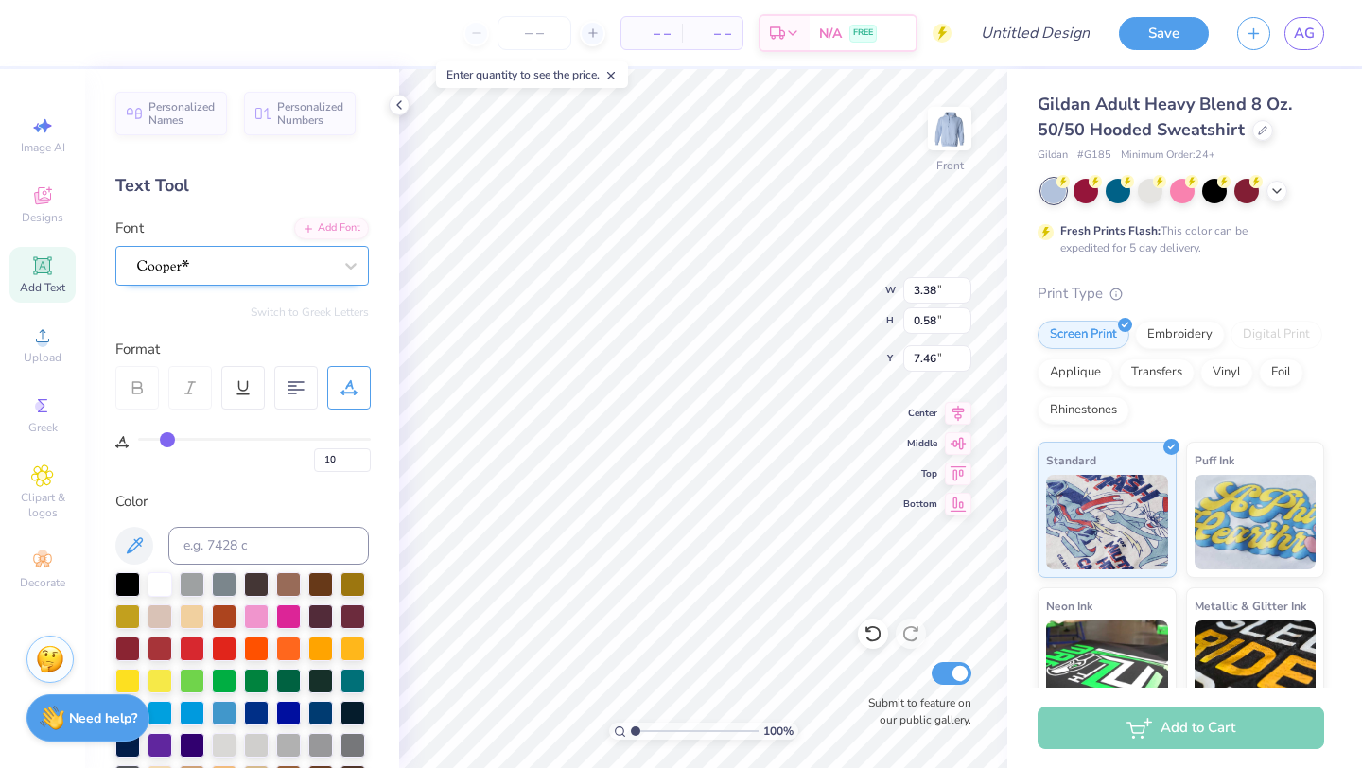
click at [270, 247] on div at bounding box center [241, 266] width 253 height 40
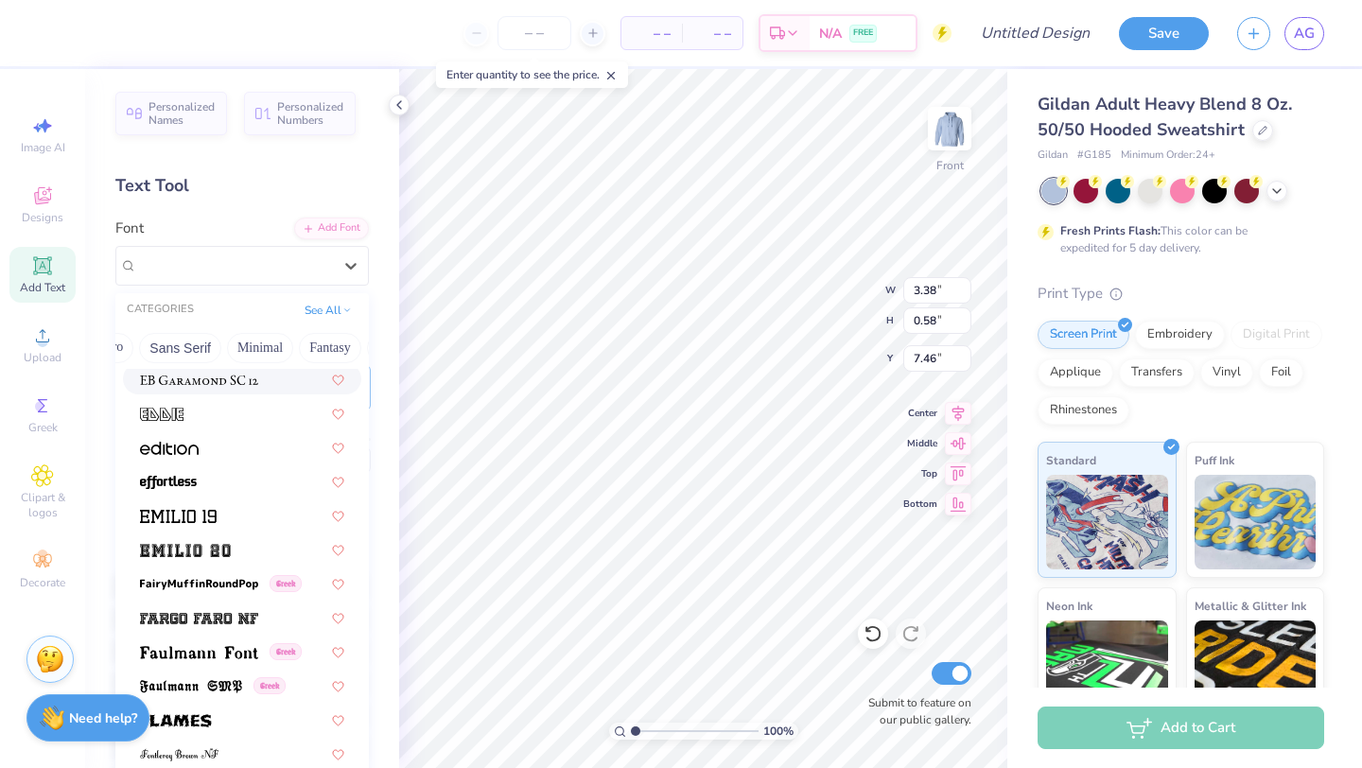
scroll to position [0, 473]
click at [231, 350] on button "Minimal" at bounding box center [220, 348] width 66 height 30
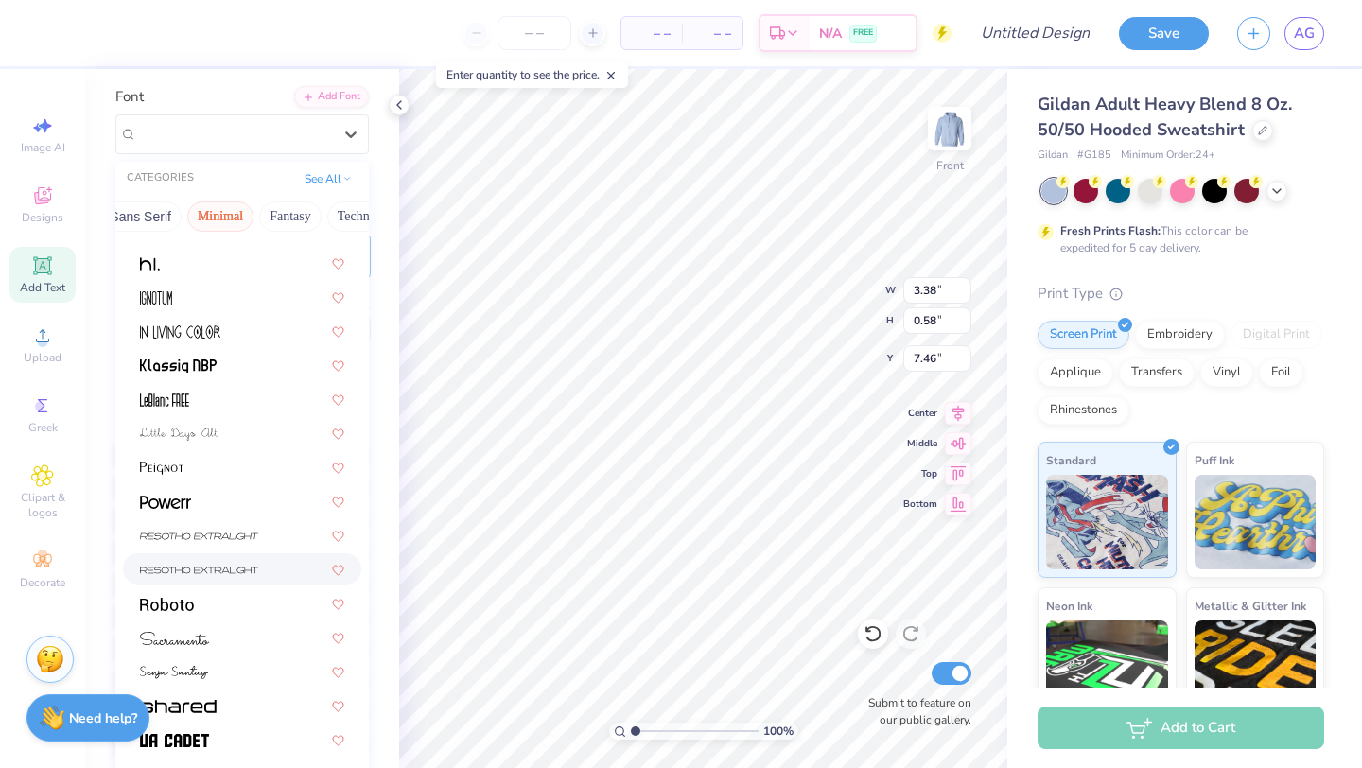
scroll to position [146, 0]
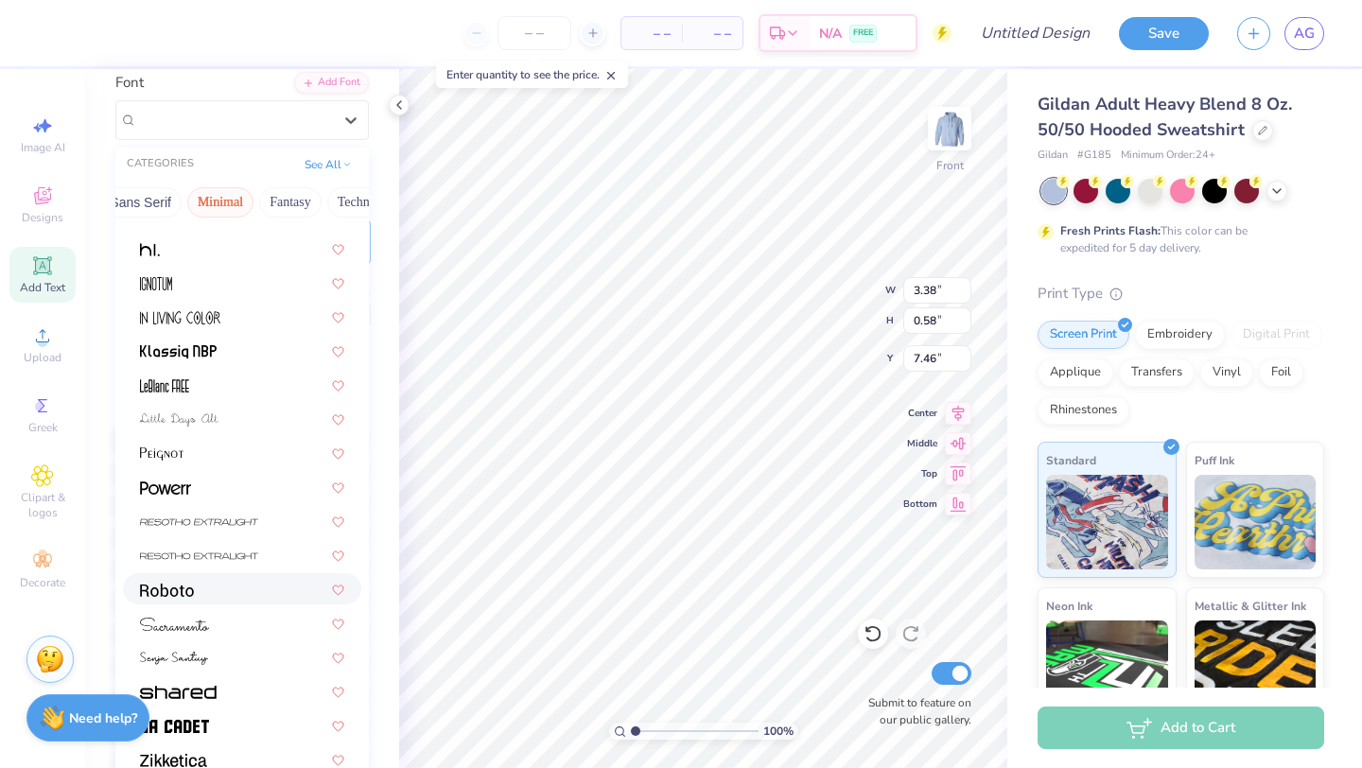
click at [176, 591] on img at bounding box center [167, 590] width 54 height 13
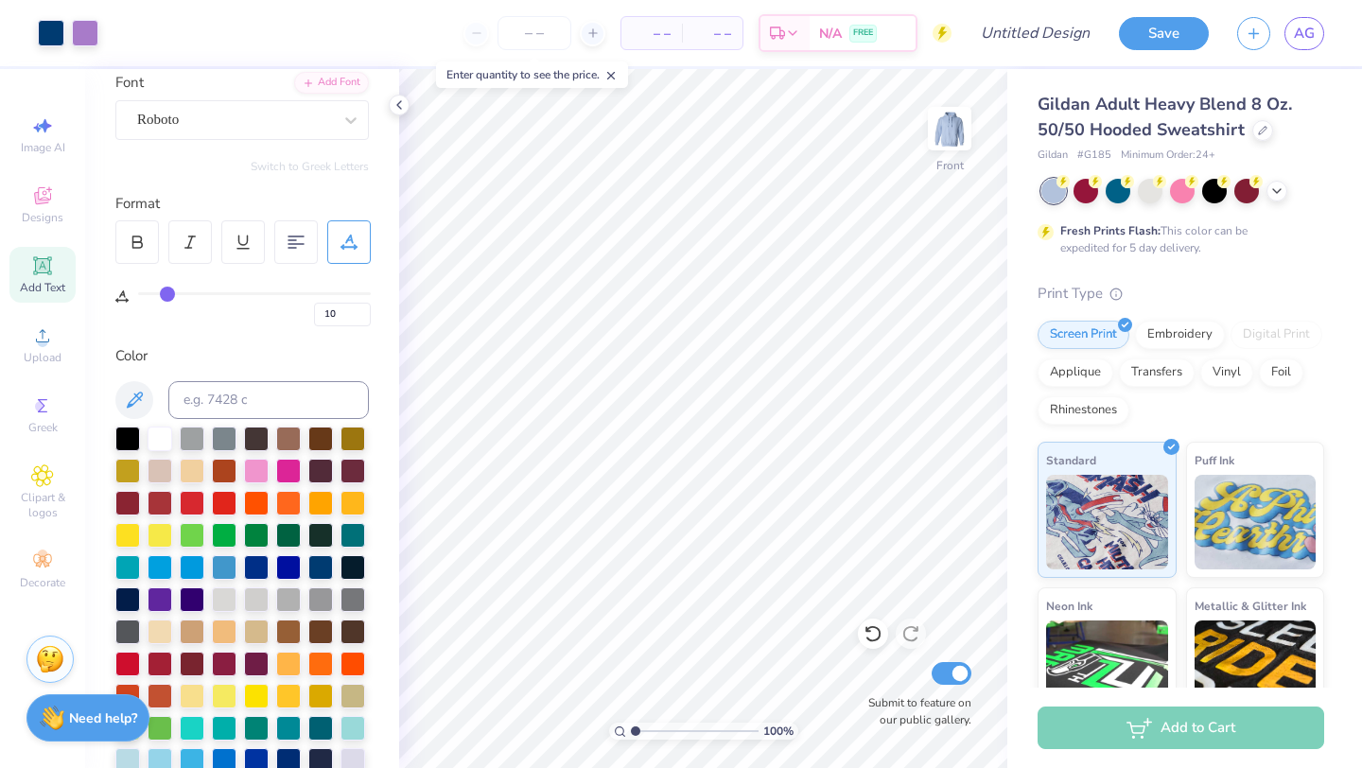
type input "0"
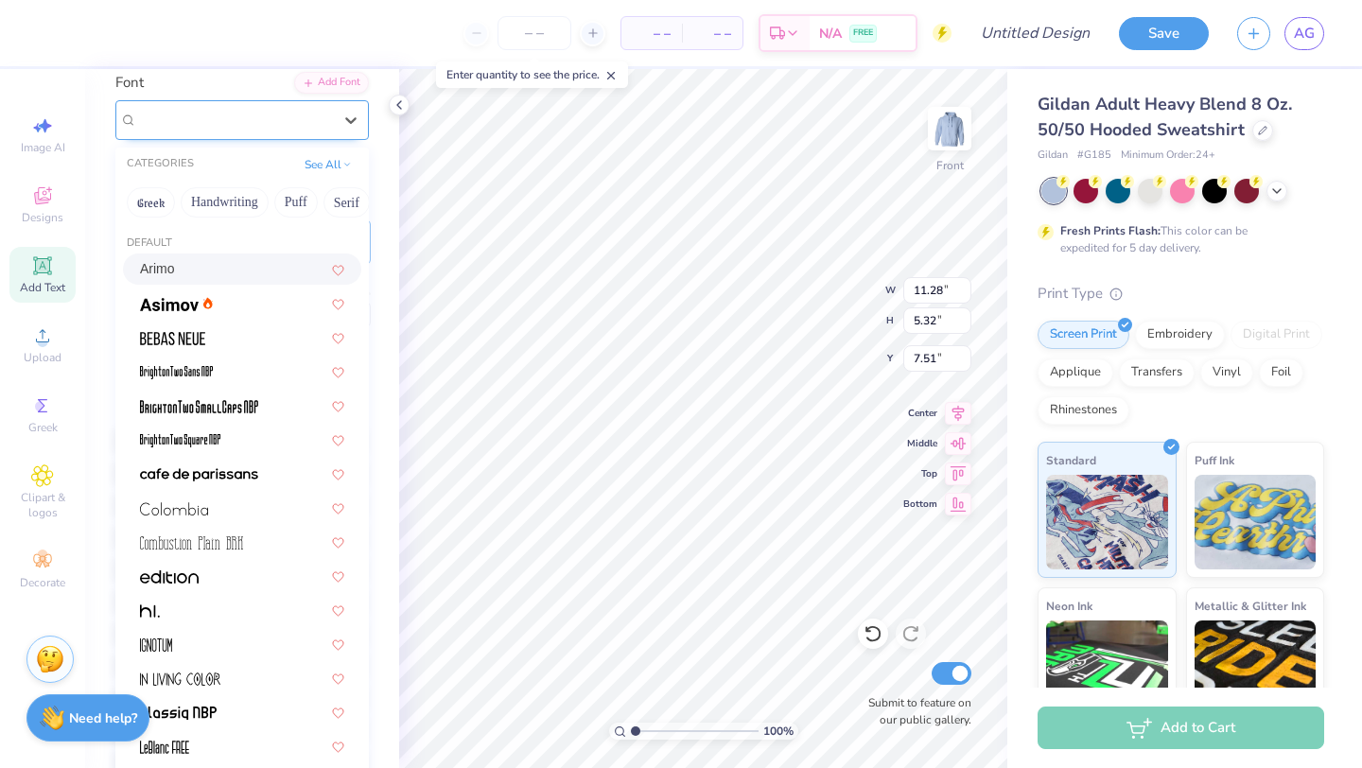
click at [228, 135] on div "Advert" at bounding box center [241, 120] width 253 height 40
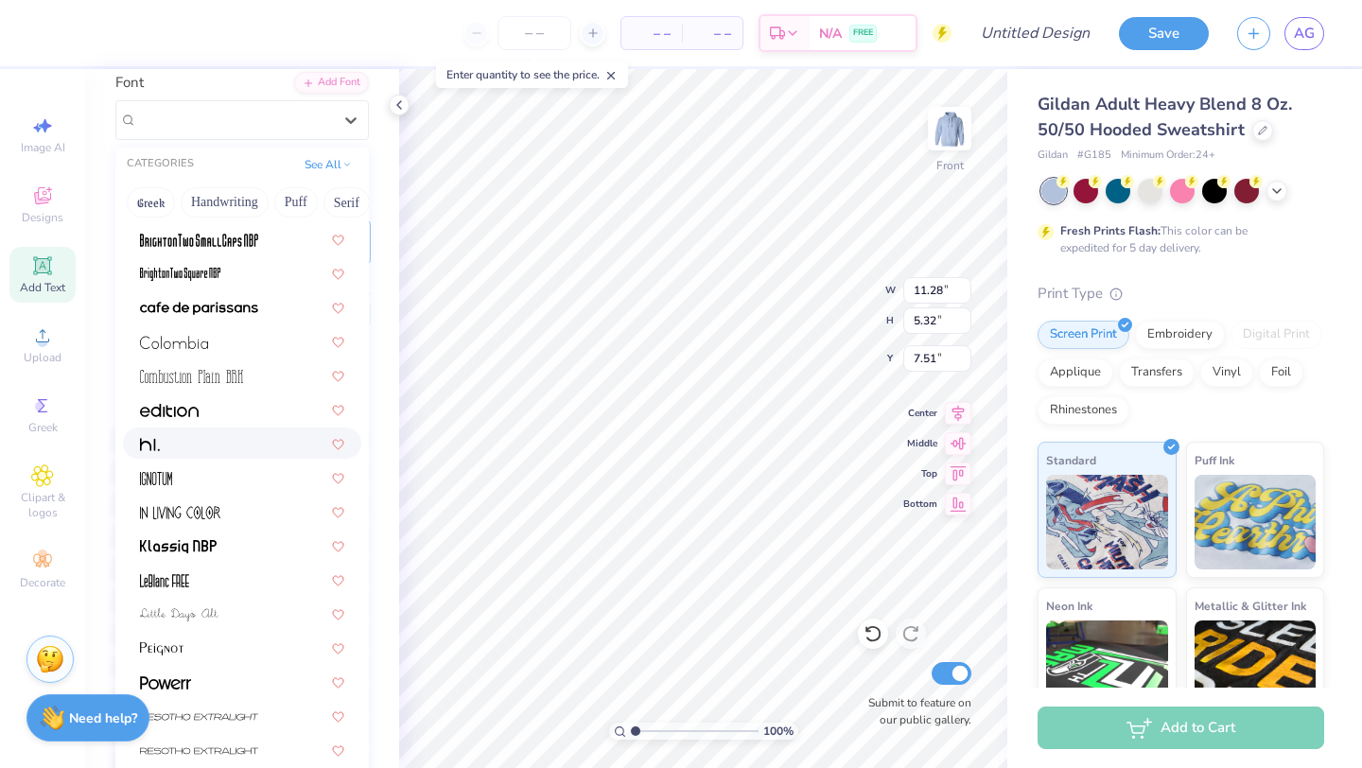
scroll to position [0, 0]
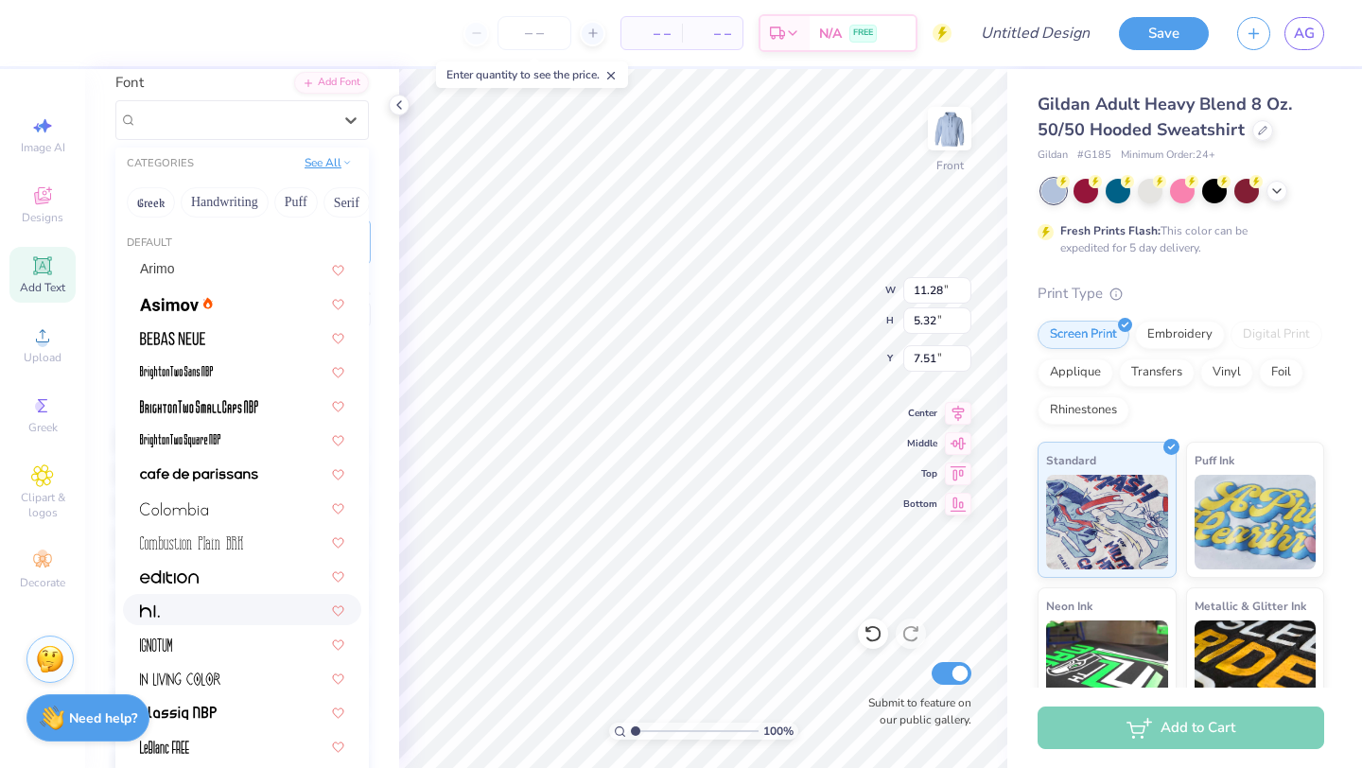
click at [333, 167] on button "See All" at bounding box center [328, 162] width 59 height 19
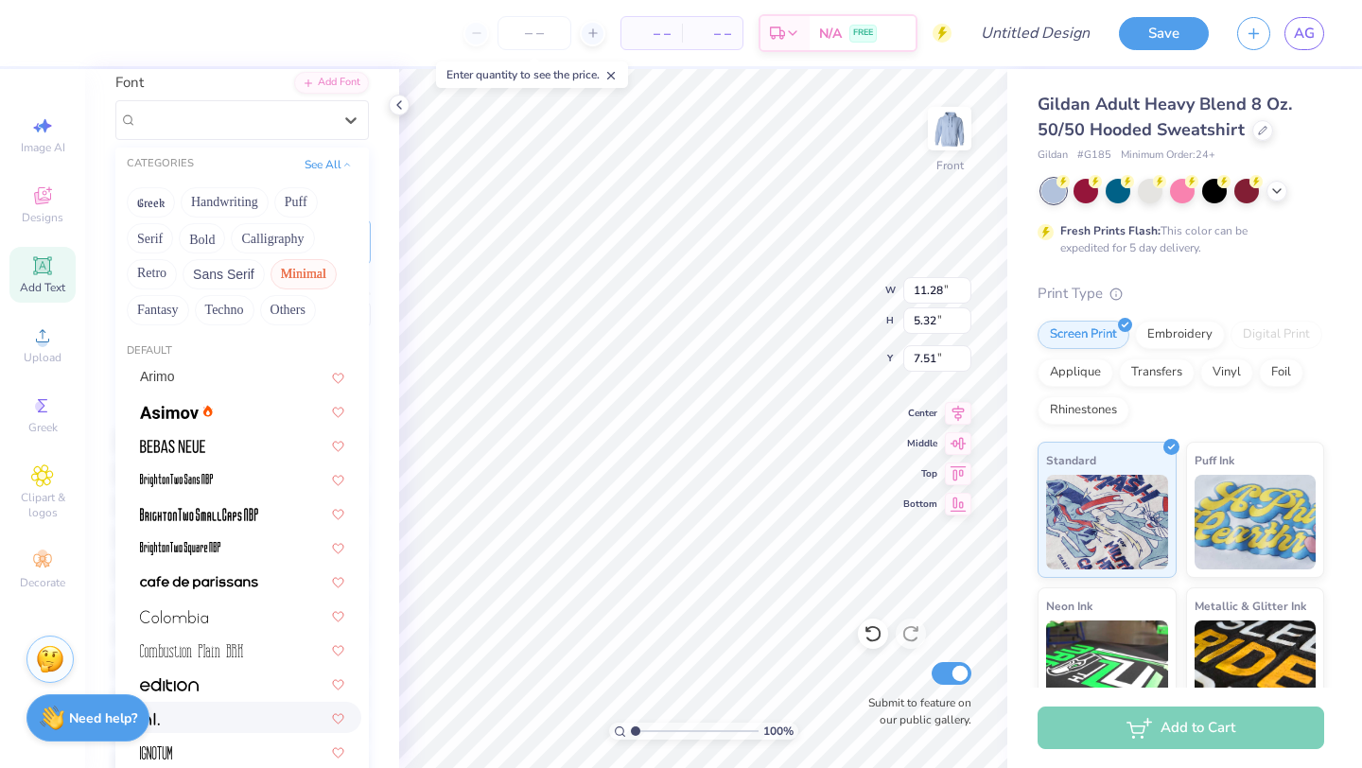
click at [298, 265] on button "Minimal" at bounding box center [303, 274] width 66 height 30
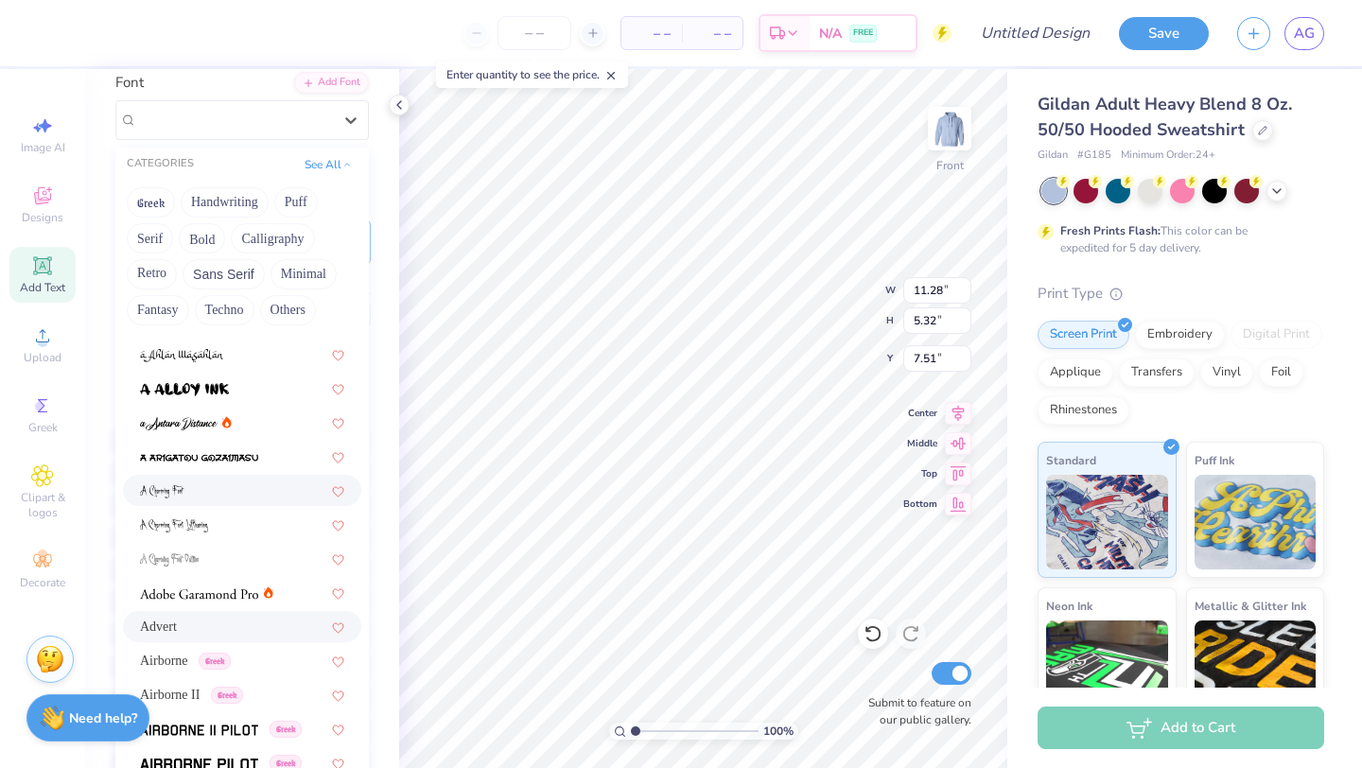
scroll to position [19, 0]
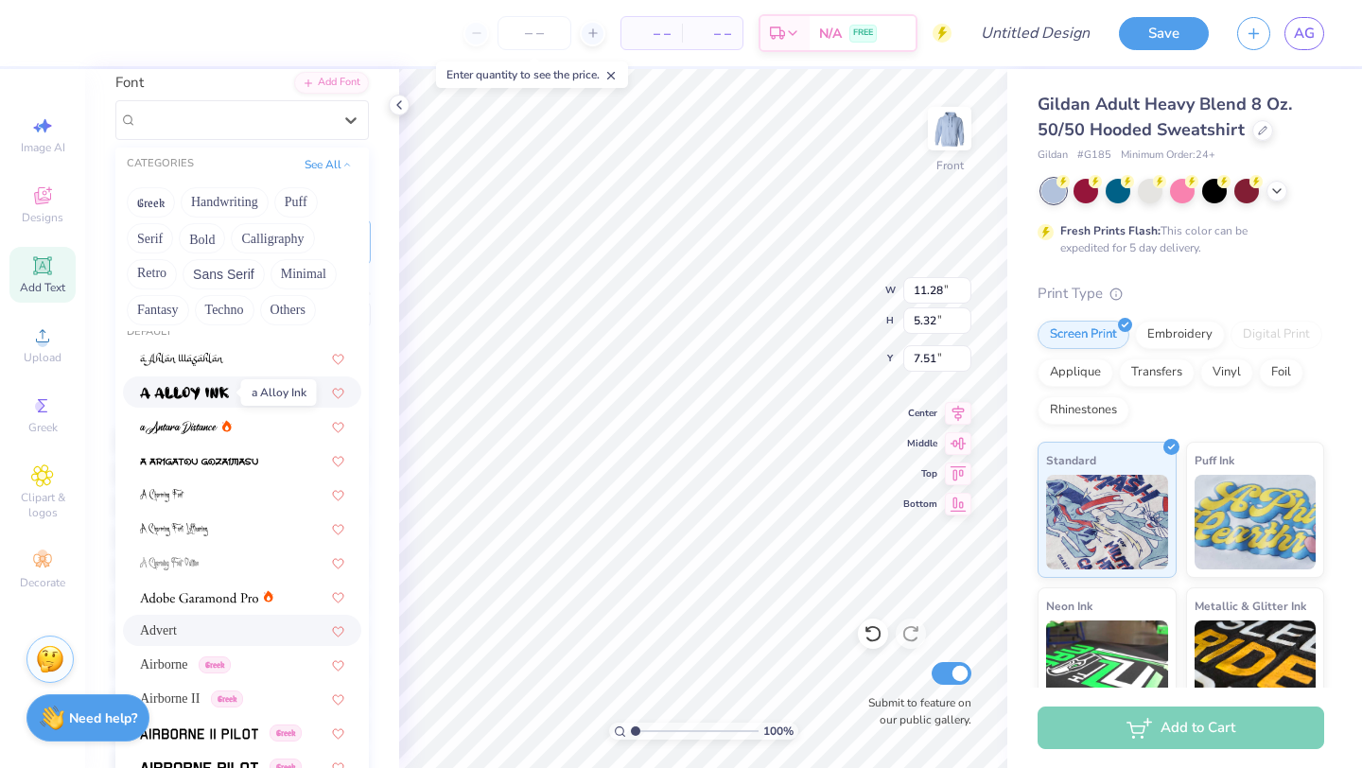
click at [223, 396] on img at bounding box center [184, 393] width 89 height 13
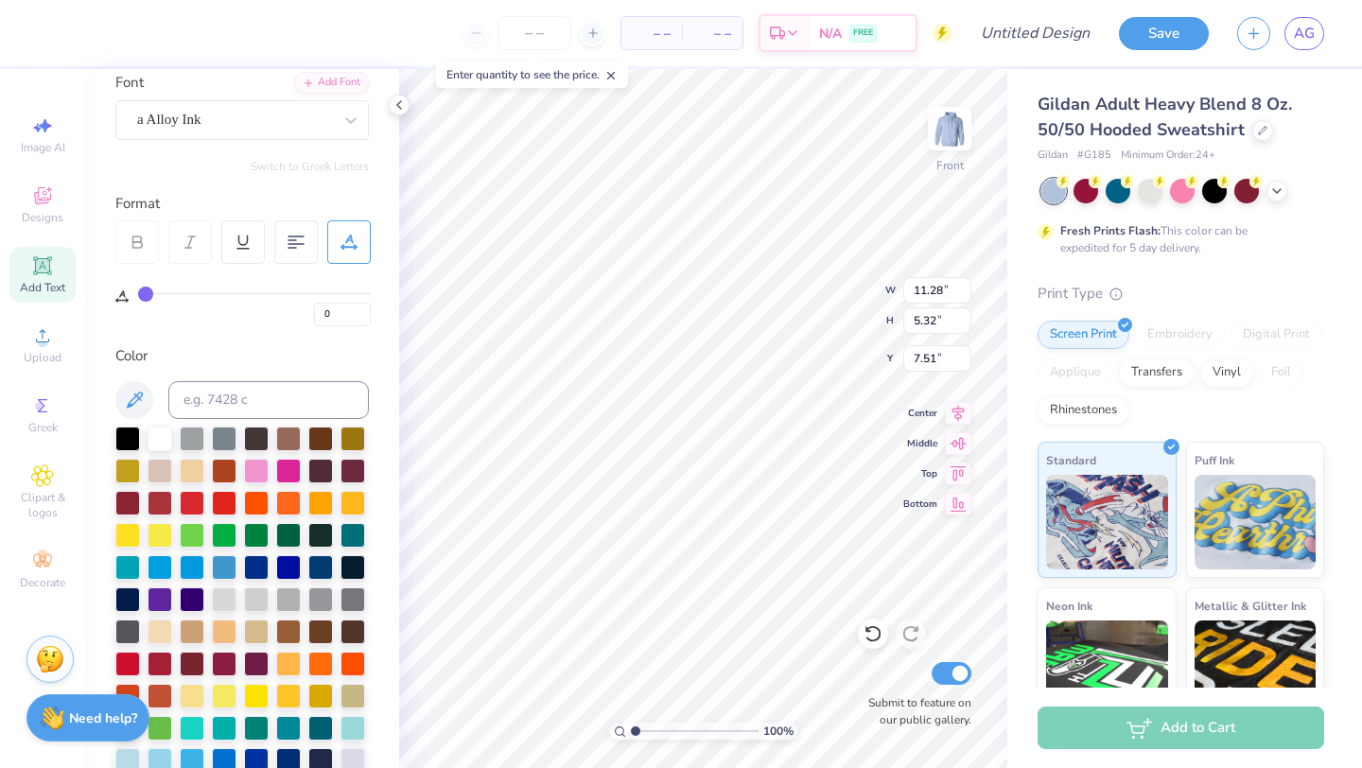
type input "12.53"
type input "4.90"
type input "7.72"
type input "11.28"
type input "5.32"
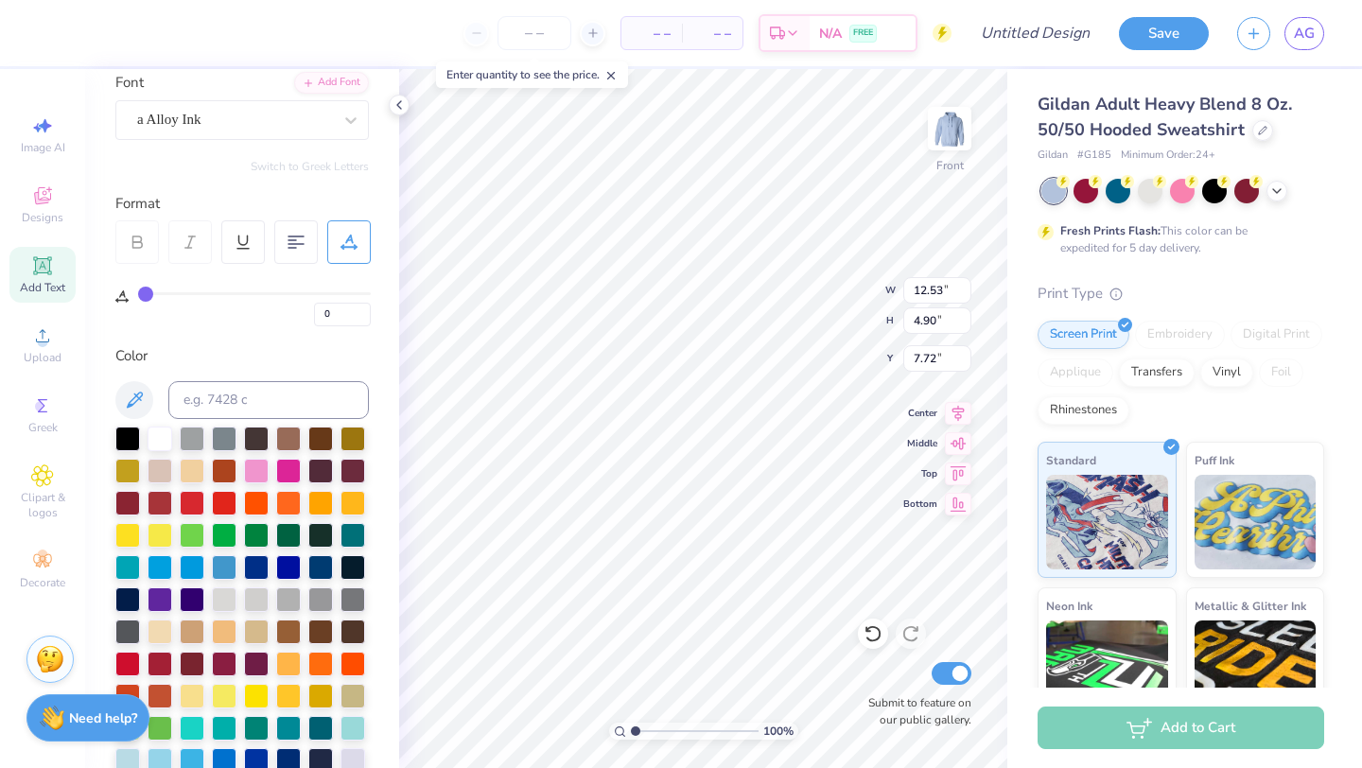
type input "7.51"
click at [212, 117] on div "Advert" at bounding box center [234, 119] width 199 height 29
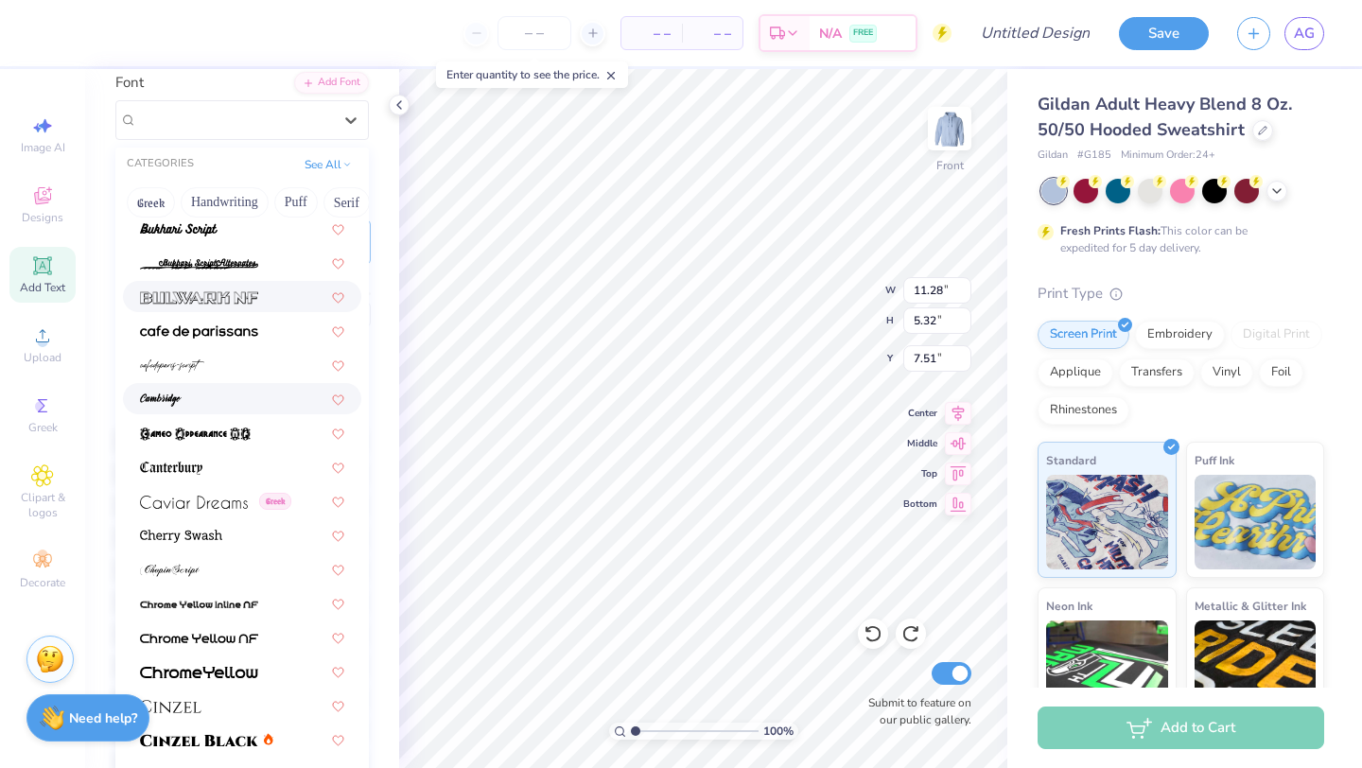
scroll to position [1807, 0]
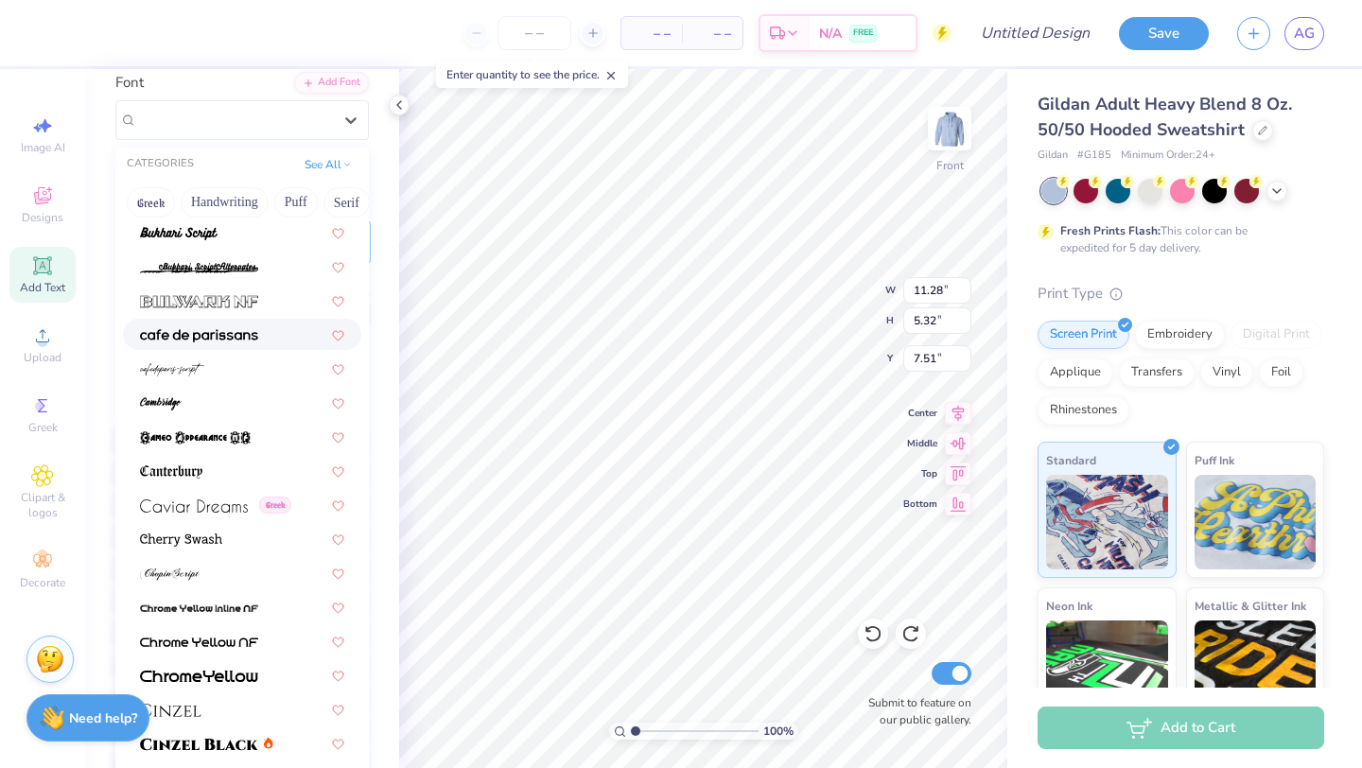
click at [257, 331] on div at bounding box center [242, 334] width 204 height 20
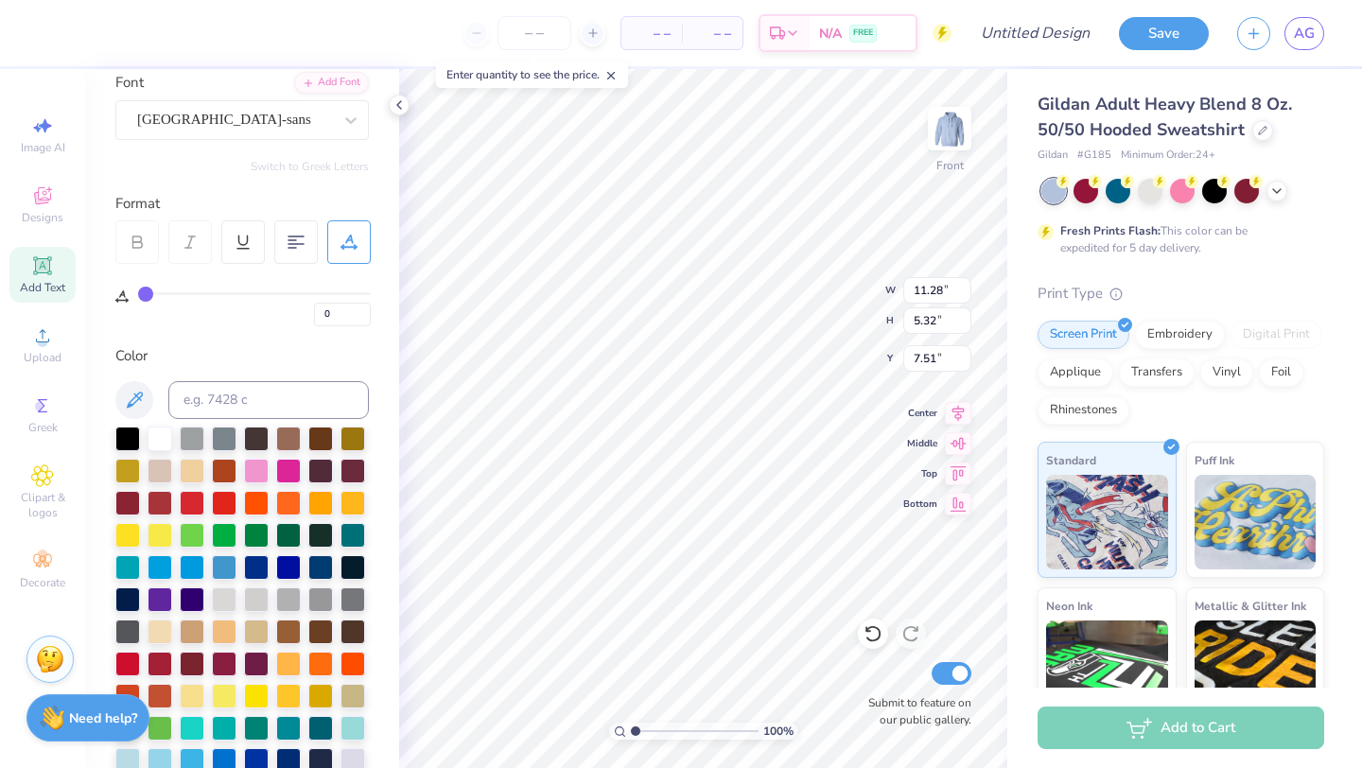
type input "7.70"
type input "3.42"
type input "8.46"
type input "11.28"
type input "5.32"
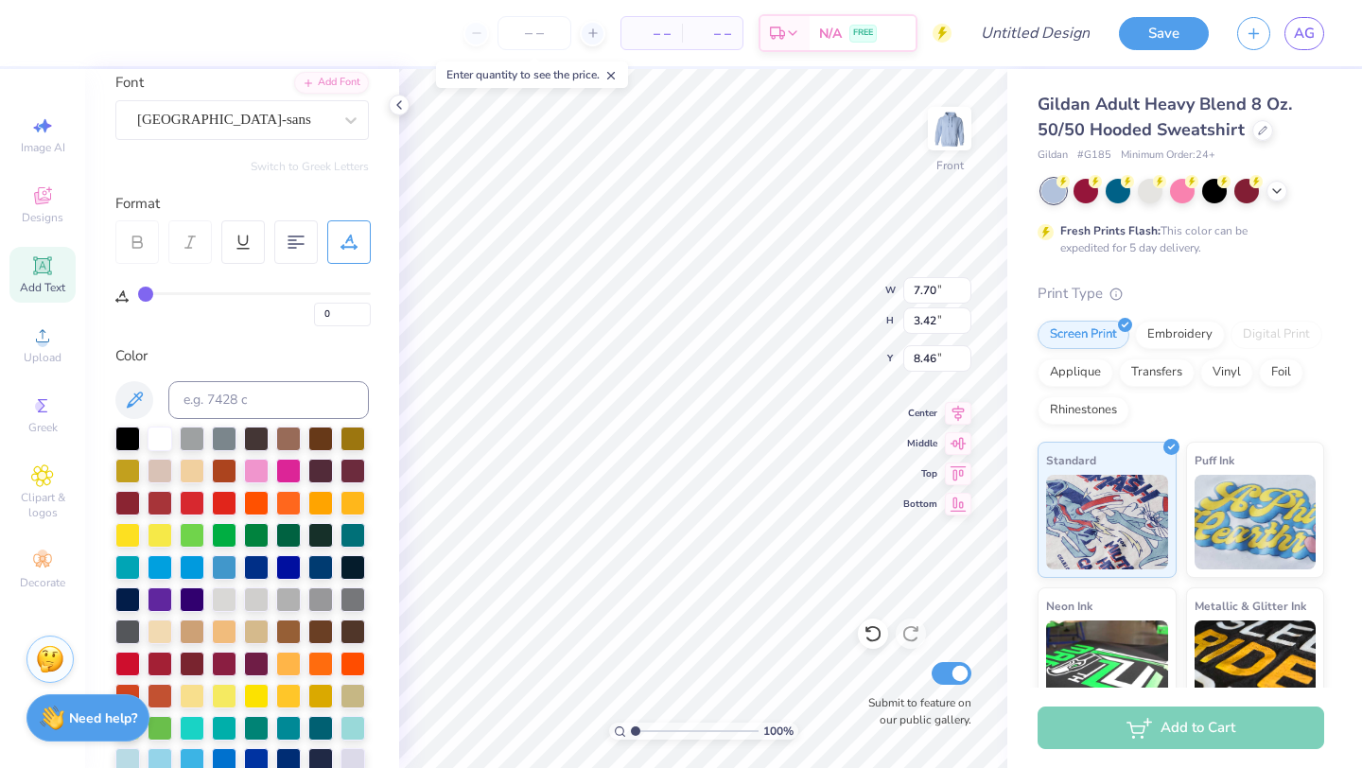
type input "7.51"
click at [248, 113] on div "Advert" at bounding box center [234, 119] width 199 height 29
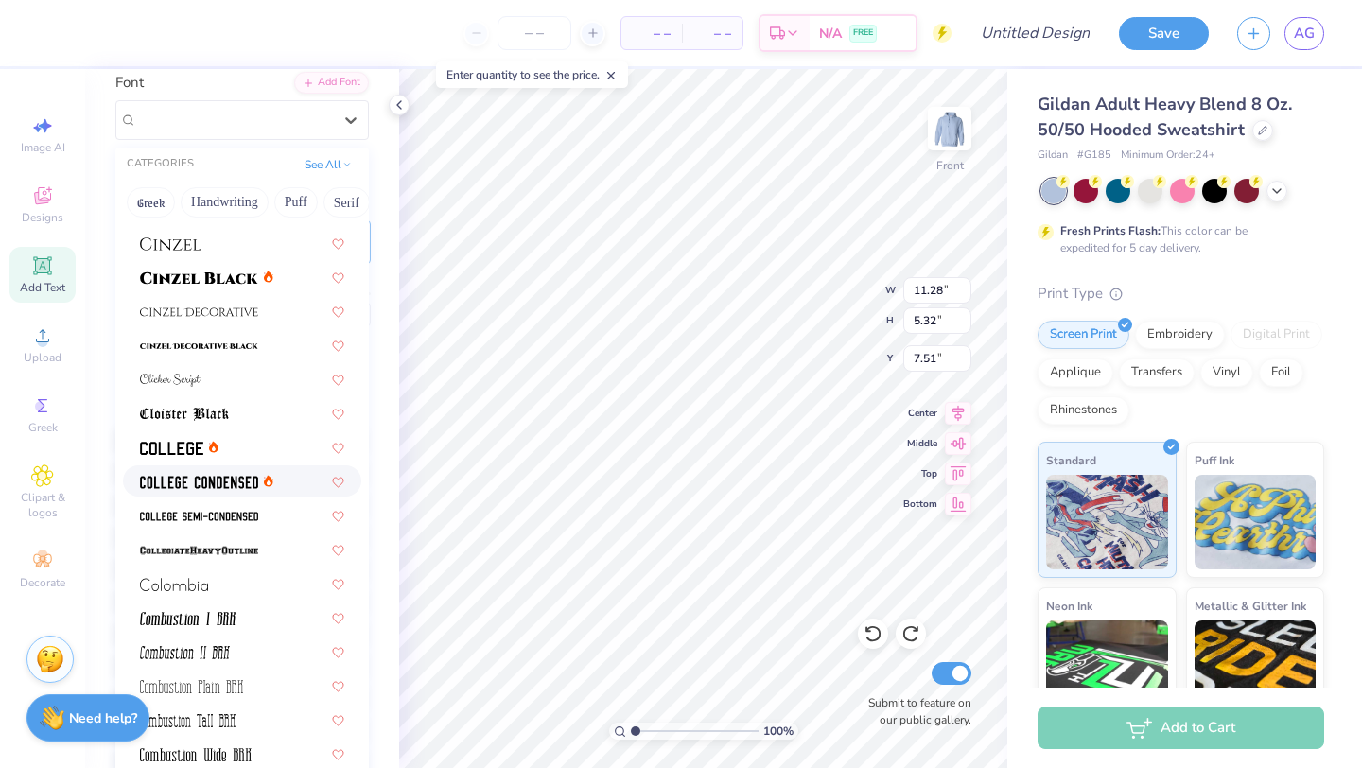
scroll to position [2288, 0]
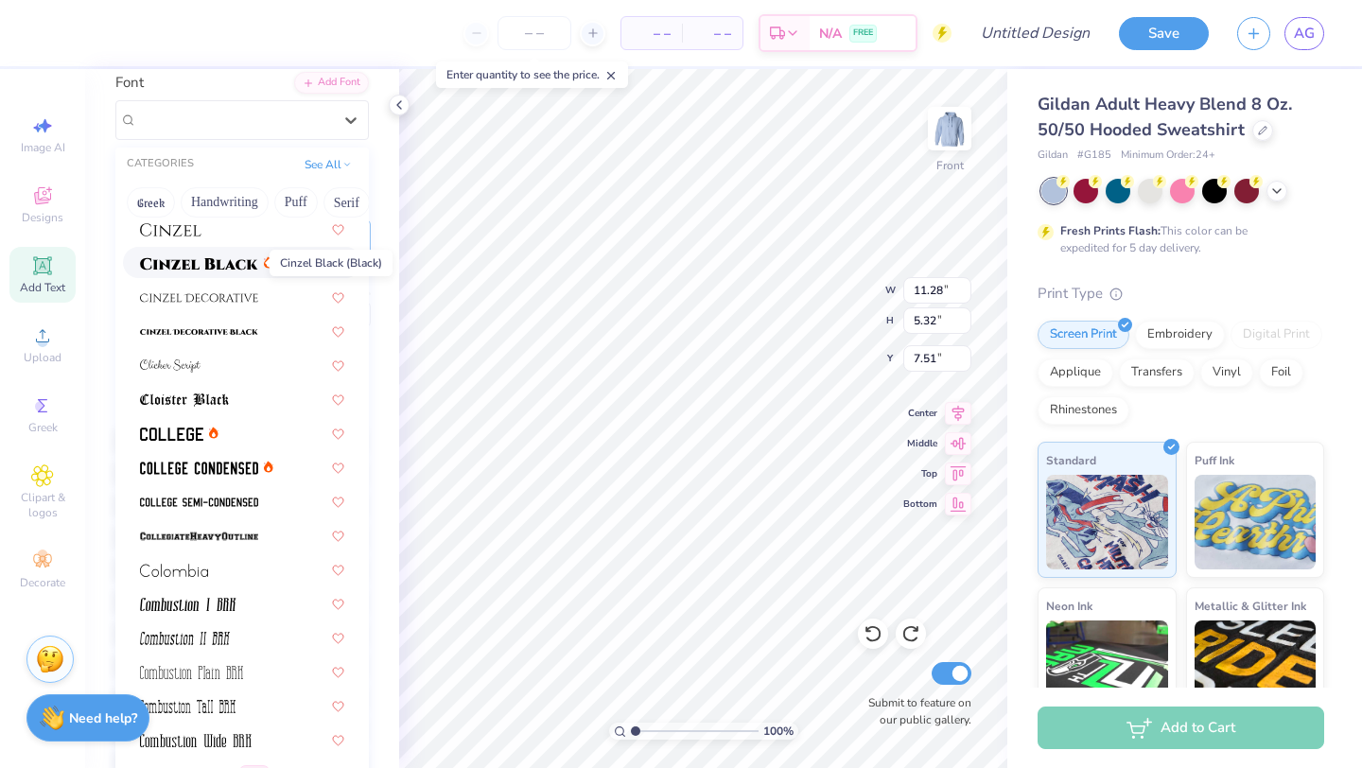
click at [251, 270] on img at bounding box center [199, 263] width 118 height 13
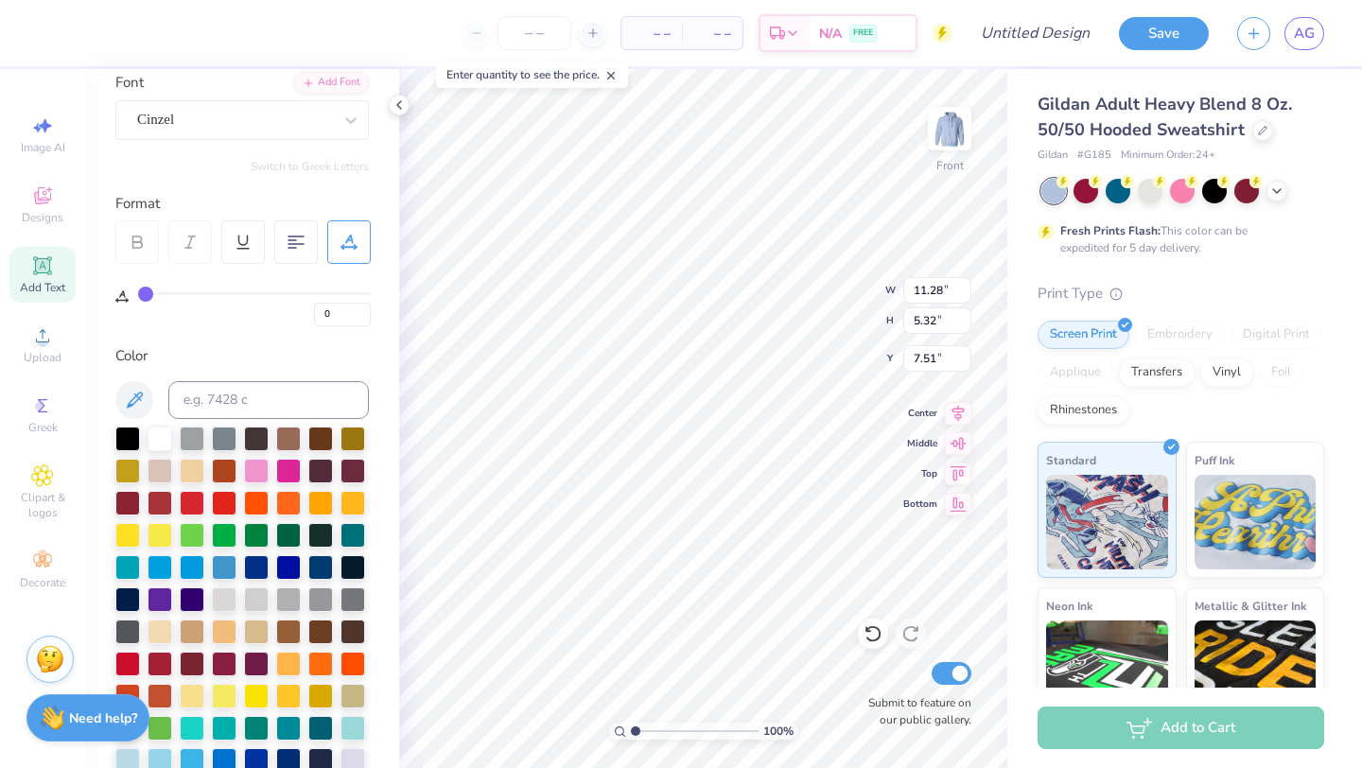
type input "13.29"
type input "3.59"
type input "8.51"
type textarea "adpi"
click at [168, 123] on div "Cinzel" at bounding box center [234, 119] width 199 height 29
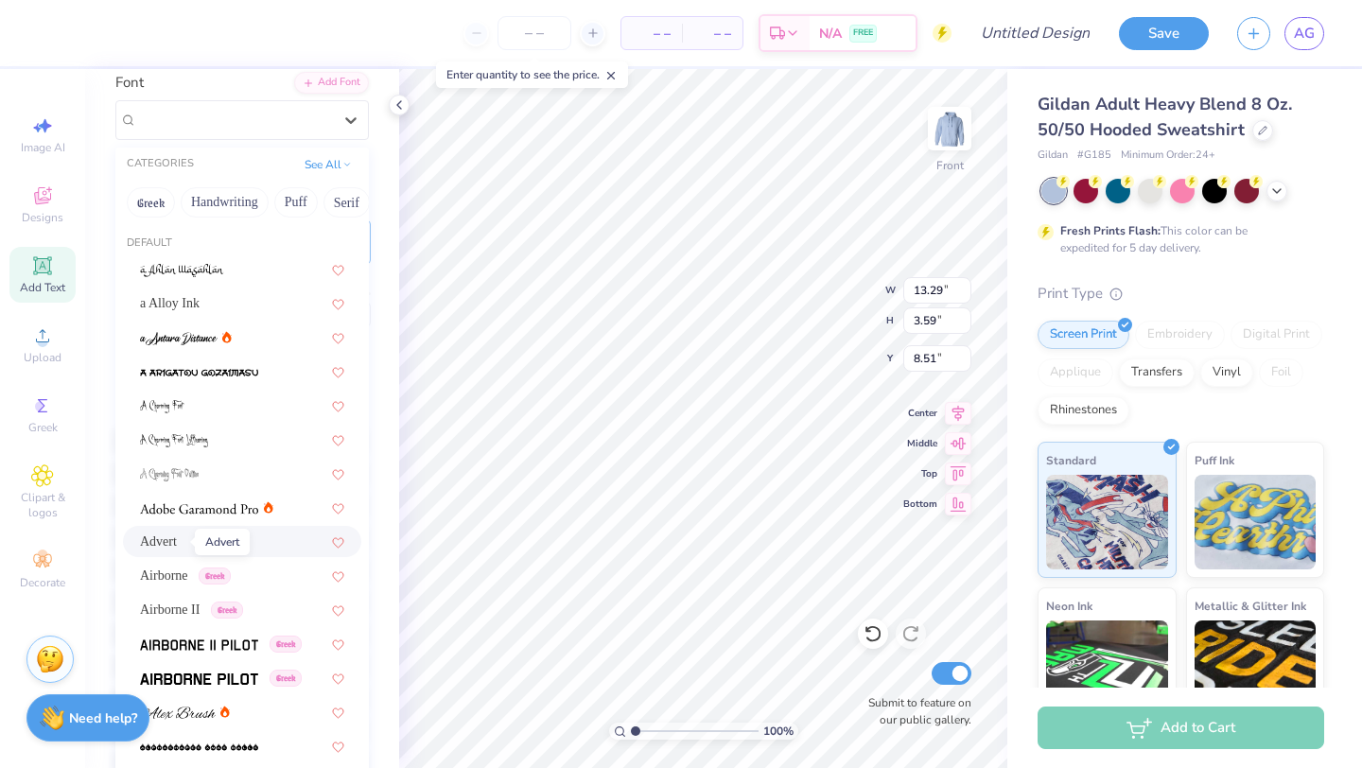
click at [159, 543] on span "Advert" at bounding box center [158, 542] width 37 height 20
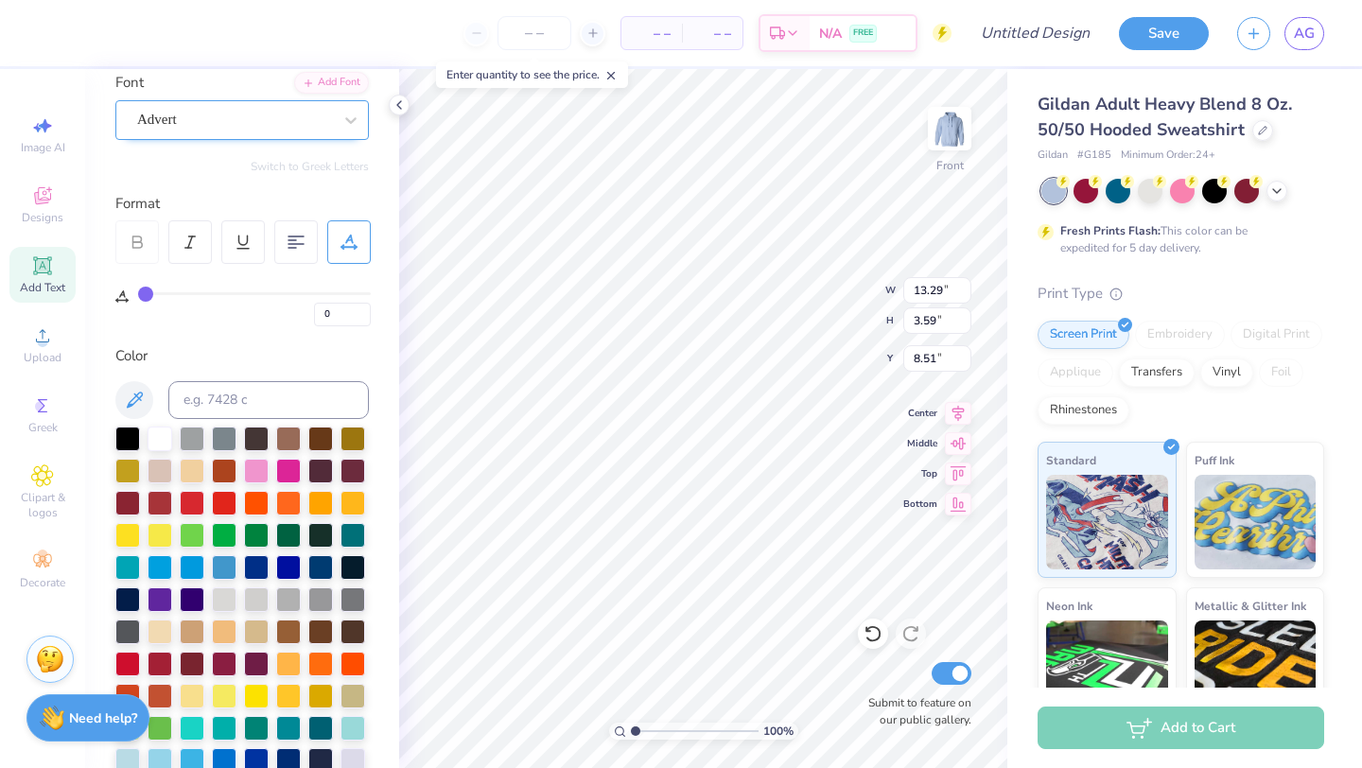
click at [241, 120] on div "Advert" at bounding box center [234, 119] width 199 height 29
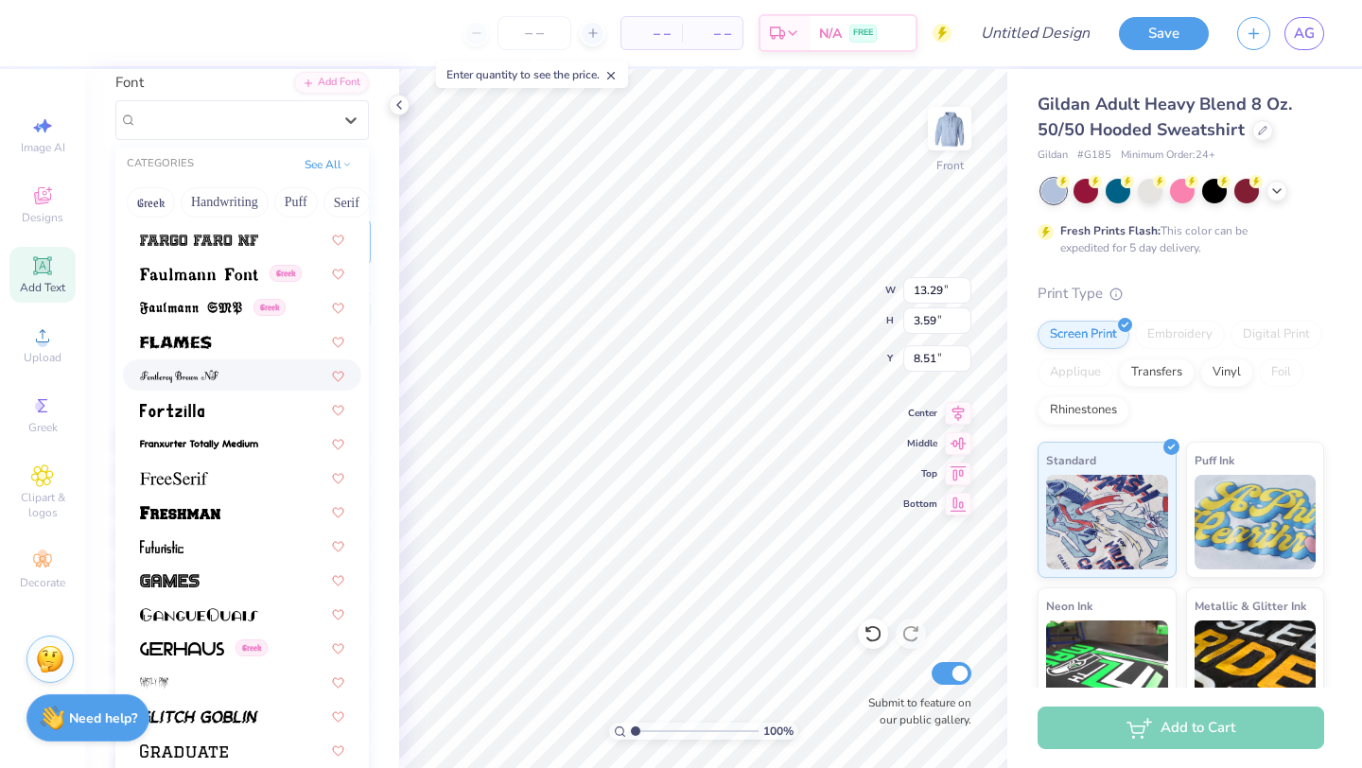
scroll to position [3987, 0]
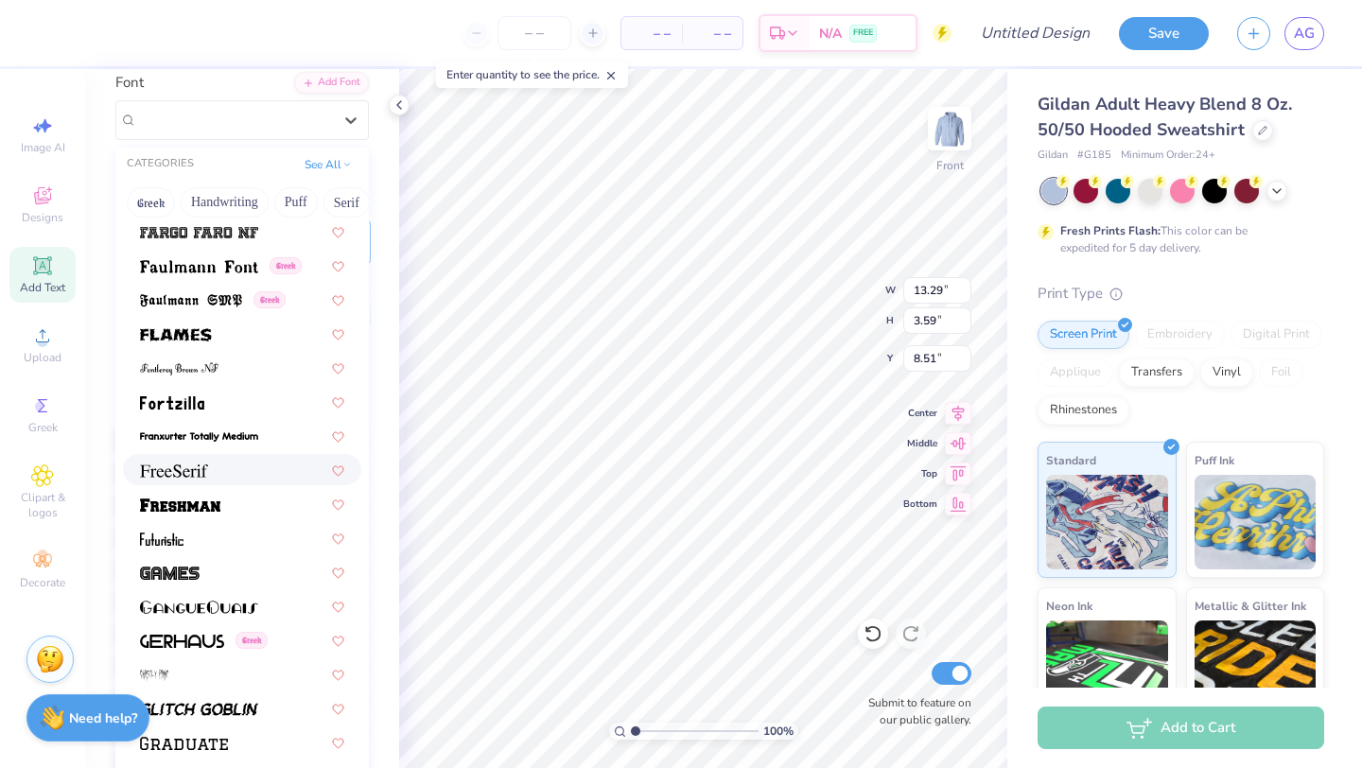
click at [234, 476] on div at bounding box center [242, 470] width 204 height 20
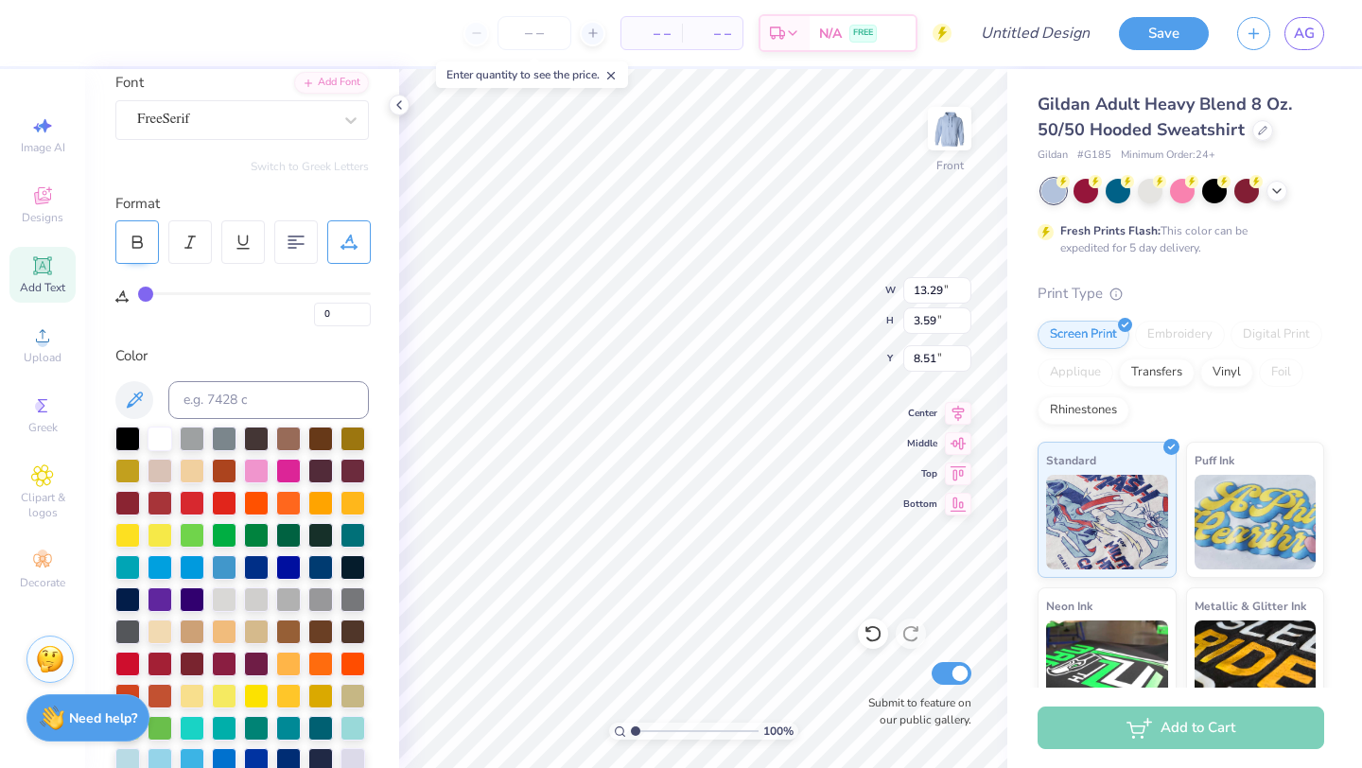
click at [138, 233] on div at bounding box center [137, 242] width 44 height 44
click at [237, 118] on div "FreeSerif" at bounding box center [234, 120] width 195 height 22
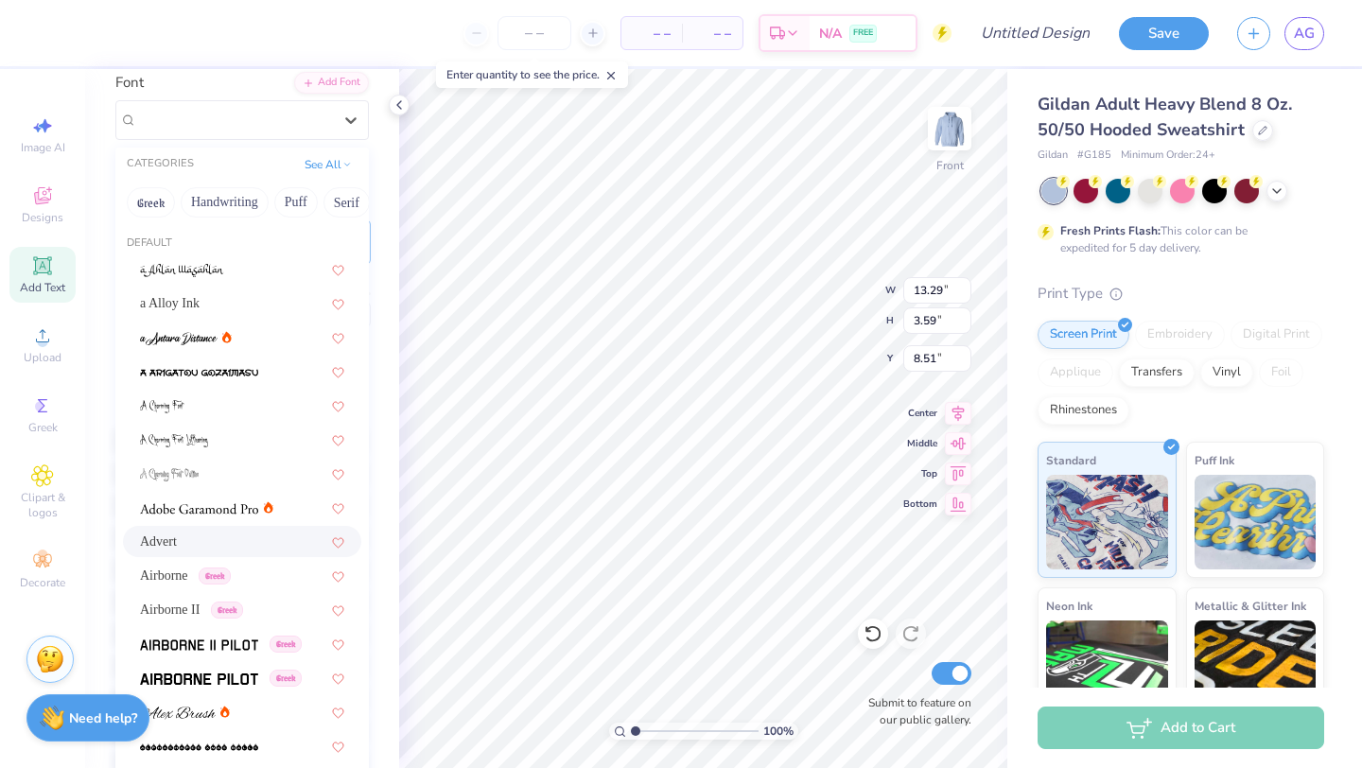
click at [172, 544] on span "Advert" at bounding box center [158, 542] width 37 height 20
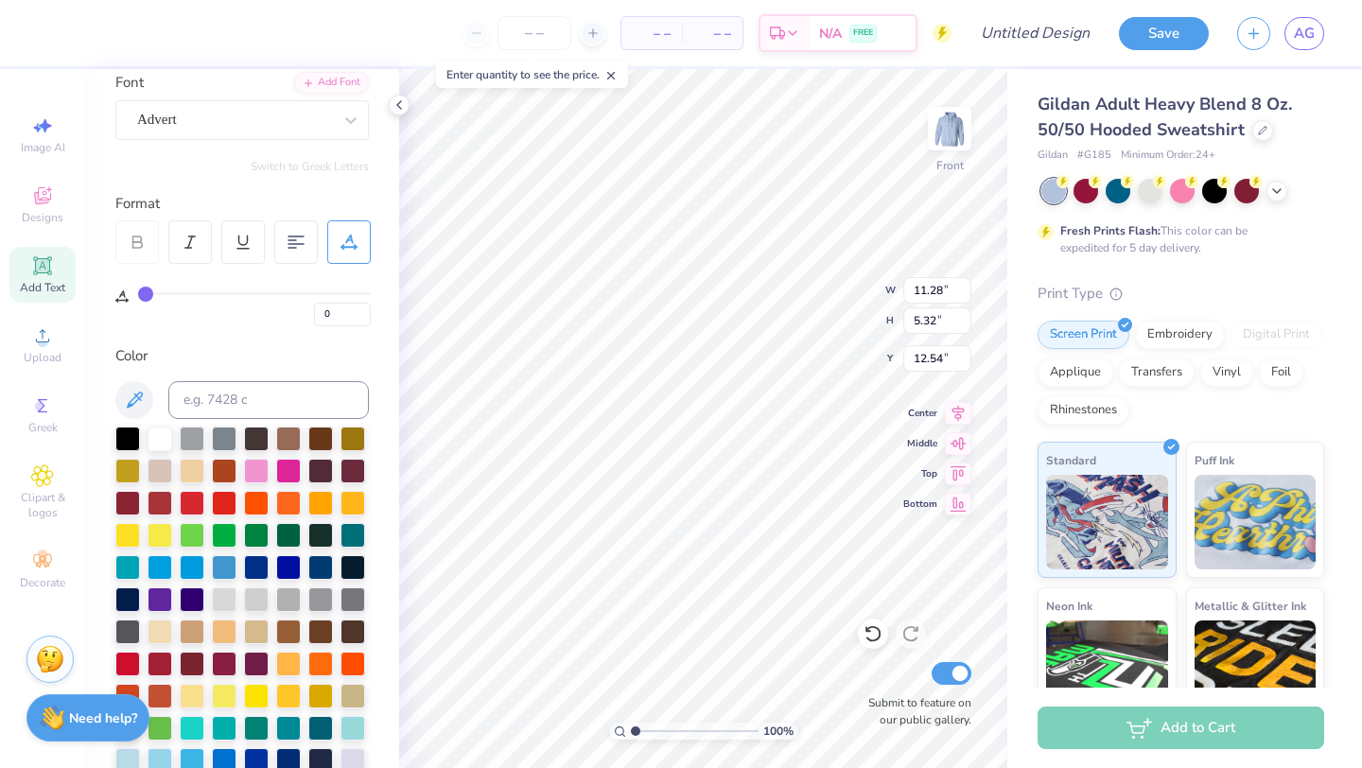
type input "12.54"
type input "17.40"
click at [942, 118] on img at bounding box center [950, 129] width 76 height 76
type input "4.36"
type input "2.06"
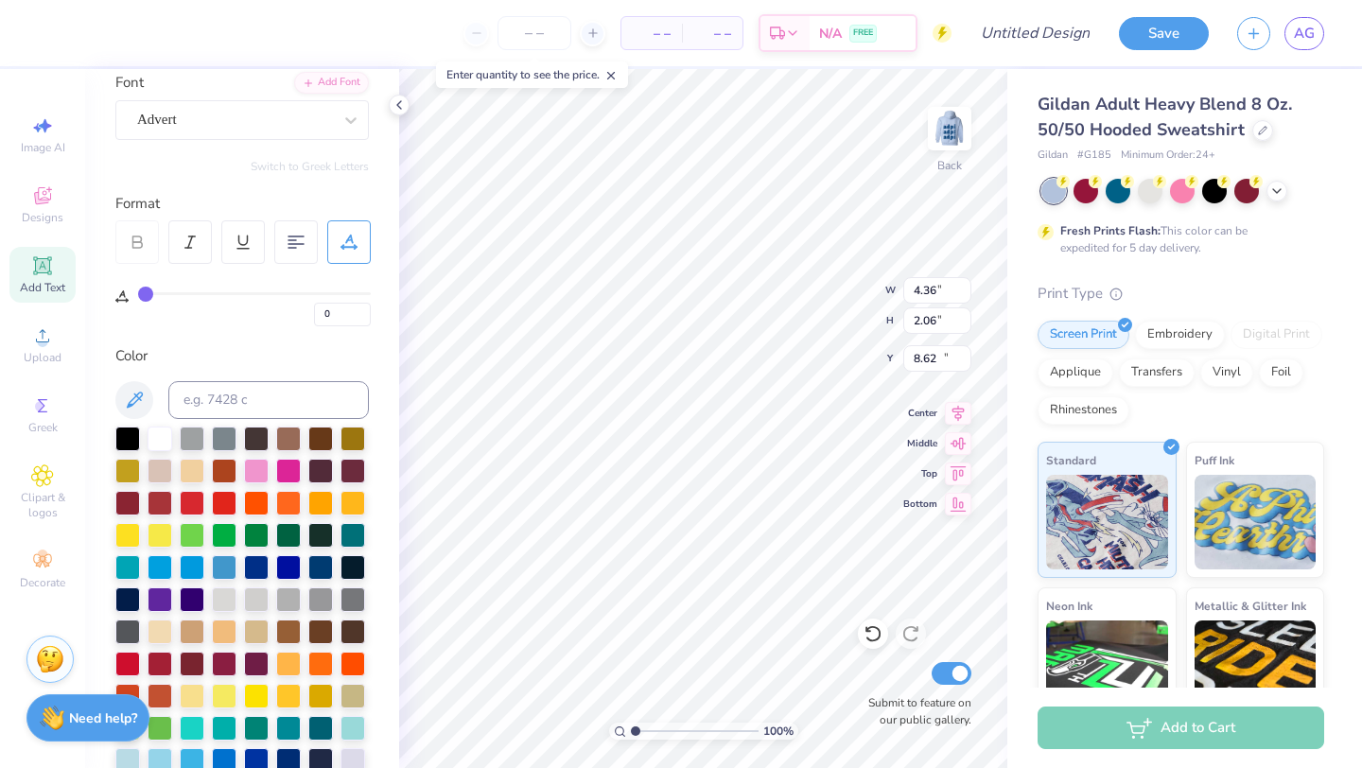
type input "11.94"
type input "2.61"
type input "1.23"
type input "12.77"
click at [963, 129] on img at bounding box center [950, 129] width 76 height 76
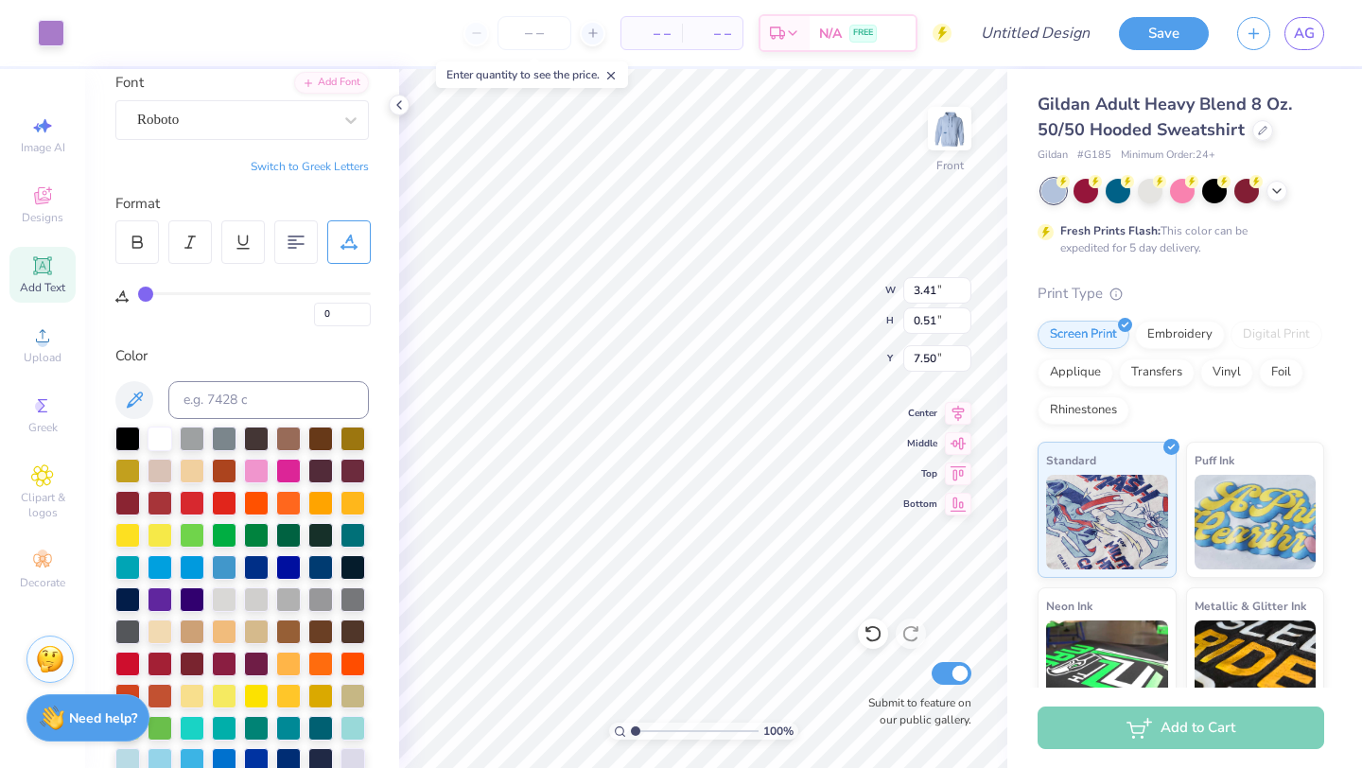
type input "10"
type input "6.77"
type input "0"
type input "11.28"
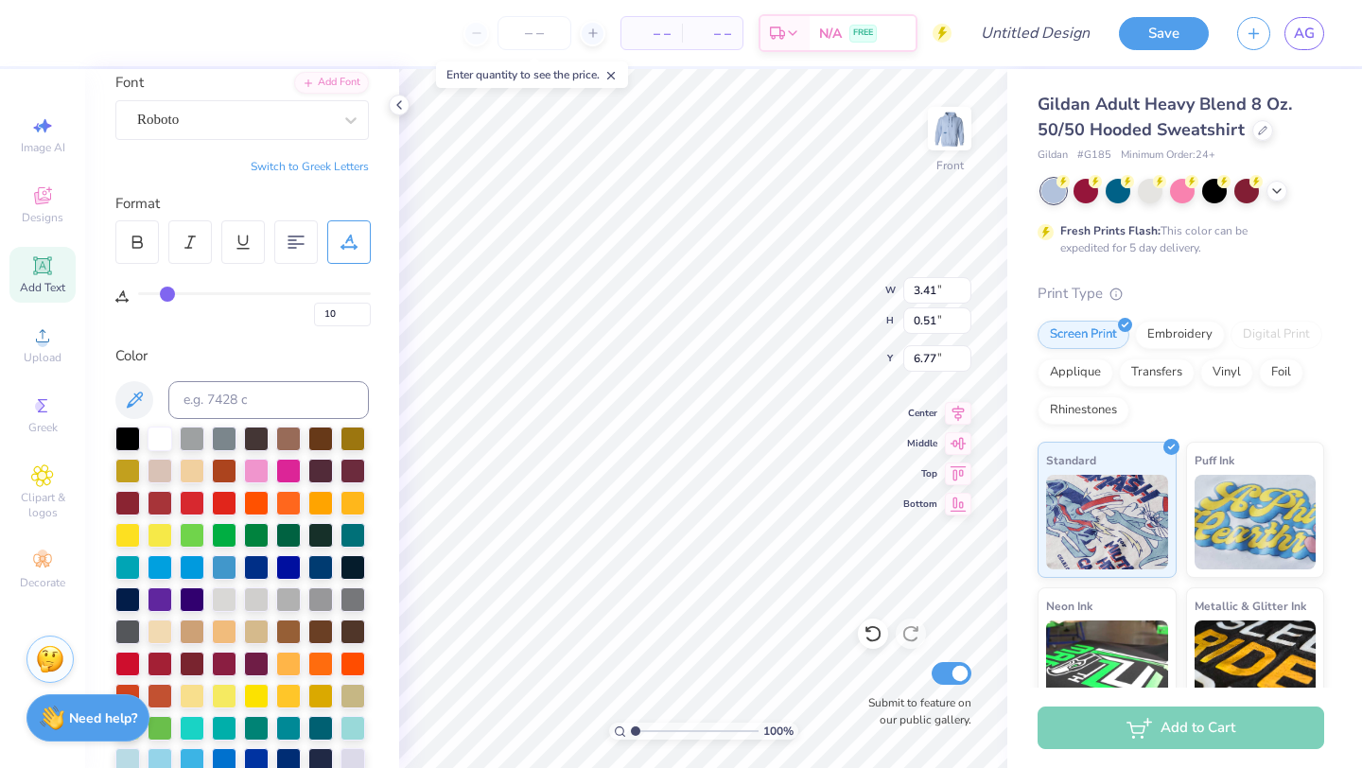
type input "5.32"
type input "7.65"
type input "0"
type input "6.32"
type input "10"
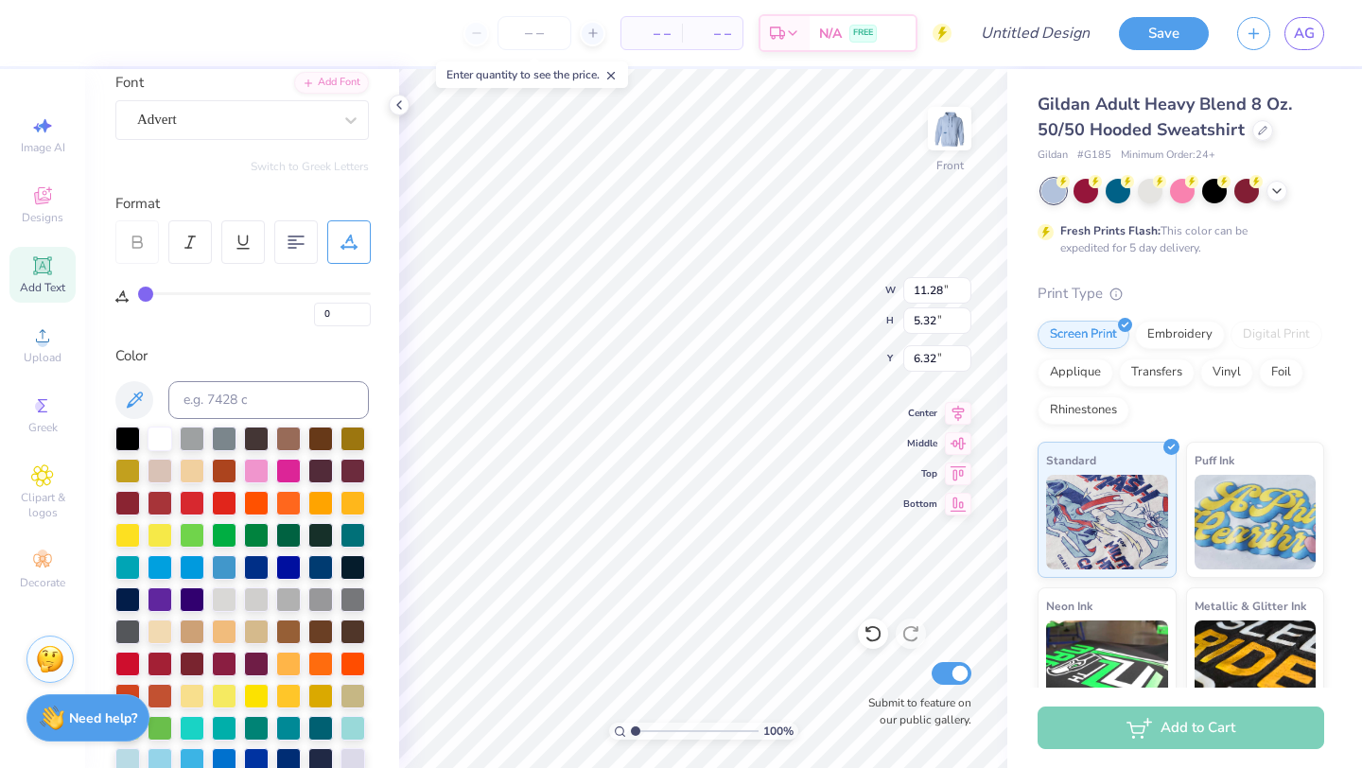
type input "10"
type input "3.41"
type input "0.51"
type input "6.77"
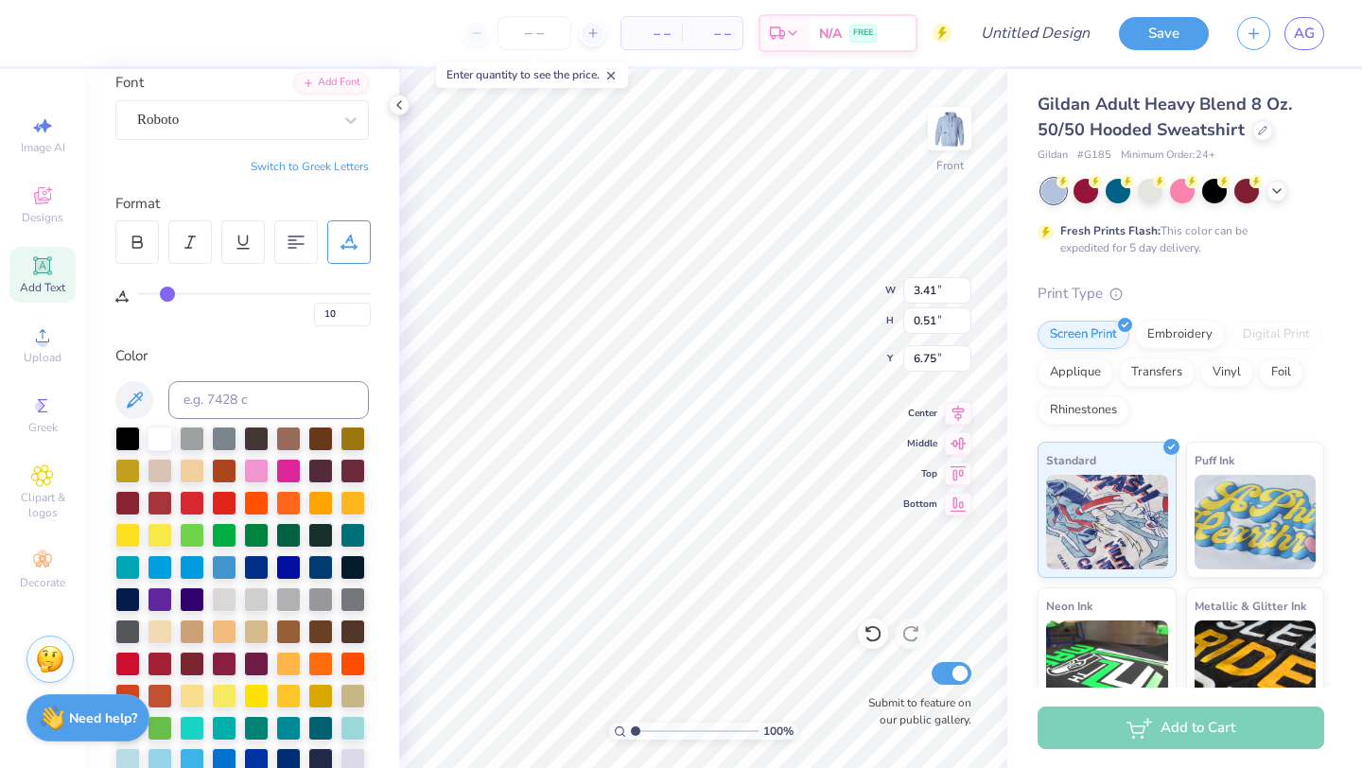
type input "6.75"
type input "3.87"
type input "0.57"
type input "6.69"
type input "6.32"
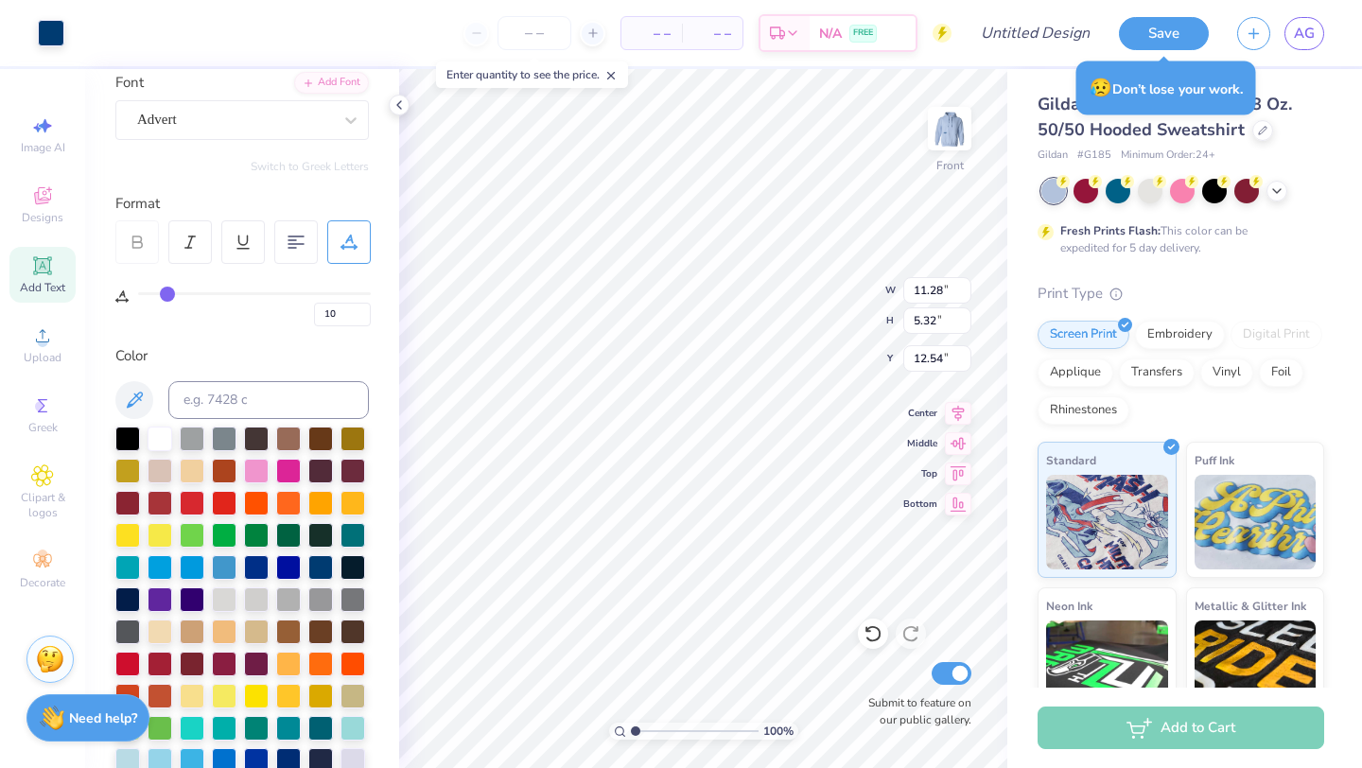
type input "0"
type input "16.48"
type input "10"
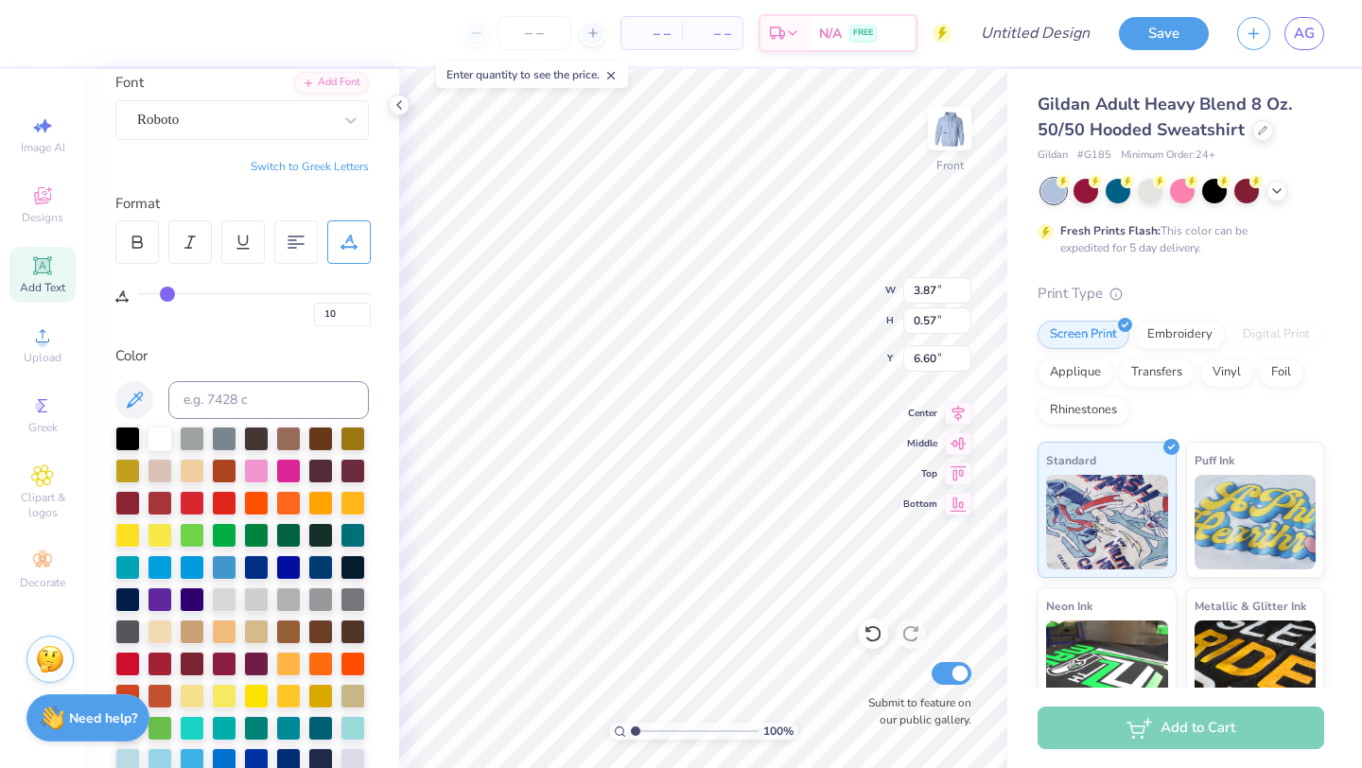
type input "6.60"
type input "0"
type input "11.64"
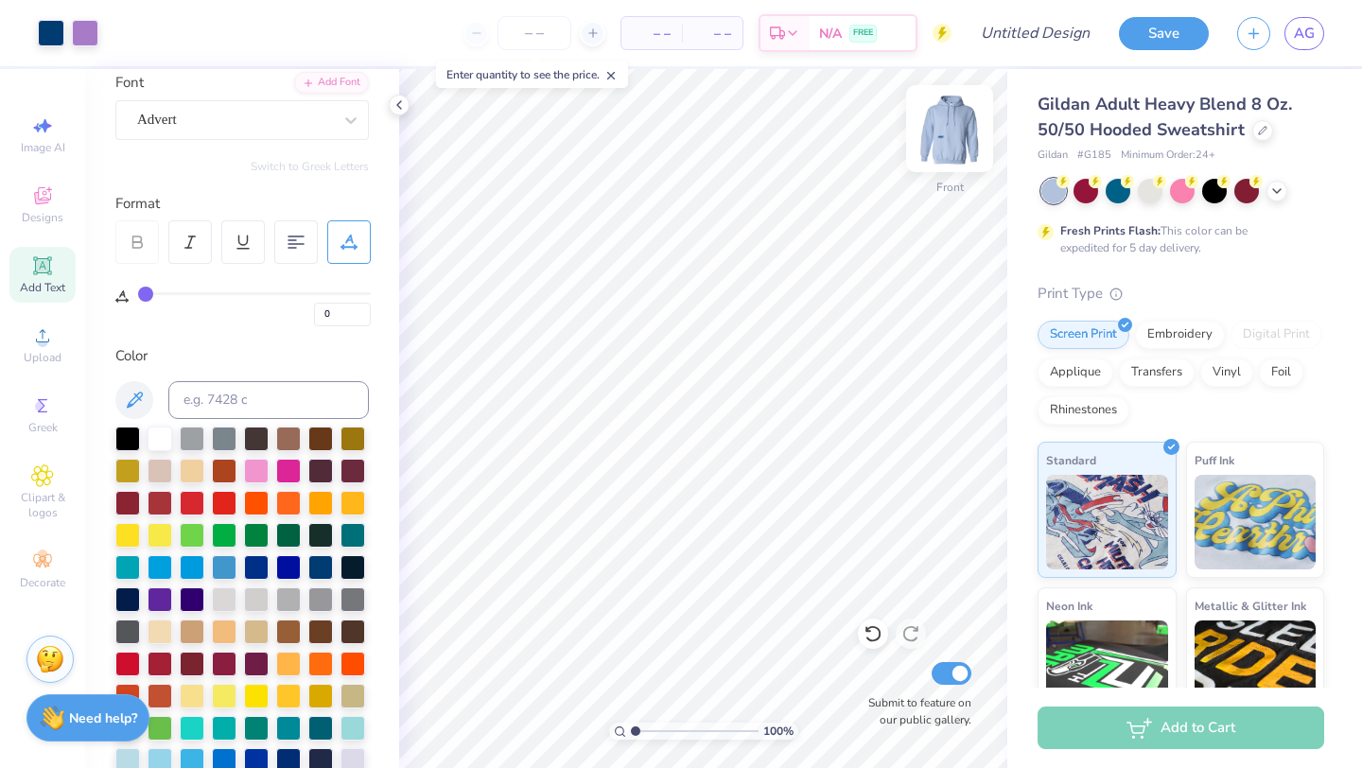
click at [953, 150] on img at bounding box center [950, 129] width 76 height 76
type input "3.00"
click at [954, 141] on img at bounding box center [950, 129] width 76 height 76
type input "10"
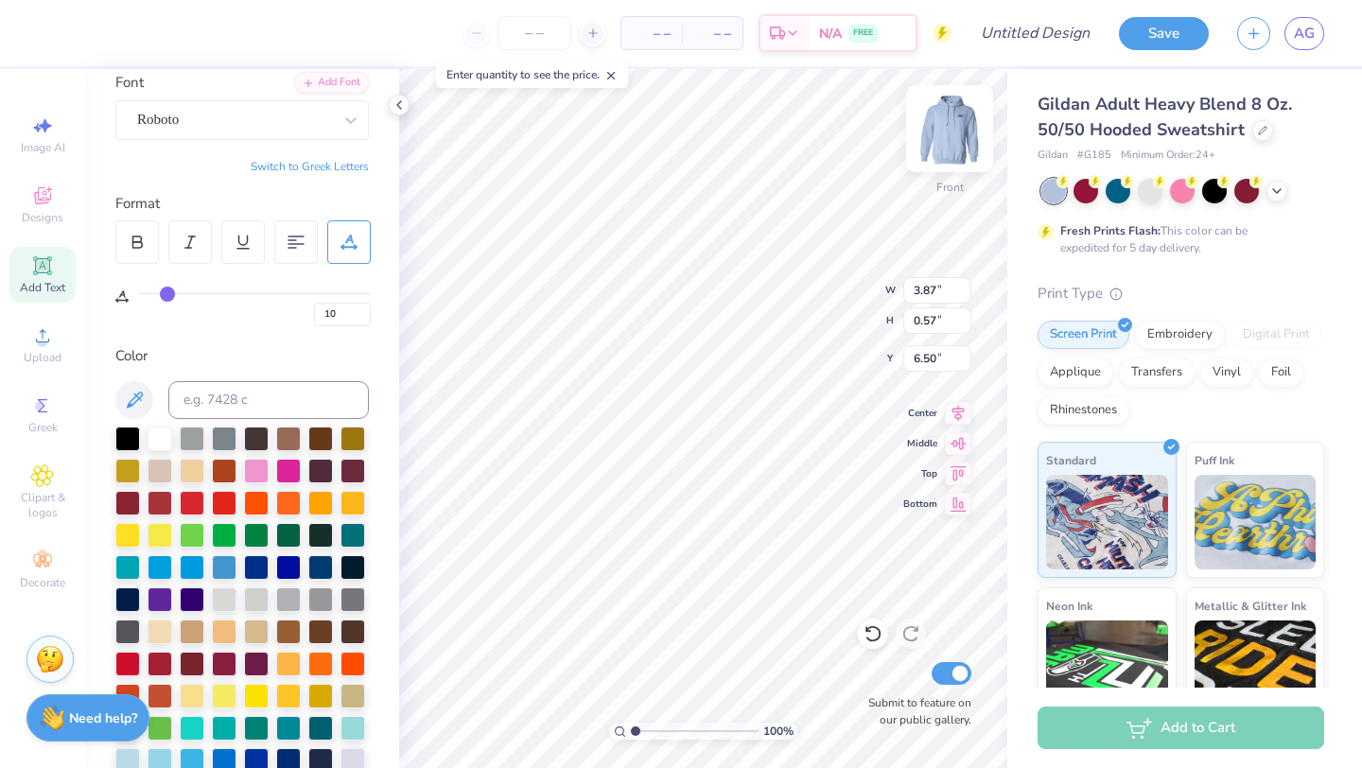
type input "6.32"
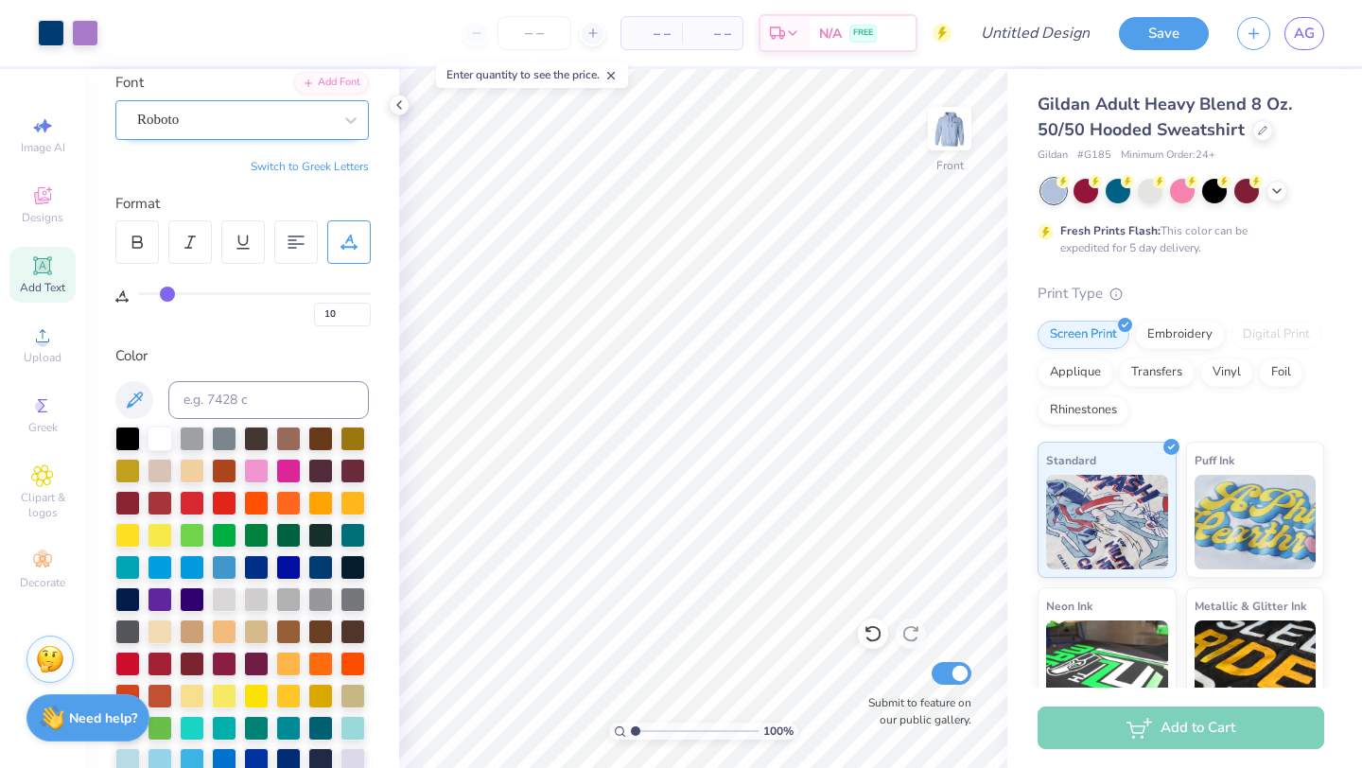
click at [241, 116] on div "Roboto" at bounding box center [234, 119] width 199 height 29
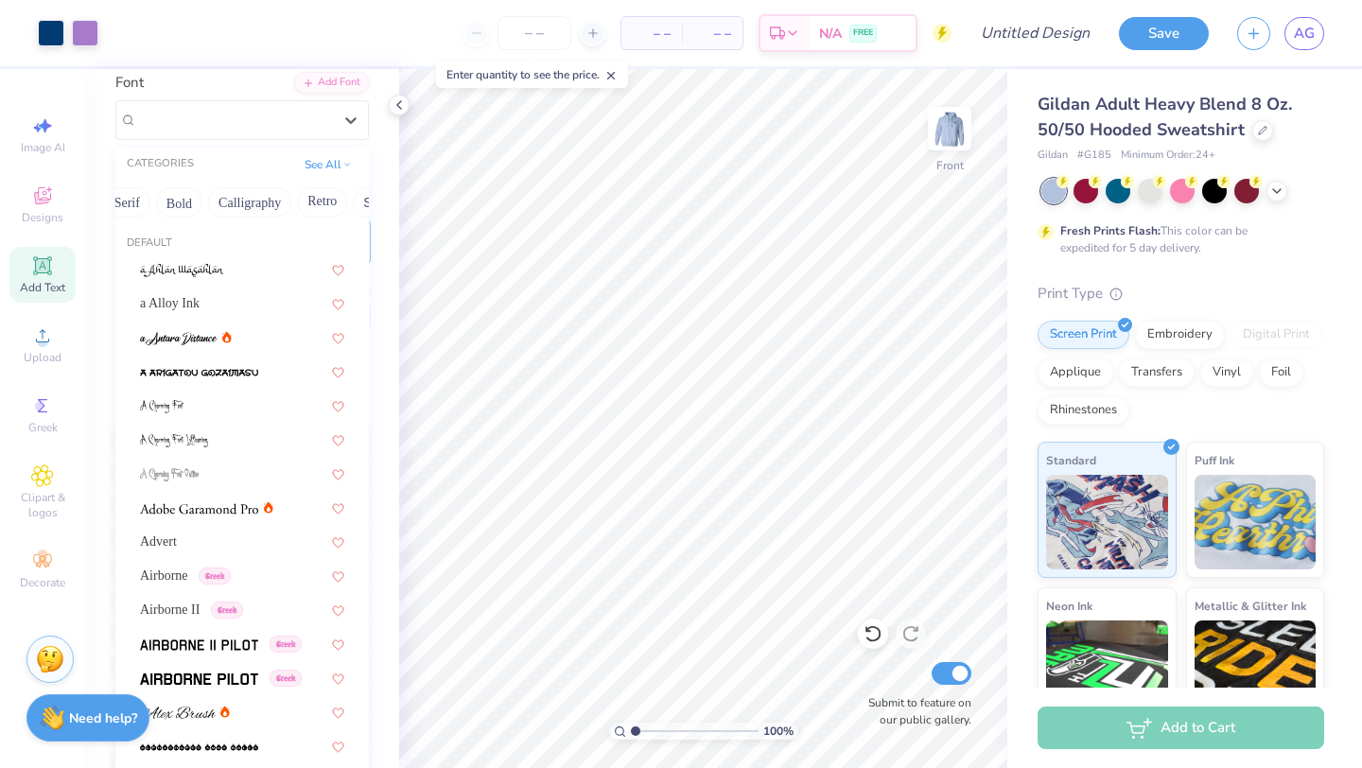
scroll to position [0, 214]
click at [280, 202] on button "Calligraphy" at bounding box center [255, 202] width 83 height 30
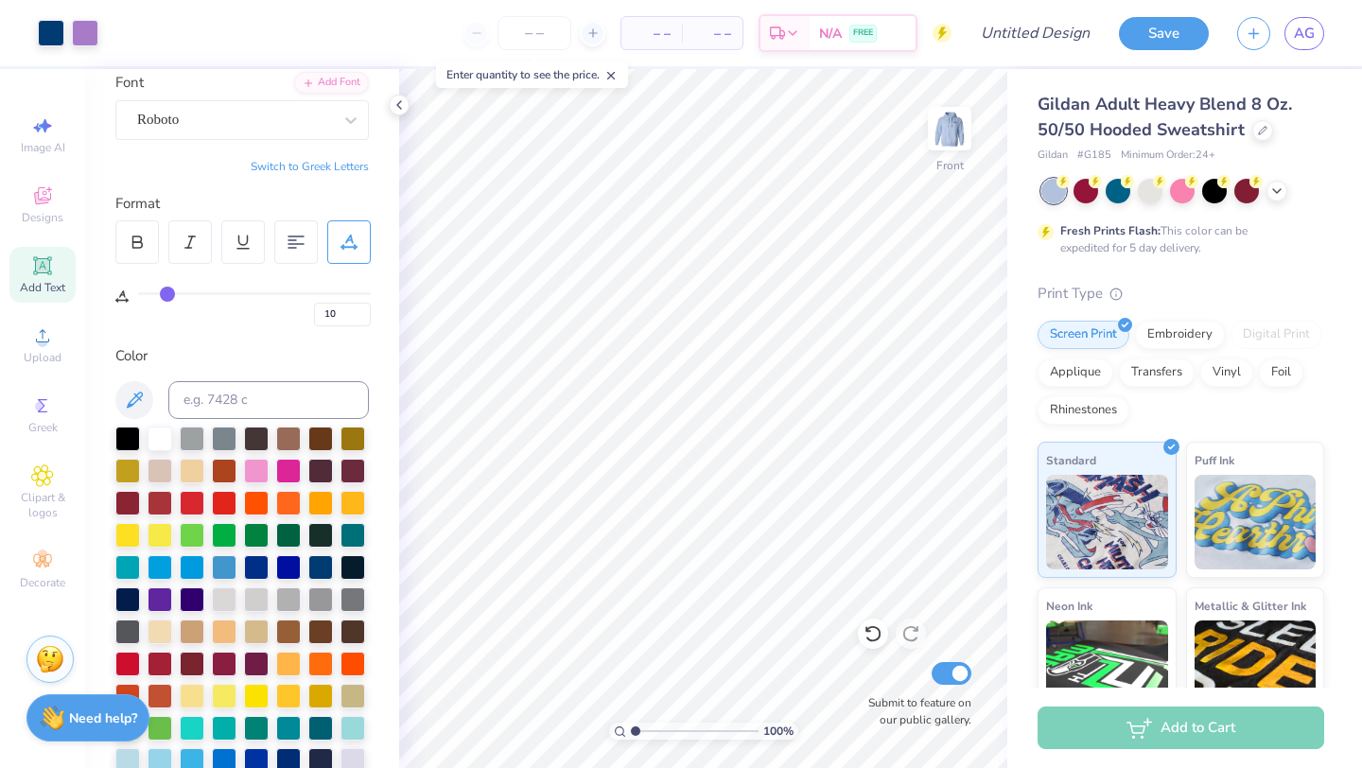
click at [44, 289] on span "Add Text" at bounding box center [42, 287] width 45 height 15
type input "0"
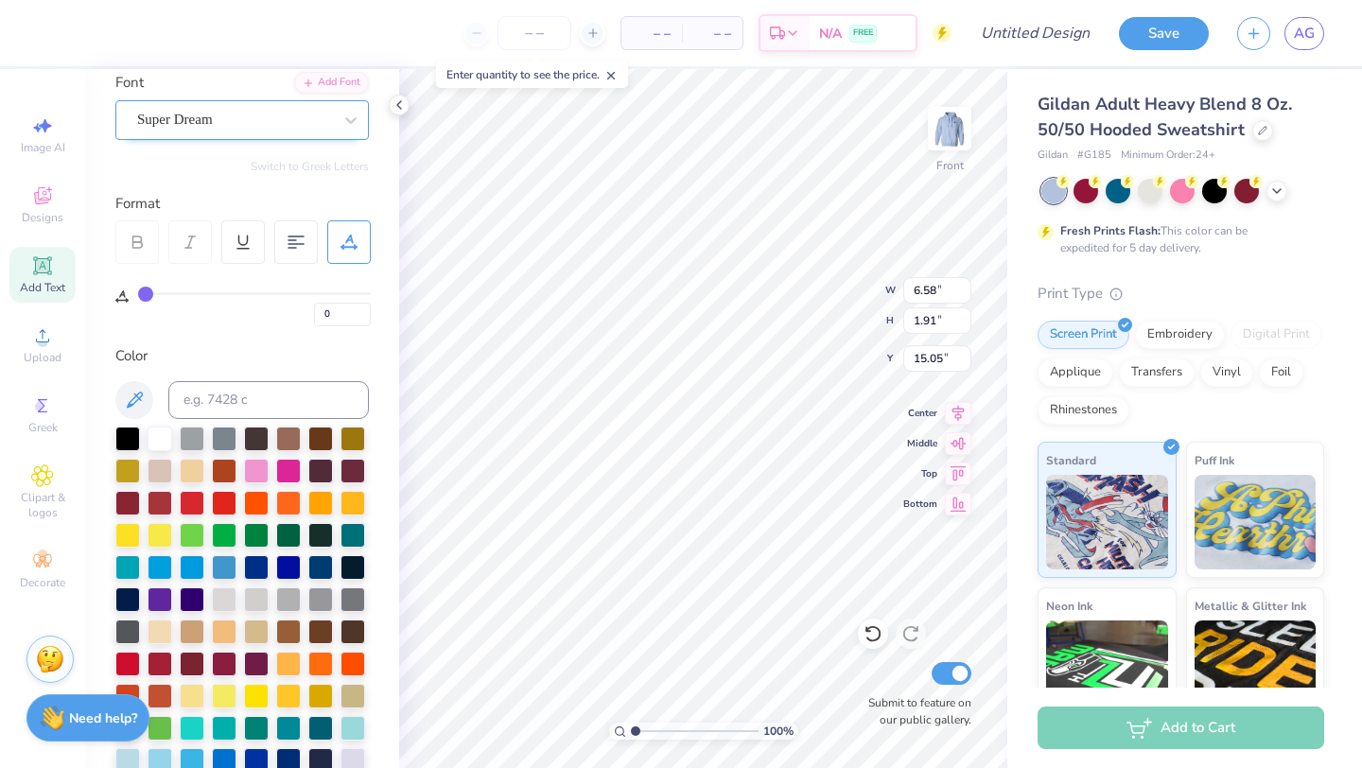
click at [236, 116] on div "Super Dream" at bounding box center [234, 119] width 199 height 29
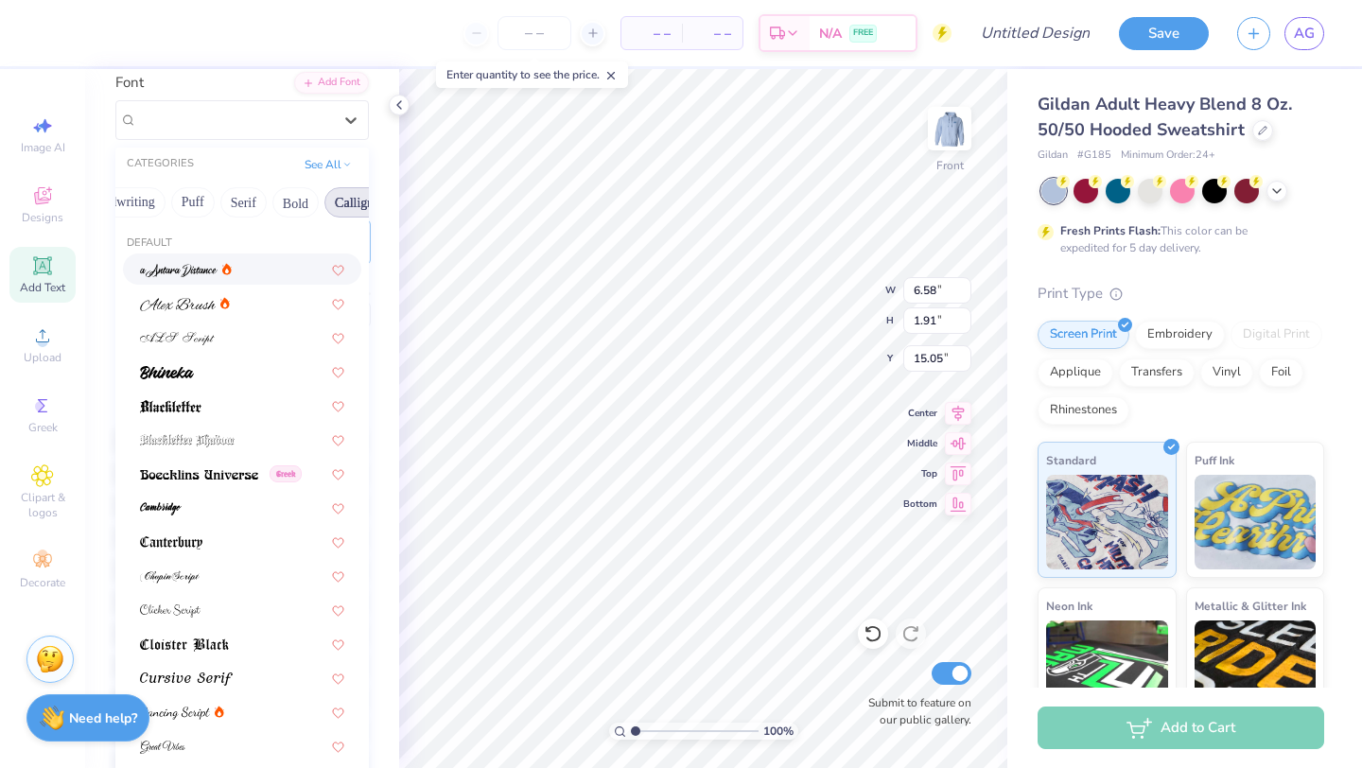
scroll to position [0, 108]
click at [201, 266] on img at bounding box center [179, 270] width 78 height 13
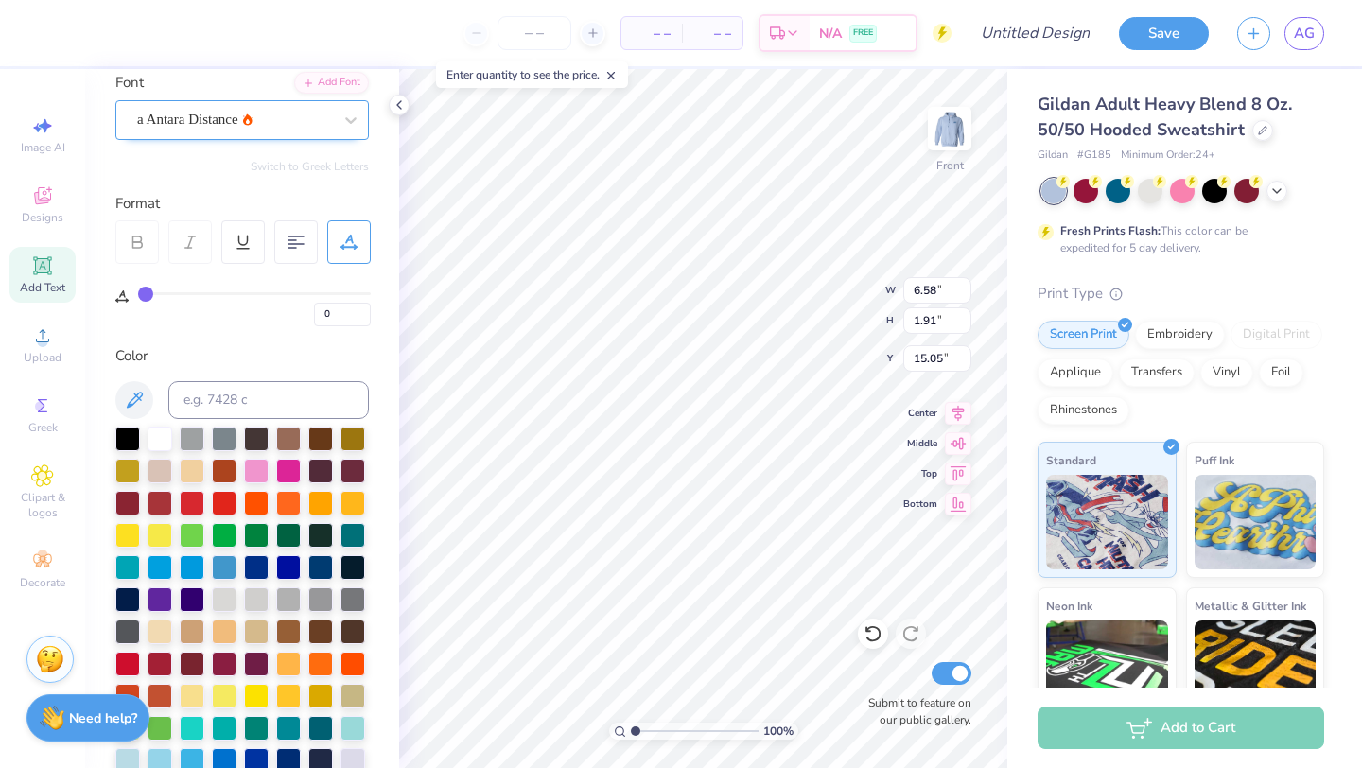
click at [214, 111] on div "a Antara Distance" at bounding box center [234, 119] width 199 height 29
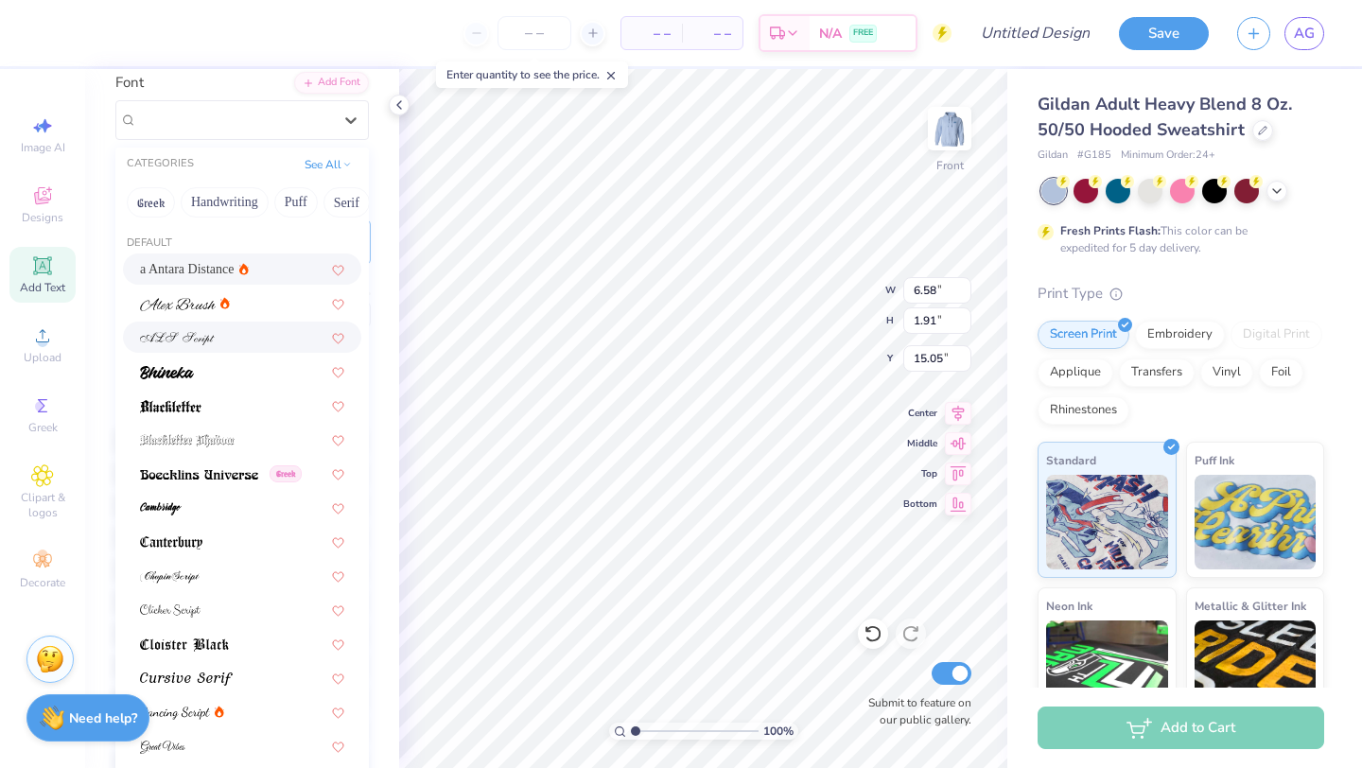
click at [200, 334] on img at bounding box center [177, 338] width 75 height 13
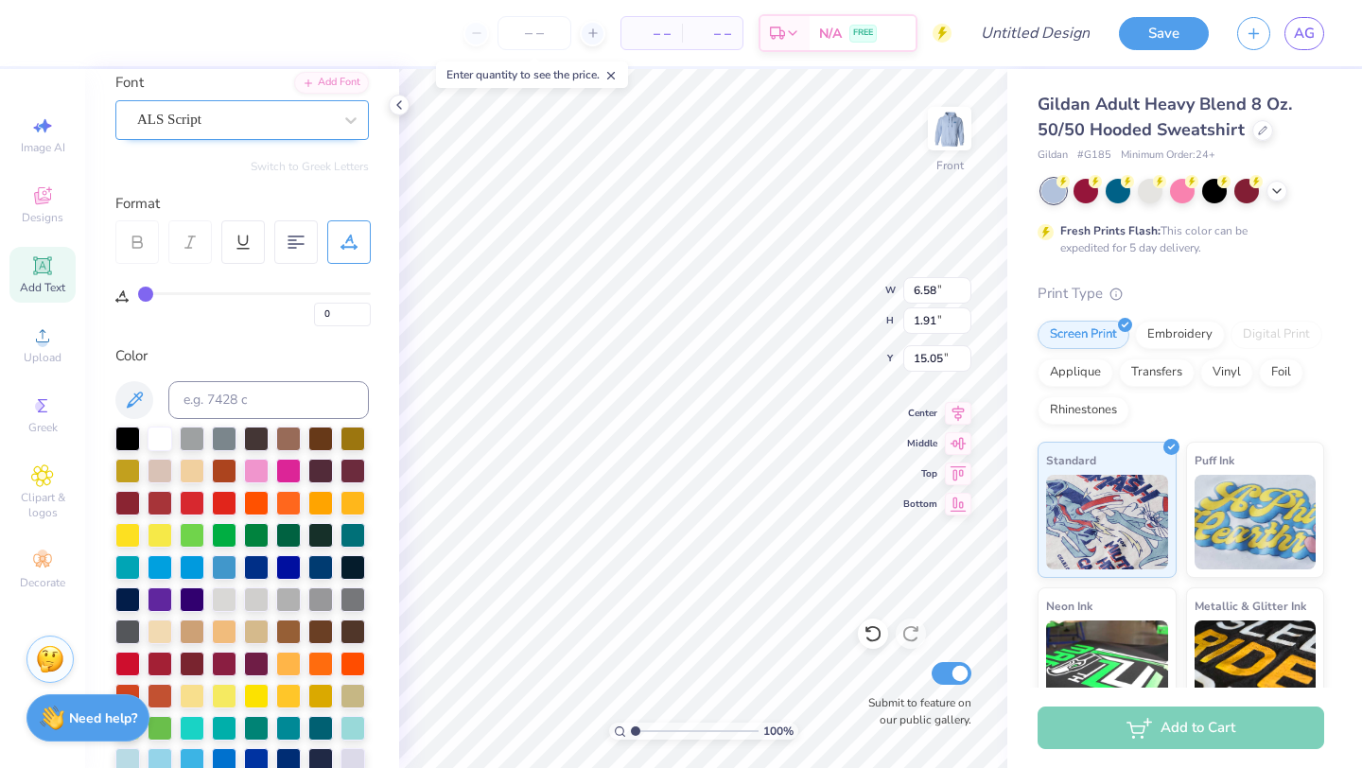
click at [261, 116] on div "ALS Script" at bounding box center [234, 119] width 199 height 29
type textarea "Violet Ball"
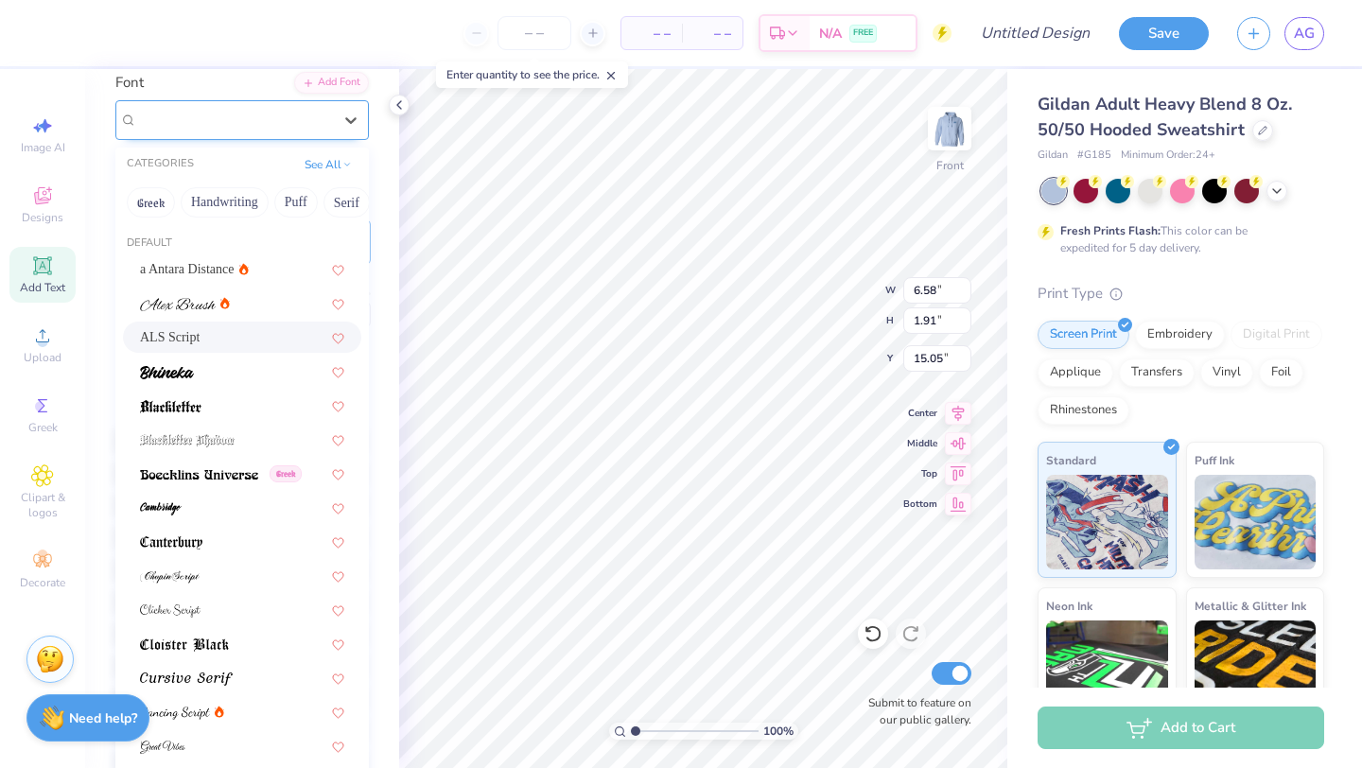
click at [204, 123] on div "ALS Script" at bounding box center [234, 119] width 199 height 29
click at [165, 746] on img at bounding box center [162, 747] width 45 height 13
click at [288, 116] on div "Great Vibes" at bounding box center [234, 119] width 199 height 29
click at [203, 604] on div at bounding box center [242, 610] width 204 height 20
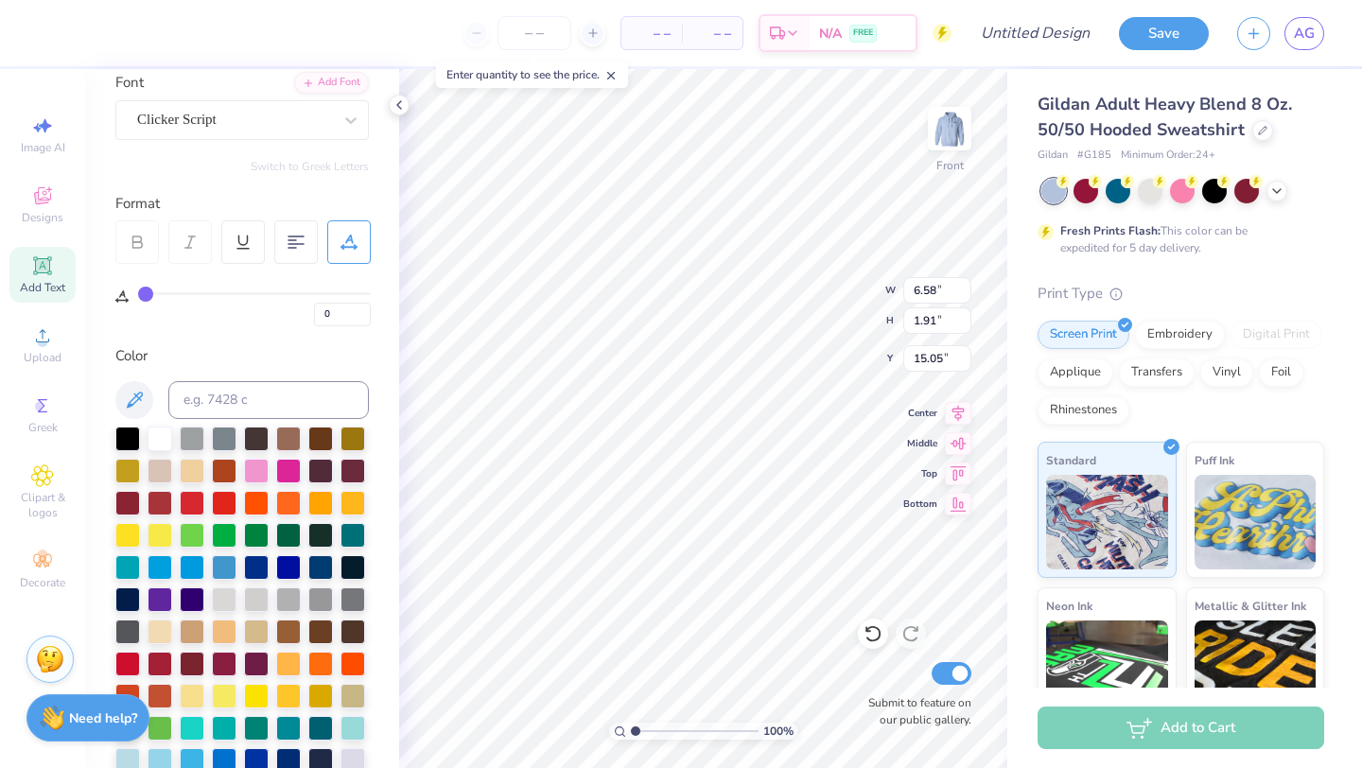
type input "2"
type input "5"
type input "6"
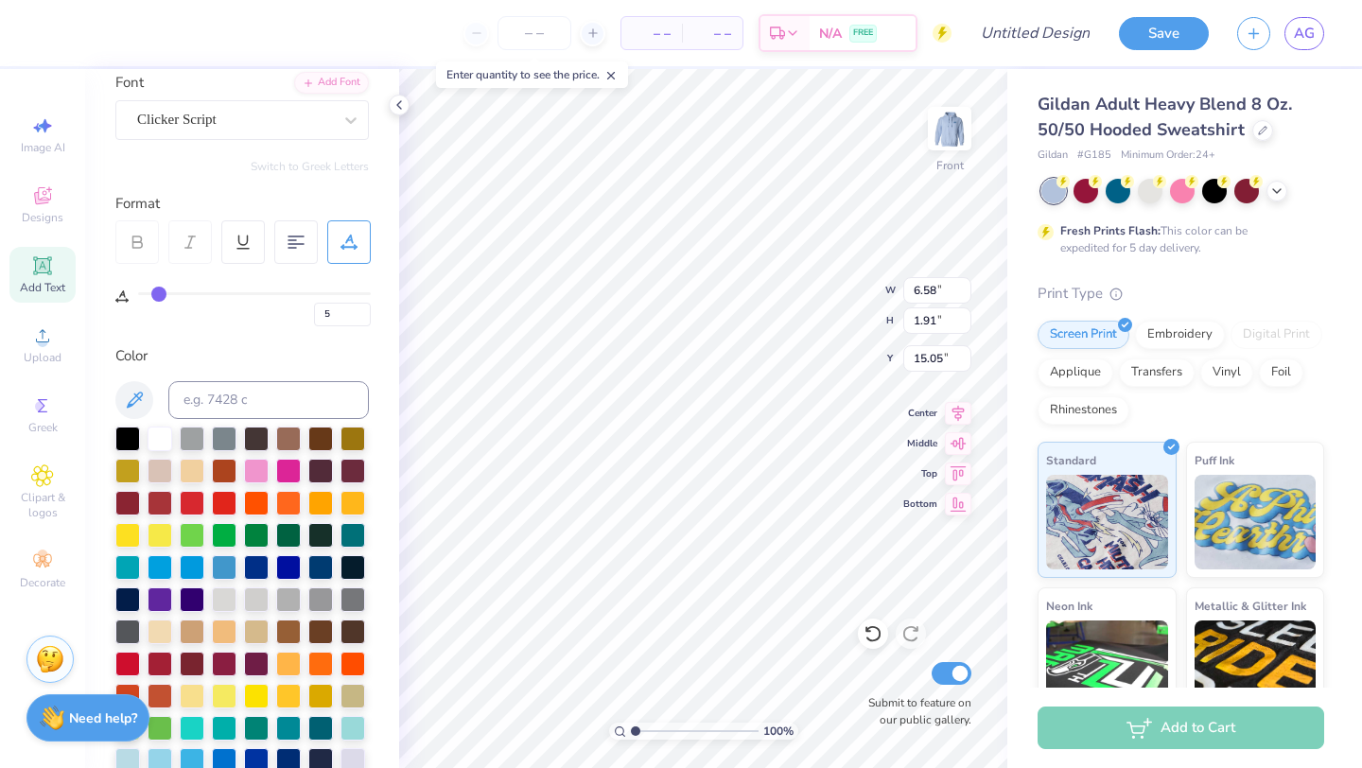
type input "6"
drag, startPoint x: 145, startPoint y: 293, endPoint x: 158, endPoint y: 293, distance: 13.2
type input "6"
click at [158, 293] on input "range" at bounding box center [254, 293] width 233 height 3
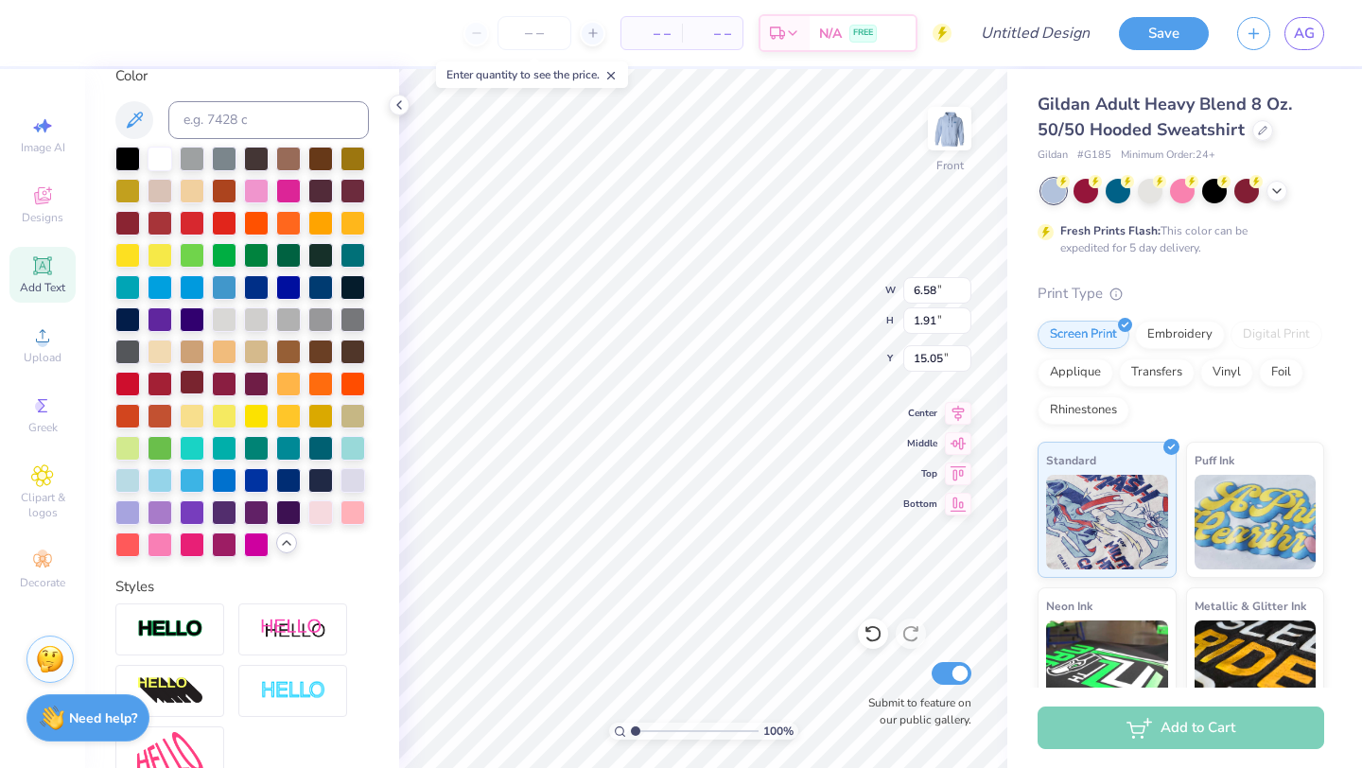
scroll to position [428, 0]
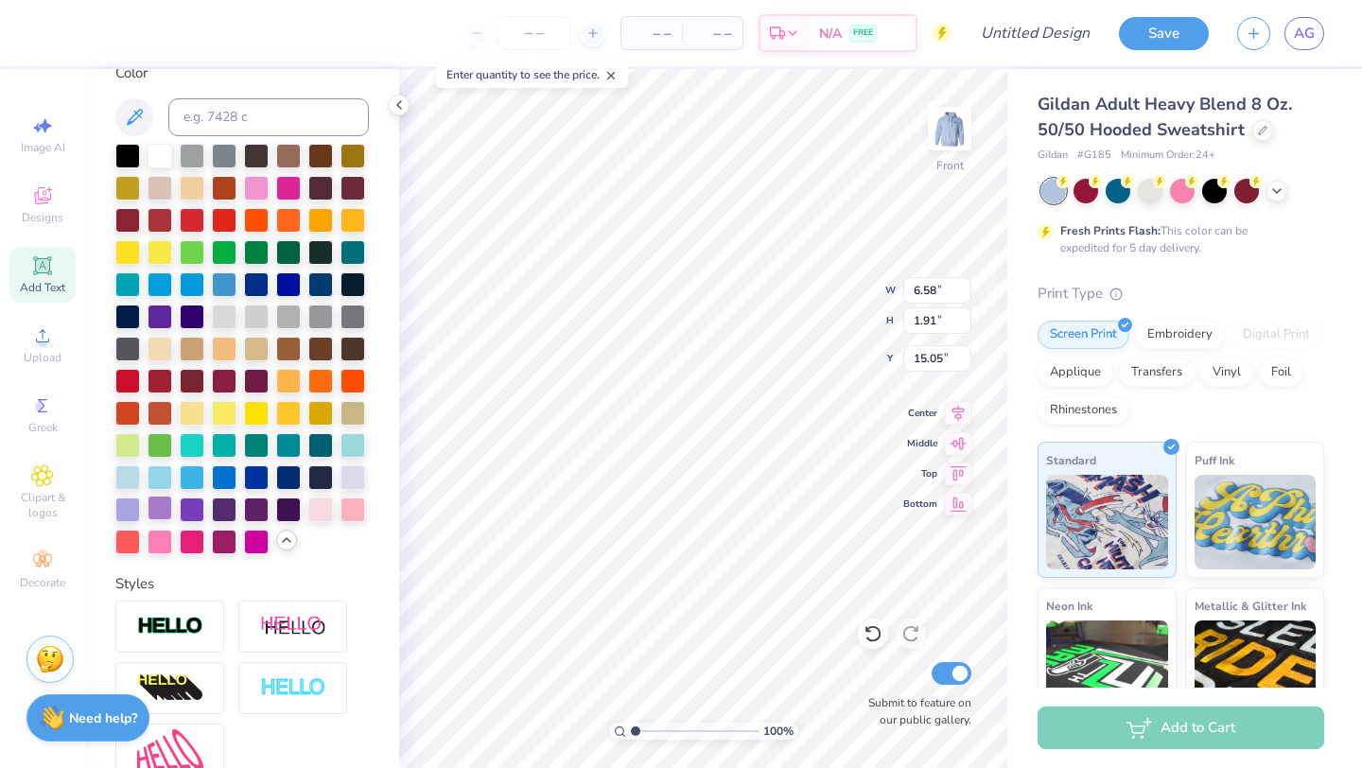
click at [155, 507] on div at bounding box center [160, 508] width 25 height 25
type input "10.99"
type input "5.01"
type input "17.43"
type input "9.61"
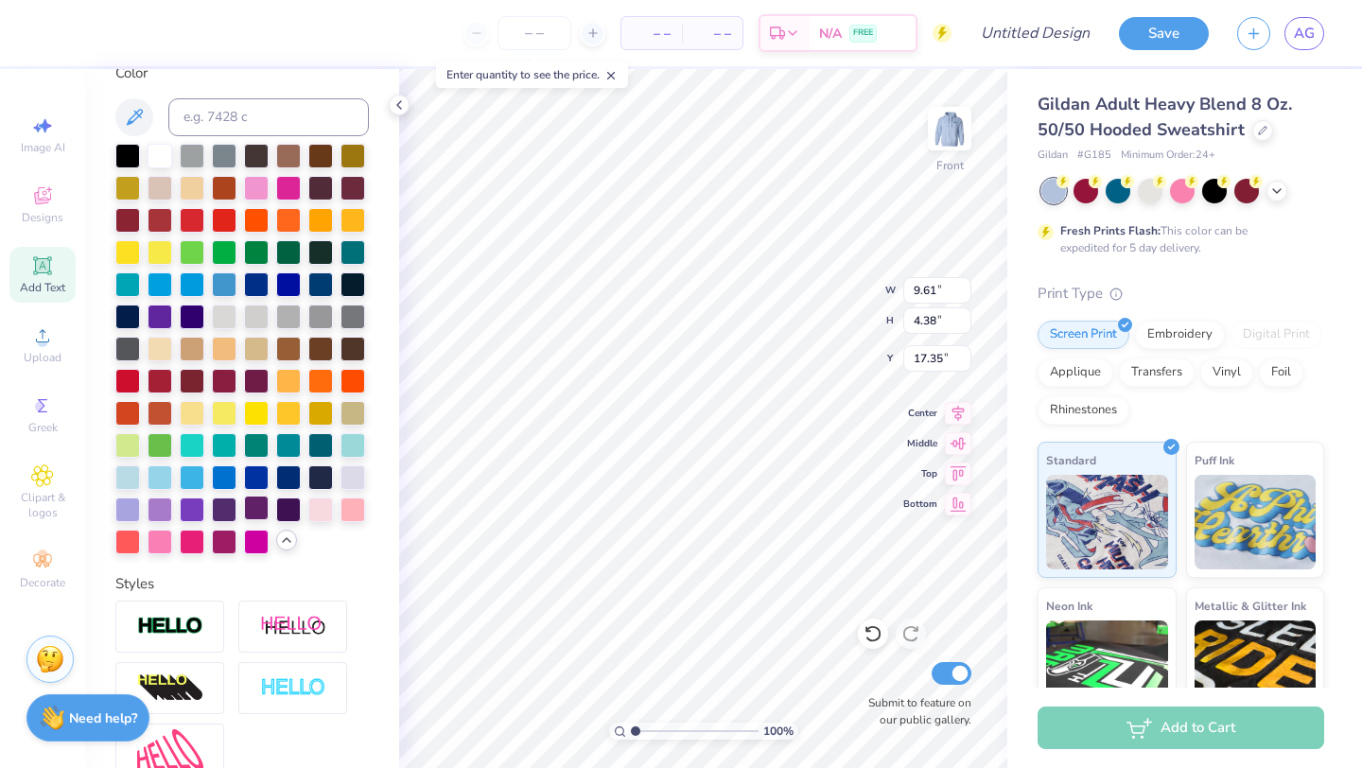
type input "4.38"
type input "17.35"
type input "17.74"
click at [120, 503] on div at bounding box center [127, 508] width 25 height 25
type input "10"
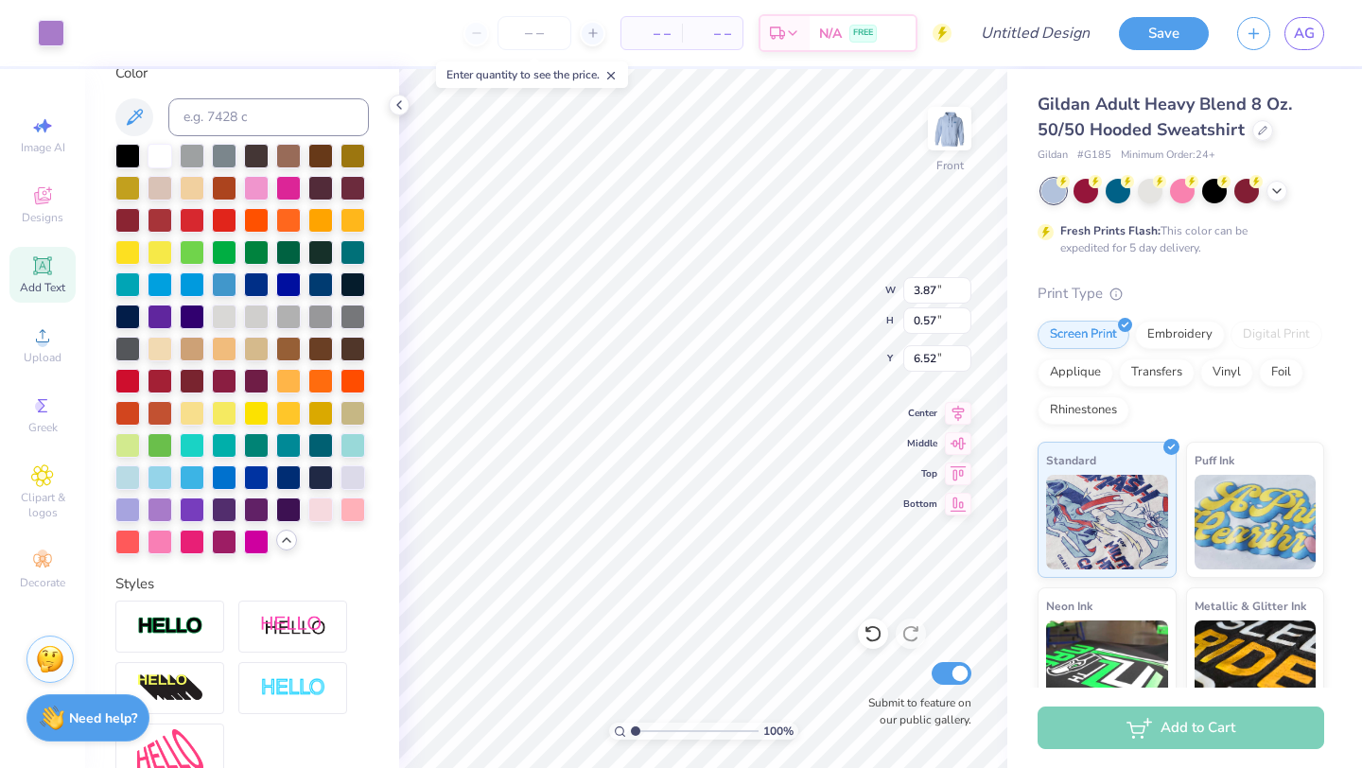
type input "10"
click at [124, 507] on div at bounding box center [127, 508] width 25 height 25
type input "0"
type input "10"
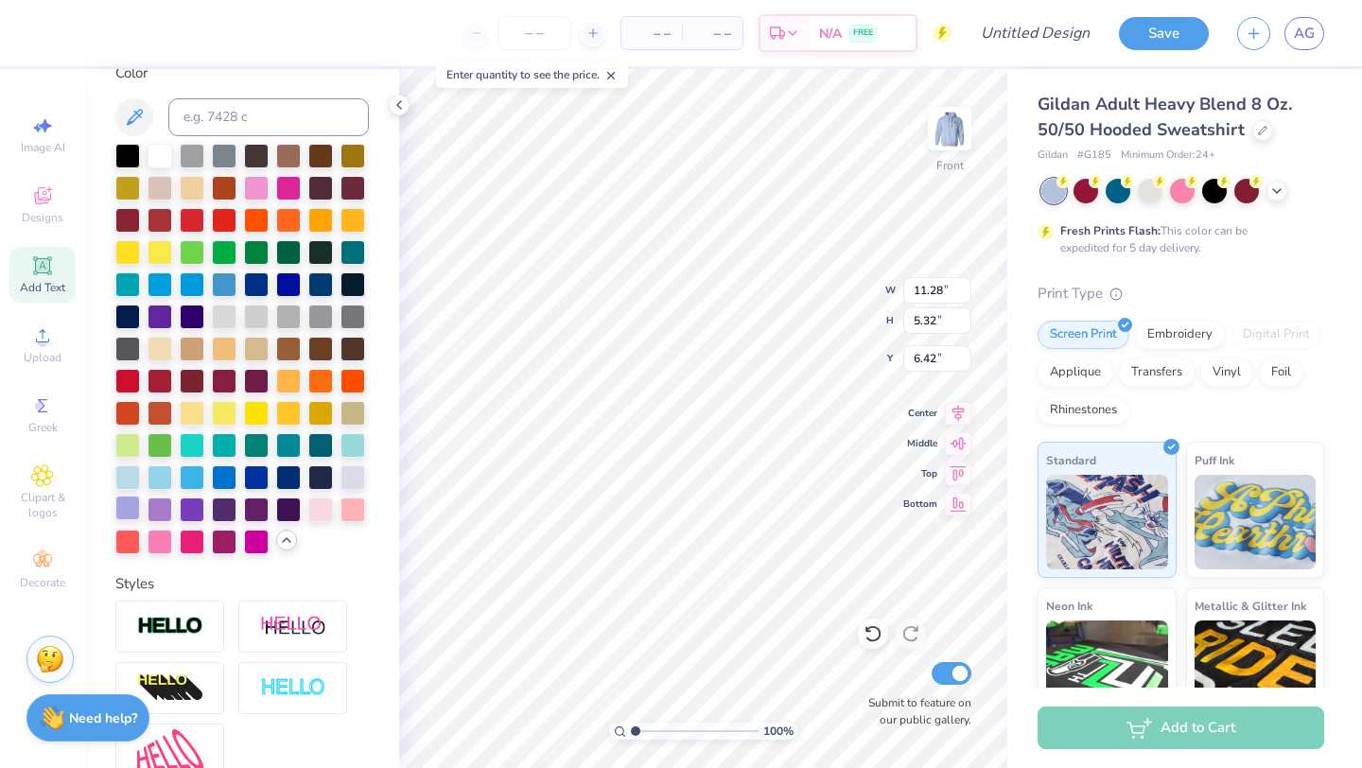
type input "3.87"
type input "0.57"
type input "6.52"
type input "10"
type input "0"
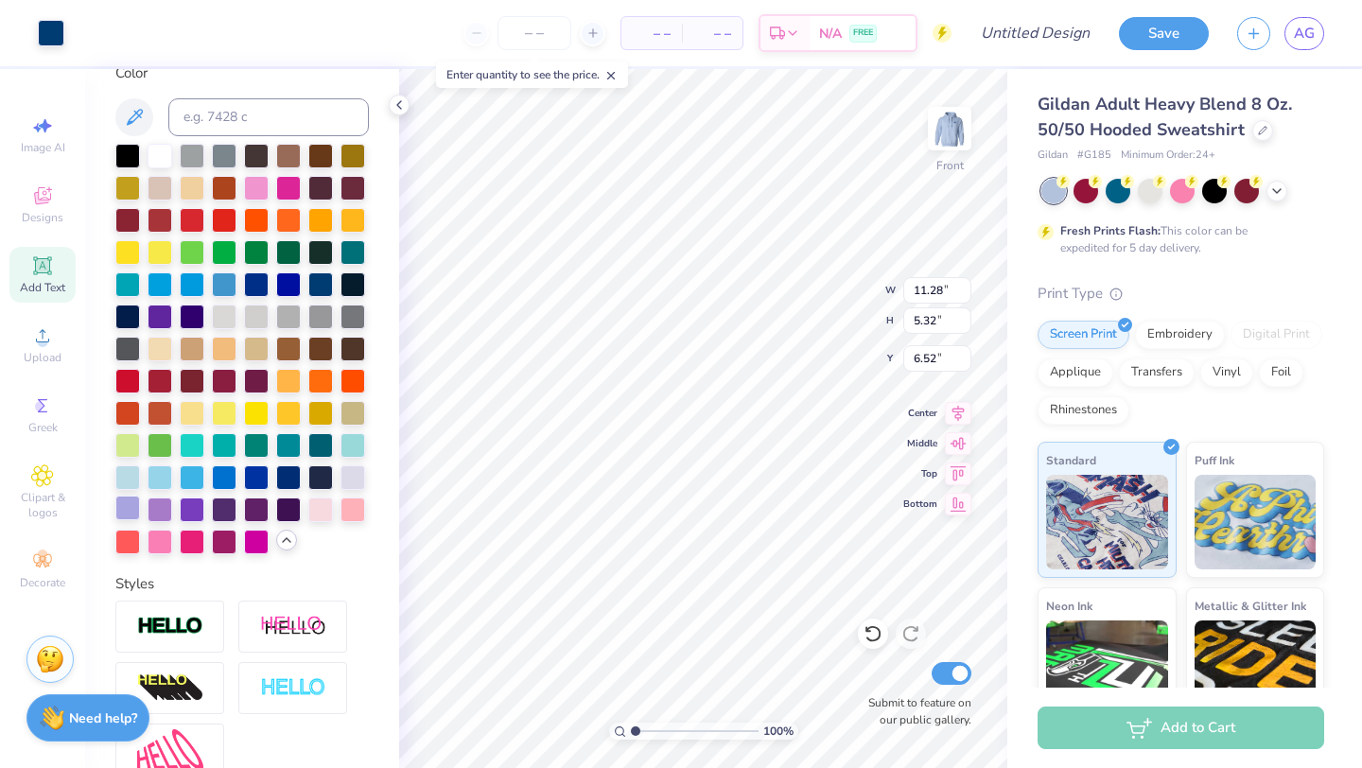
type input "0"
type input "6"
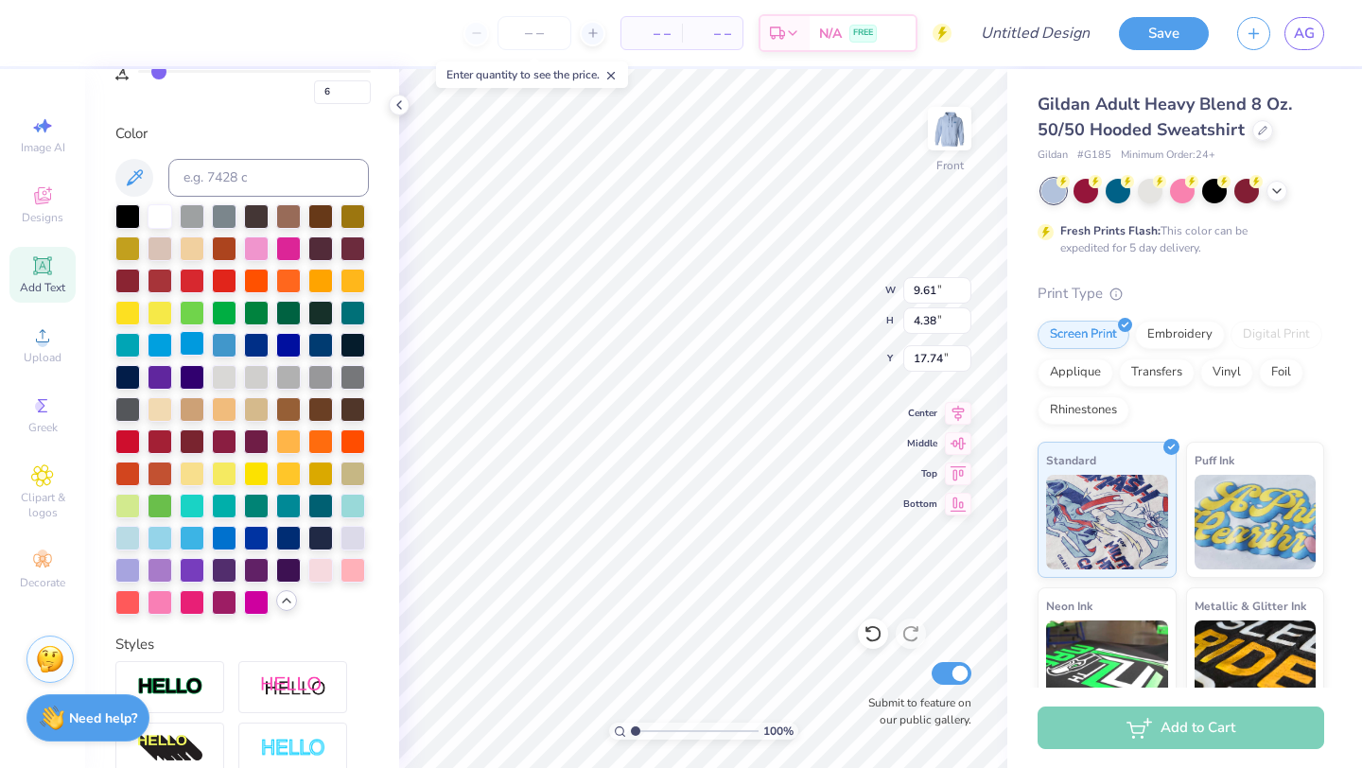
scroll to position [0, 0]
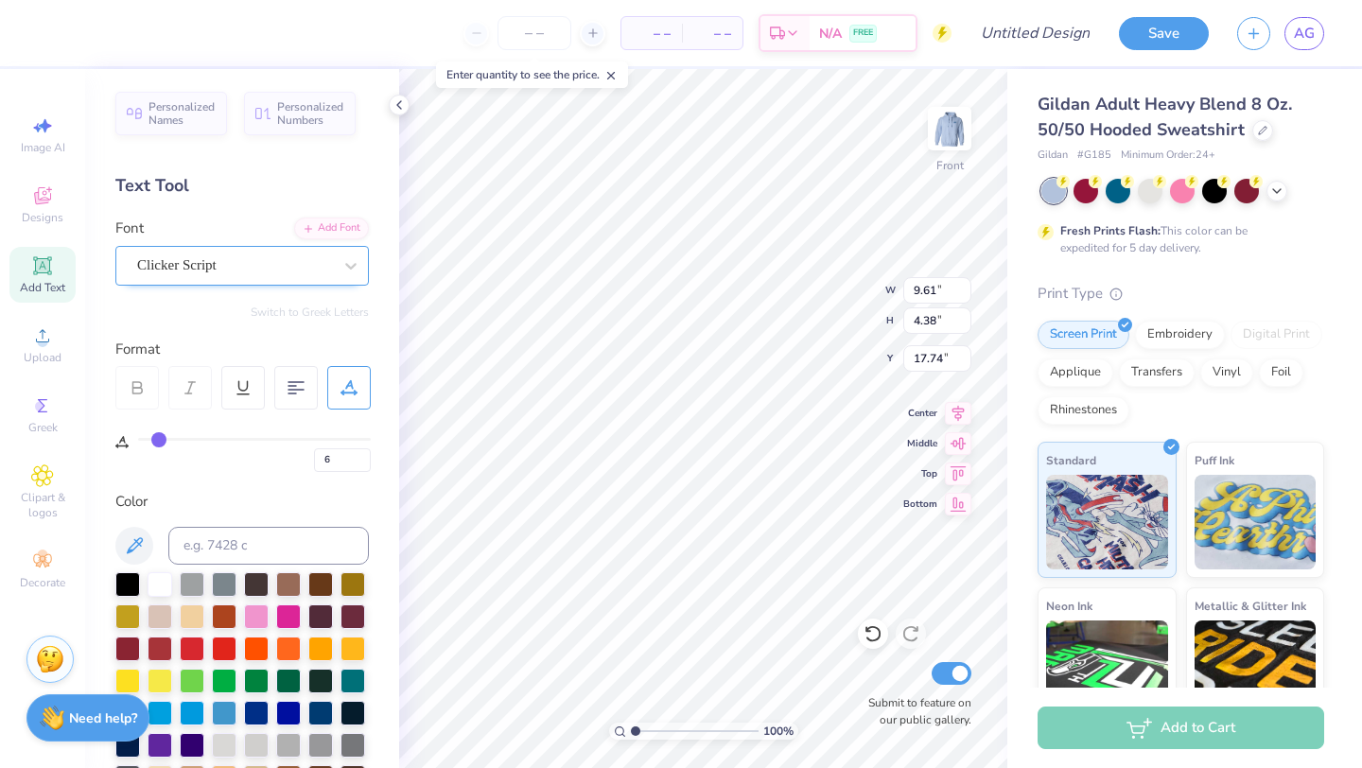
click at [170, 278] on div "Clicker Script" at bounding box center [234, 265] width 199 height 29
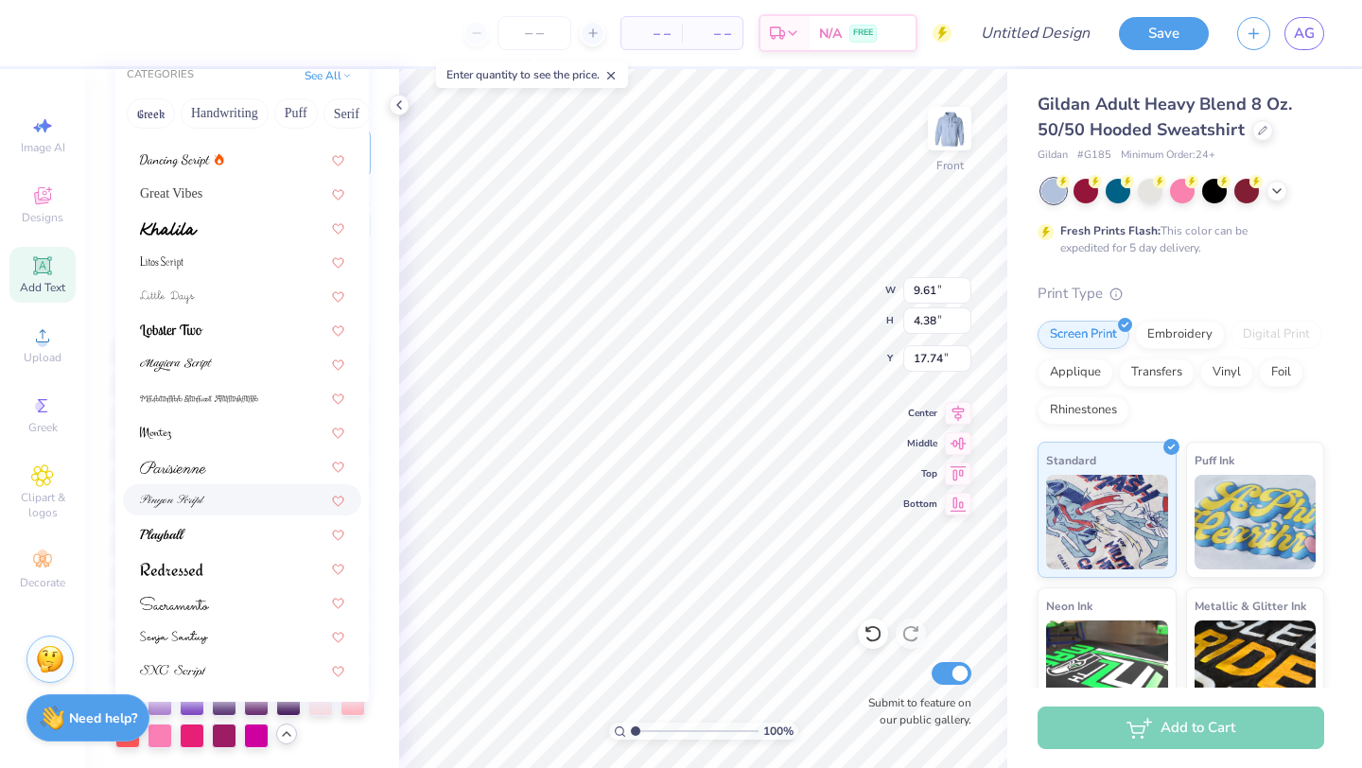
scroll to position [245, 0]
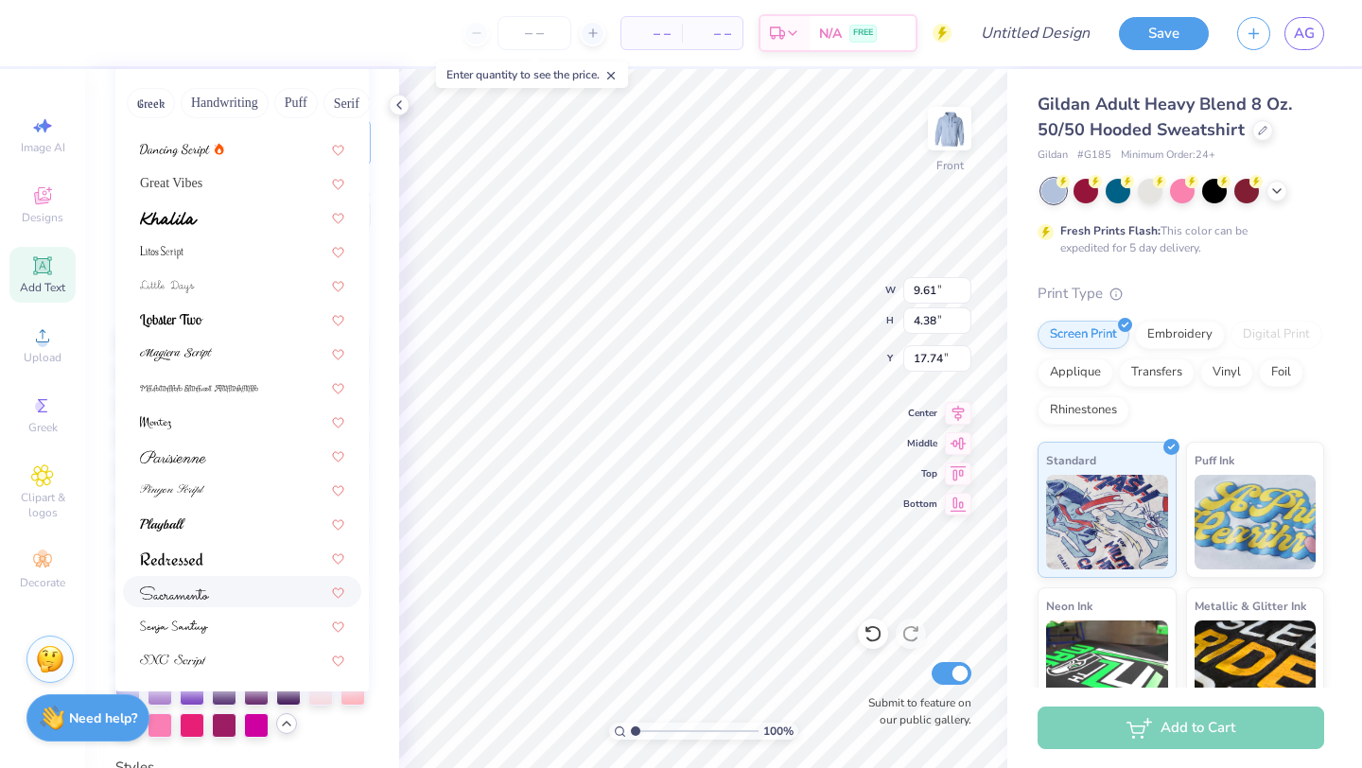
click at [199, 584] on span at bounding box center [174, 592] width 69 height 20
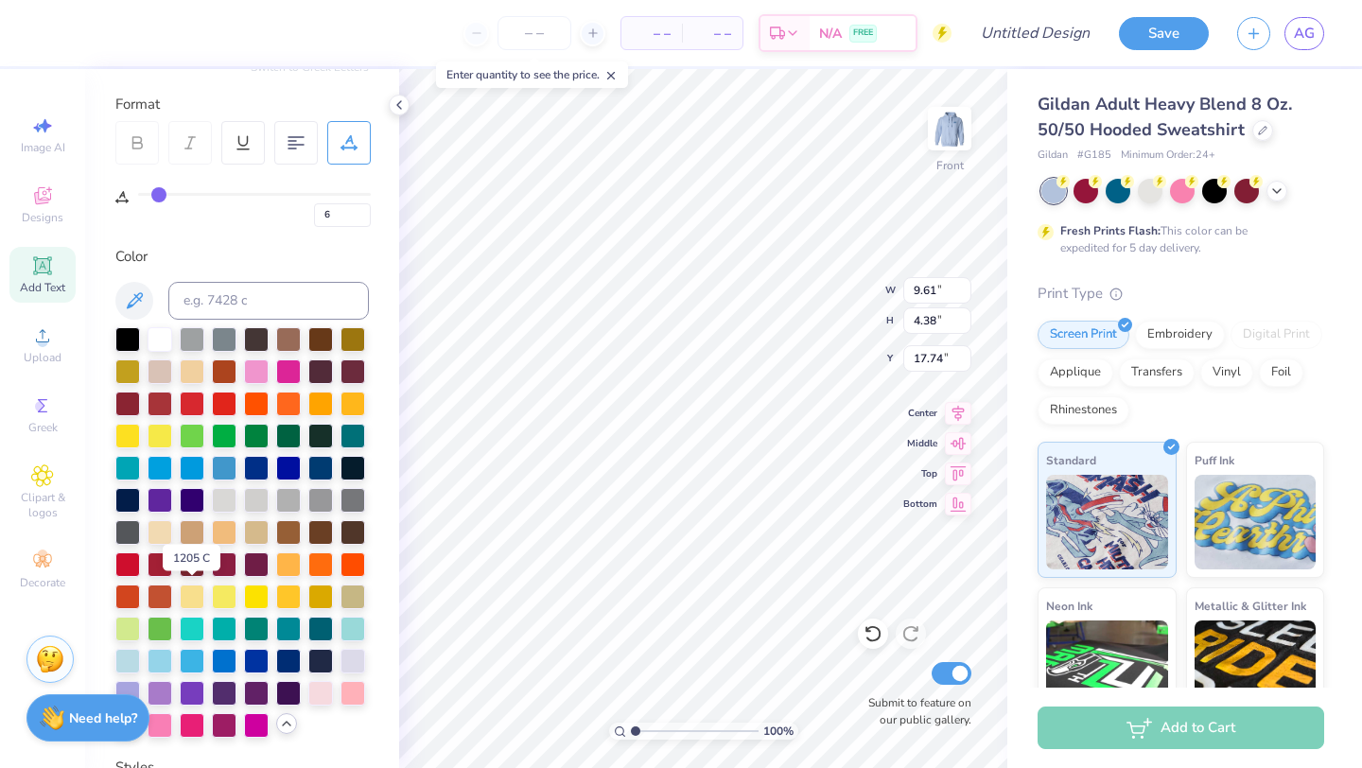
type input "11.85"
type input "4.84"
type input "17.36"
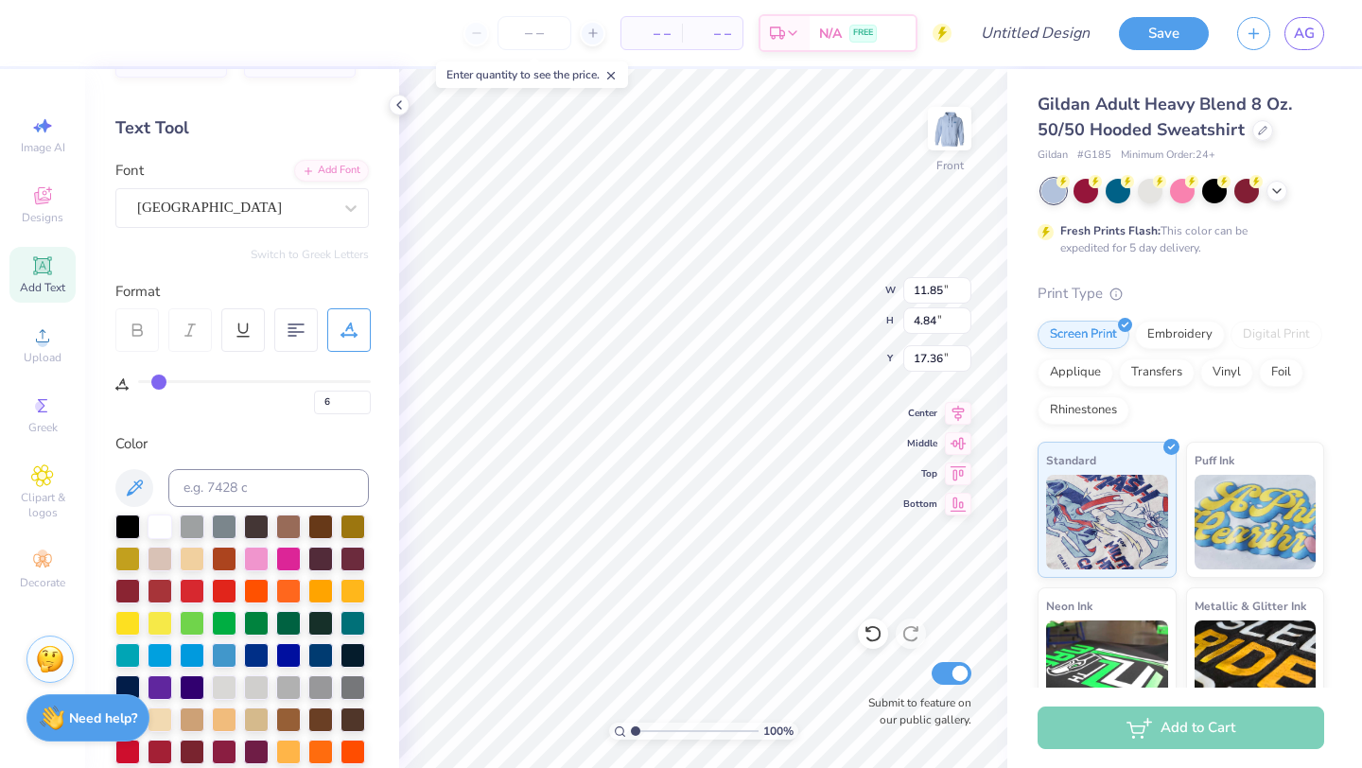
scroll to position [0, 0]
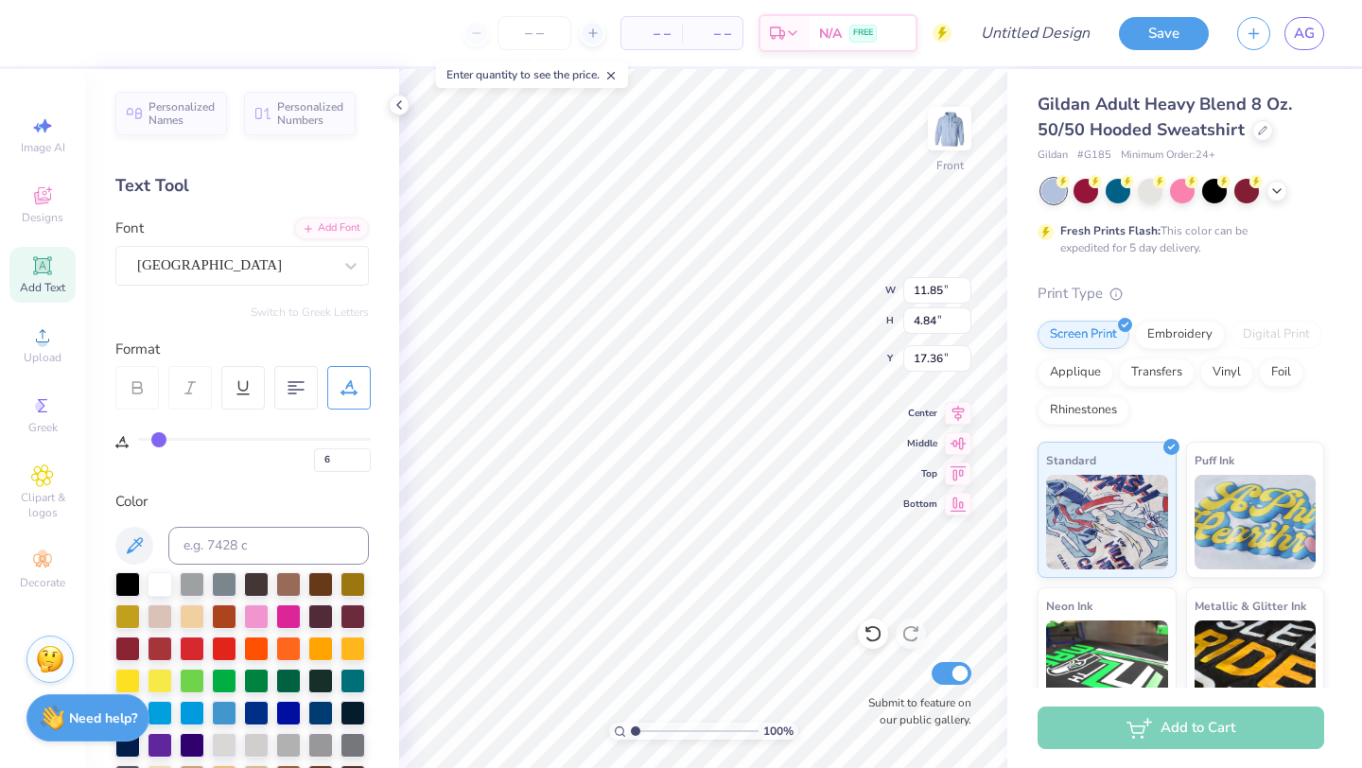
click at [256, 255] on div "Sacramento" at bounding box center [234, 265] width 199 height 29
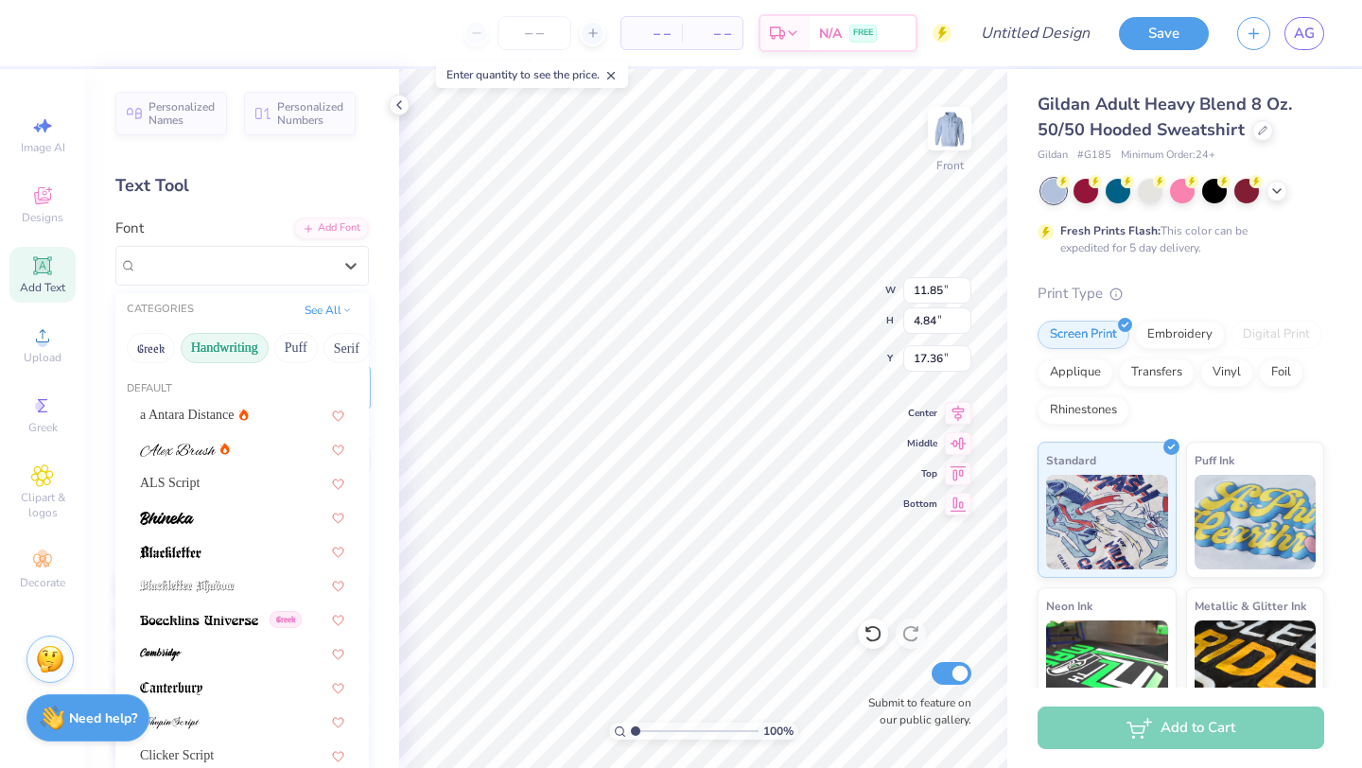
click at [236, 337] on button "Handwriting" at bounding box center [225, 348] width 88 height 30
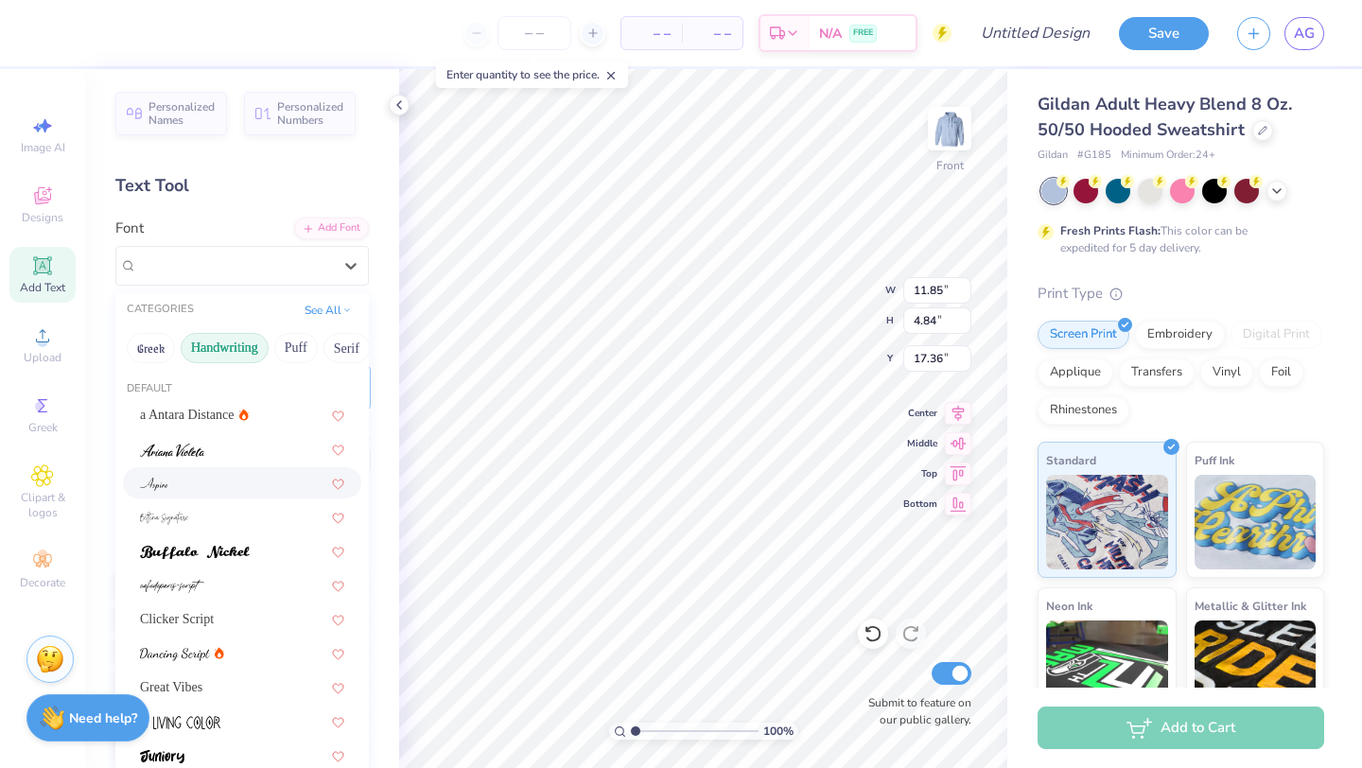
click at [207, 492] on div at bounding box center [242, 483] width 204 height 20
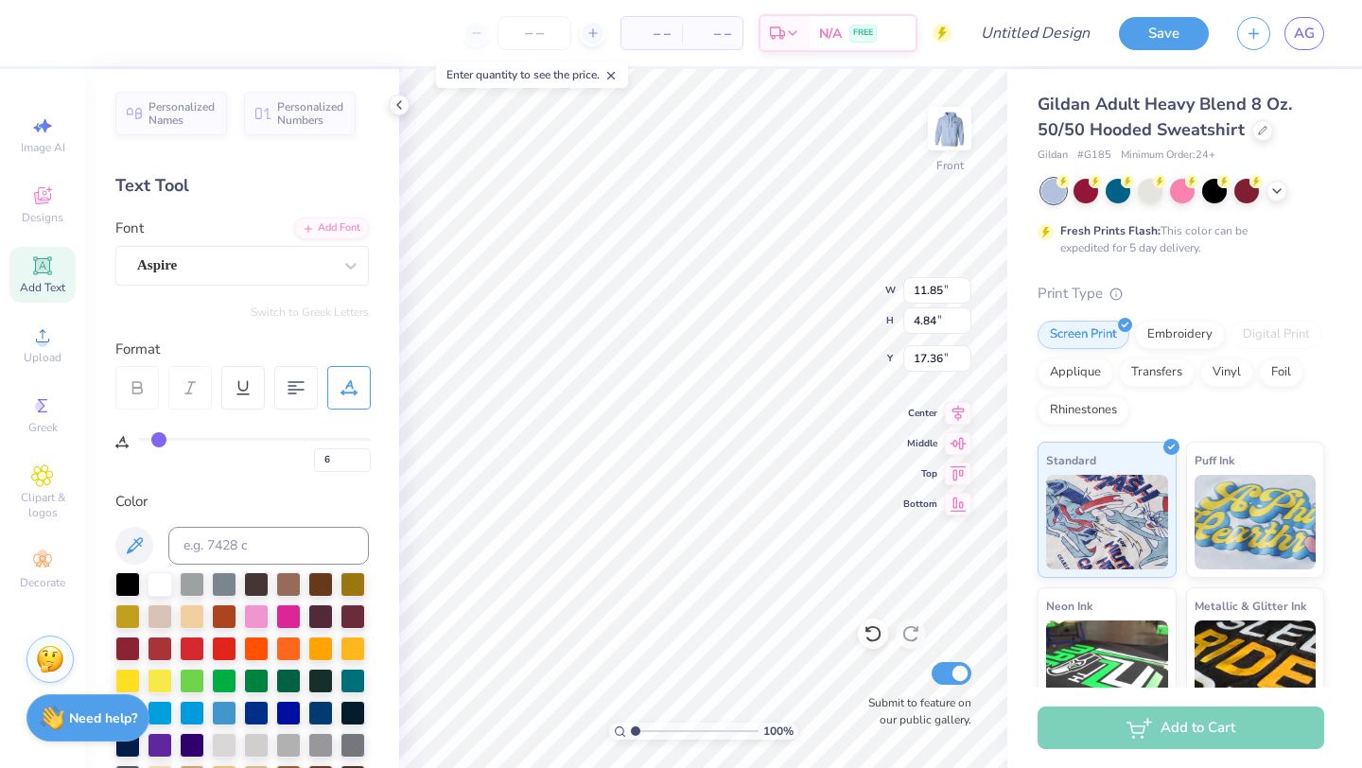
type input "8.05"
type input "3.99"
type input "17.76"
type input "17.80"
type input "8.50"
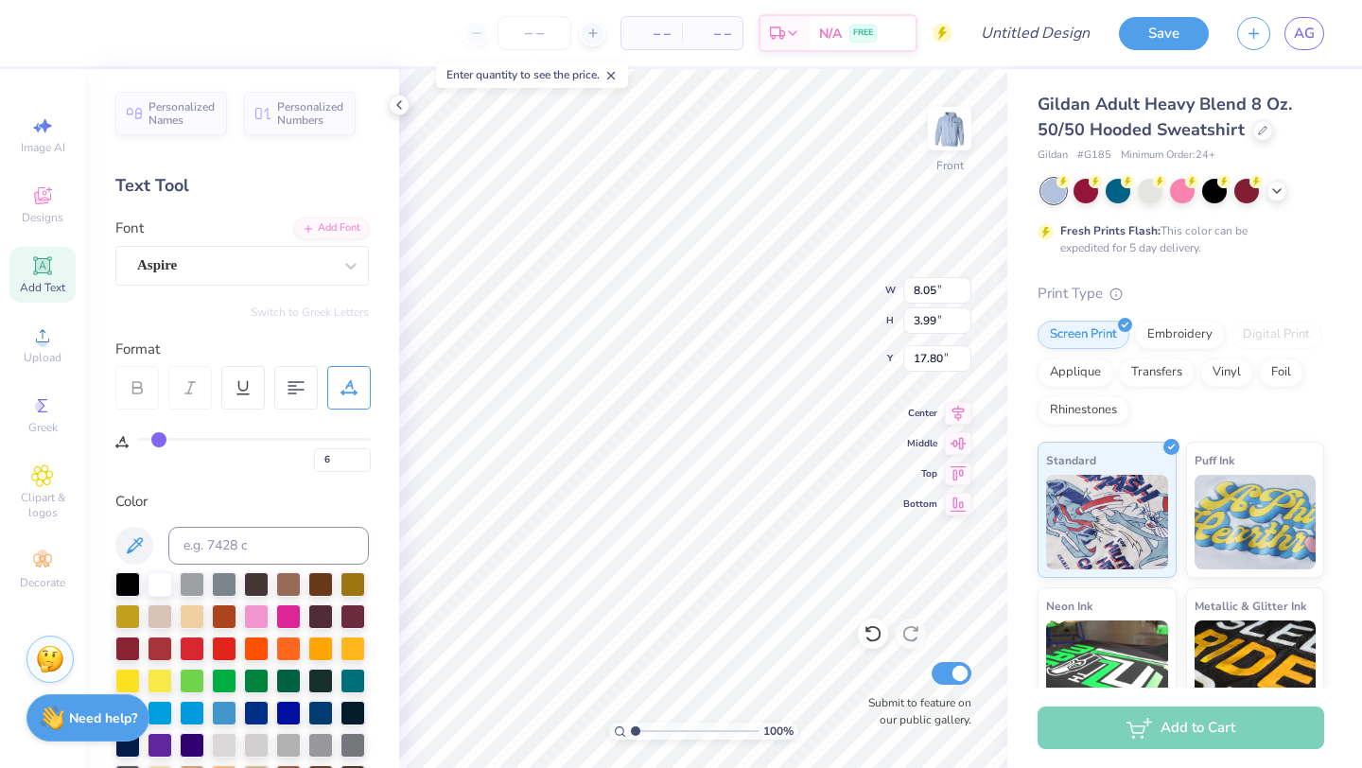
type input "4.22"
type input "17.81"
type input "18.31"
click at [958, 146] on img at bounding box center [950, 129] width 76 height 76
type input "8.80"
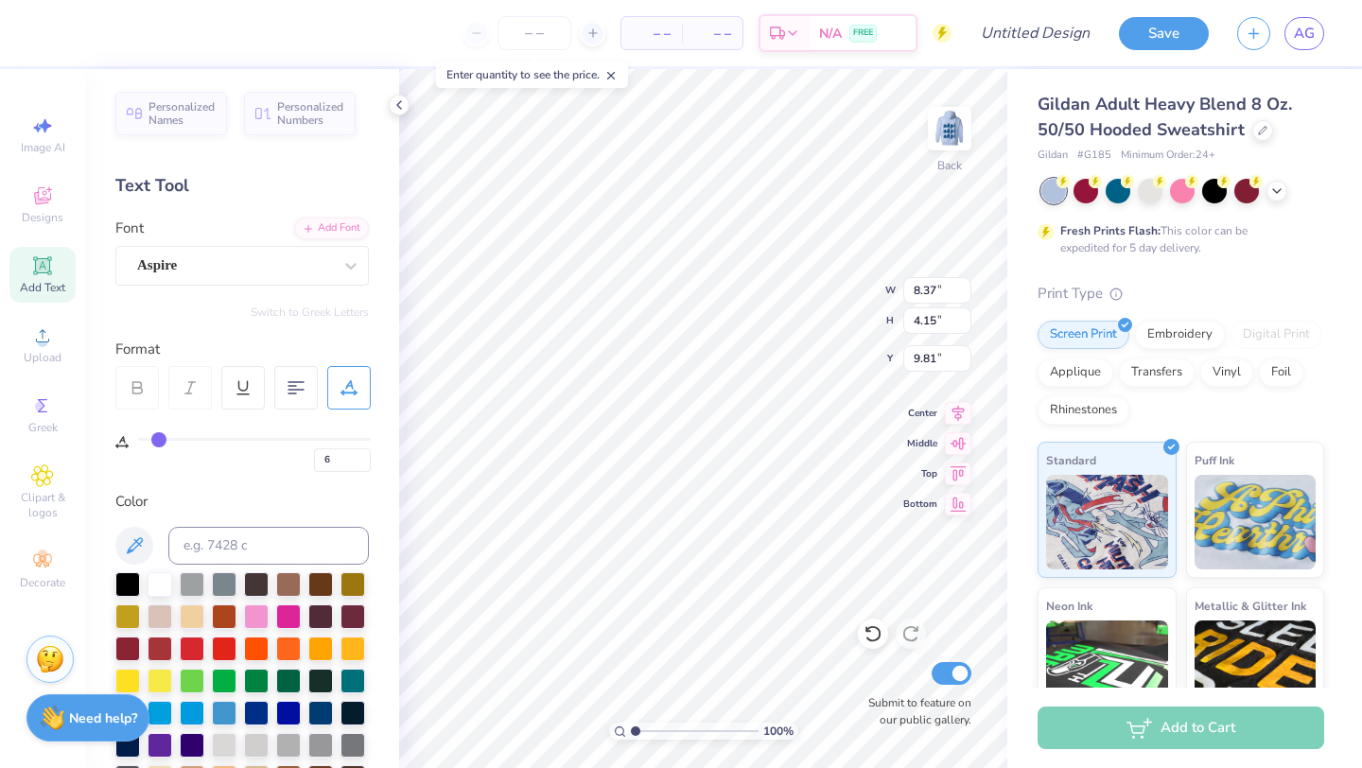
type input "1.85"
type input "11.01"
type textarea "violet ball"
type input "3.92"
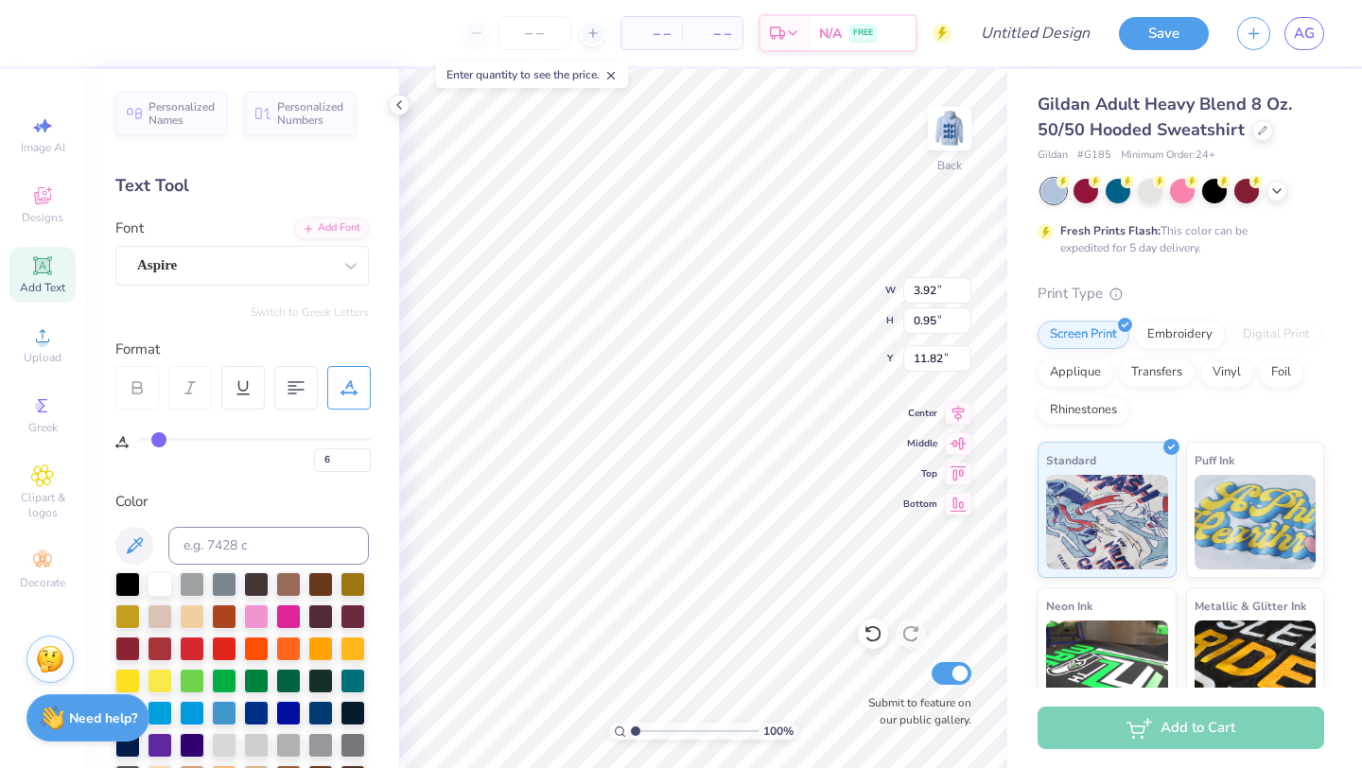
type input "0.95"
type input "3.00"
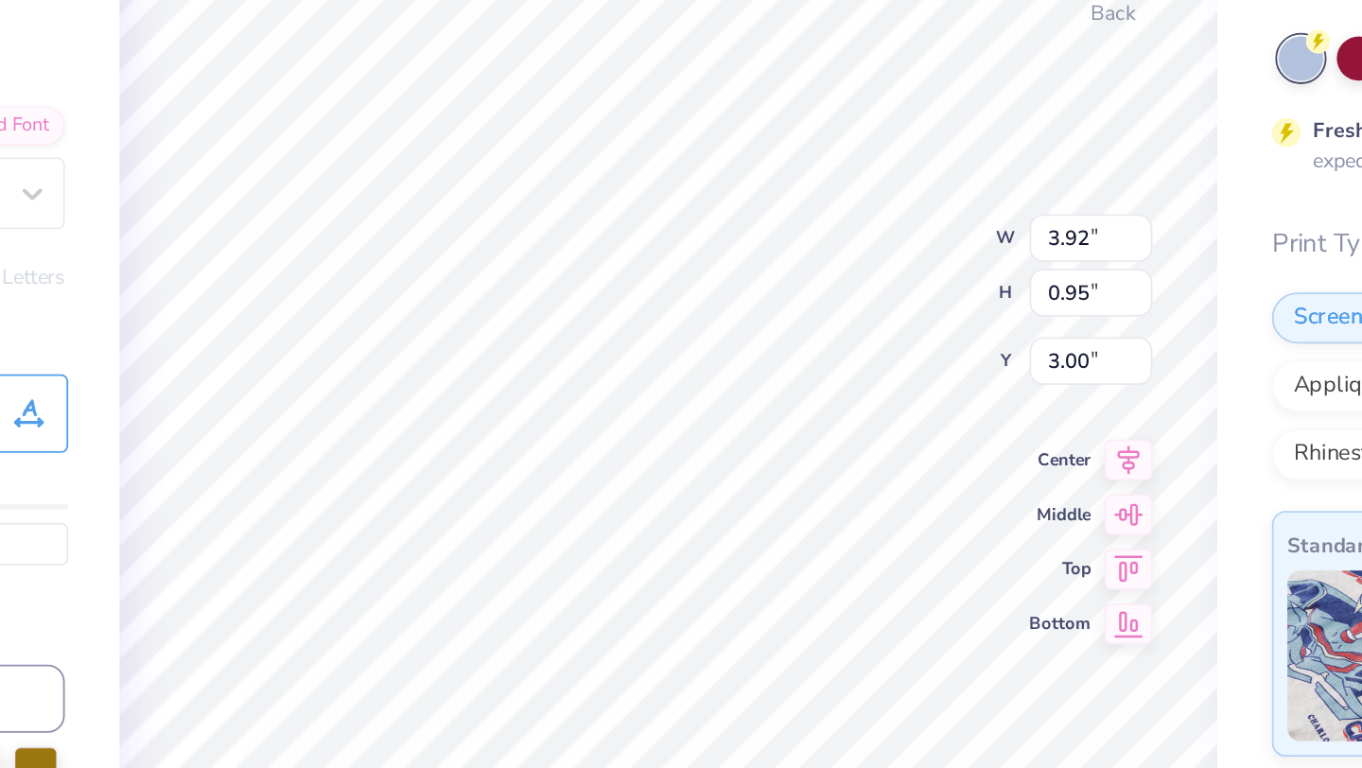
type input "3.62"
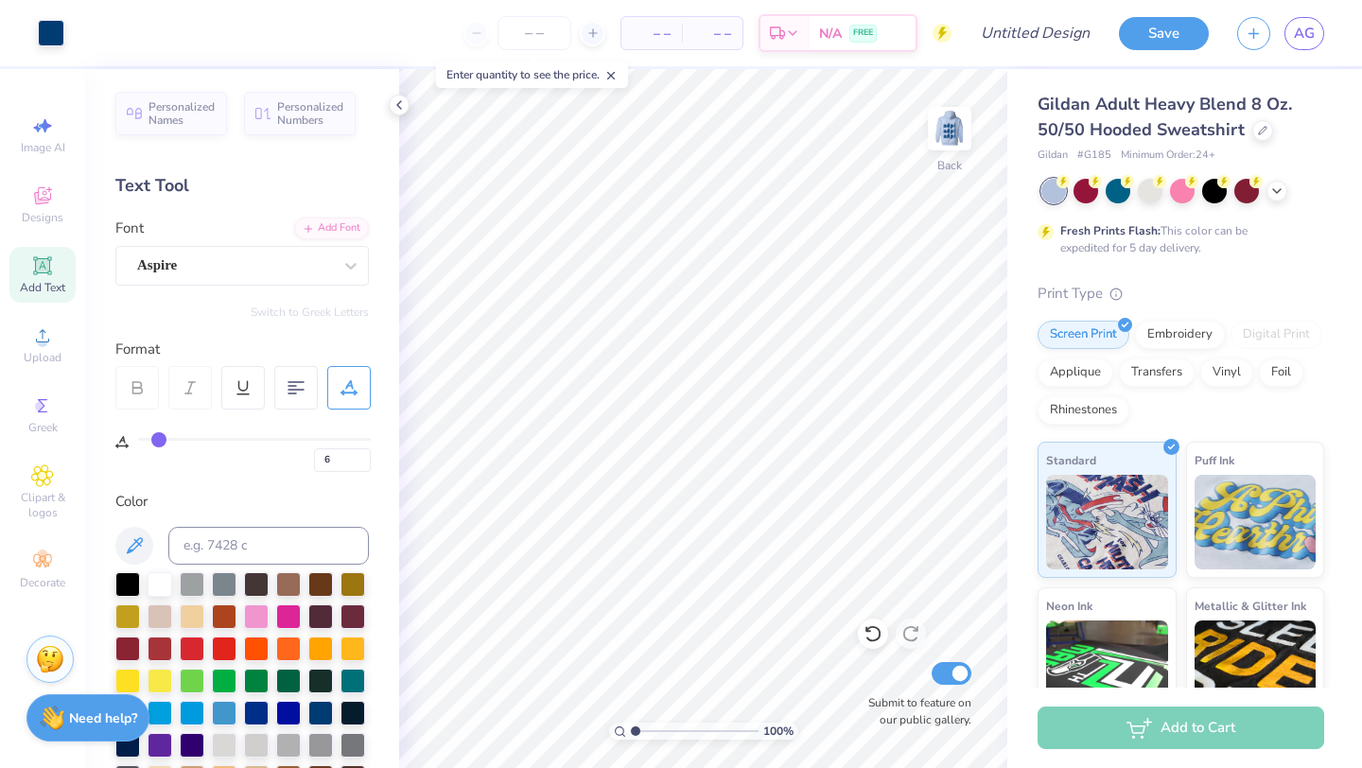
type input "0"
click at [942, 118] on img at bounding box center [950, 129] width 76 height 76
click at [520, 35] on input "number" at bounding box center [534, 33] width 74 height 34
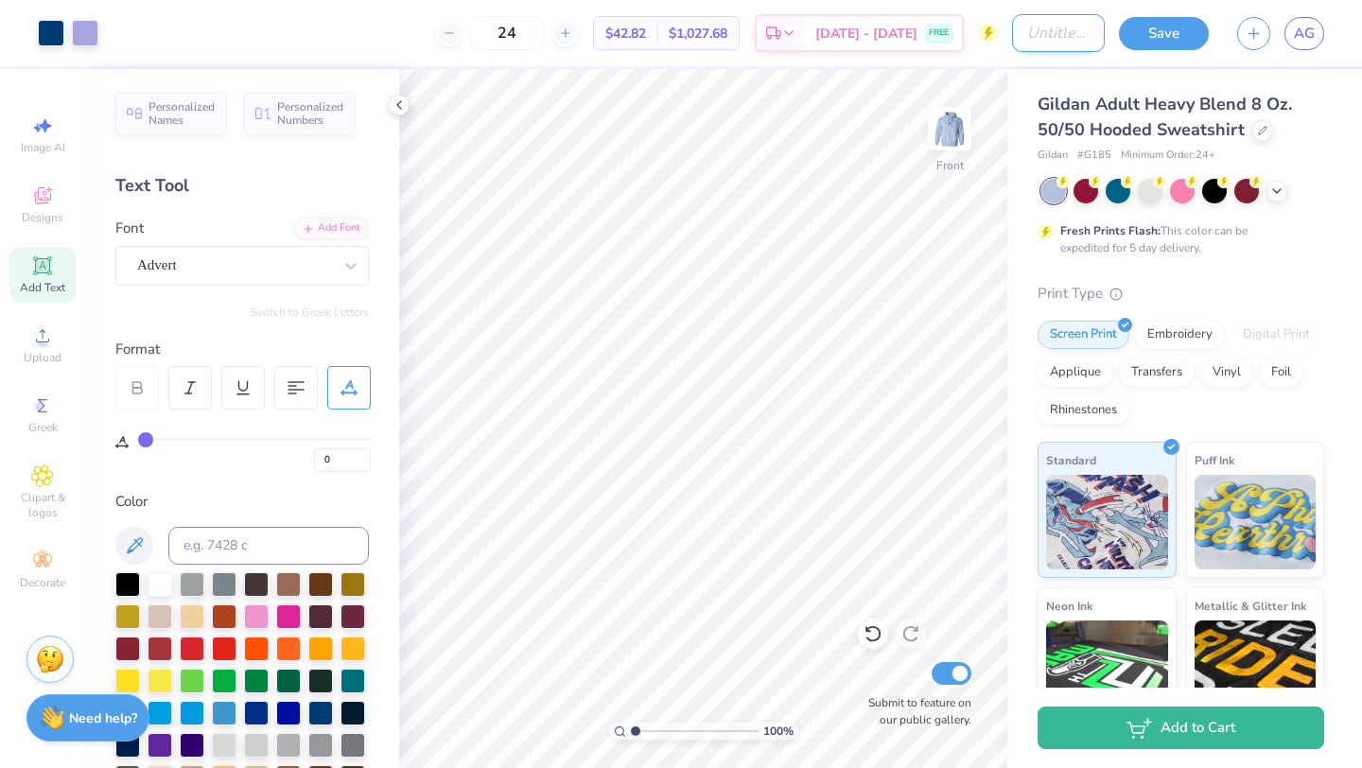
click at [1060, 26] on input "Design Title" at bounding box center [1058, 33] width 93 height 38
click at [1193, 34] on button "Save" at bounding box center [1164, 30] width 90 height 33
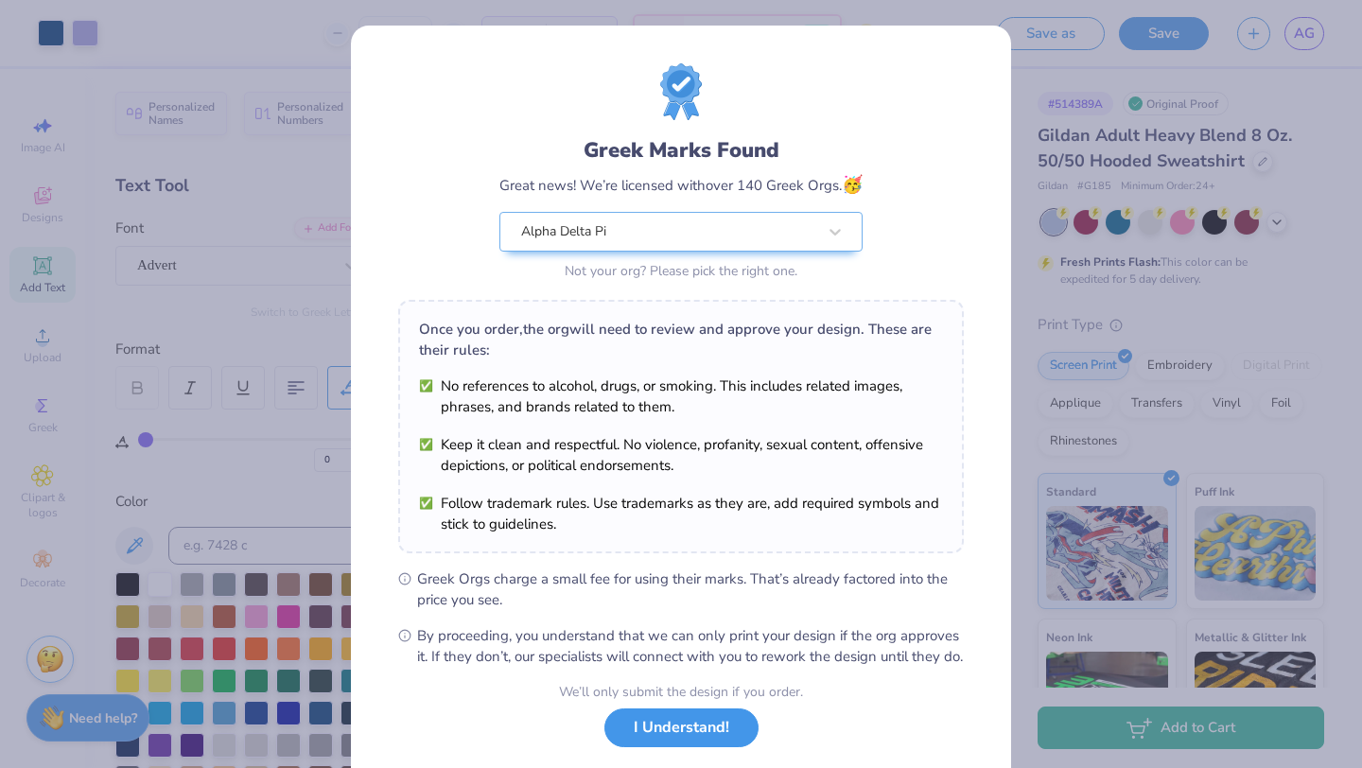
click at [653, 747] on button "I Understand!" at bounding box center [681, 727] width 154 height 39
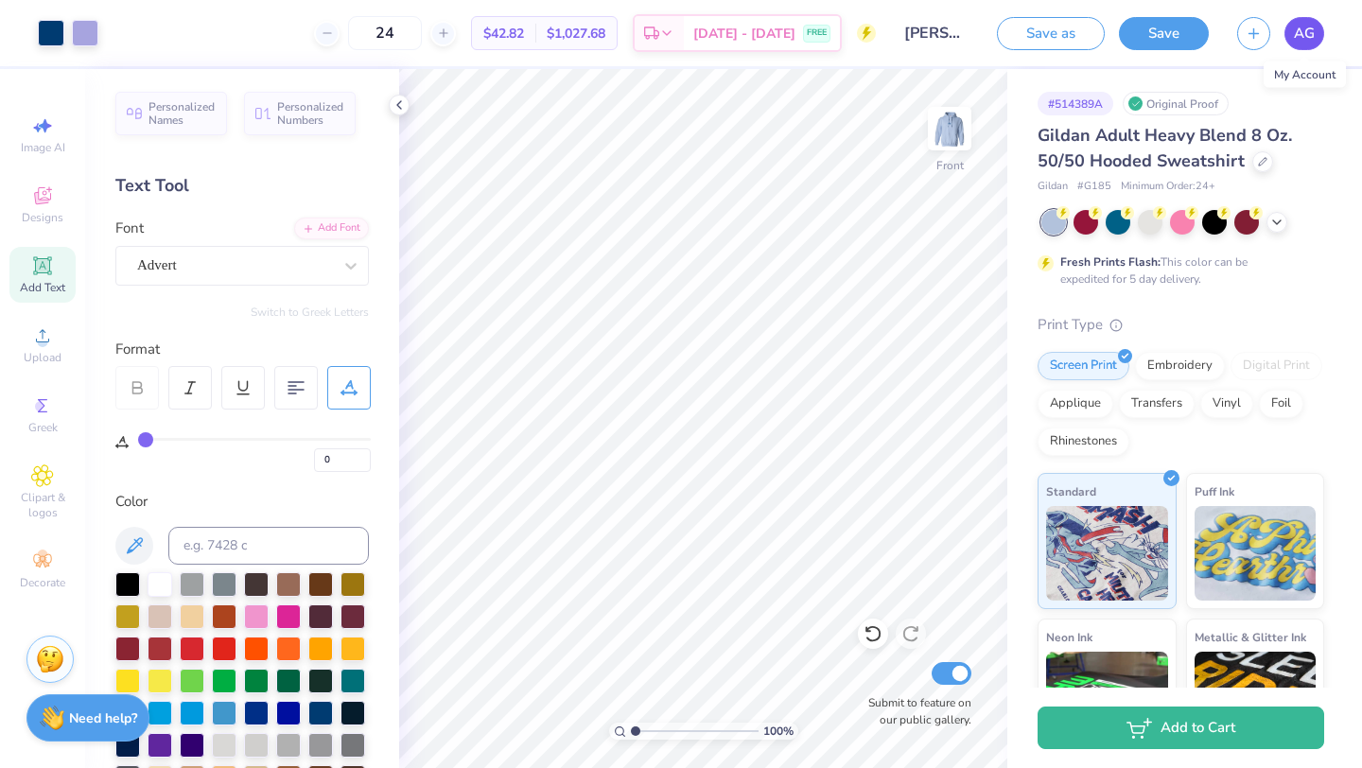
click at [1302, 39] on span "AG" at bounding box center [1304, 34] width 21 height 22
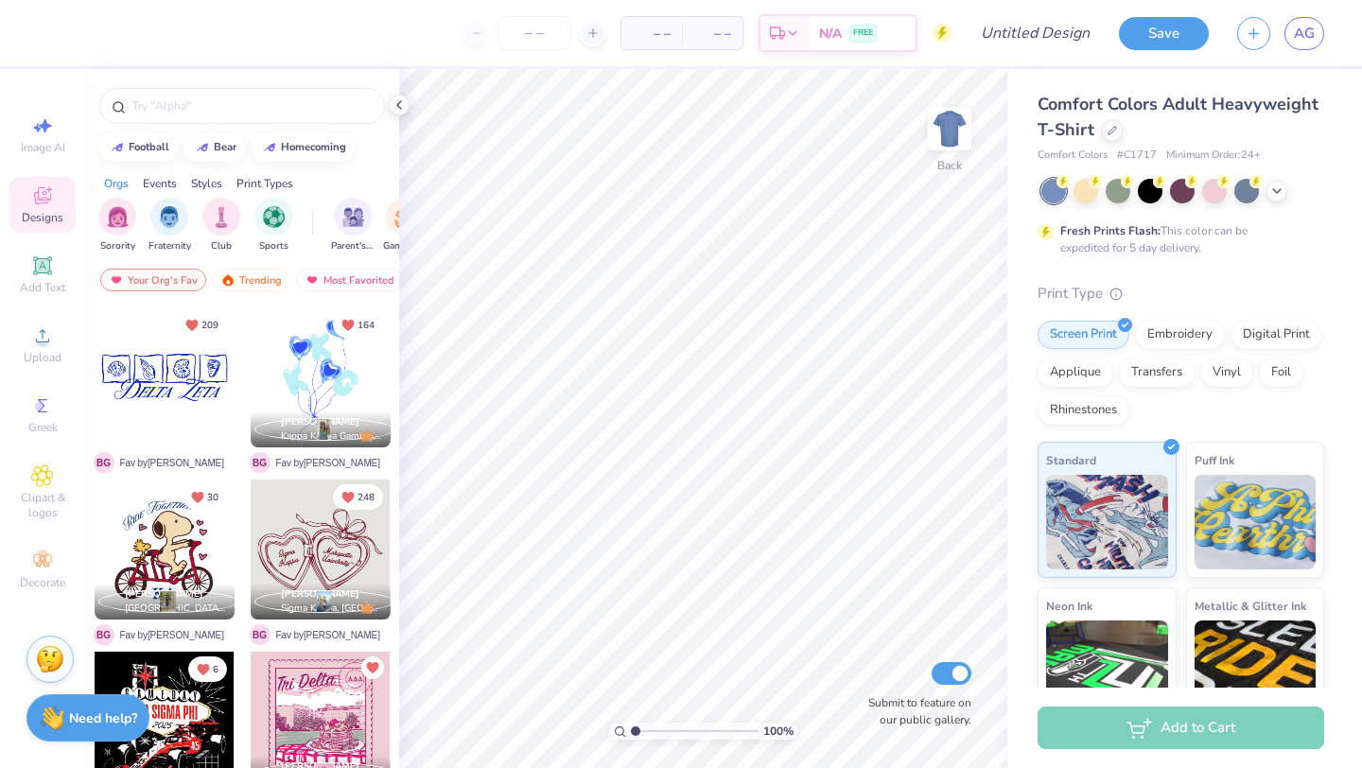
click at [1108, 115] on div "Comfort Colors Adult Heavyweight T-Shirt" at bounding box center [1181, 117] width 287 height 51
click at [1109, 131] on icon at bounding box center [1112, 128] width 9 height 9
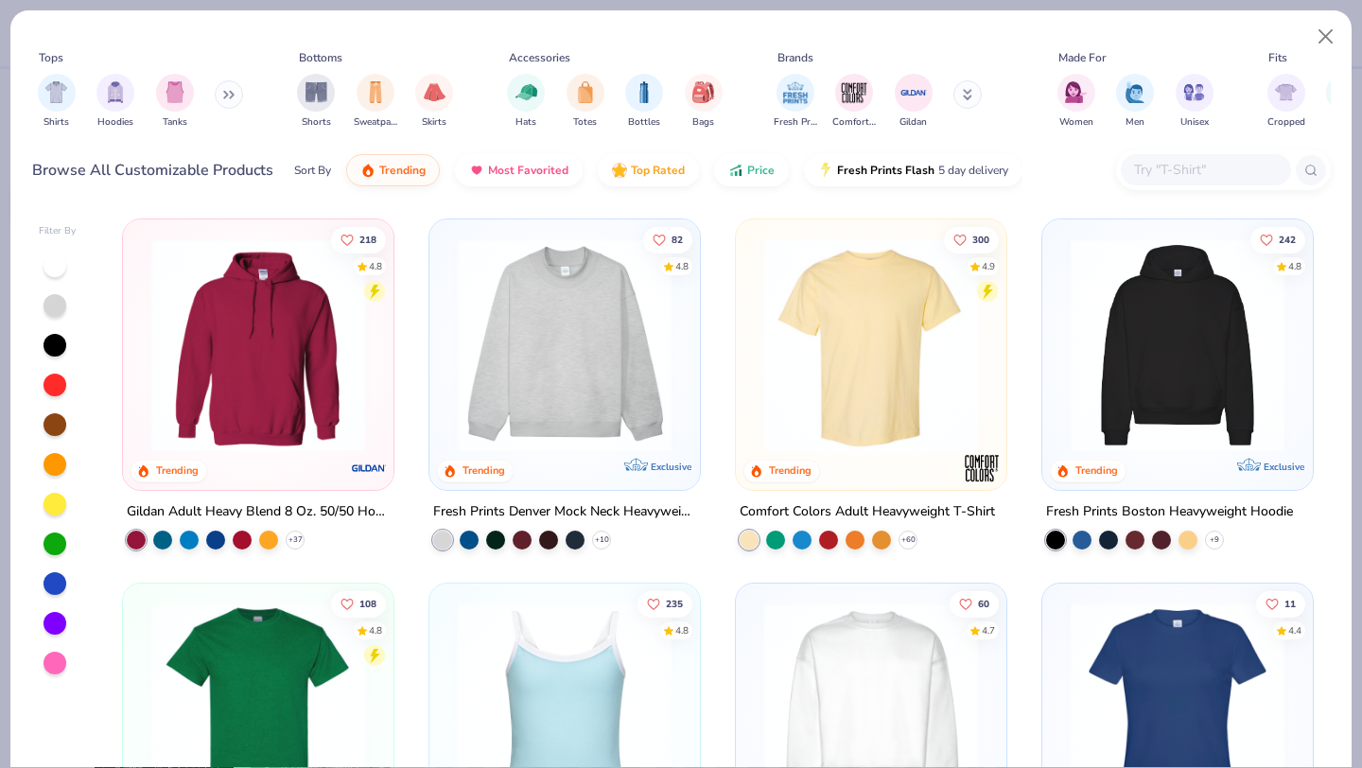
click at [302, 330] on img at bounding box center [258, 345] width 233 height 214
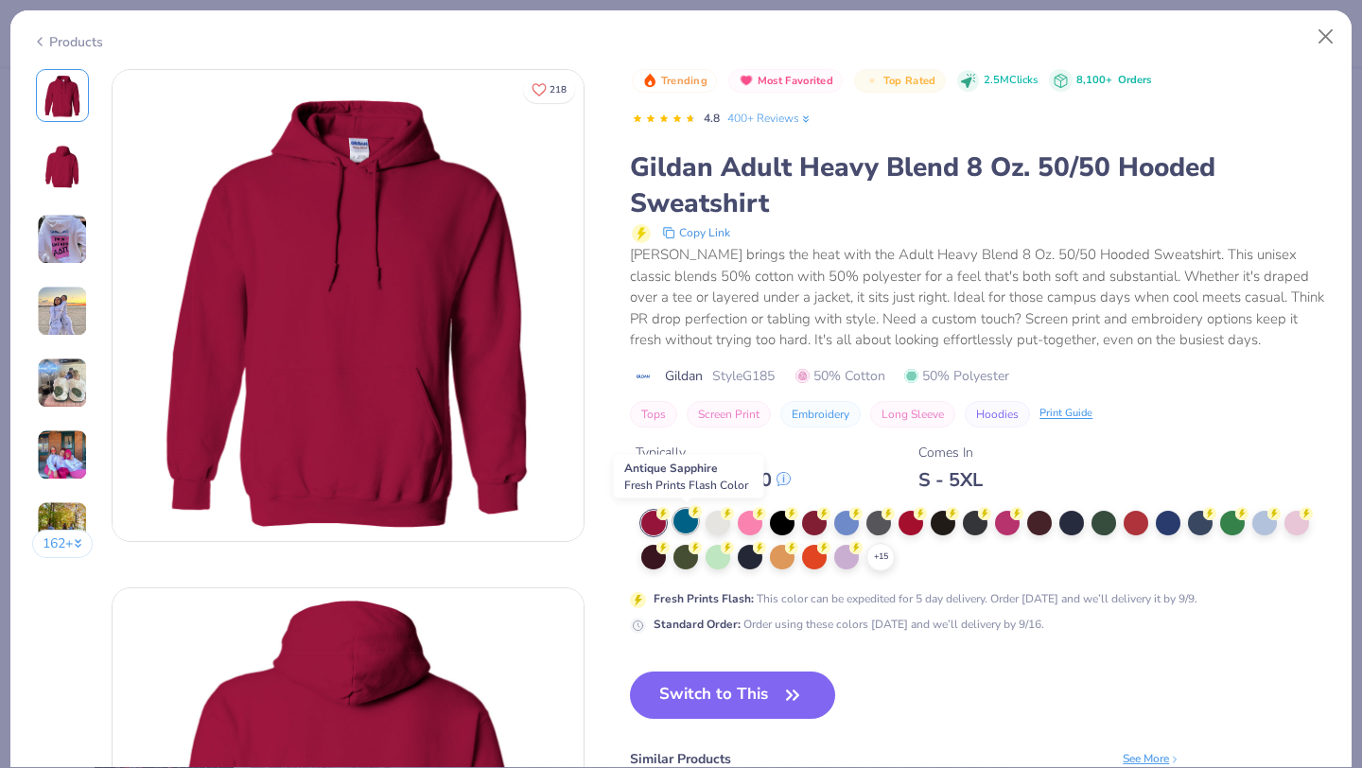
click at [680, 524] on div at bounding box center [685, 521] width 25 height 25
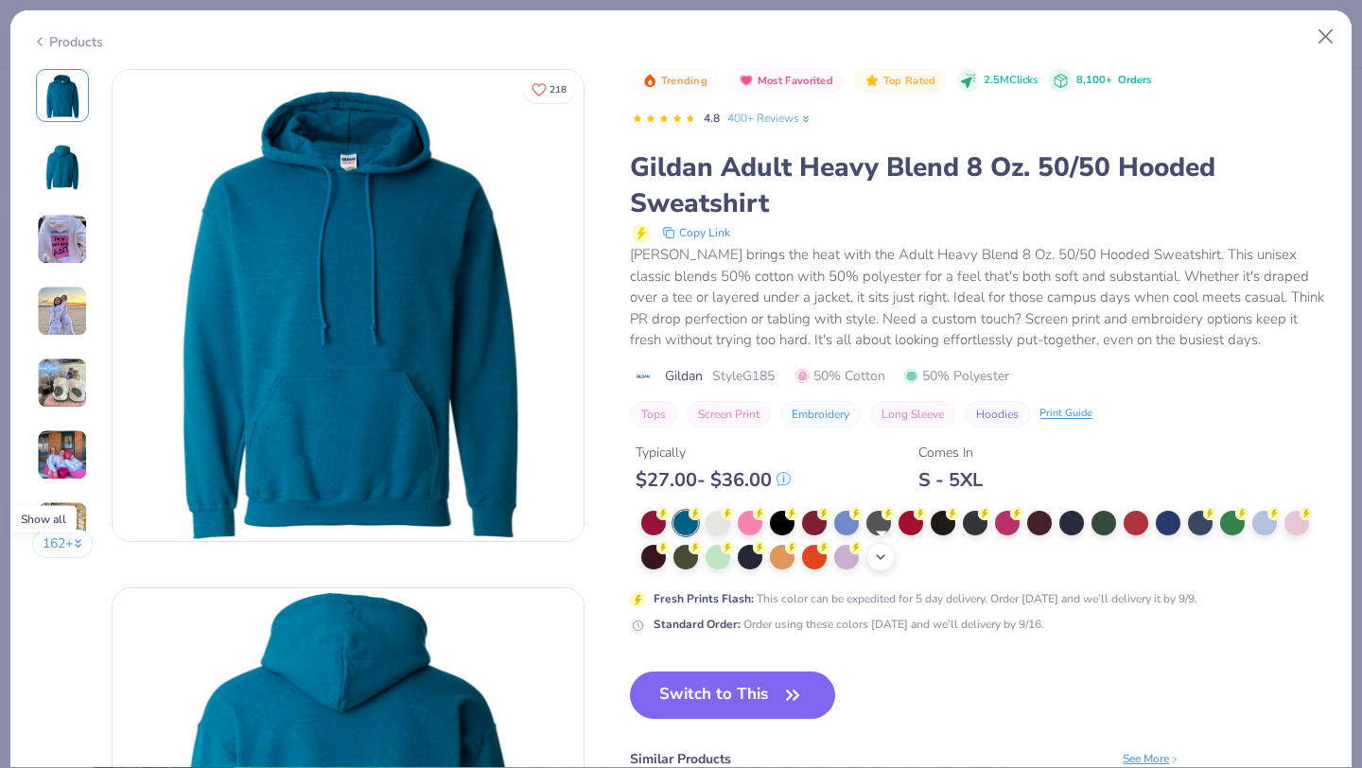
click at [882, 562] on icon at bounding box center [880, 557] width 15 height 15
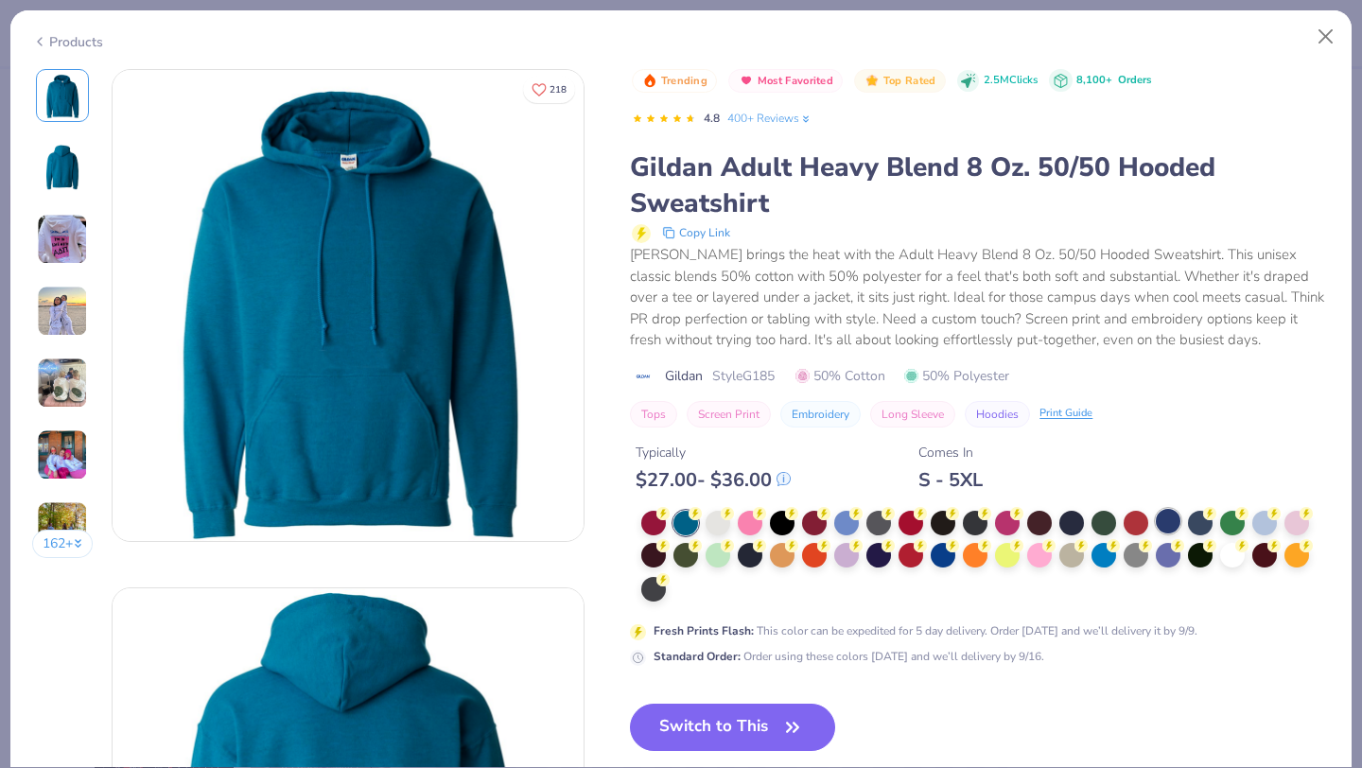
click at [1172, 519] on div at bounding box center [1168, 521] width 25 height 25
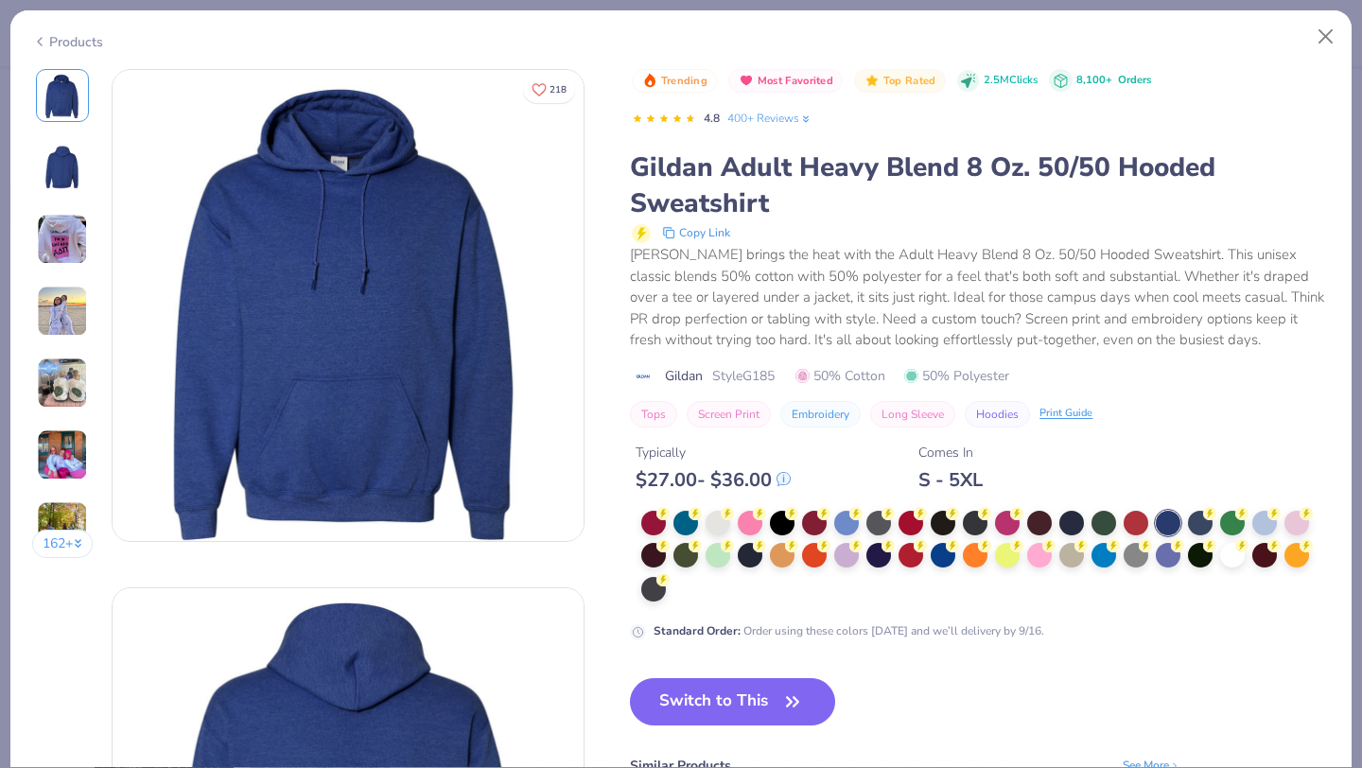
click at [952, 567] on div at bounding box center [985, 557] width 689 height 93
click at [948, 564] on div at bounding box center [943, 553] width 25 height 25
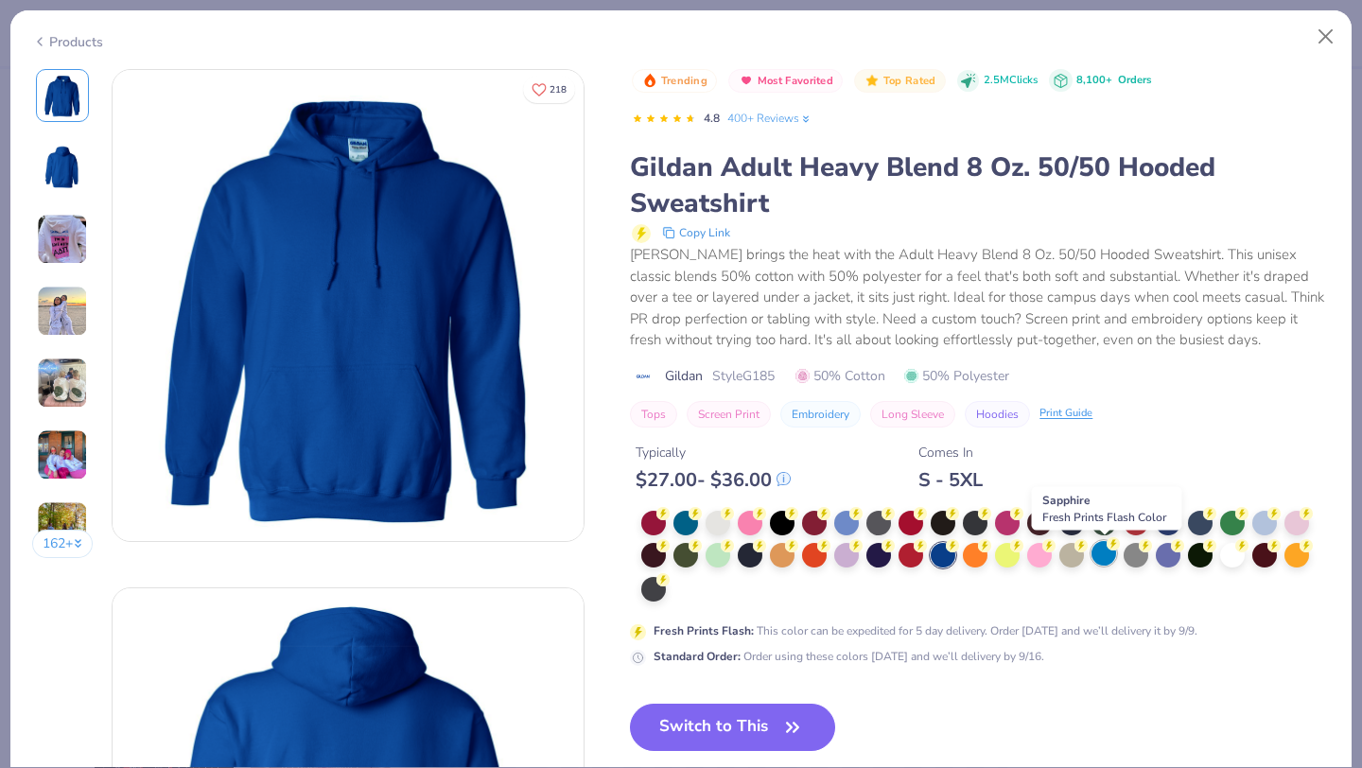
click at [1110, 565] on div at bounding box center [1103, 553] width 25 height 25
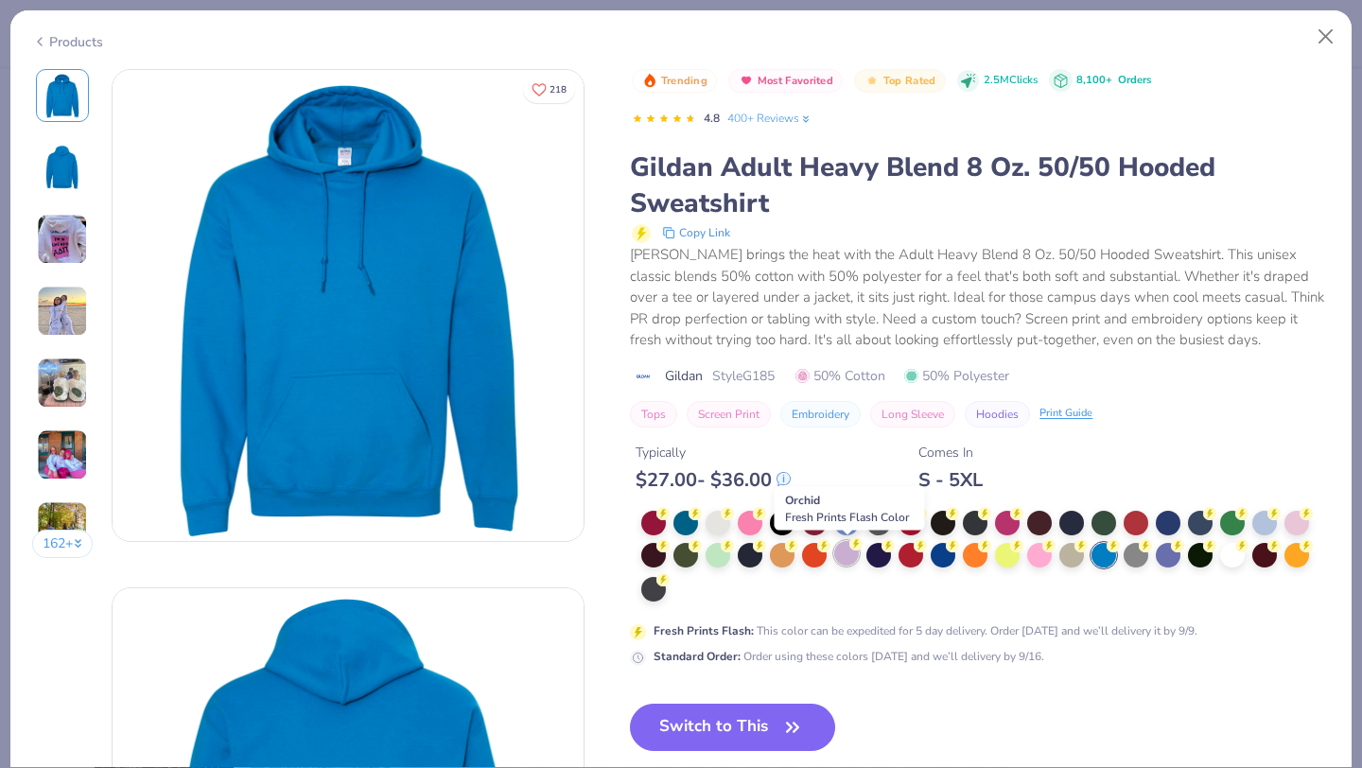
click at [846, 555] on div at bounding box center [846, 553] width 25 height 25
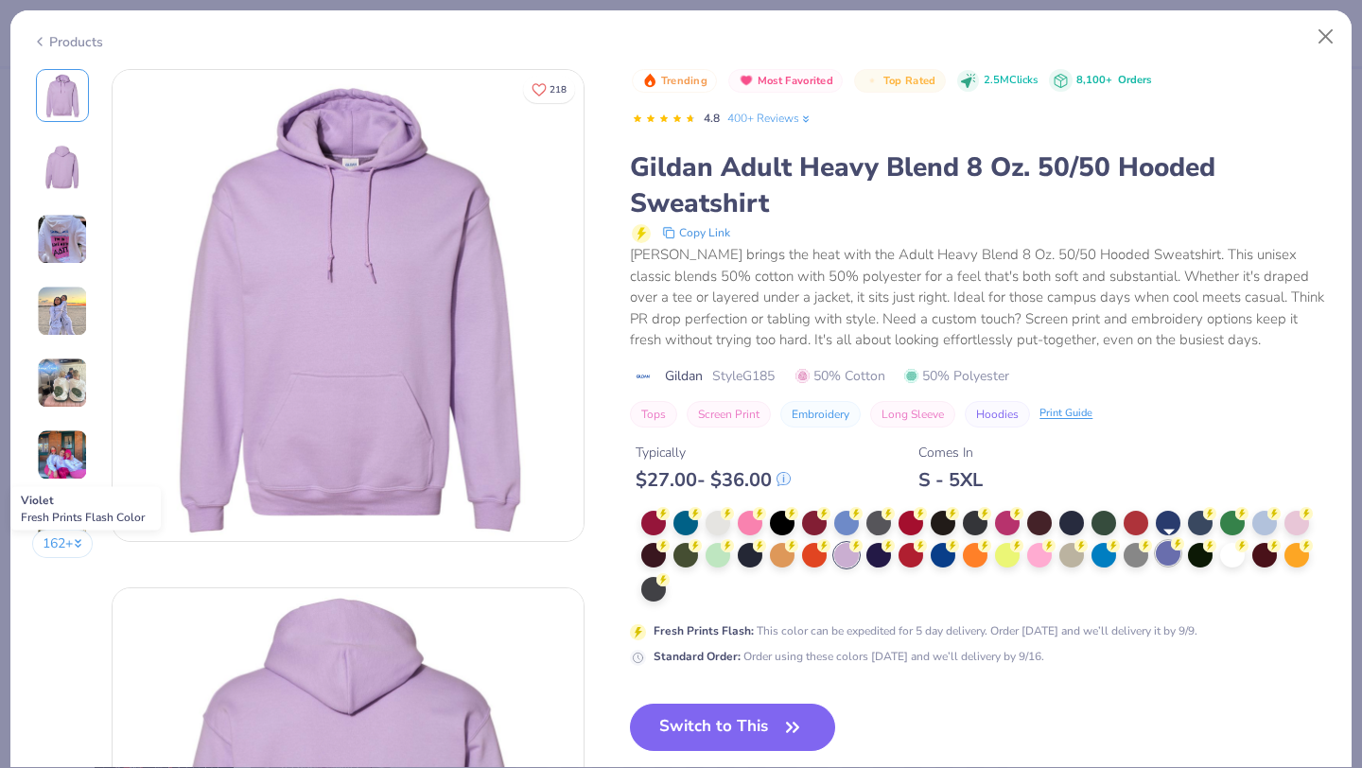
click at [1164, 553] on div at bounding box center [1168, 553] width 25 height 25
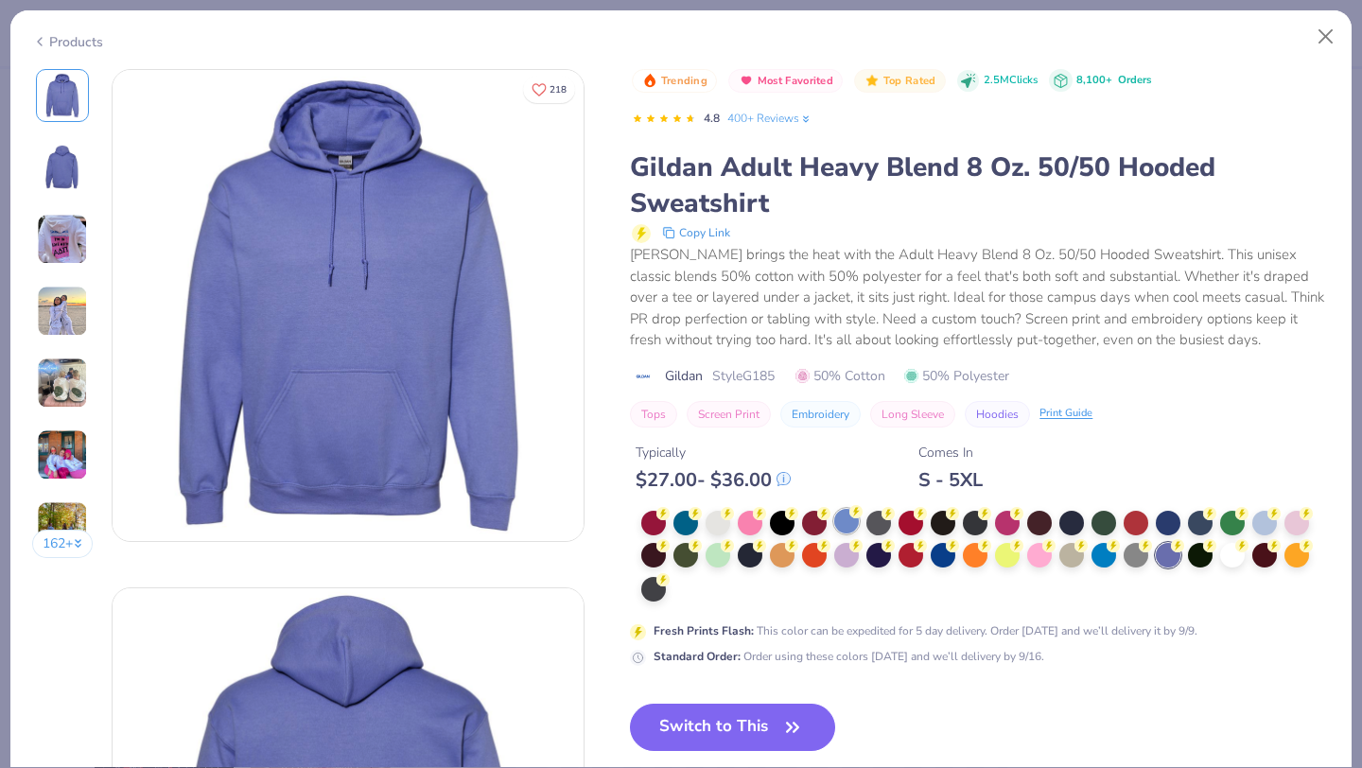
click at [853, 527] on div at bounding box center [846, 521] width 25 height 25
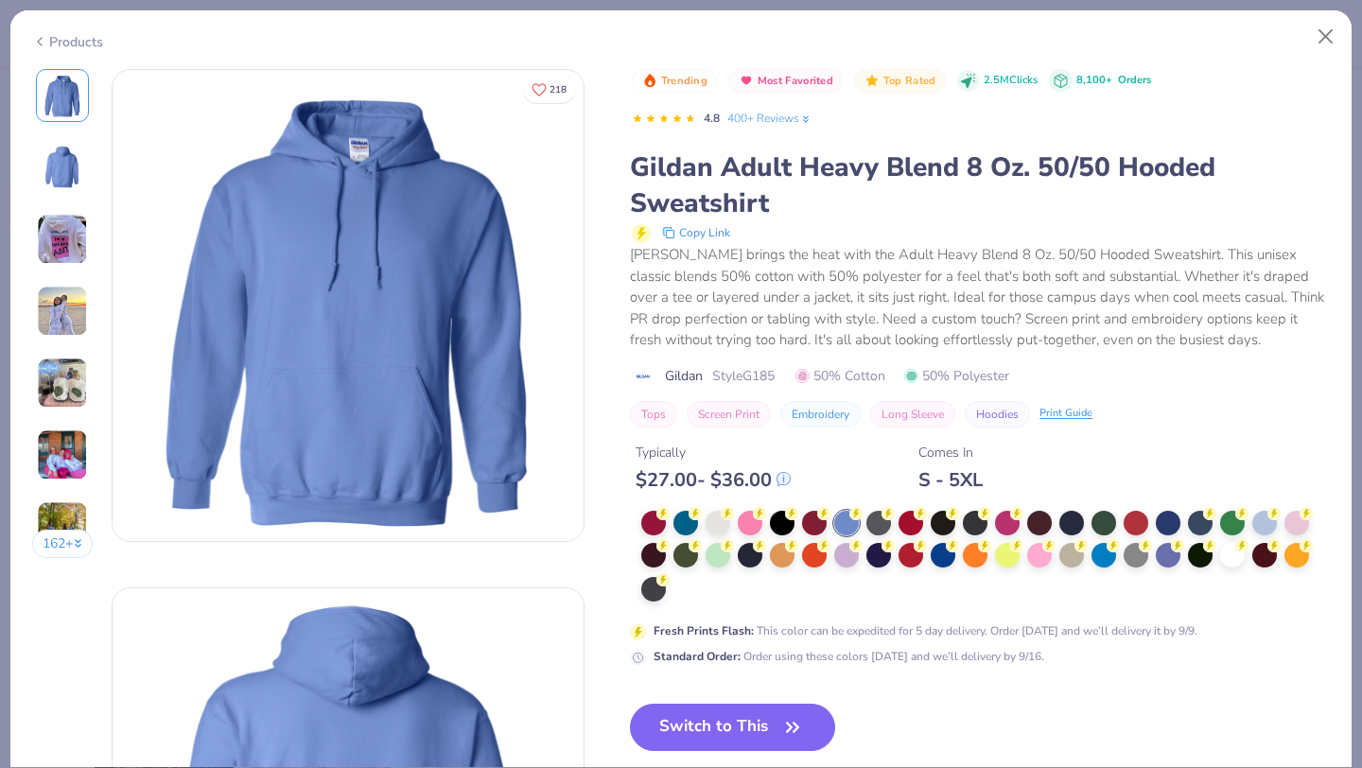
click at [733, 536] on div at bounding box center [985, 557] width 689 height 93
click at [1265, 174] on div "Gildan Adult Heavy Blend 8 Oz. 50/50 Hooded Sweatshirt" at bounding box center [980, 185] width 700 height 72
click at [1322, 38] on button "Close" at bounding box center [1326, 37] width 36 height 36
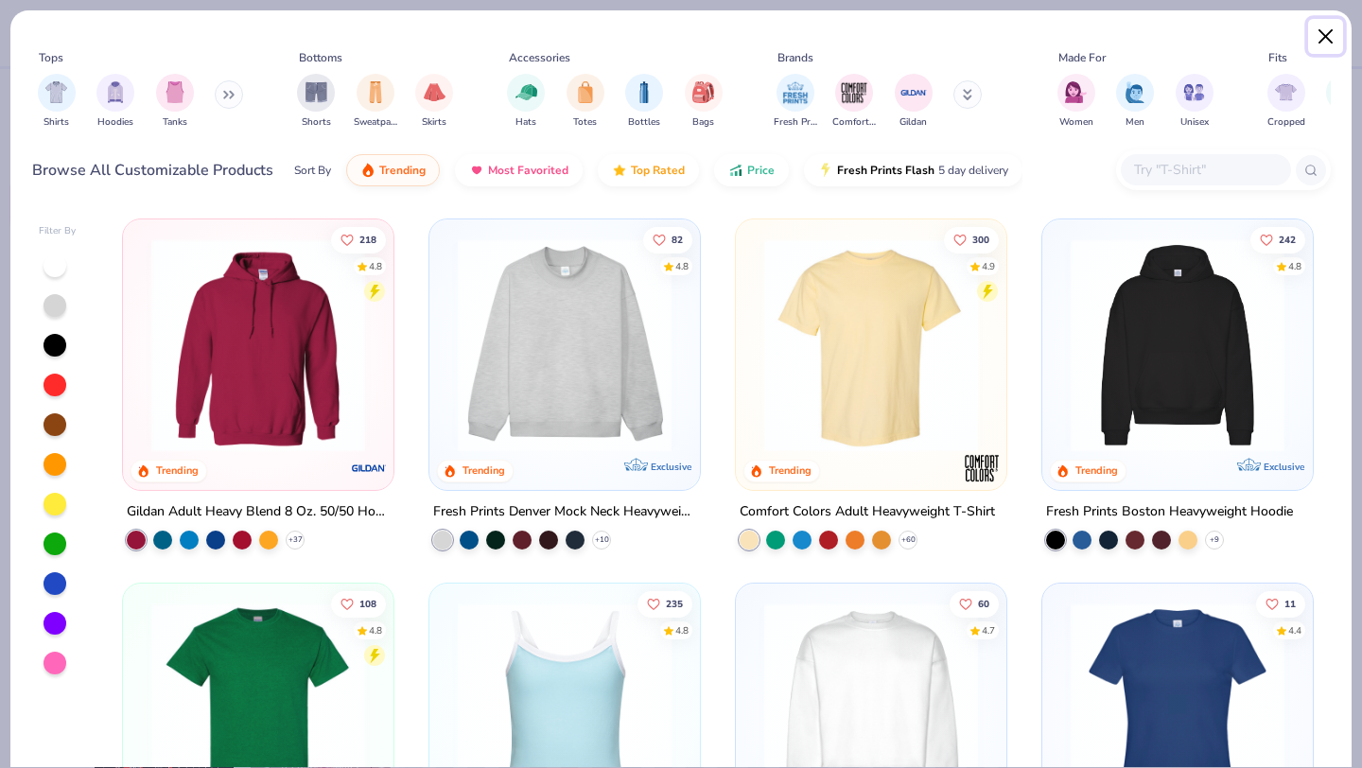
click at [1320, 20] on button "Close" at bounding box center [1326, 37] width 36 height 36
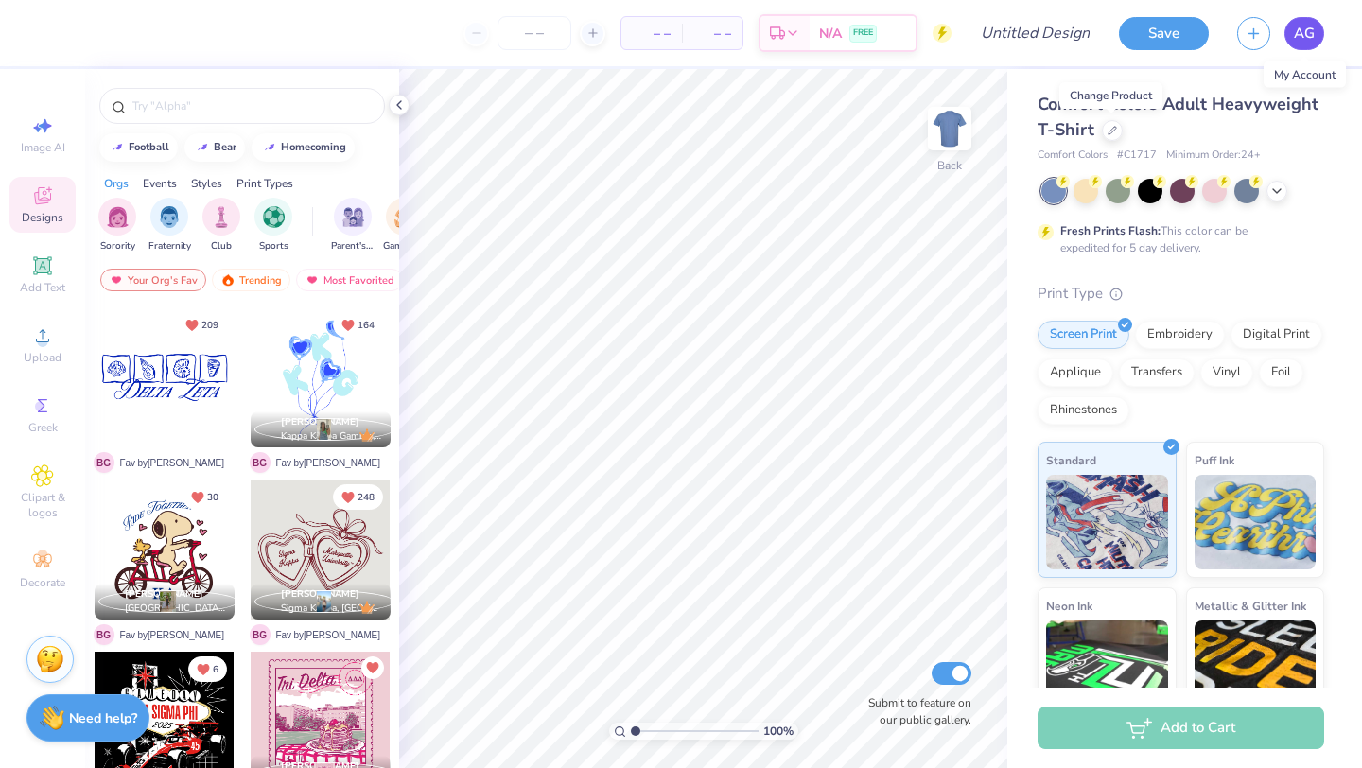
click at [1305, 38] on span "AG" at bounding box center [1304, 34] width 21 height 22
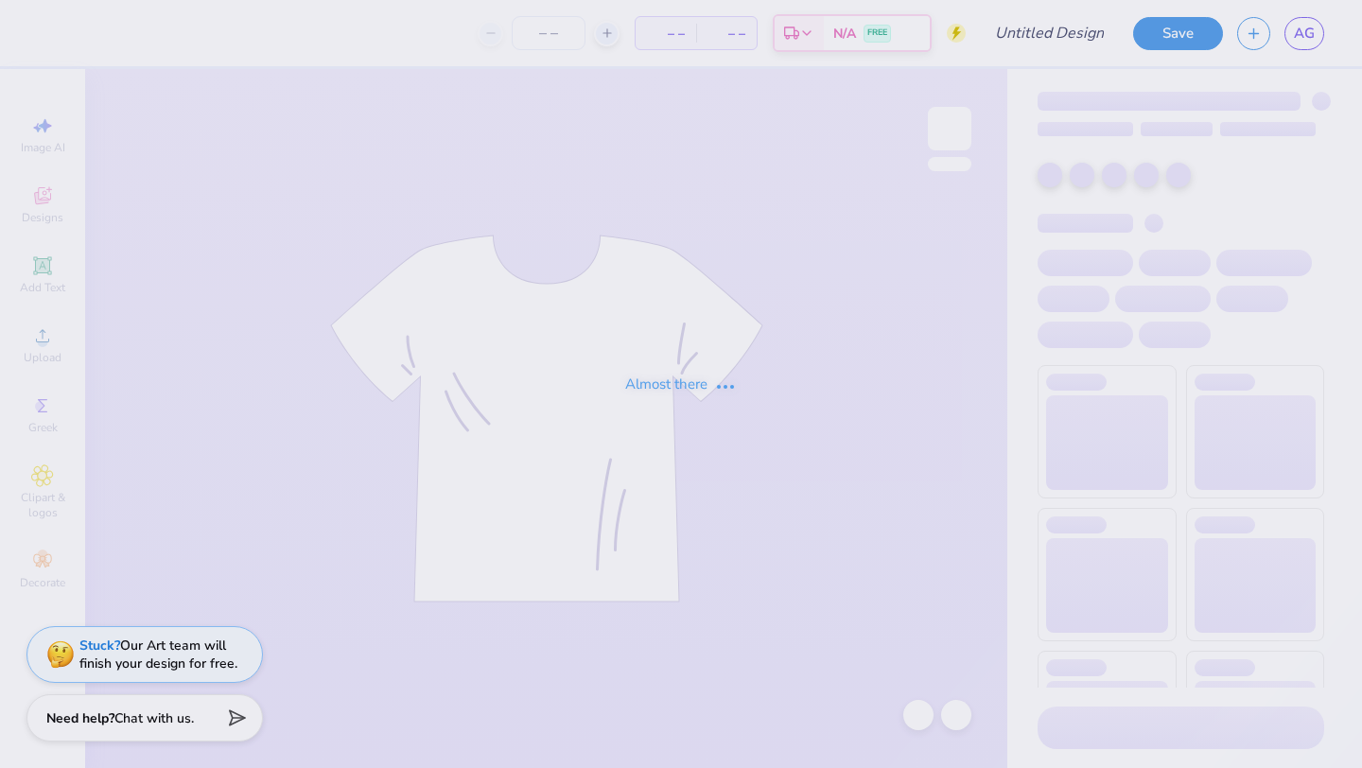
type input "[PERSON_NAME] 2"
type input "30"
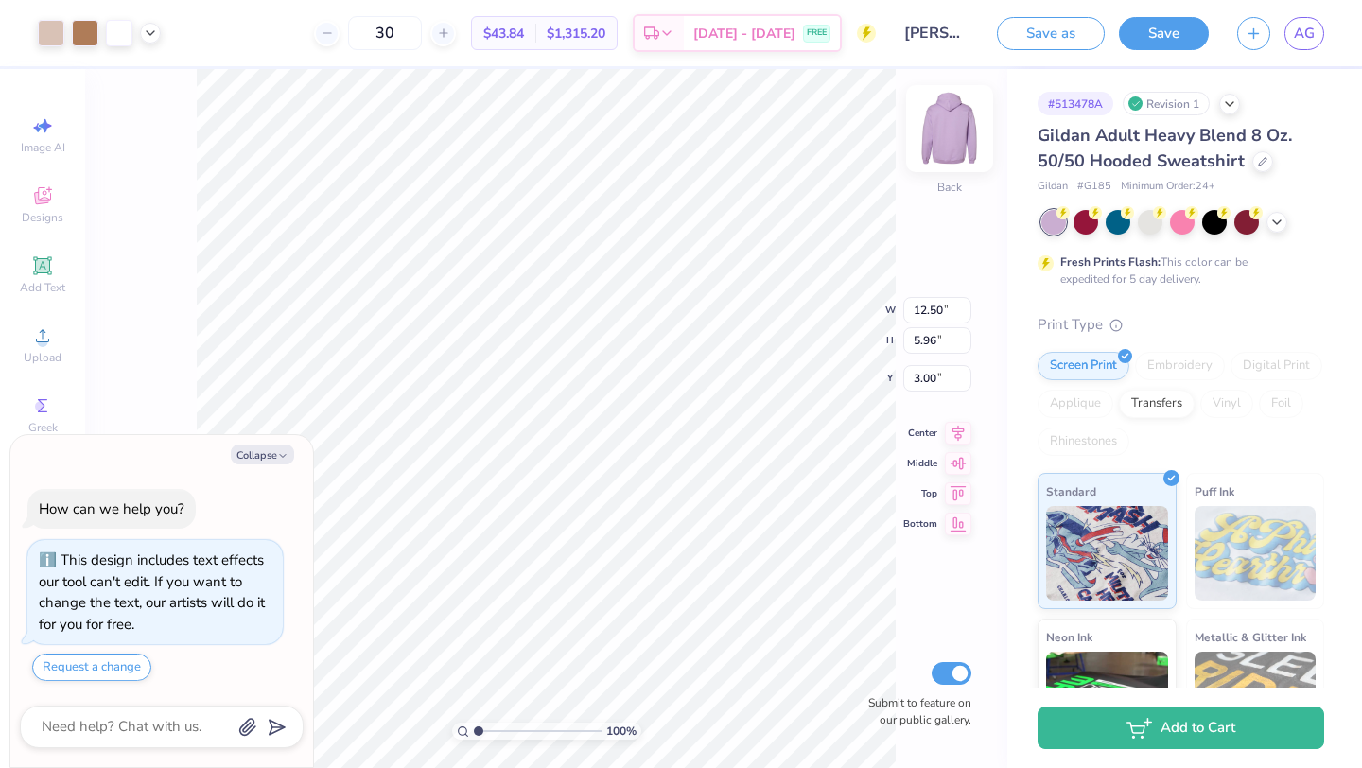
click at [951, 151] on img at bounding box center [950, 129] width 76 height 76
type textarea "x"
type input "9.57"
type textarea "x"
type input "13.83"
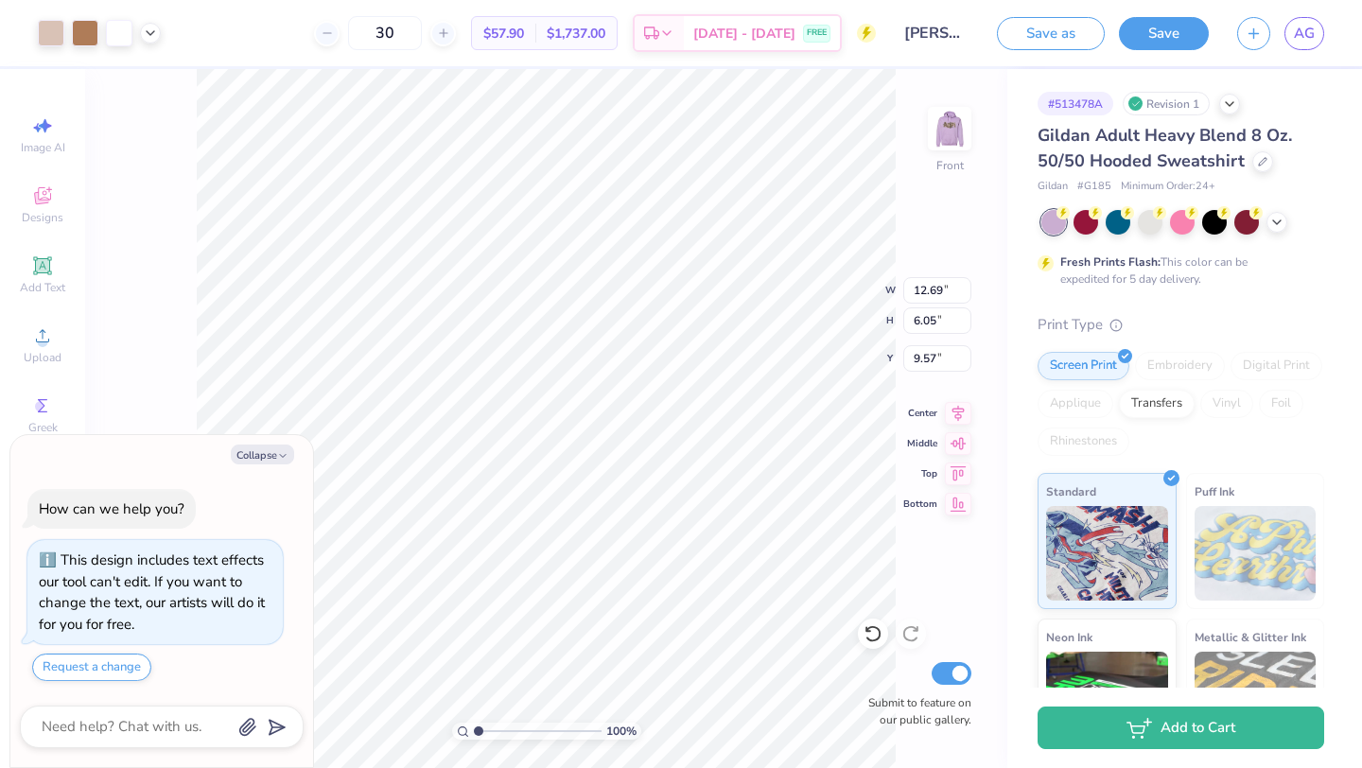
type input "6.59"
type textarea "x"
type input "9.94"
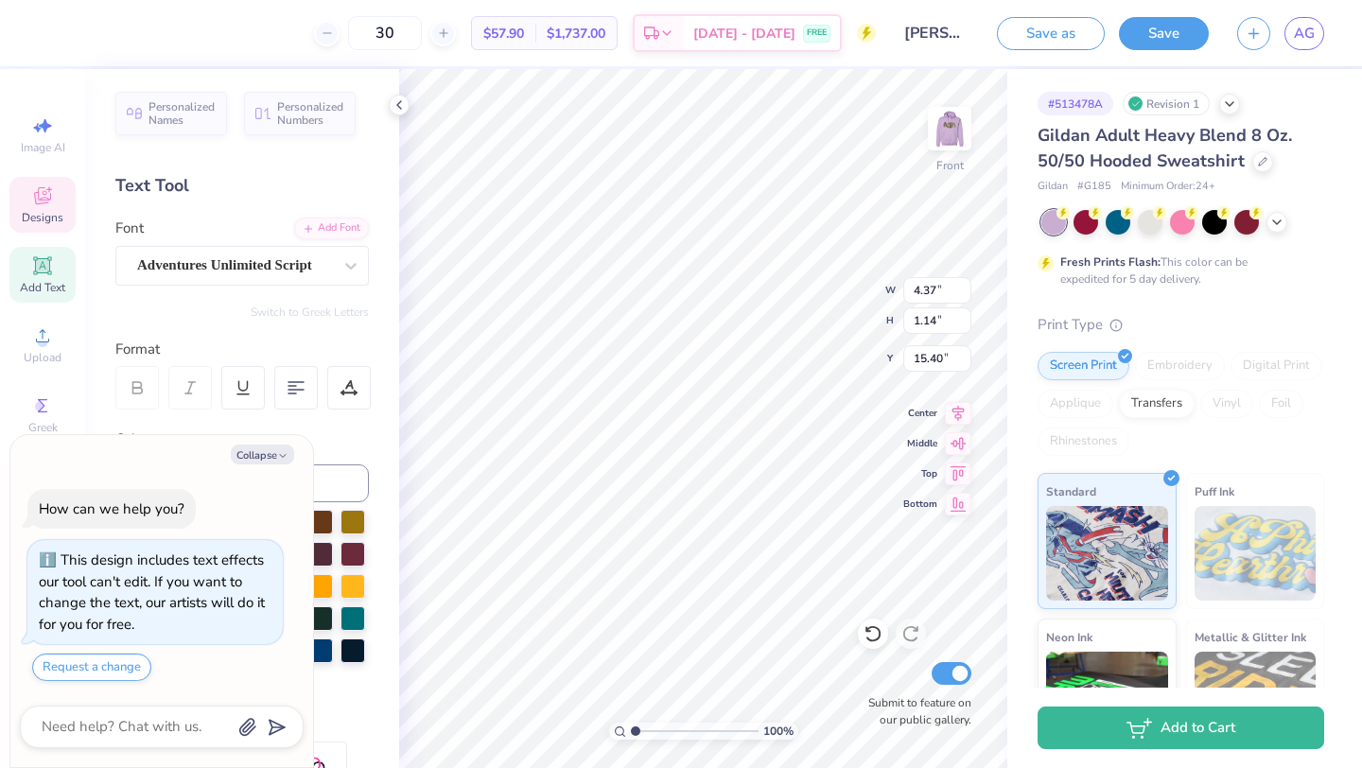
type textarea "x"
type input "15.43"
click at [1314, 48] on link "AG" at bounding box center [1304, 33] width 40 height 33
type textarea "x"
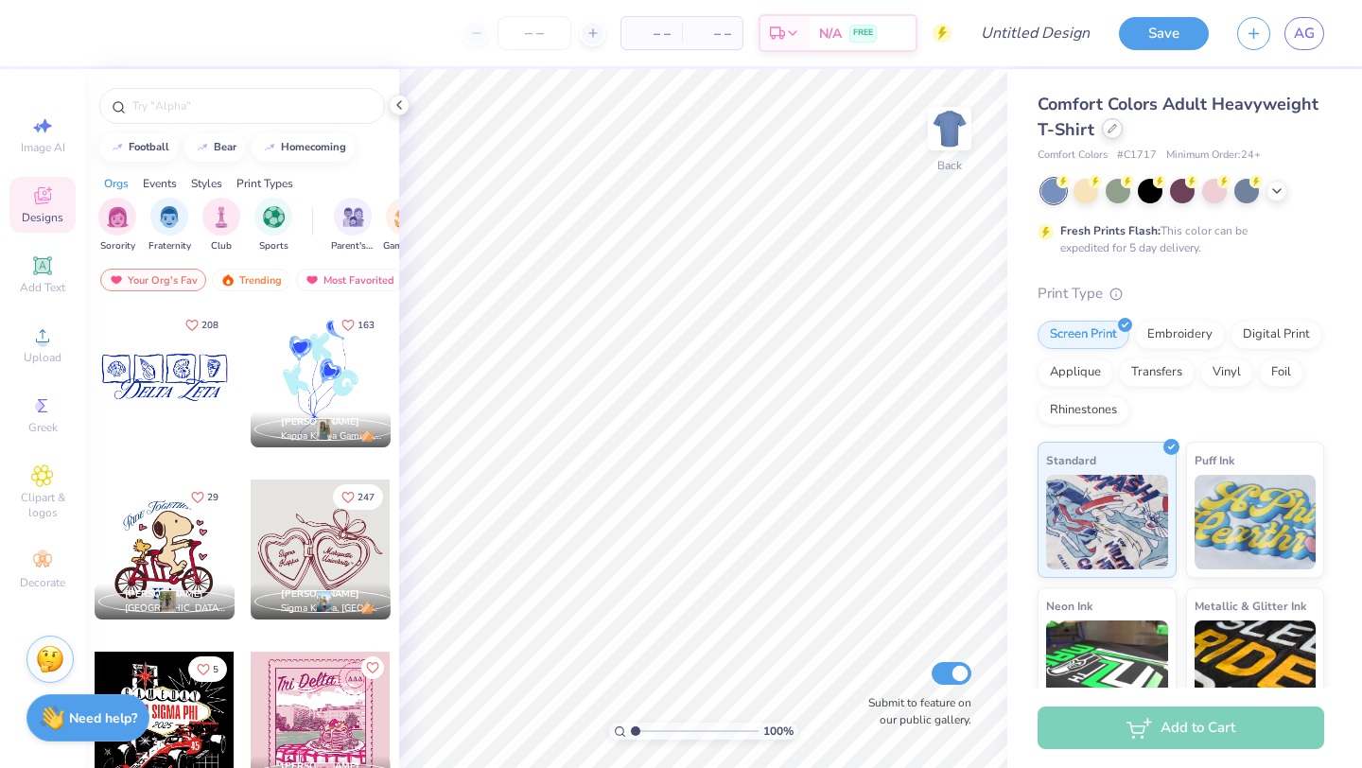
click at [1117, 133] on div at bounding box center [1112, 128] width 21 height 21
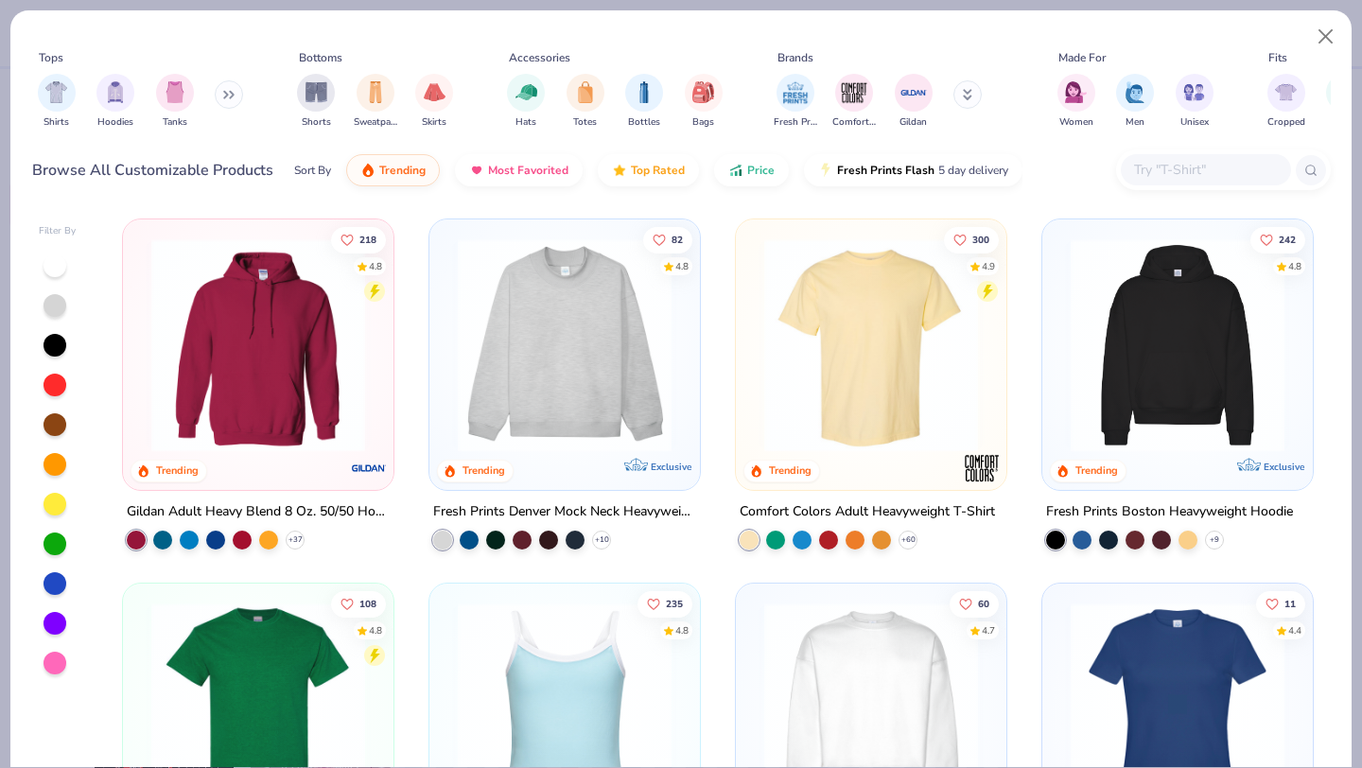
click at [310, 363] on img at bounding box center [258, 345] width 233 height 214
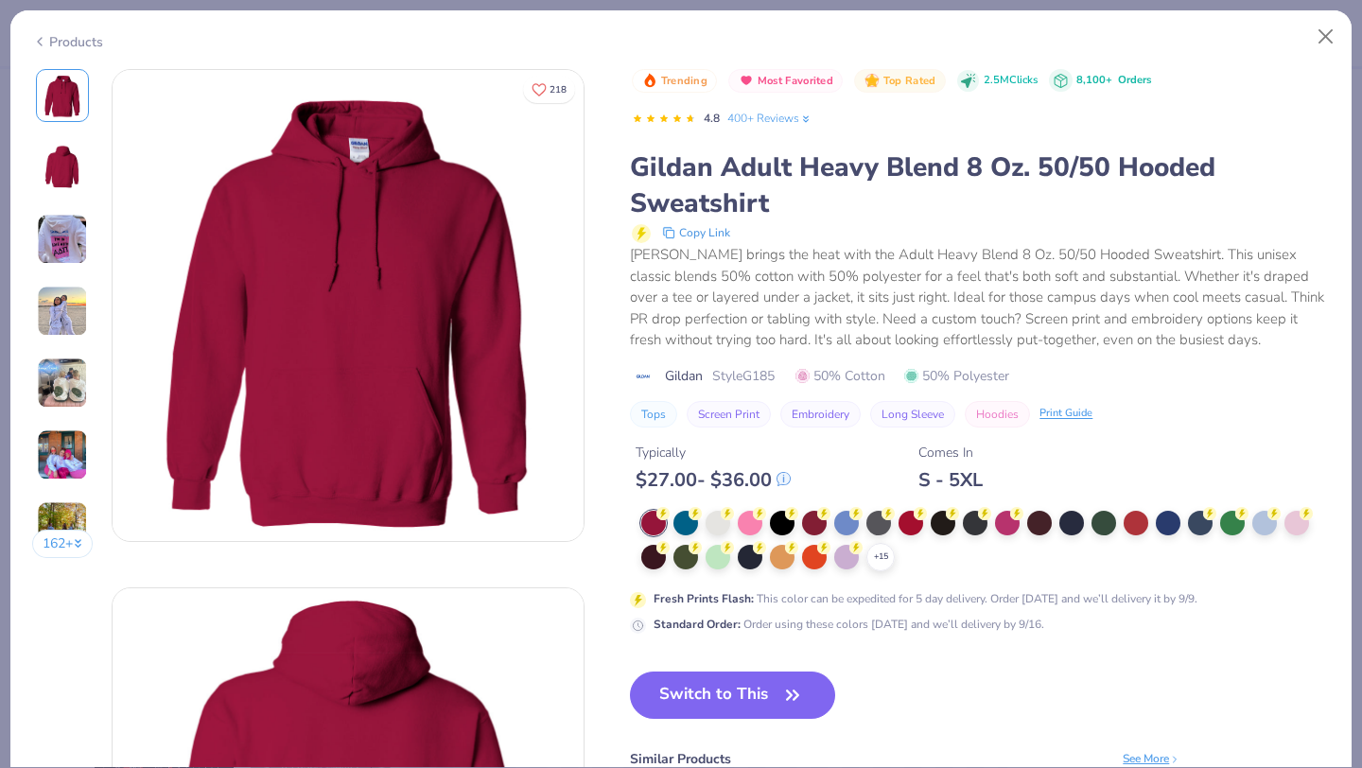
click at [893, 566] on div "+ 15" at bounding box center [985, 541] width 689 height 61
click at [887, 564] on icon at bounding box center [880, 557] width 15 height 15
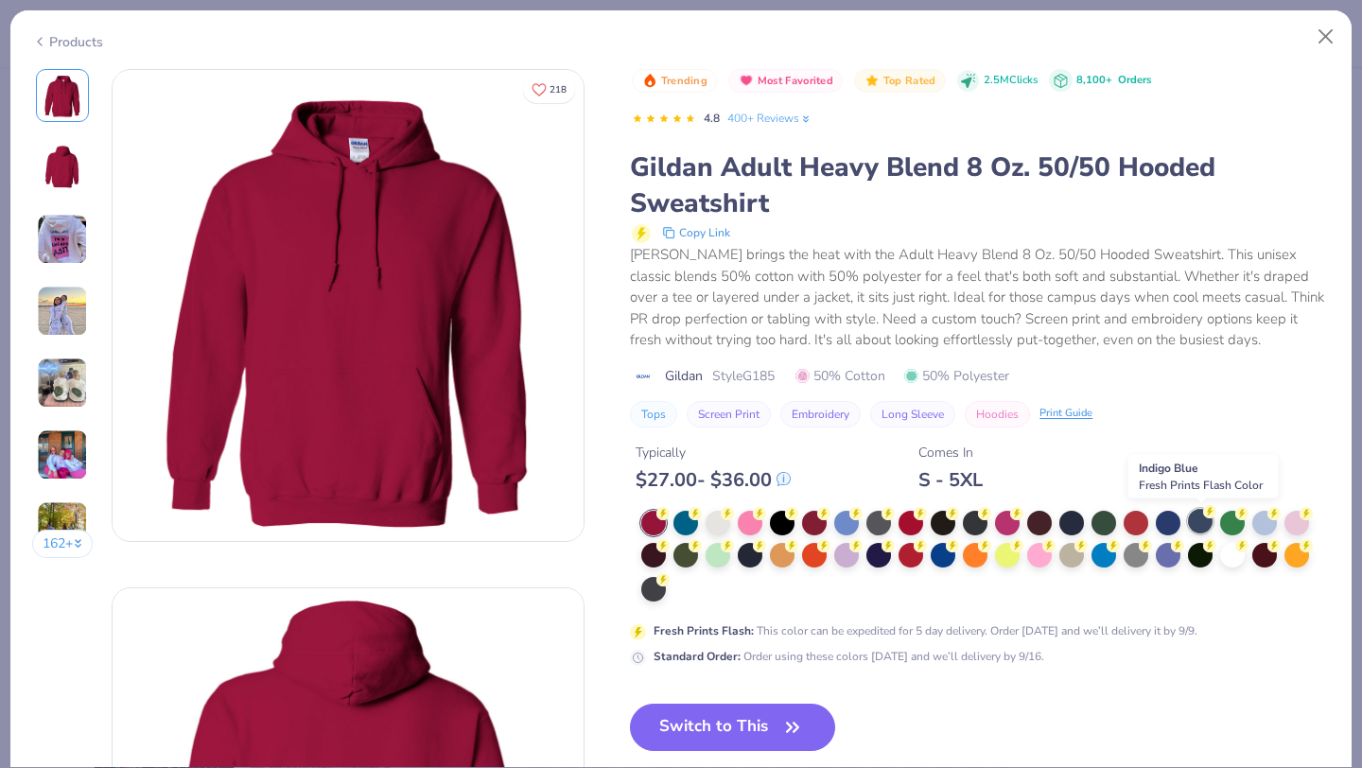
click at [1200, 528] on div at bounding box center [1200, 521] width 25 height 25
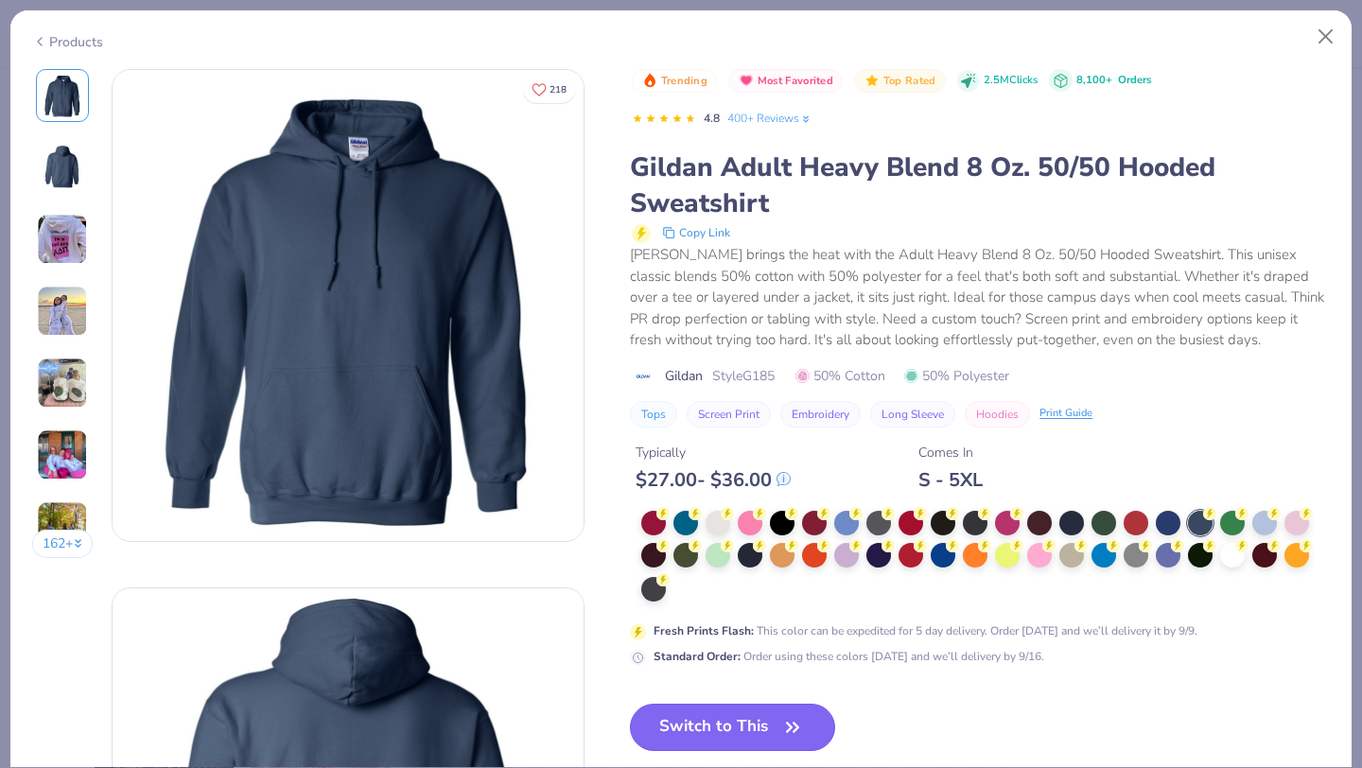
click at [720, 724] on button "Switch to This" at bounding box center [732, 727] width 205 height 47
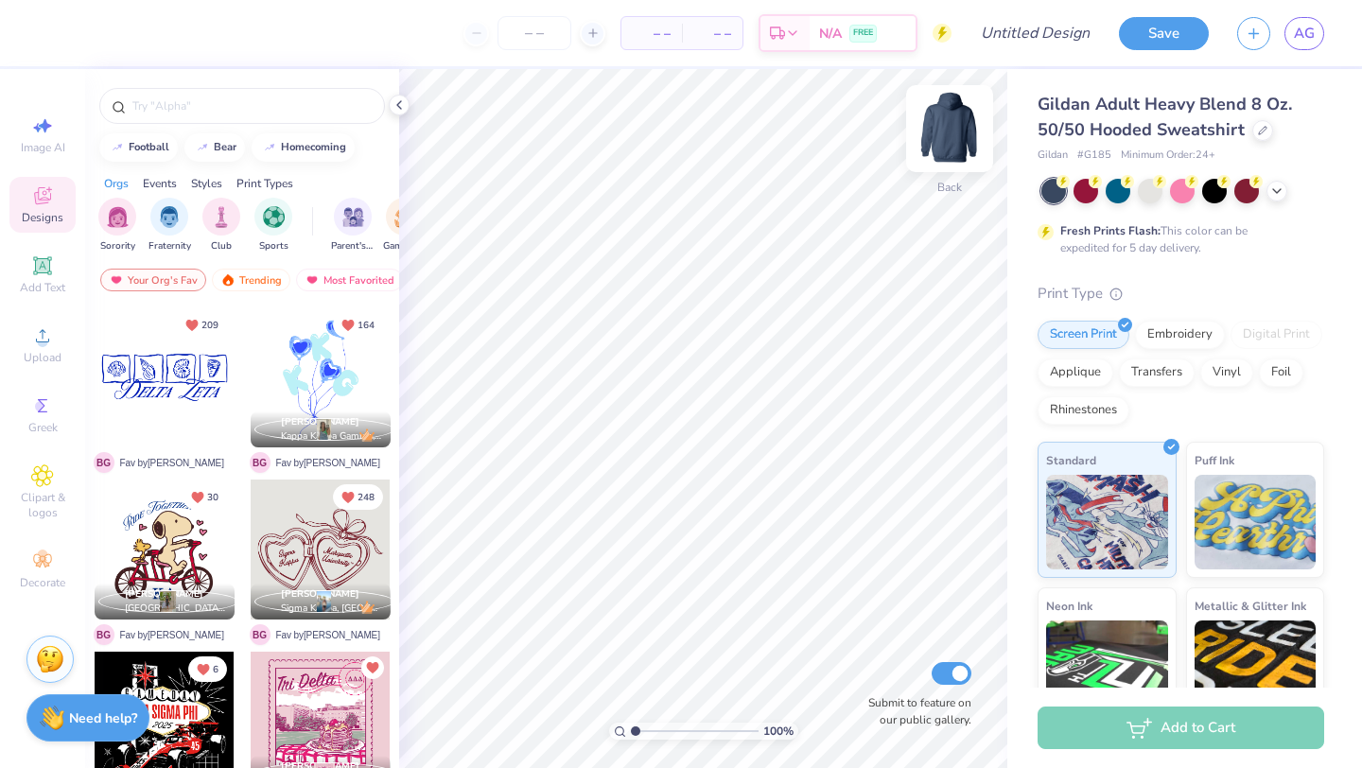
click at [944, 125] on img at bounding box center [950, 129] width 76 height 76
click at [270, 96] on input "text" at bounding box center [252, 105] width 242 height 19
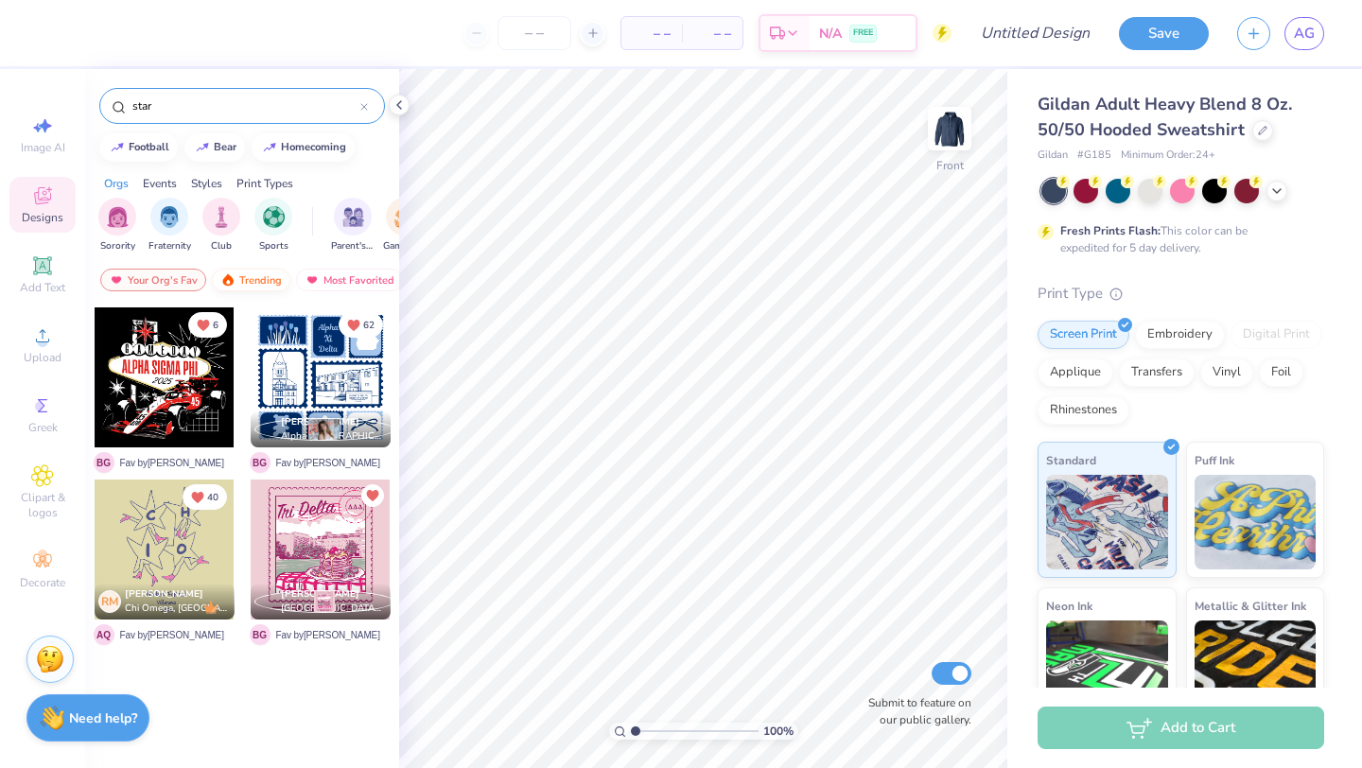
type input "star"
click at [243, 279] on div "Trending" at bounding box center [251, 280] width 79 height 23
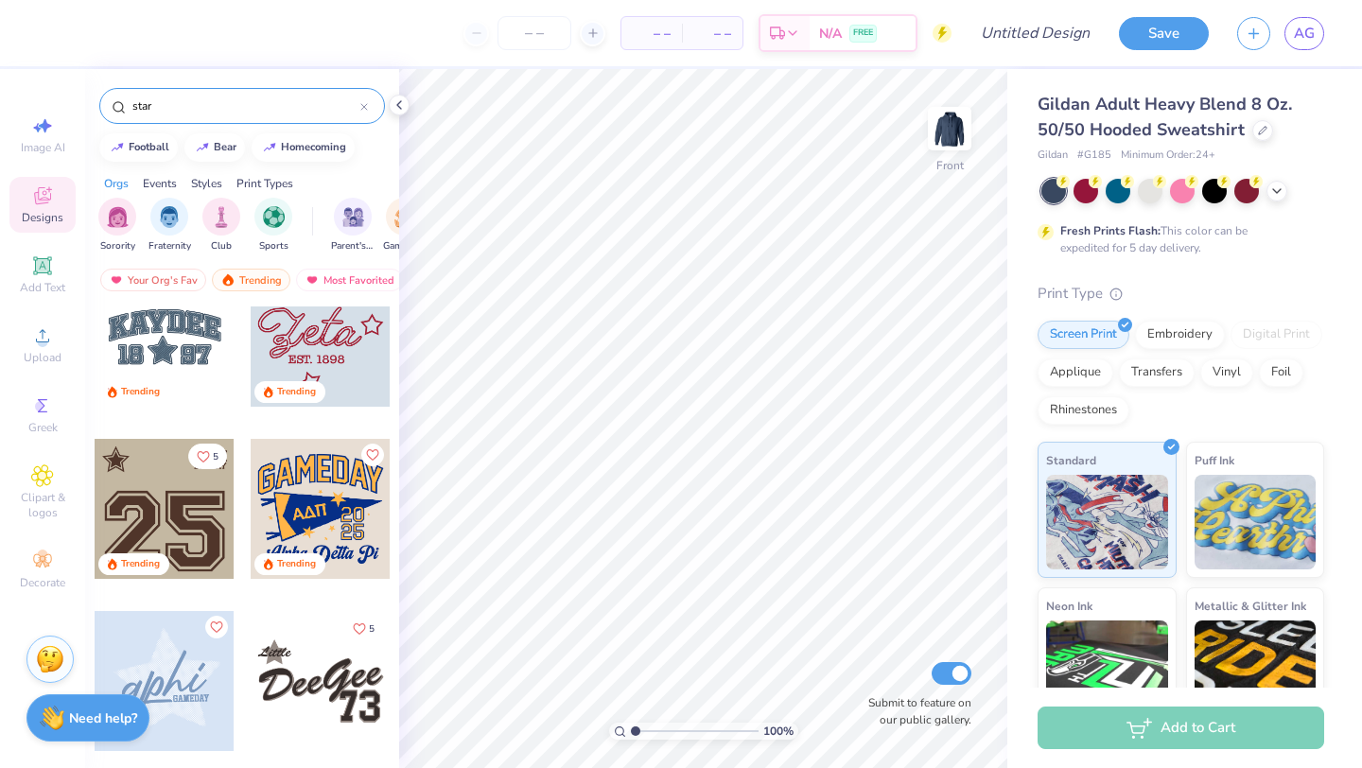
scroll to position [396, 0]
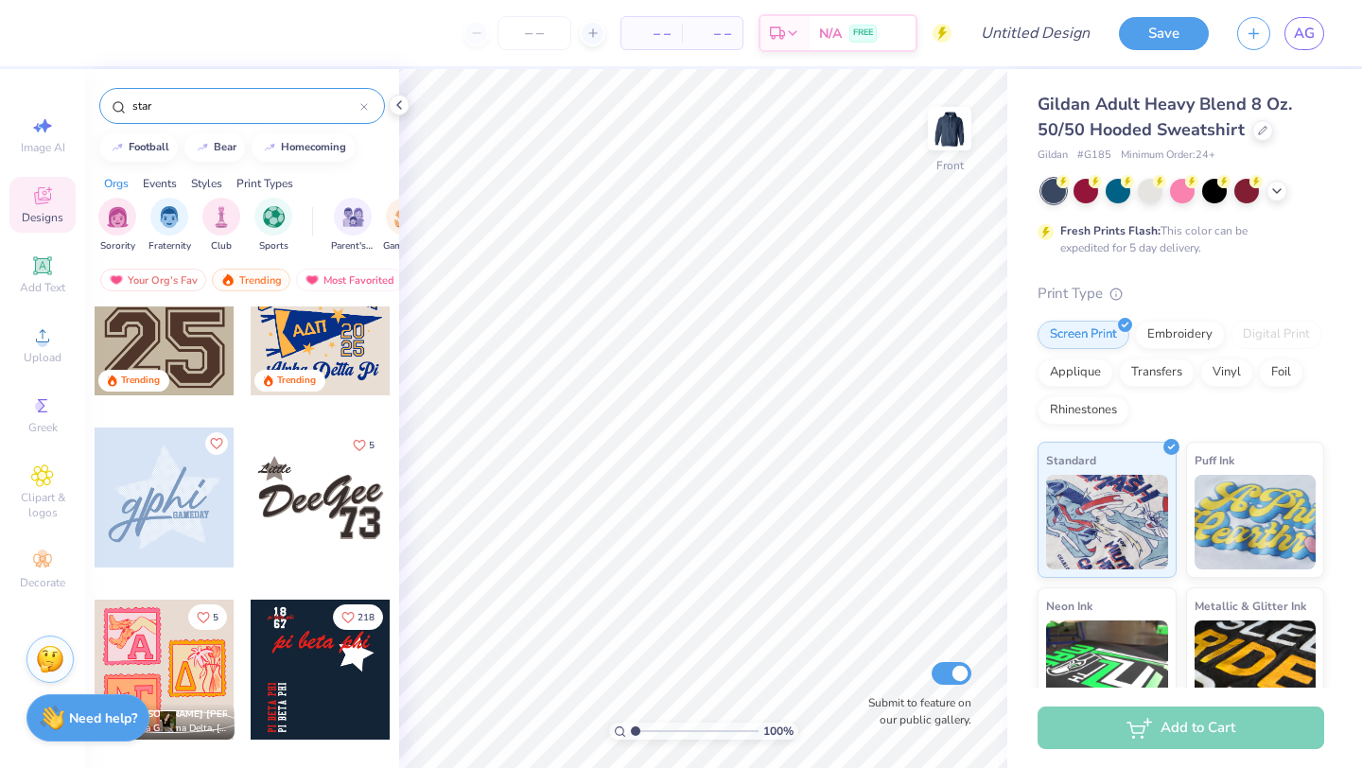
click at [160, 499] on div at bounding box center [165, 497] width 140 height 140
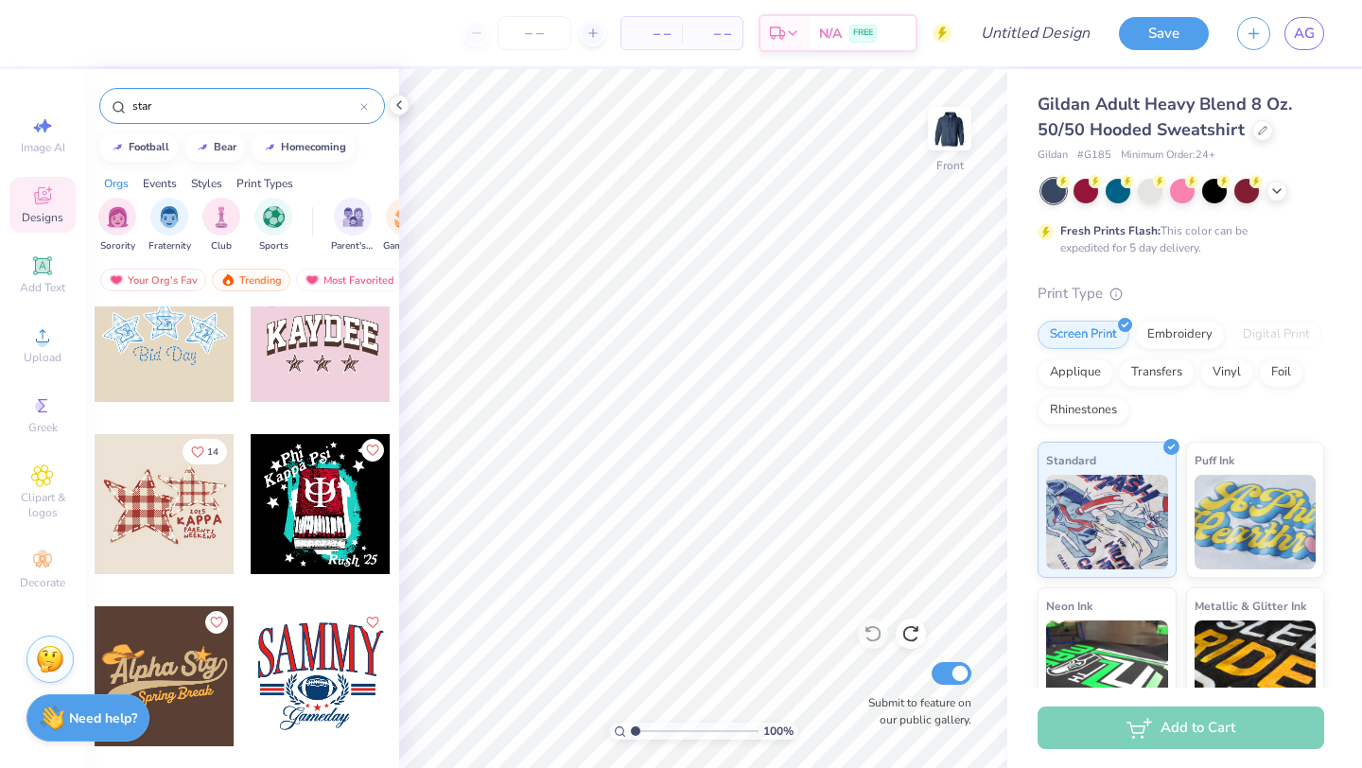
scroll to position [1248, 0]
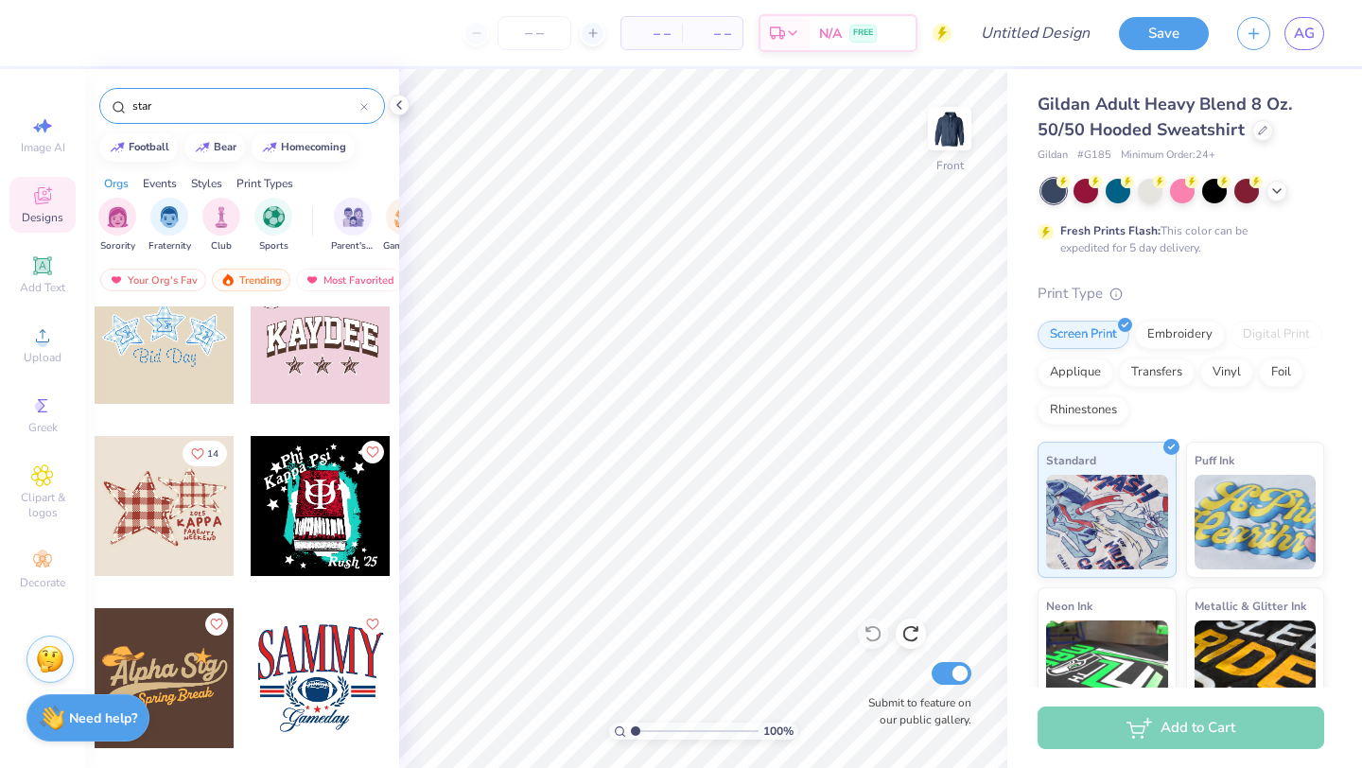
click at [339, 373] on div at bounding box center [321, 334] width 140 height 140
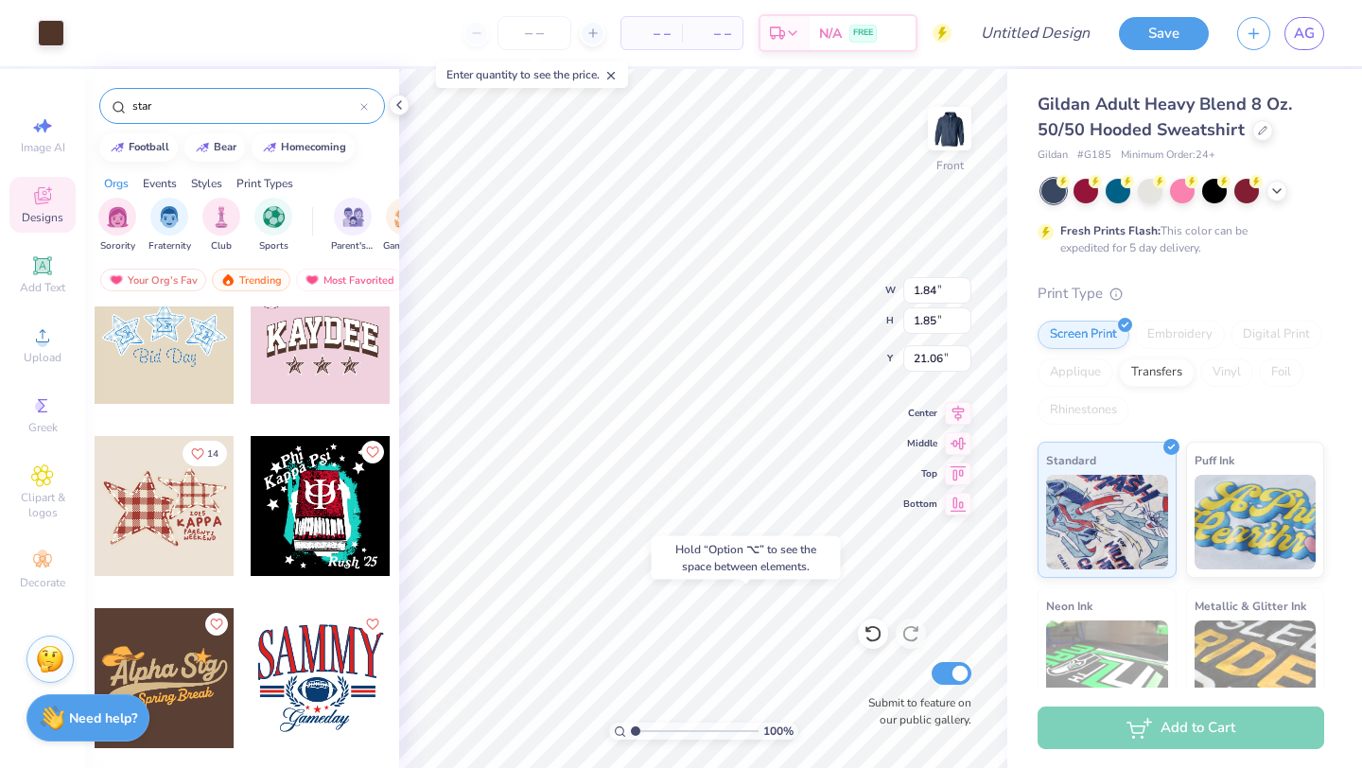
type input "21.06"
type input "20.38"
type input "1.80"
type input "1.73"
type input "10.36"
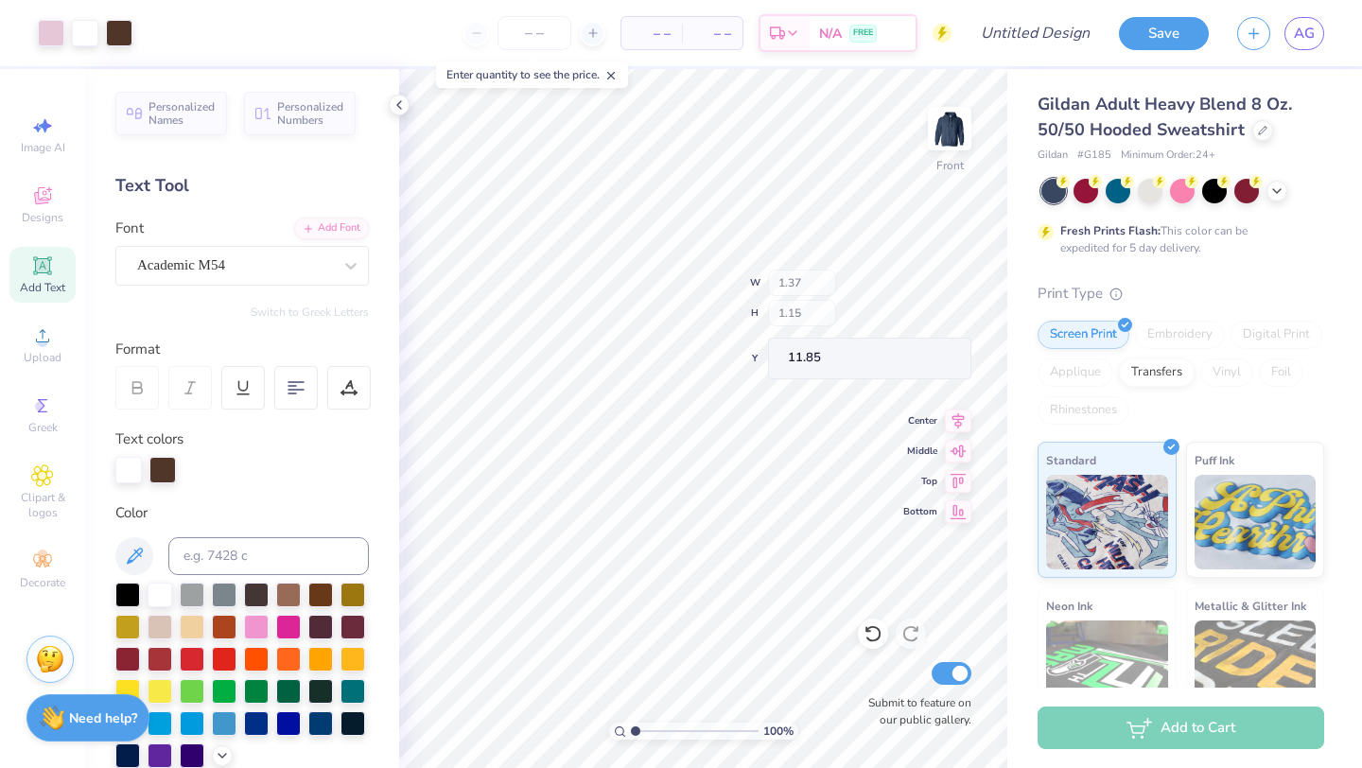
type input "2.82"
type input "1.72"
type input "11.46"
type input "12.14"
type input "7.02"
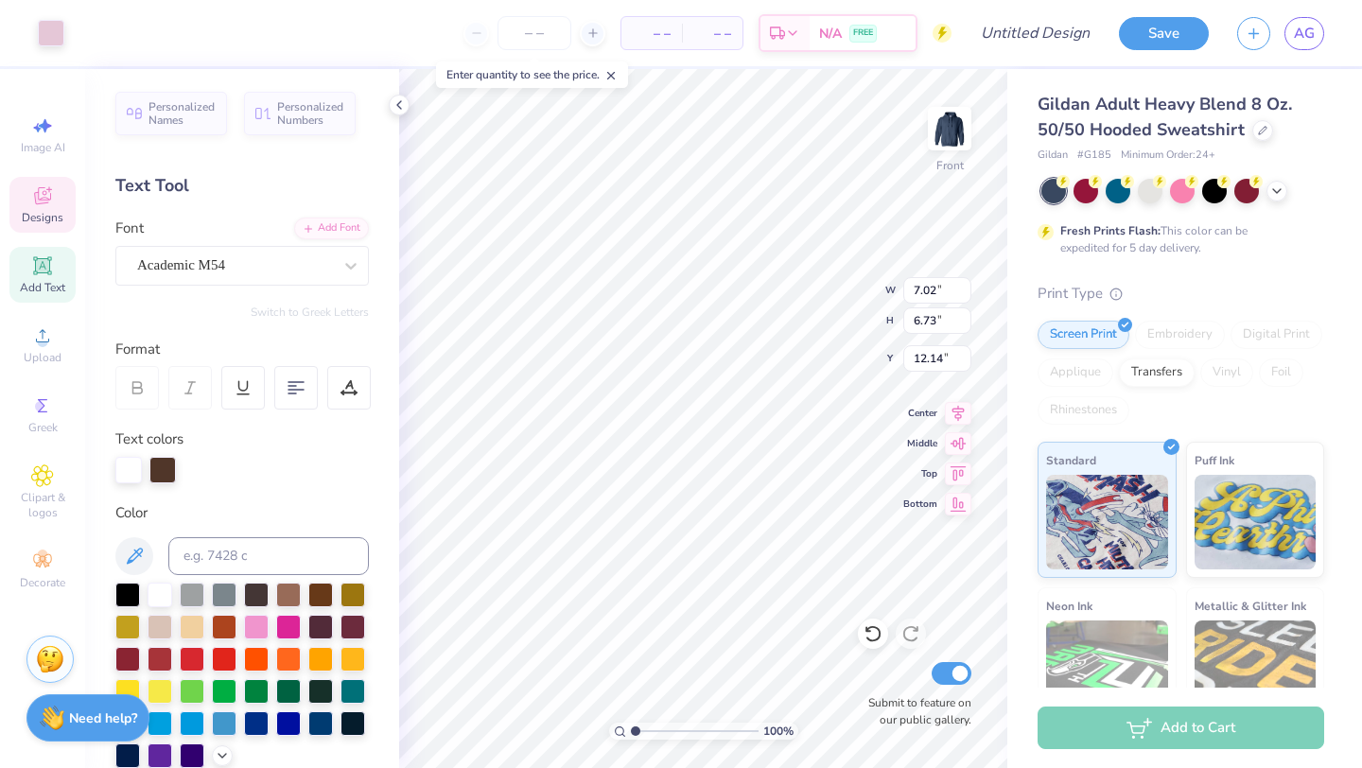
type input "6.73"
type input "11.14"
type input "8.92"
type input "8.55"
type input "7.97"
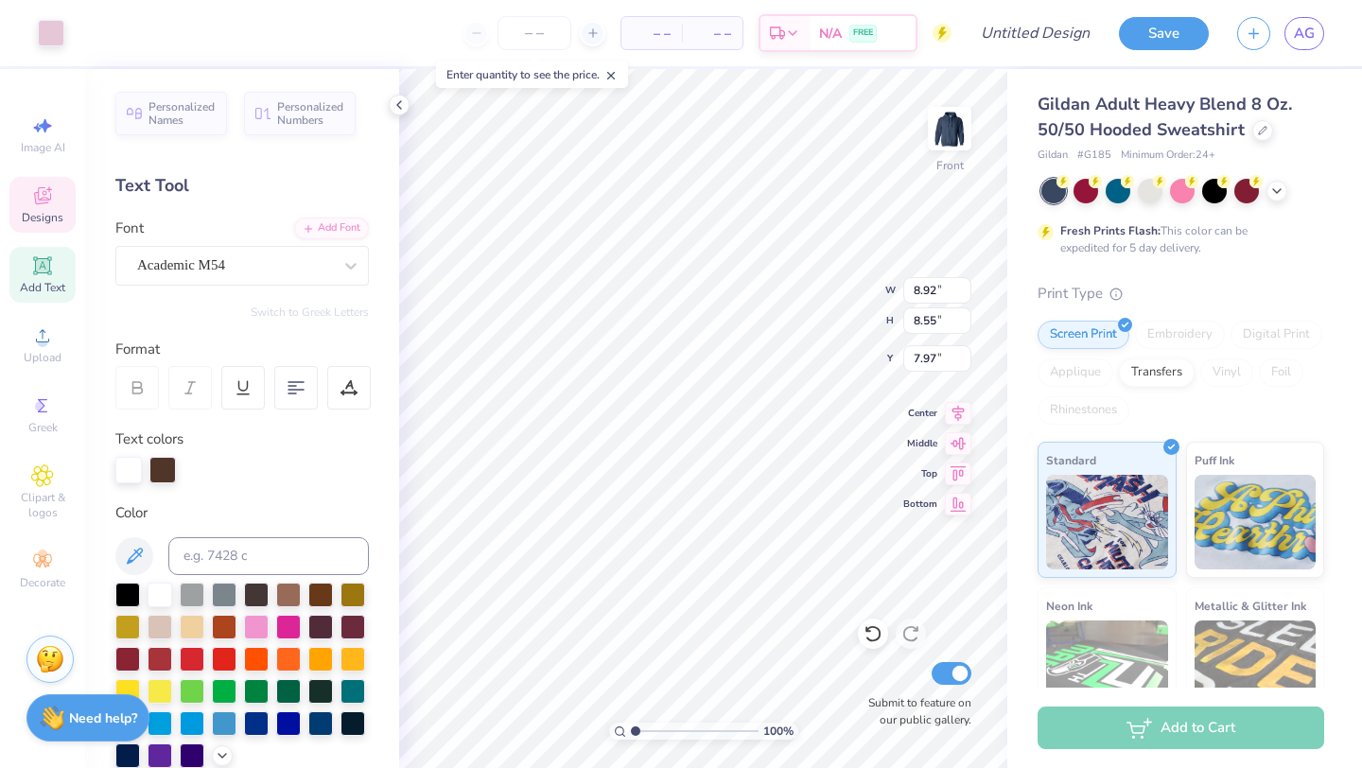
type input "8.98"
type input "8.70"
type input "7.73"
type input "7.57"
type input "8.99"
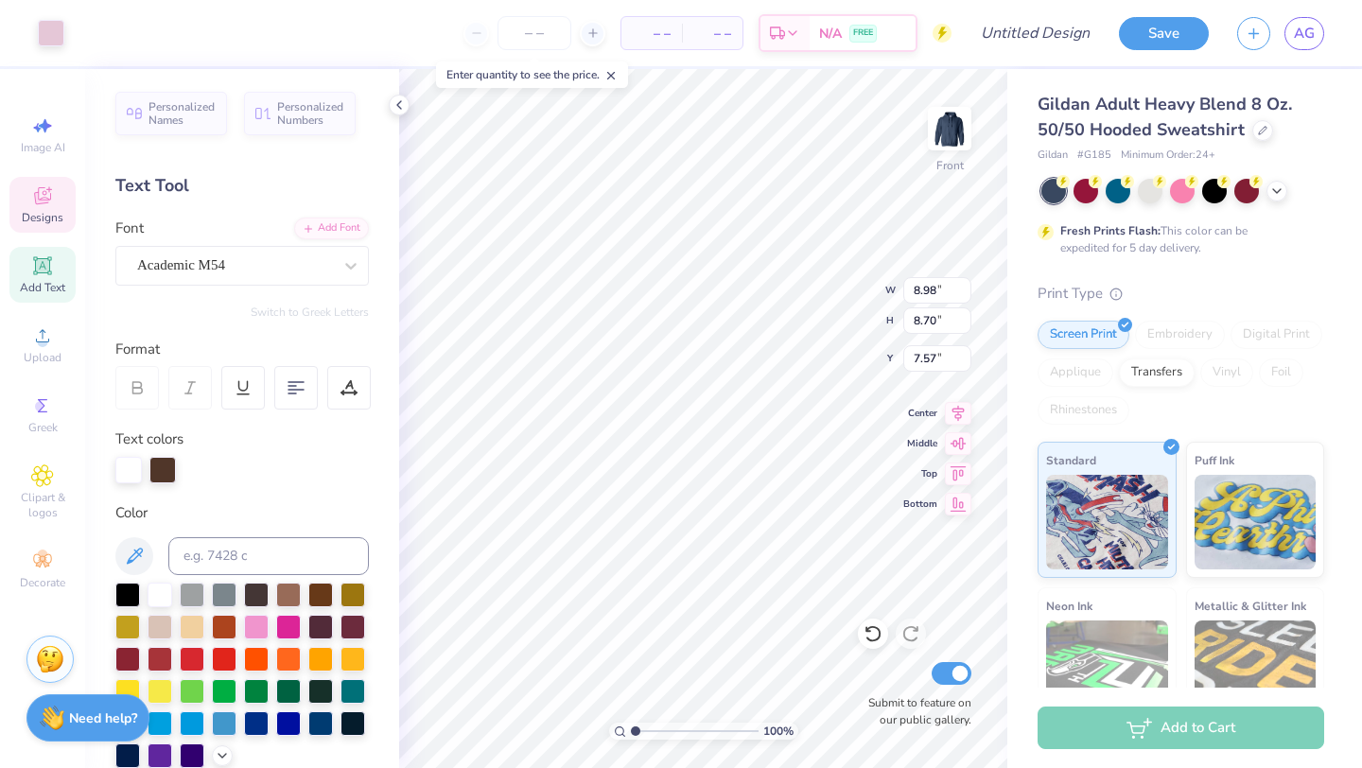
type input "8.59"
type input "7.54"
type input "10.14"
type input "9.69"
type input "6.86"
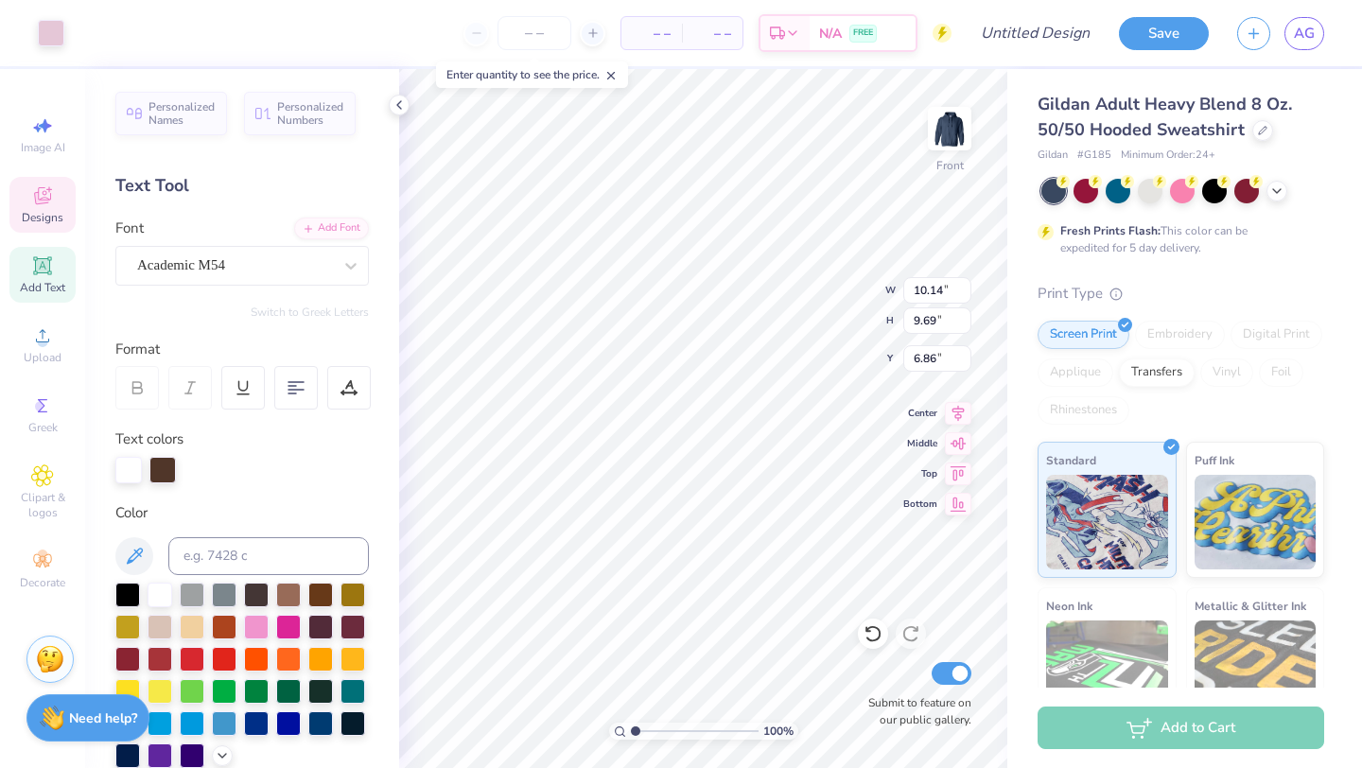
type input "12.22"
type input "11.67"
type input "7.11"
type input "11.13"
type input "10.63"
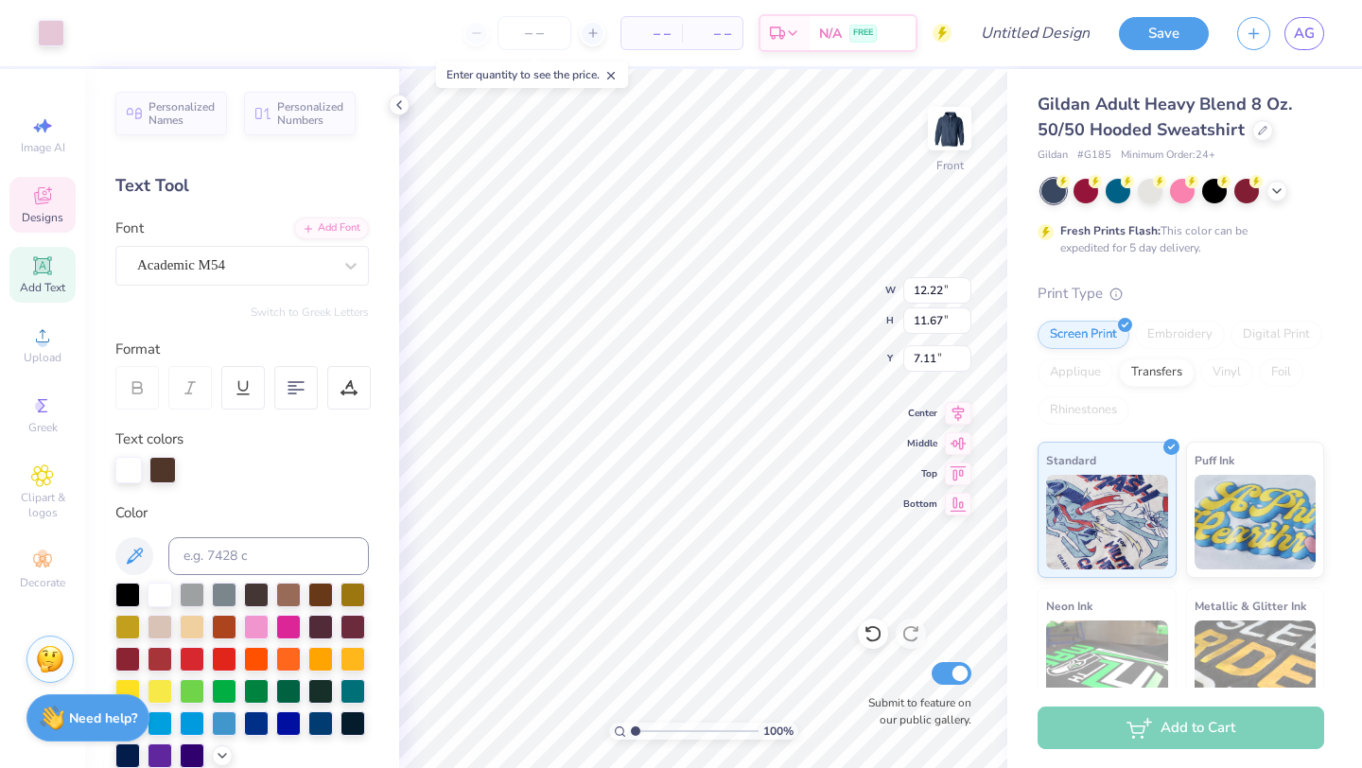
type input "6.98"
type input "6.77"
type input "6.72"
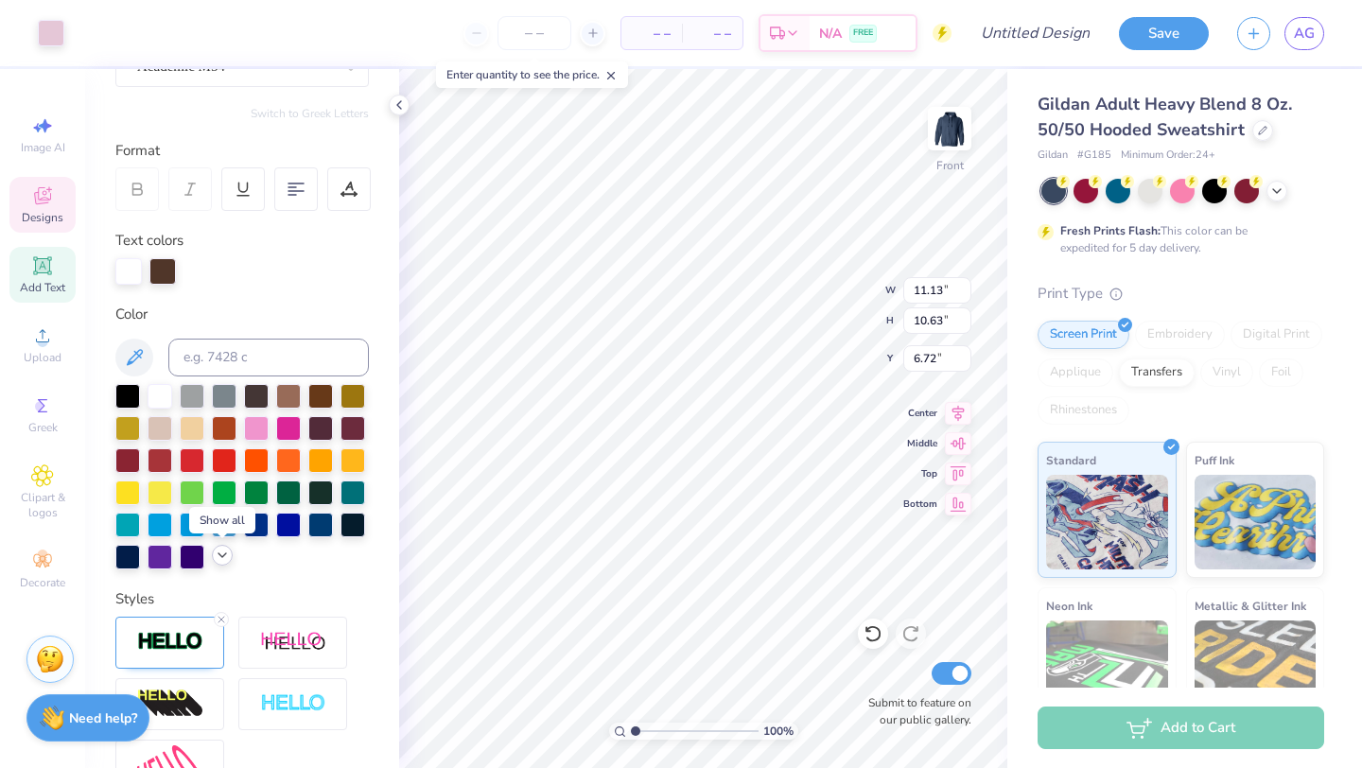
click at [219, 564] on div at bounding box center [222, 555] width 21 height 21
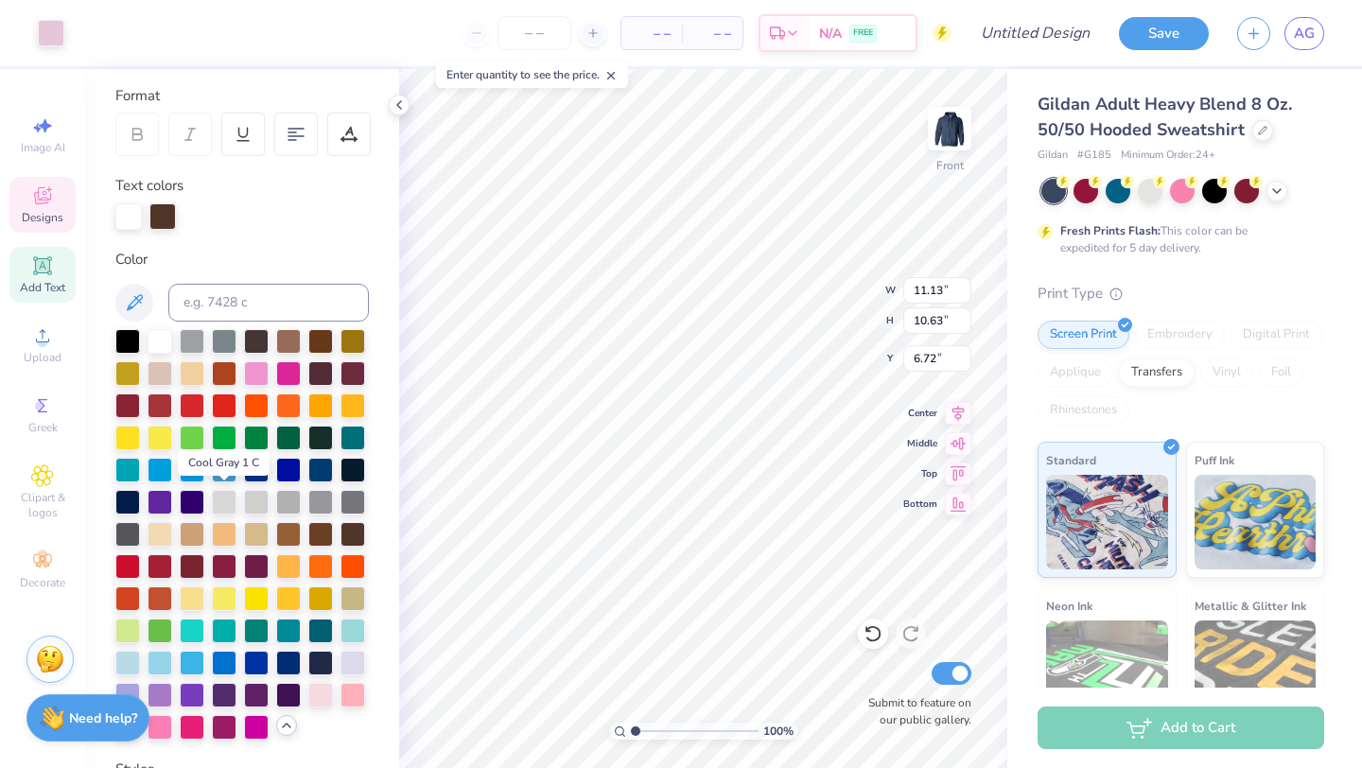
scroll to position [254, 0]
click at [128, 660] on div at bounding box center [127, 660] width 25 height 25
click at [51, 39] on div at bounding box center [51, 31] width 26 height 26
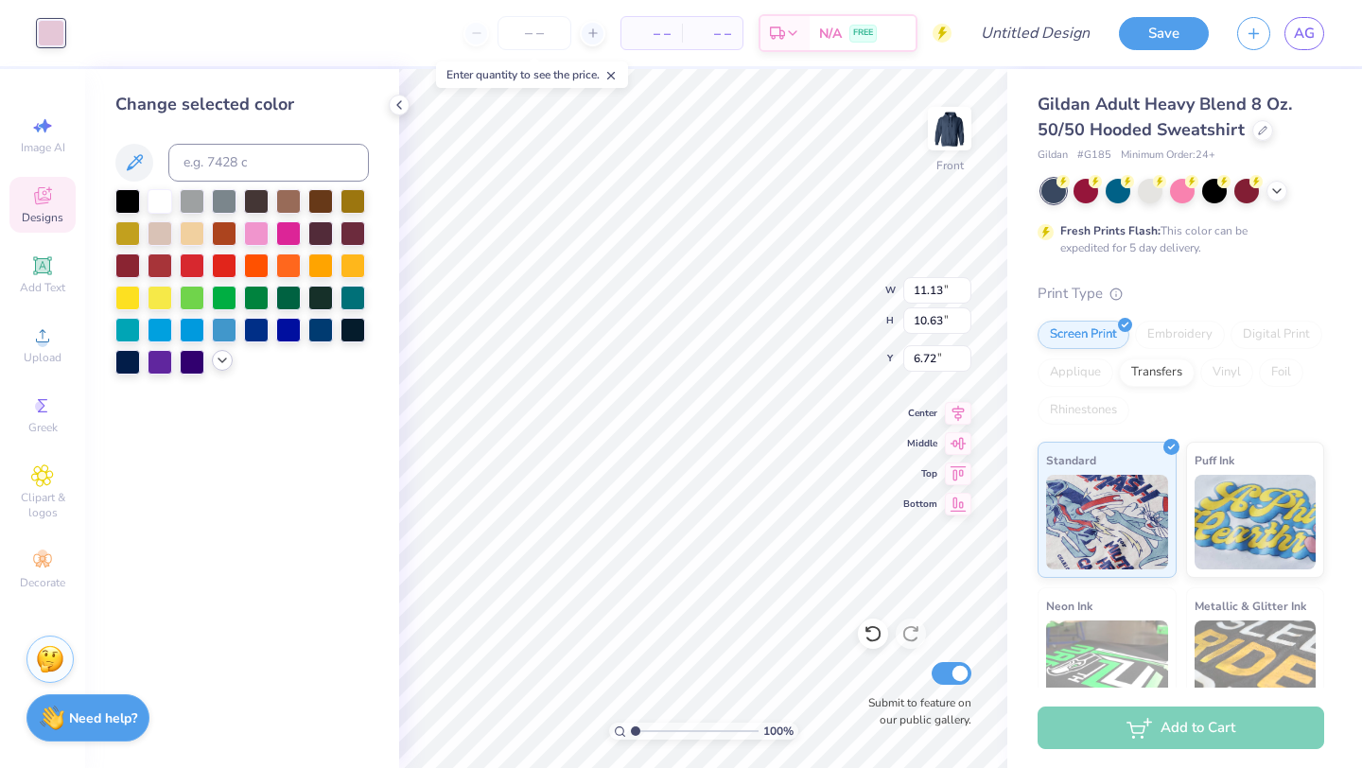
click at [220, 359] on icon at bounding box center [222, 360] width 15 height 15
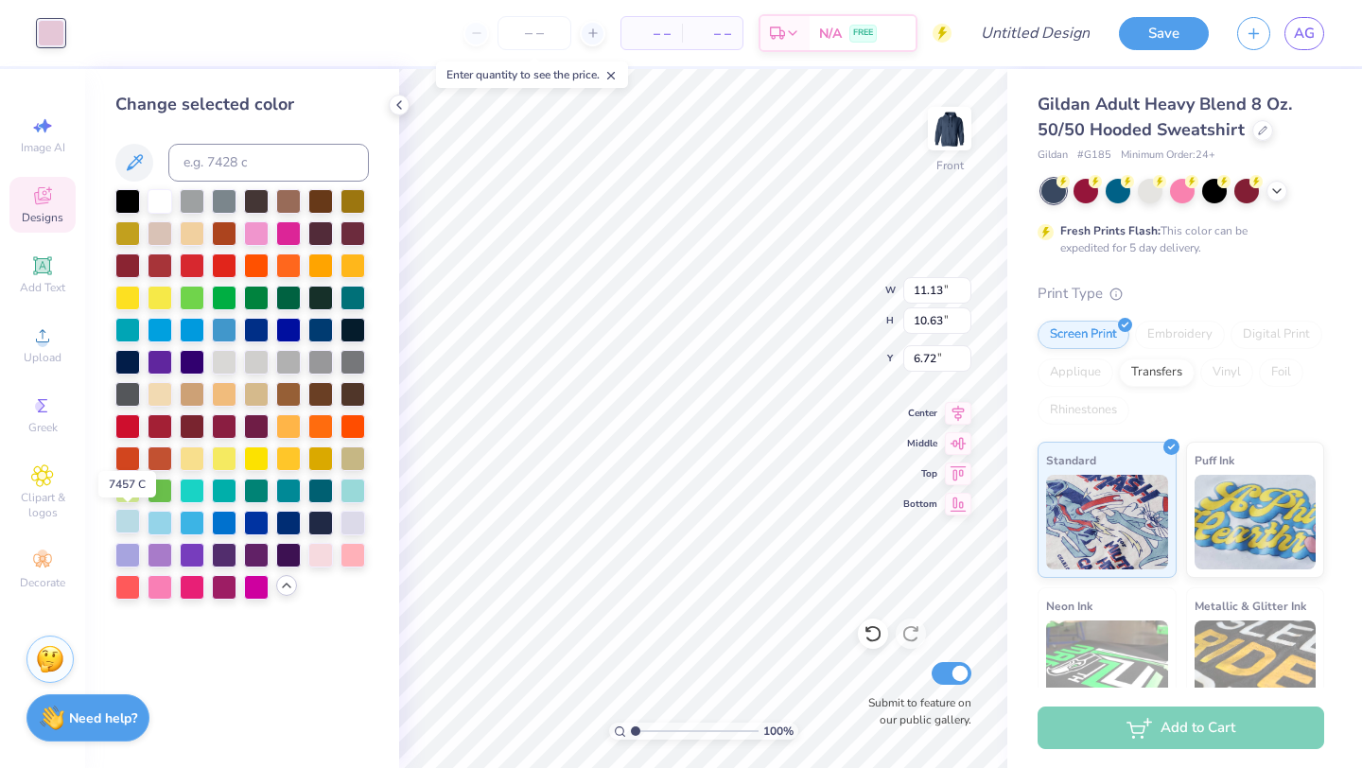
click at [131, 526] on div at bounding box center [127, 521] width 25 height 25
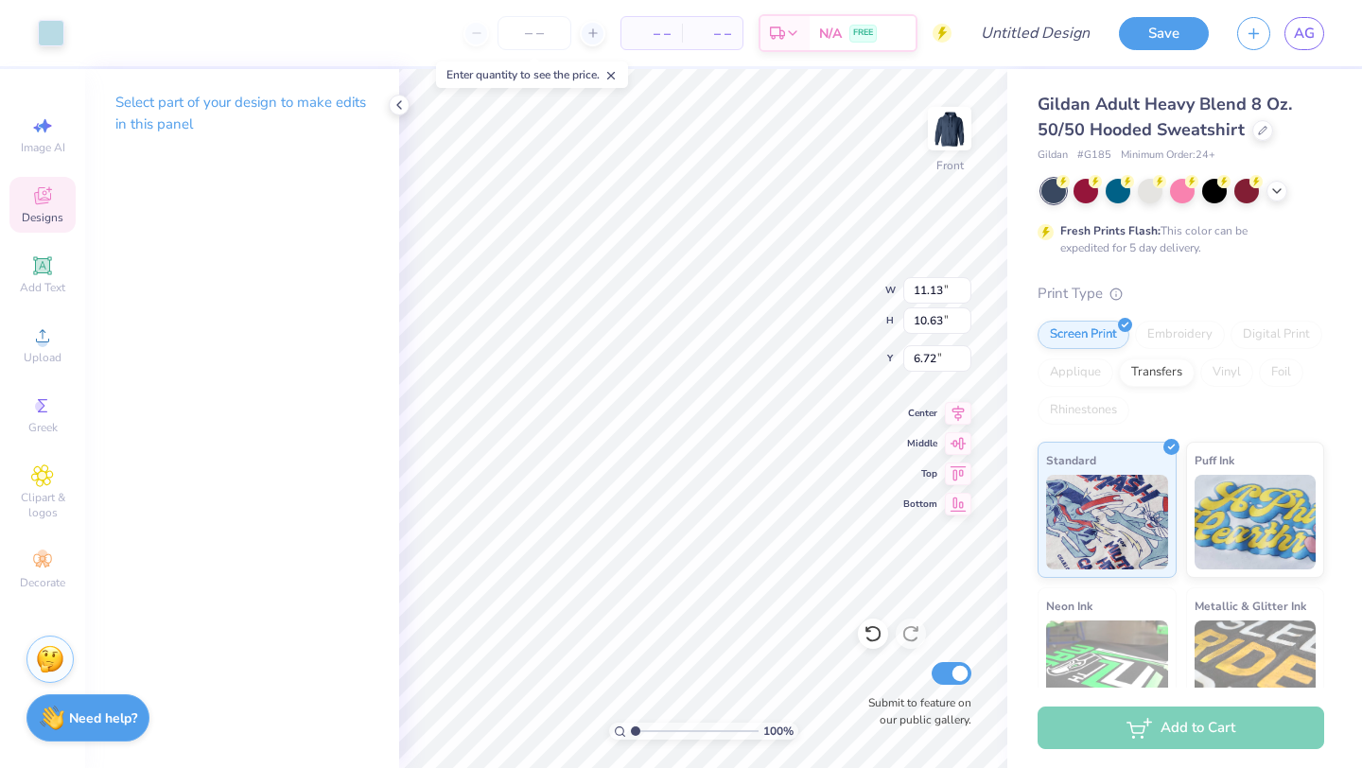
click at [35, 182] on div "Designs" at bounding box center [42, 205] width 66 height 56
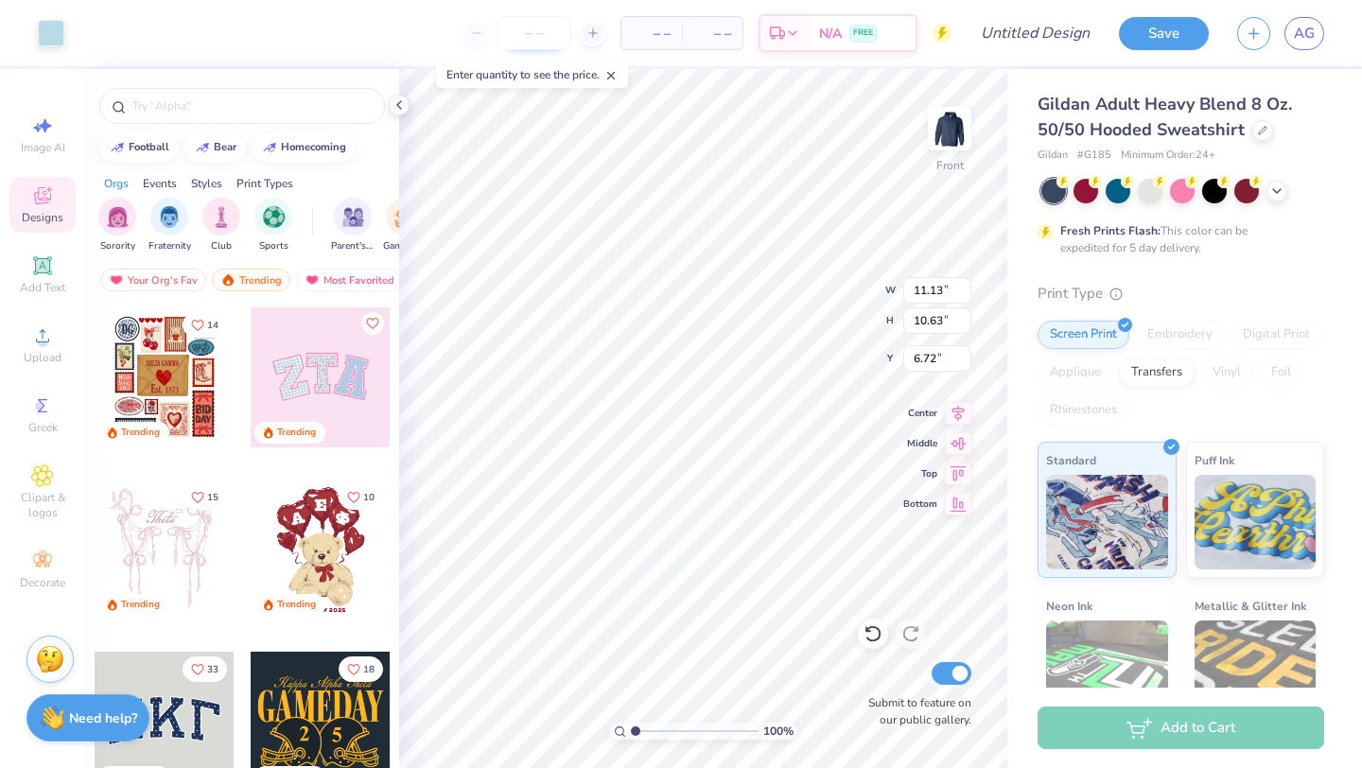
click at [538, 38] on input "number" at bounding box center [534, 33] width 74 height 34
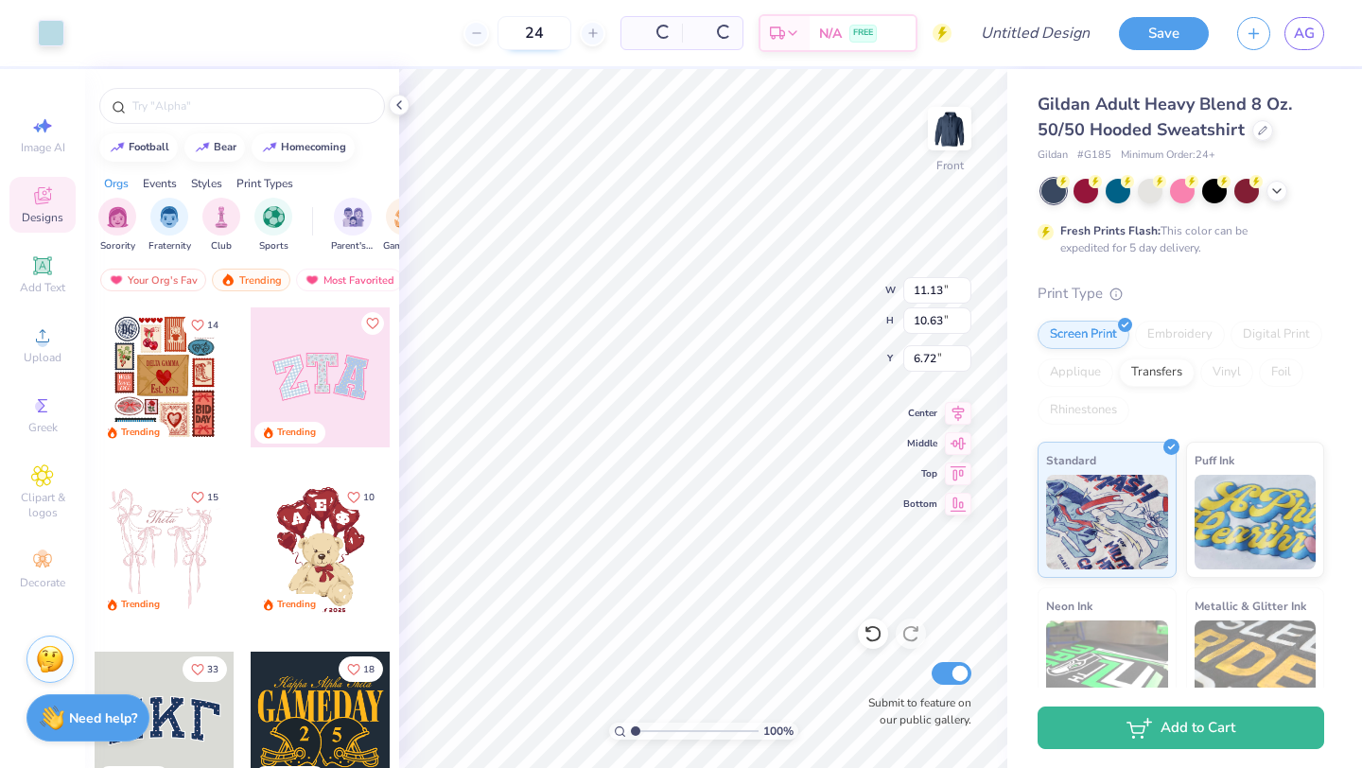
type input "24"
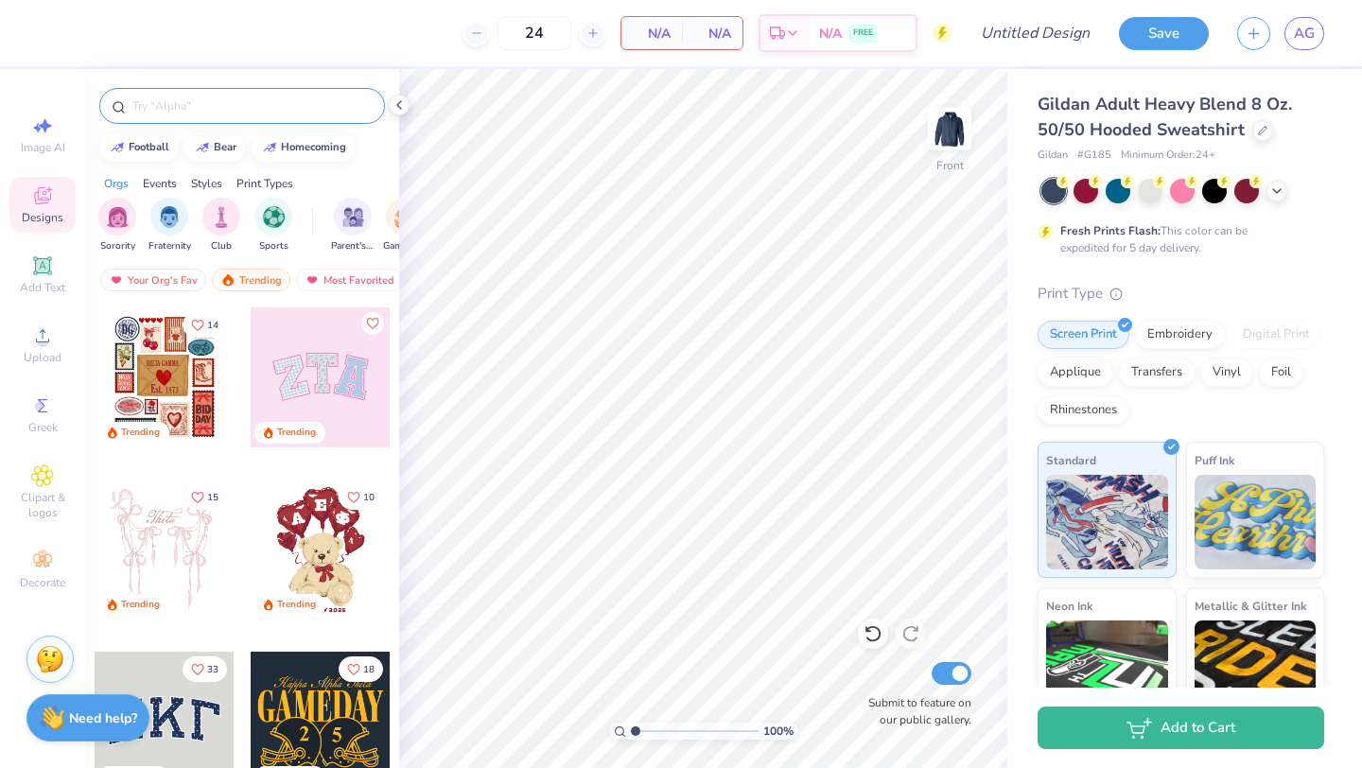
click at [251, 104] on input "text" at bounding box center [252, 105] width 242 height 19
type input "star"
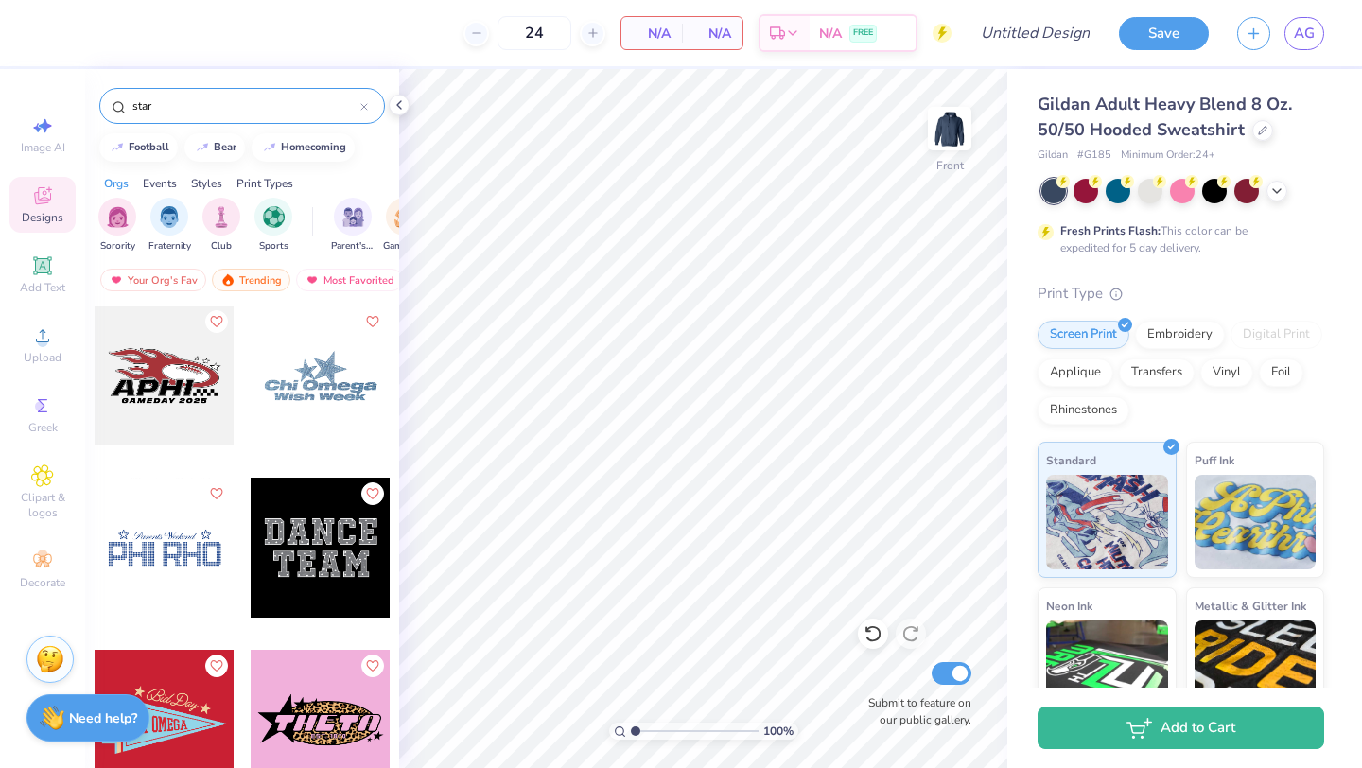
scroll to position [2240, 0]
click at [321, 385] on div at bounding box center [321, 375] width 140 height 140
click at [337, 371] on div at bounding box center [321, 375] width 140 height 140
click at [1282, 340] on div "Digital Print" at bounding box center [1276, 335] width 92 height 28
click at [1174, 388] on div "Screen Print Embroidery Digital Print Applique Transfers Vinyl Foil Rhinestones" at bounding box center [1181, 373] width 287 height 104
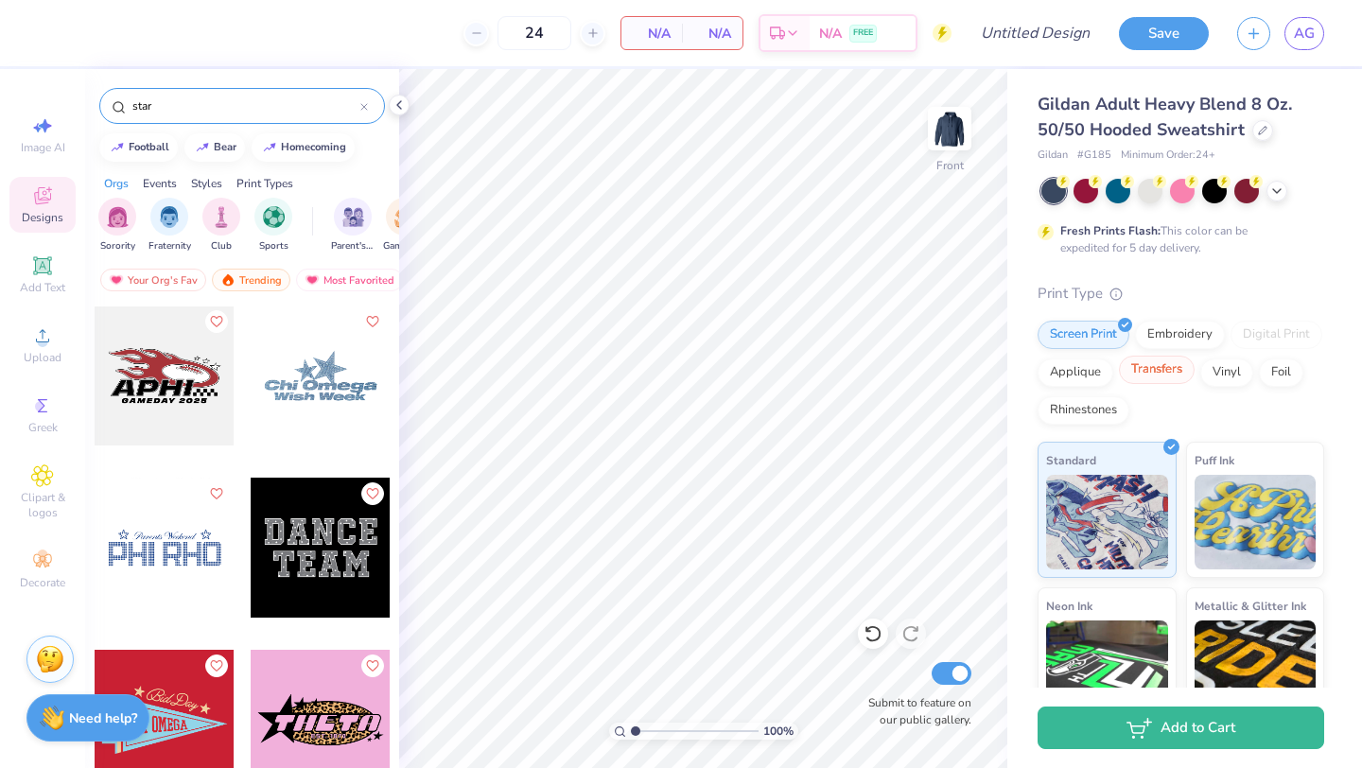
click at [1166, 379] on div "Transfers" at bounding box center [1157, 370] width 76 height 28
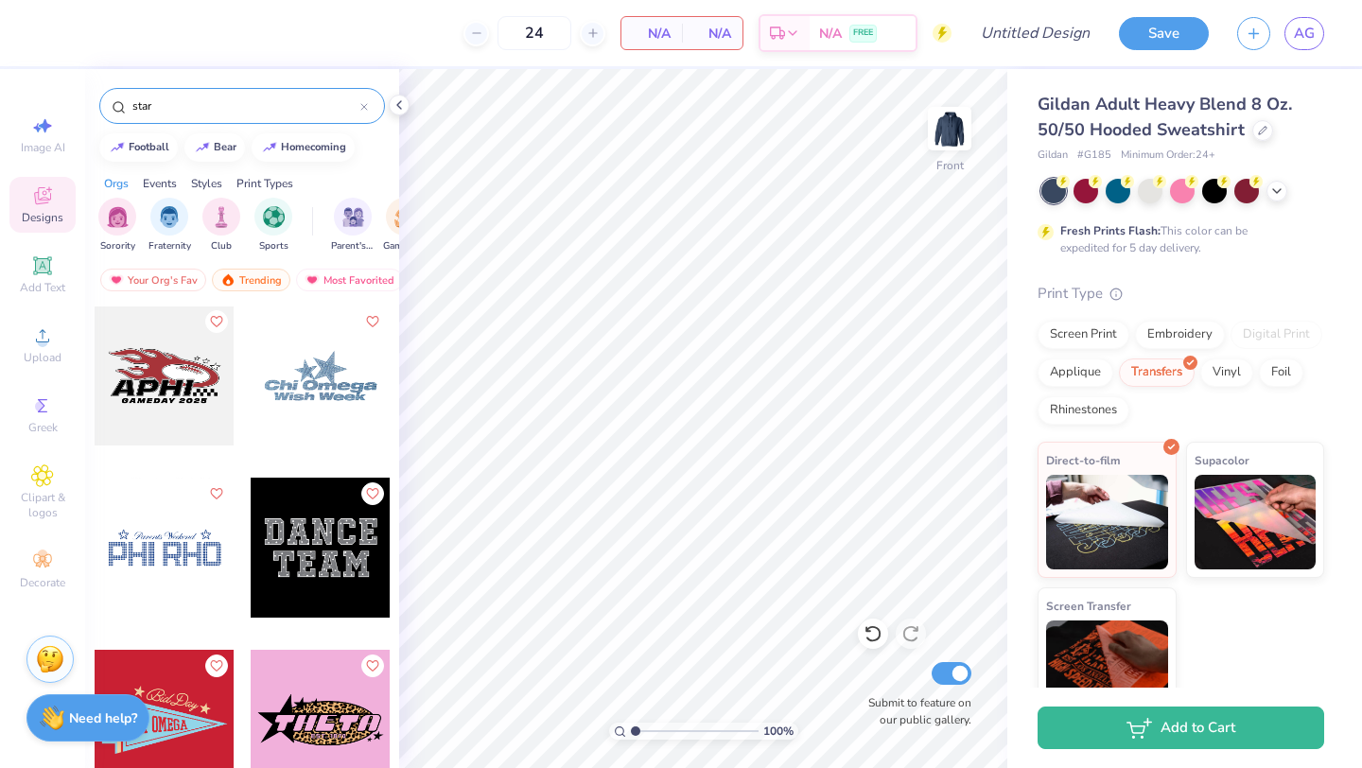
click at [281, 387] on div at bounding box center [321, 375] width 140 height 140
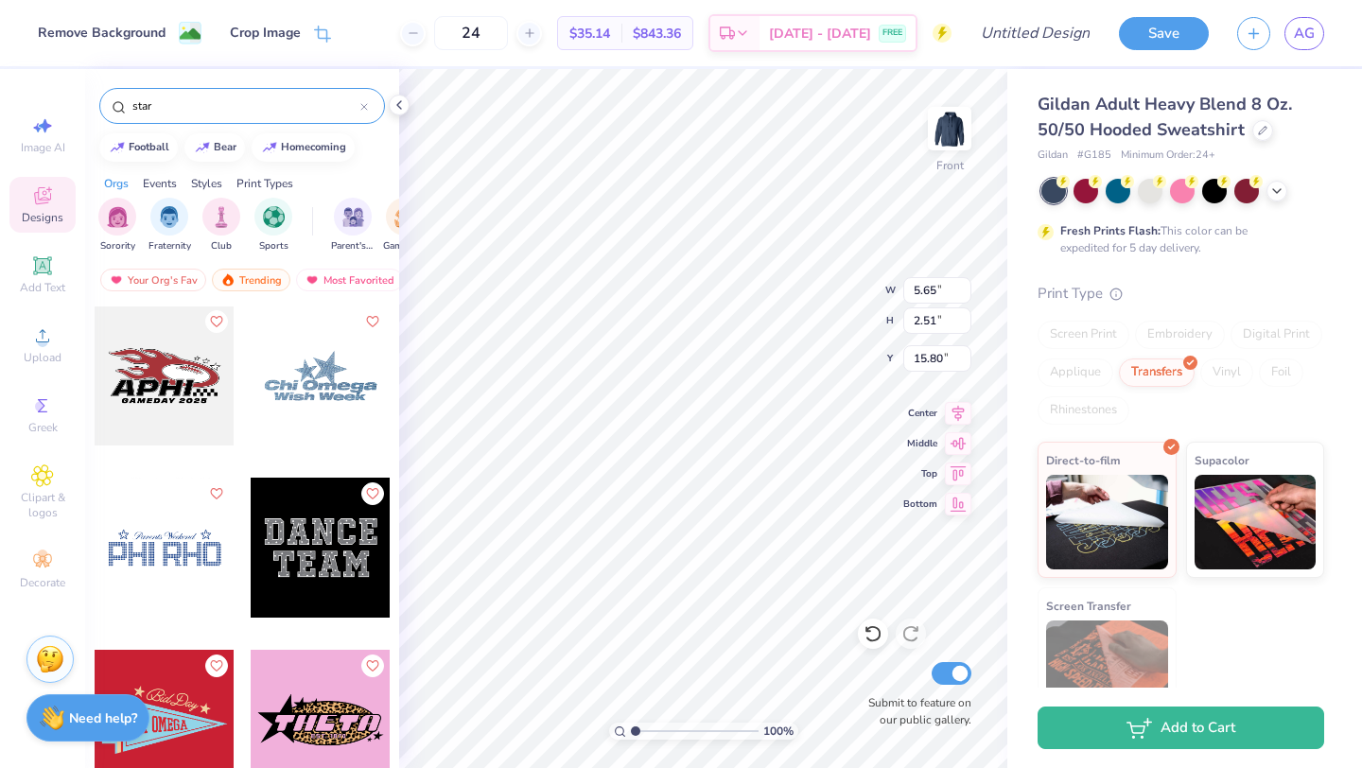
type input "5.65"
type input "2.51"
type input "10.20"
type input "10.03"
type input "4.46"
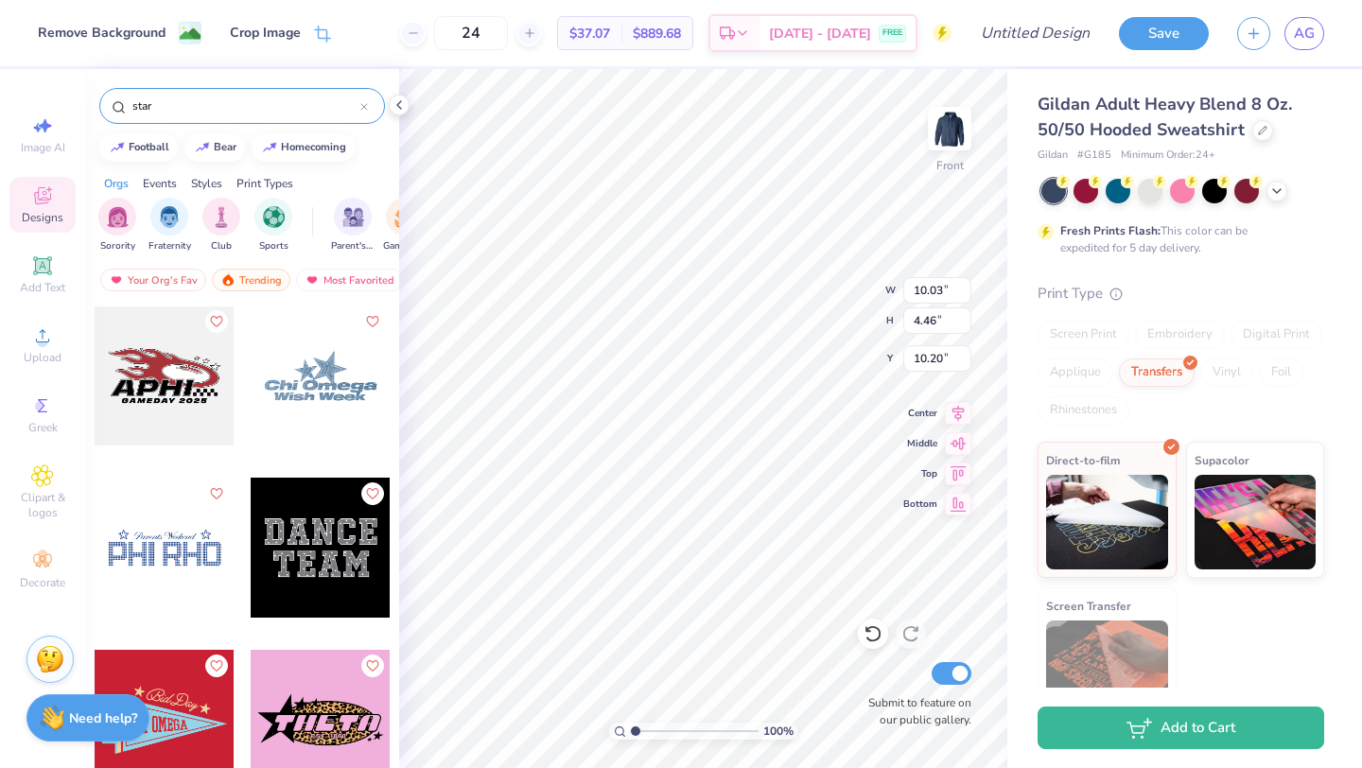
type input "11.54"
type input "12.38"
type input "5.50"
type input "11.81"
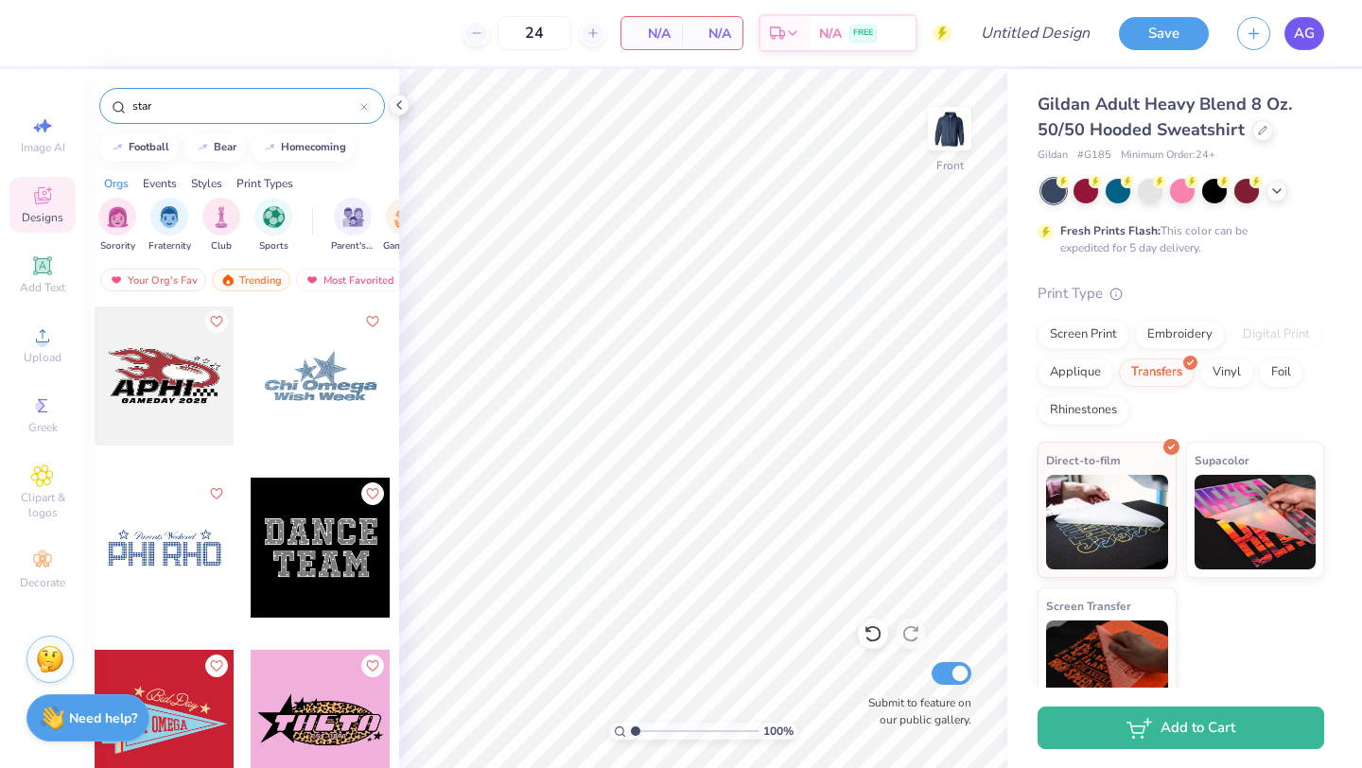
click at [1309, 37] on span "AG" at bounding box center [1304, 34] width 21 height 22
